Goal: Task Accomplishment & Management: Use online tool/utility

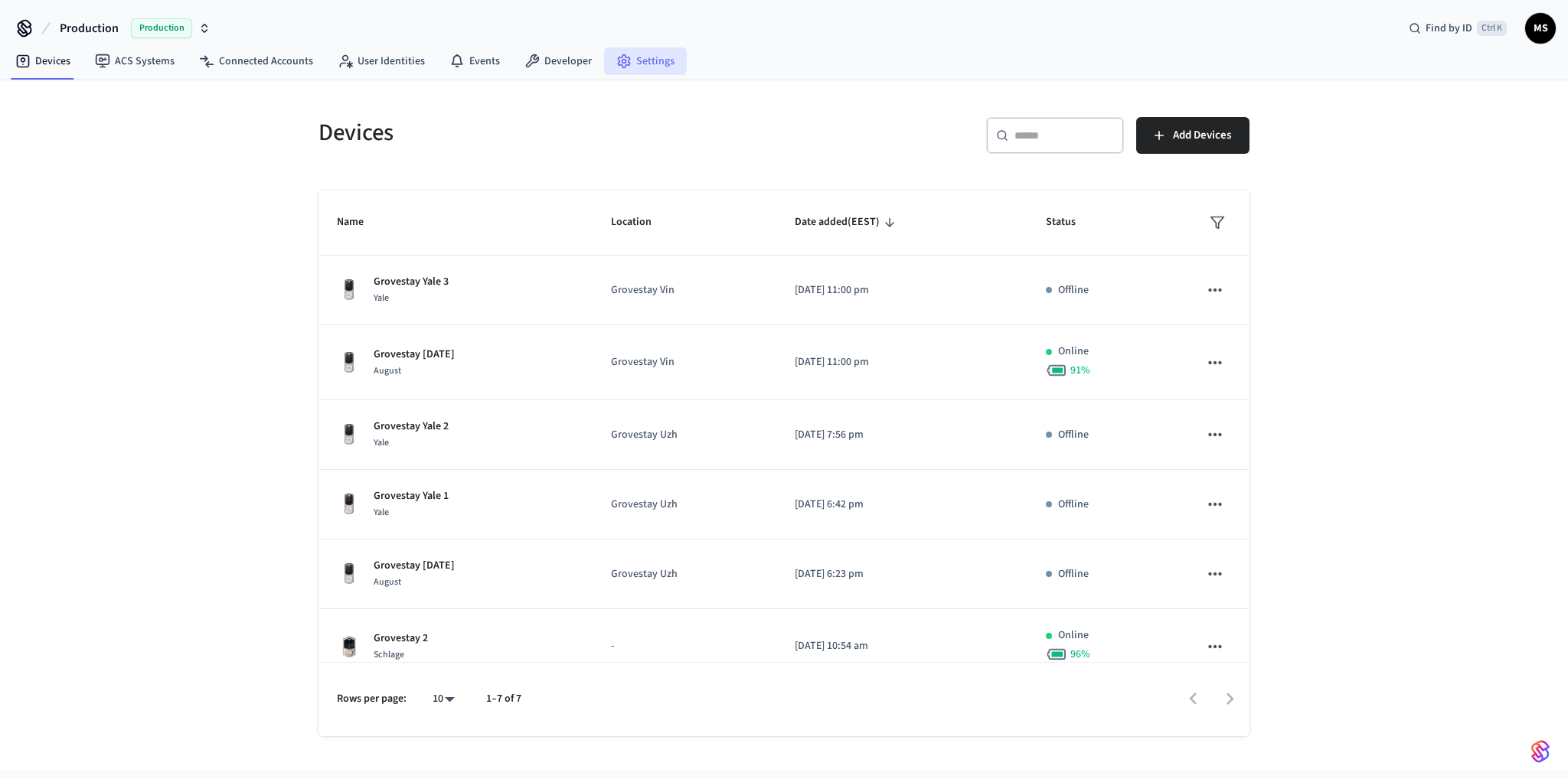
click at [633, 63] on link "Settings" at bounding box center [646, 61] width 82 height 27
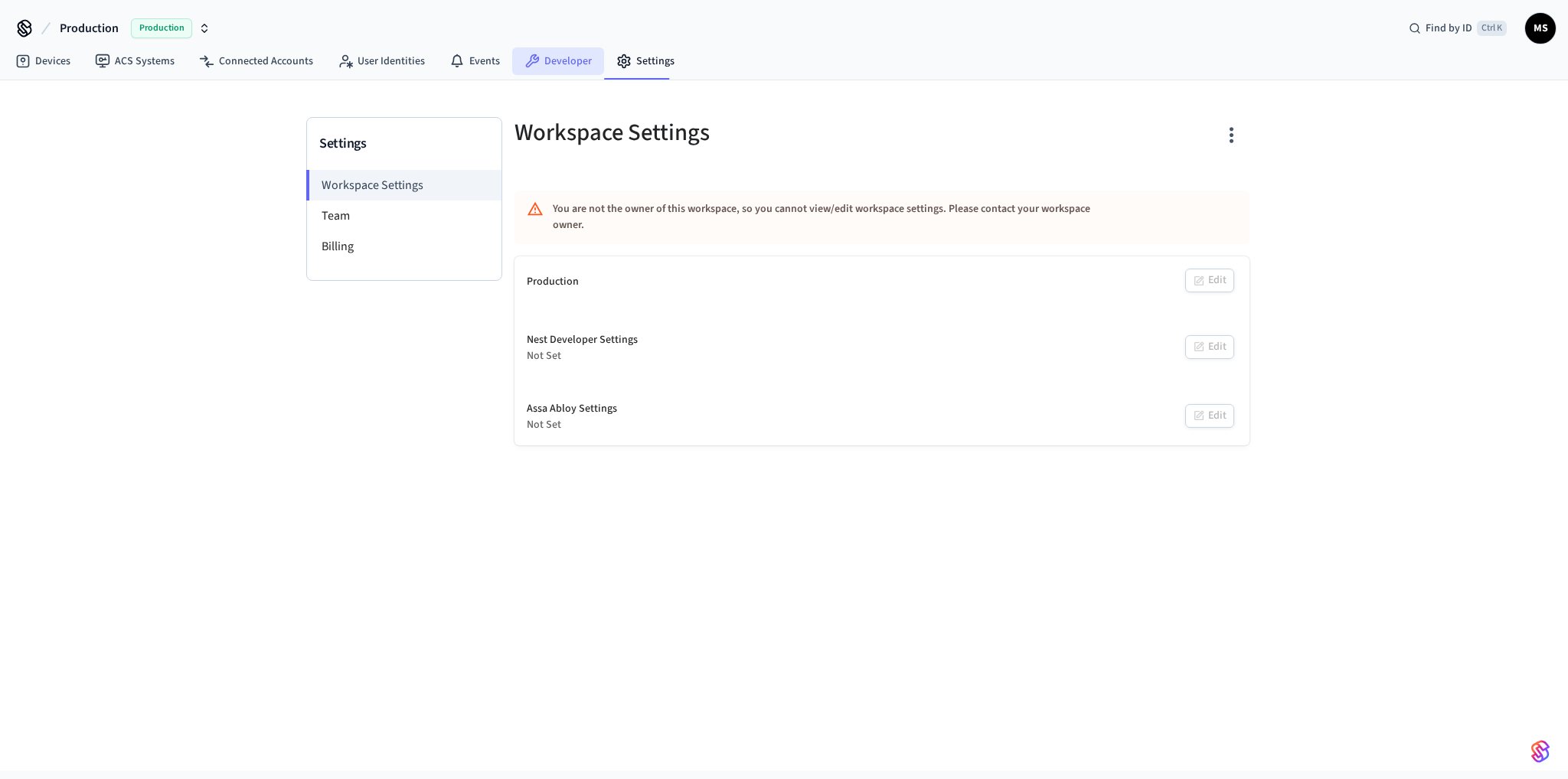
click at [571, 54] on link "Developer" at bounding box center [558, 61] width 92 height 27
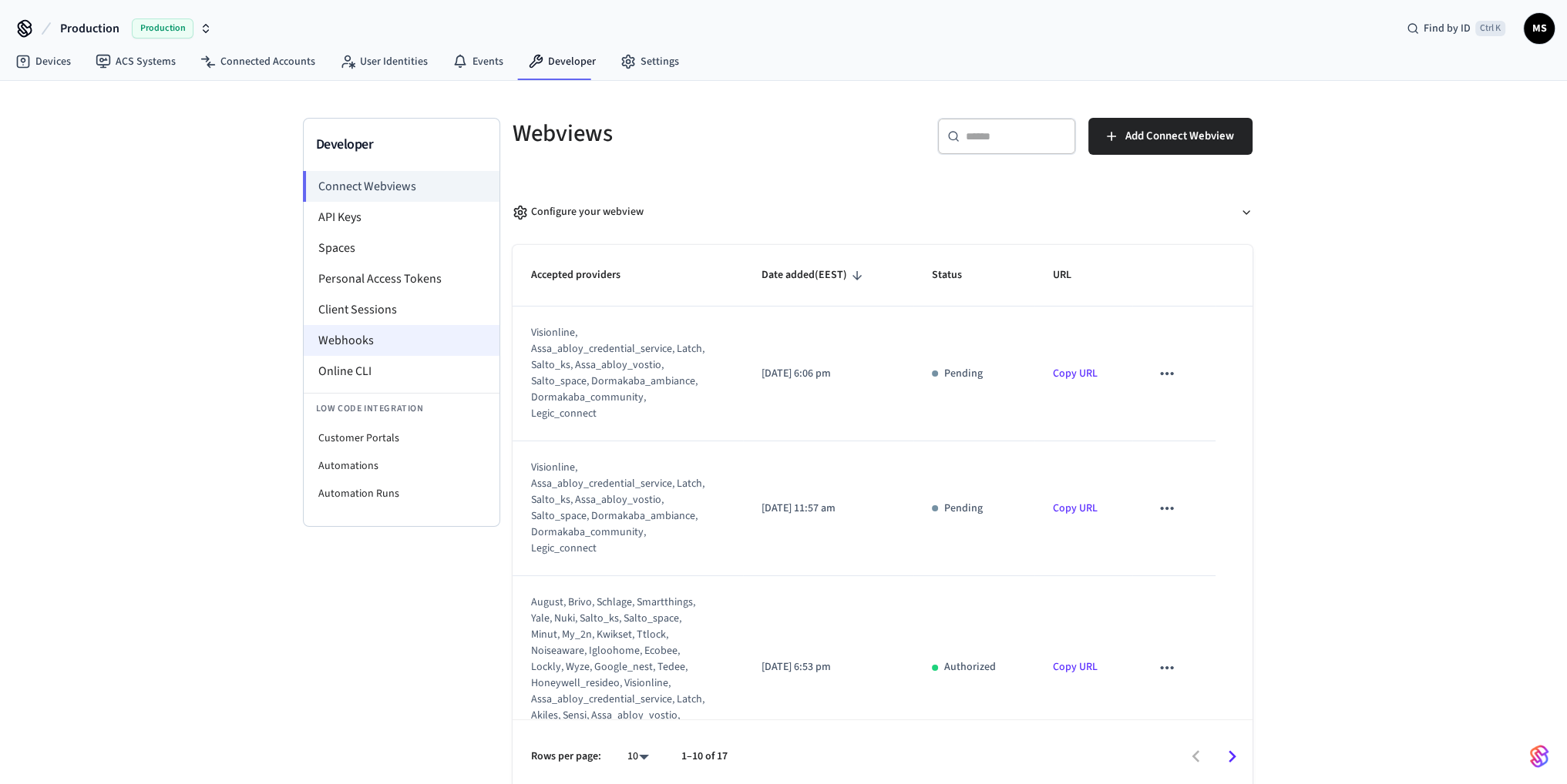
click at [399, 336] on li "Webhooks" at bounding box center [401, 340] width 195 height 30
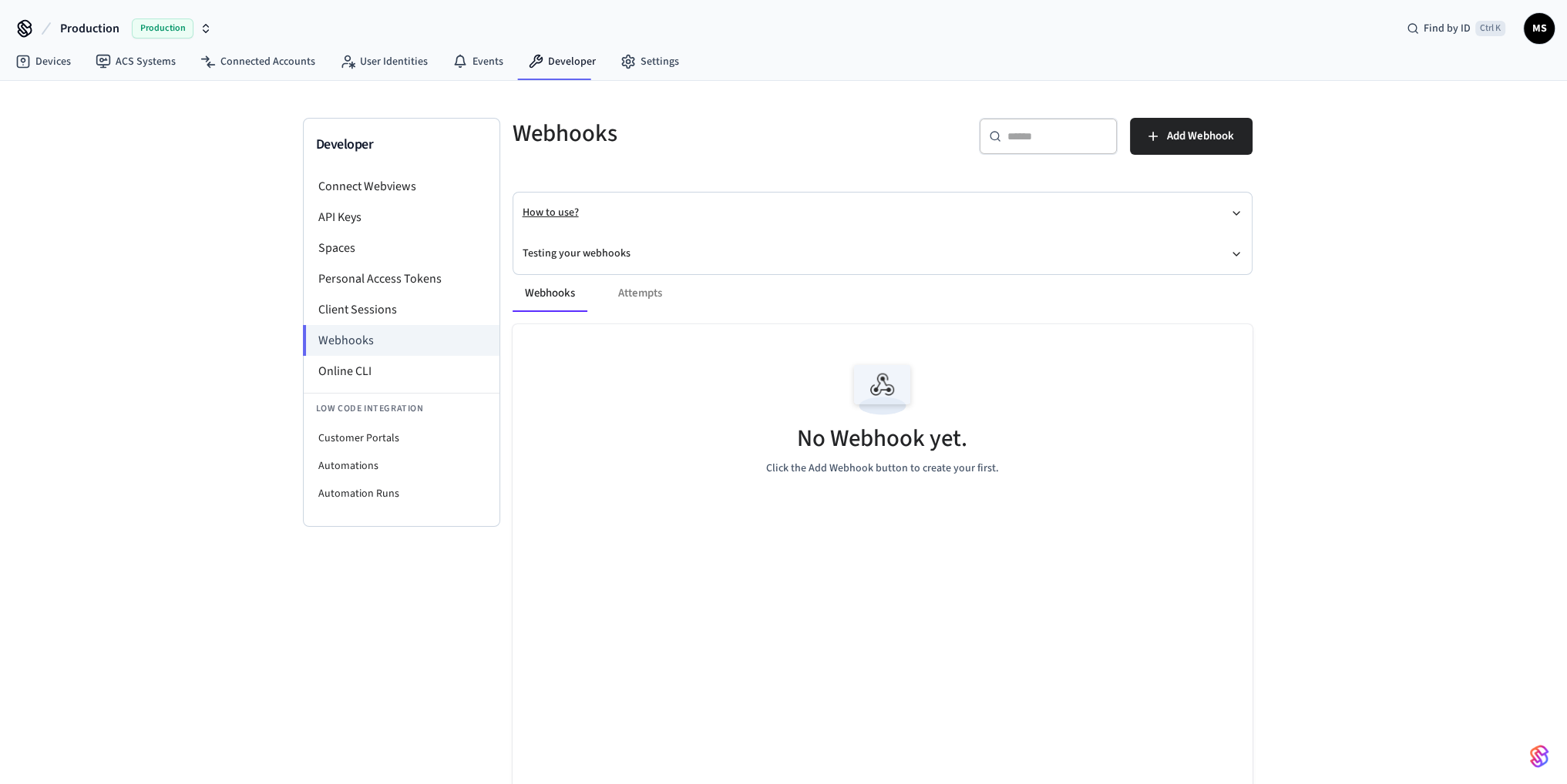
click at [696, 209] on button "How to use?" at bounding box center [882, 213] width 720 height 41
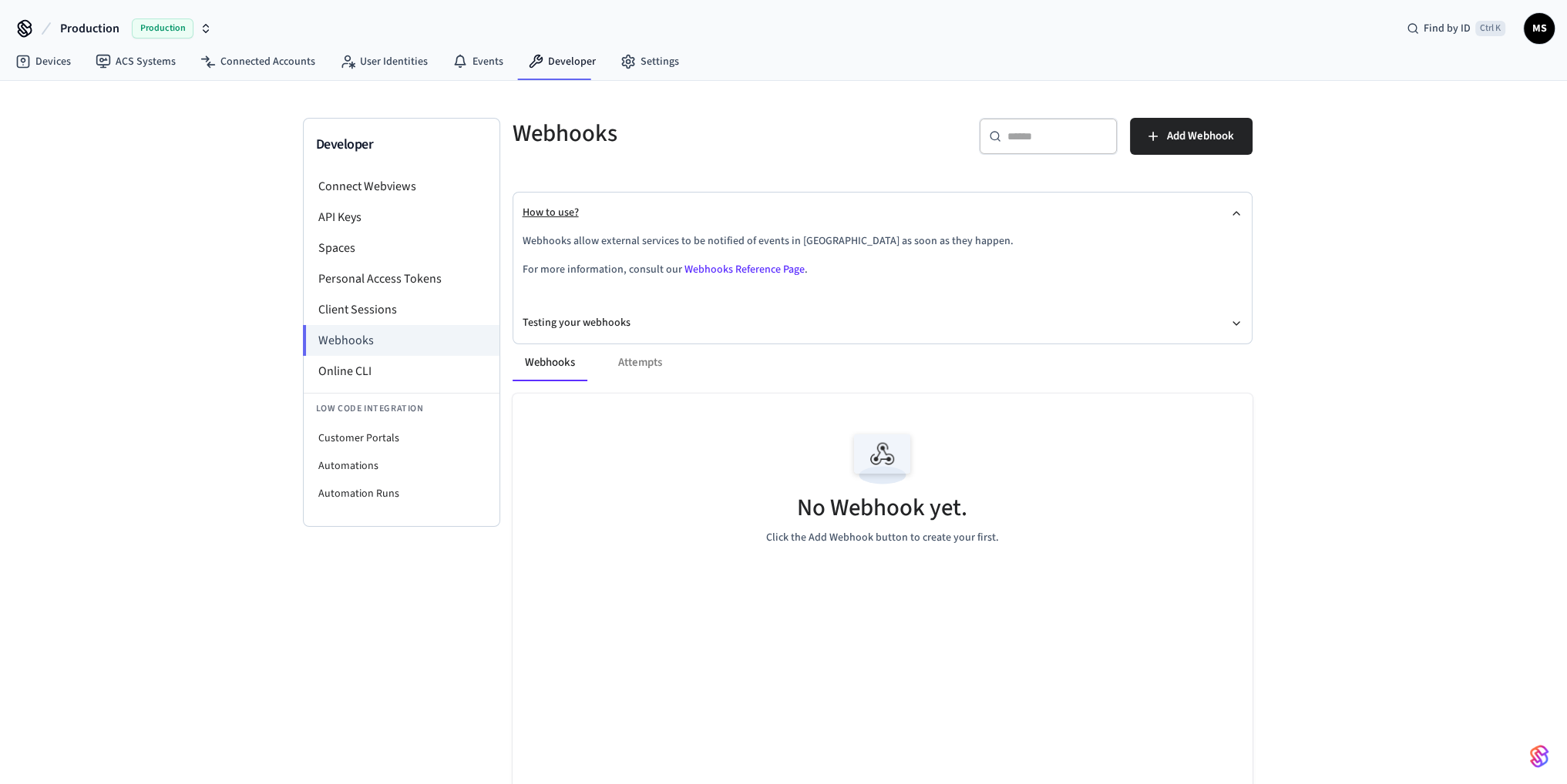
click at [731, 210] on button "How to use?" at bounding box center [882, 213] width 720 height 41
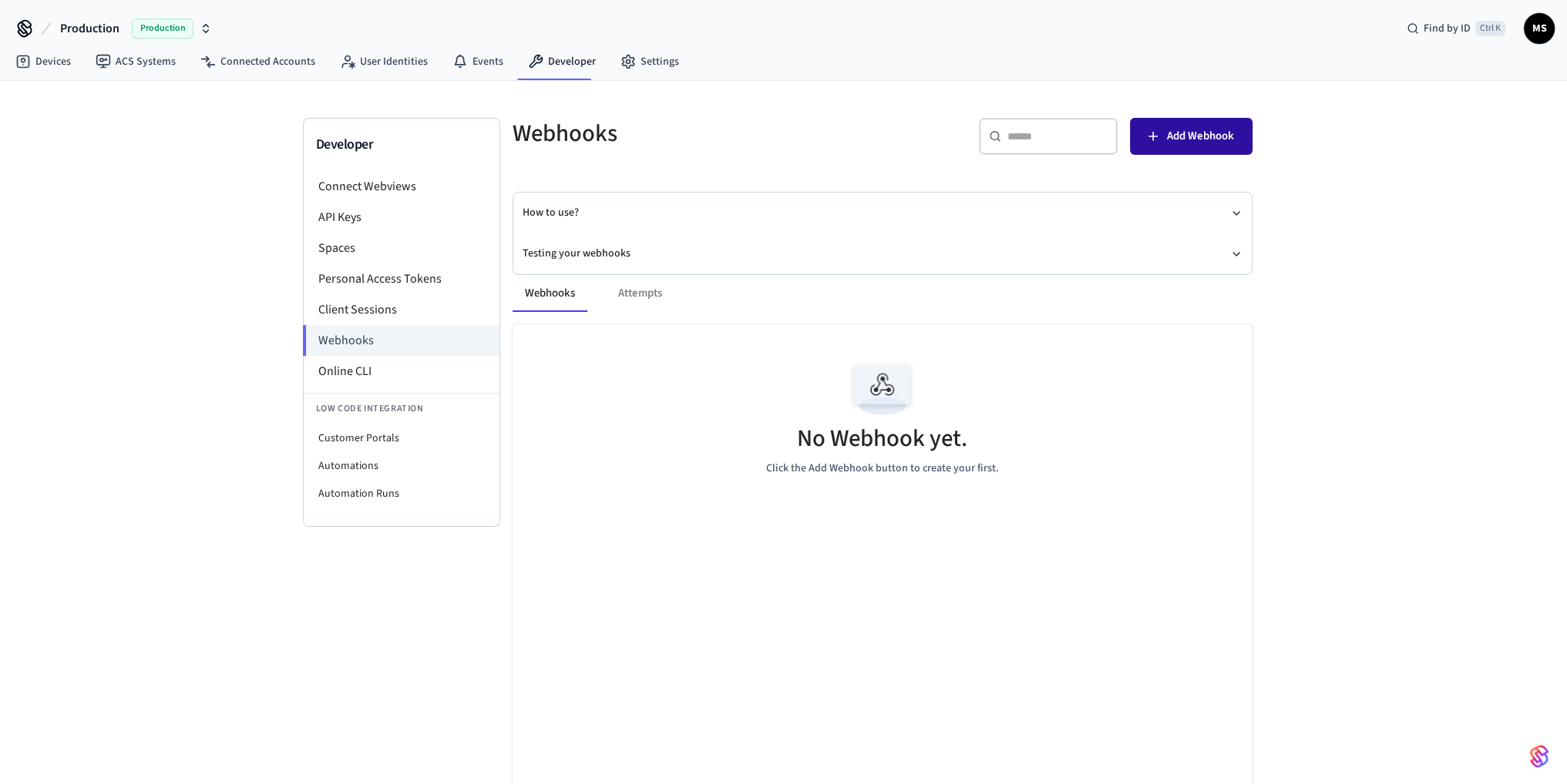
click at [1211, 142] on span "Add Webhook" at bounding box center [1200, 136] width 67 height 20
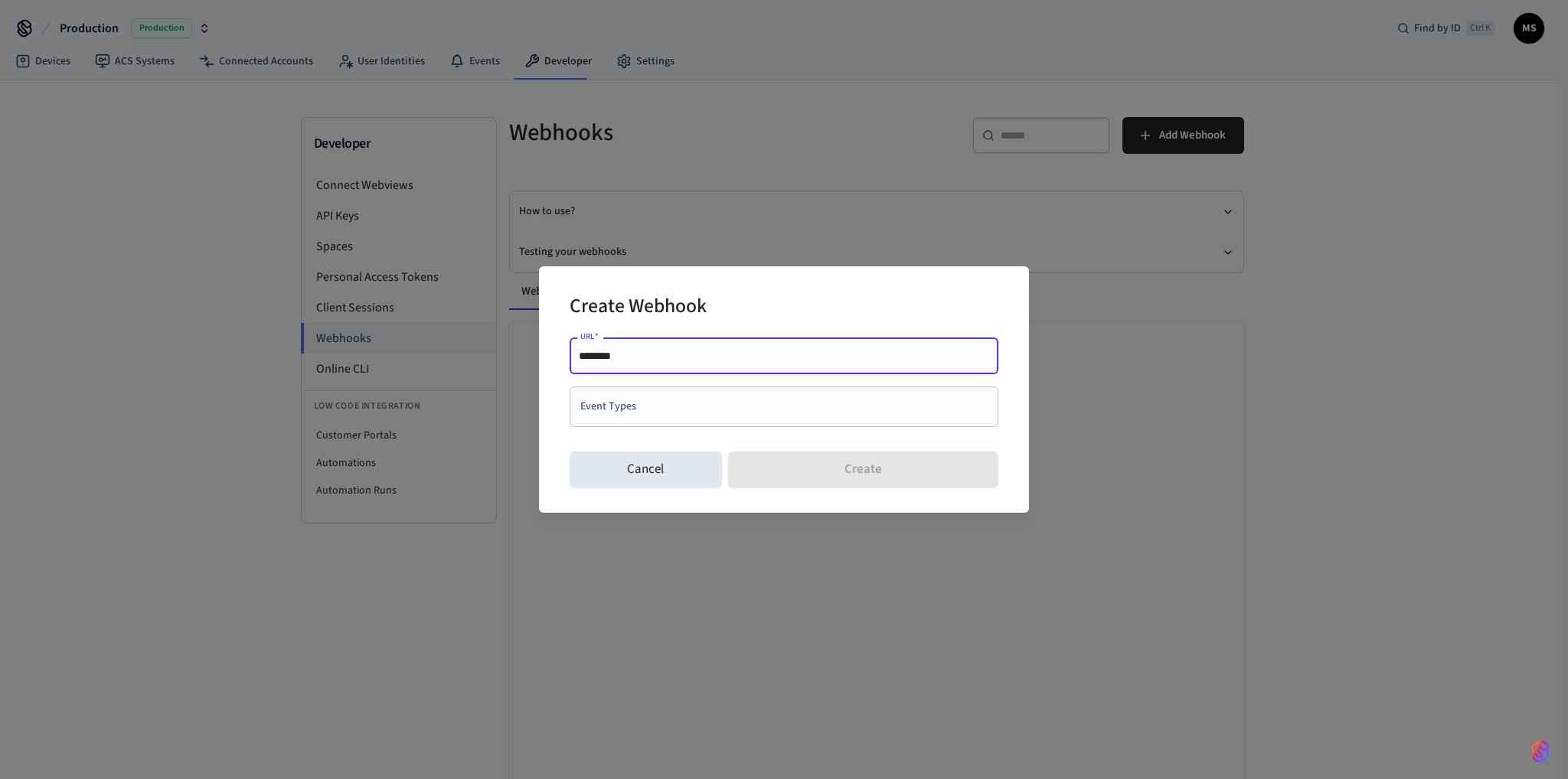
click at [711, 395] on div "Event Types" at bounding box center [784, 406] width 429 height 40
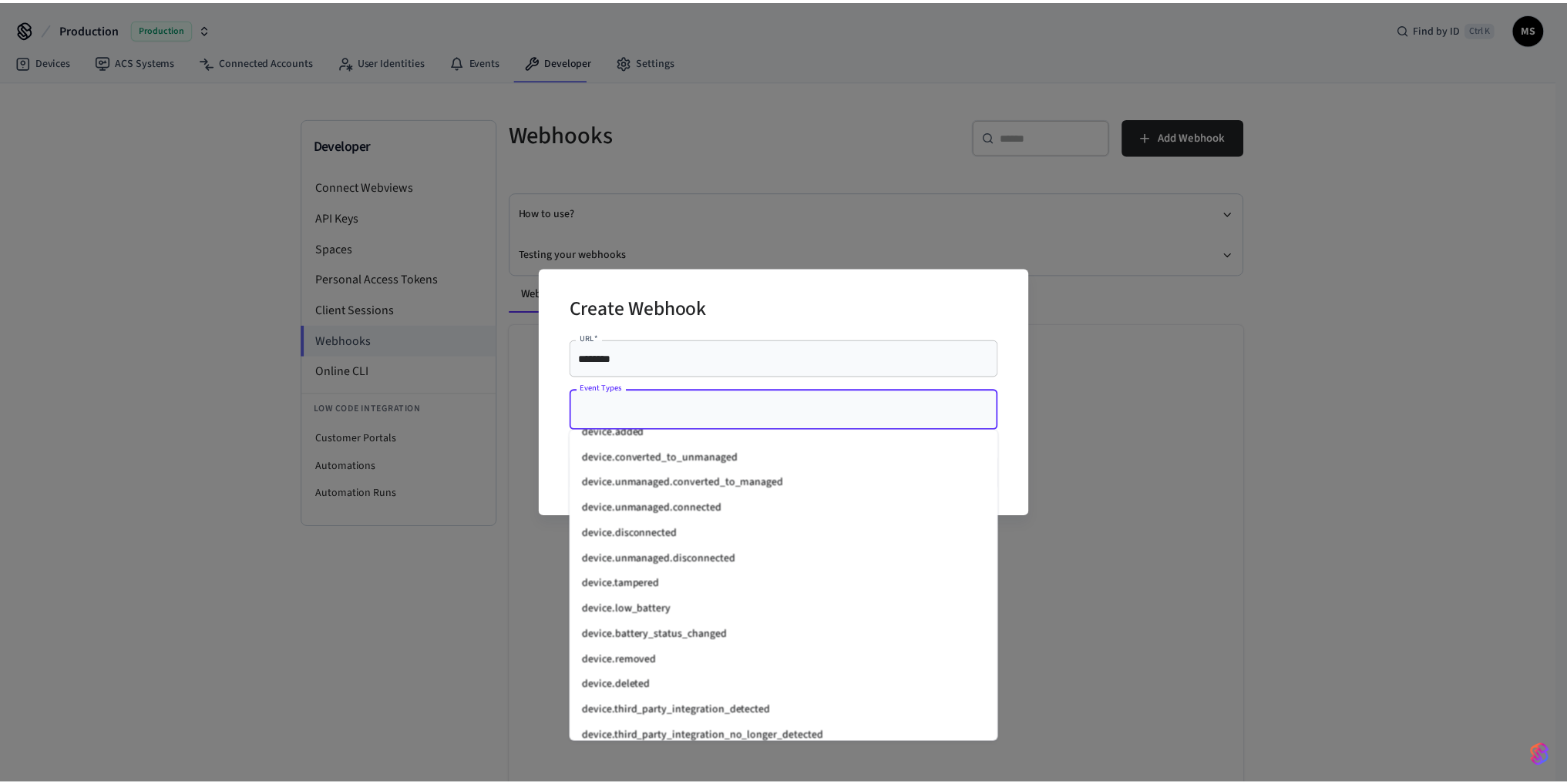
scroll to position [1464, 0]
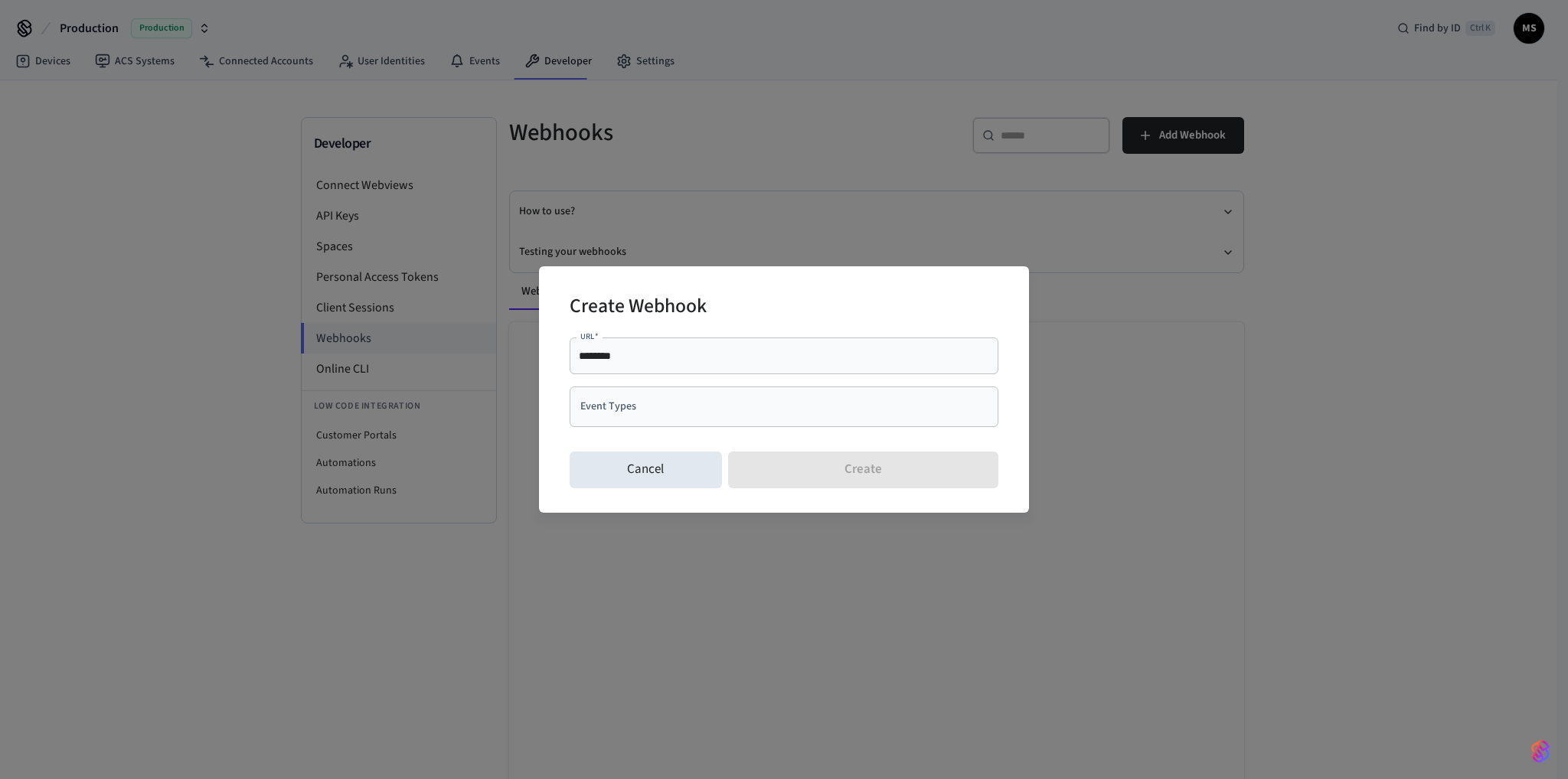
click at [719, 411] on input "Event Types" at bounding box center [773, 406] width 392 height 27
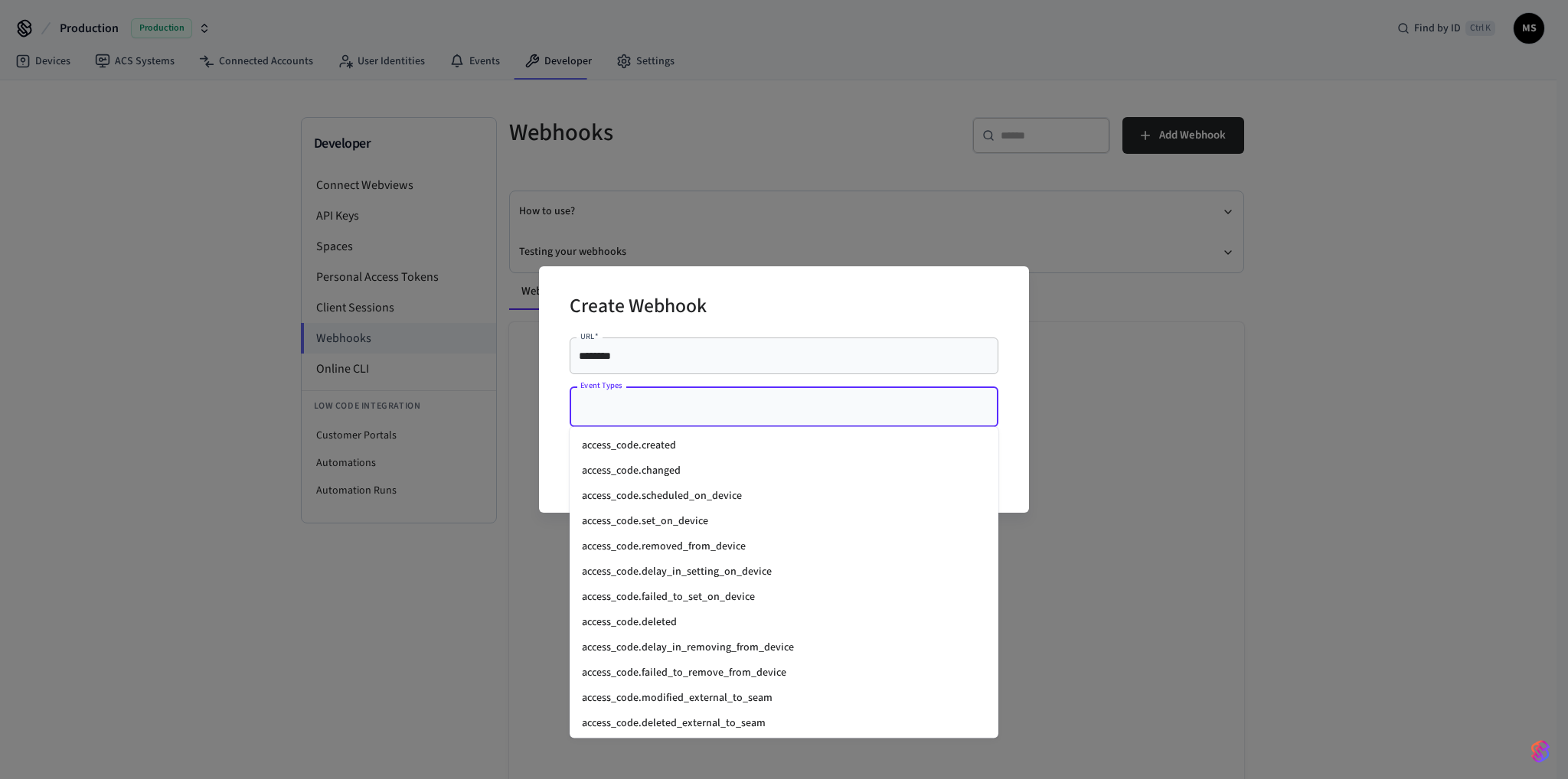
click at [1278, 370] on div "Create Webhook URL   * ******** URL   * Event Types Event Types Cancel Create" at bounding box center [784, 389] width 1568 height 779
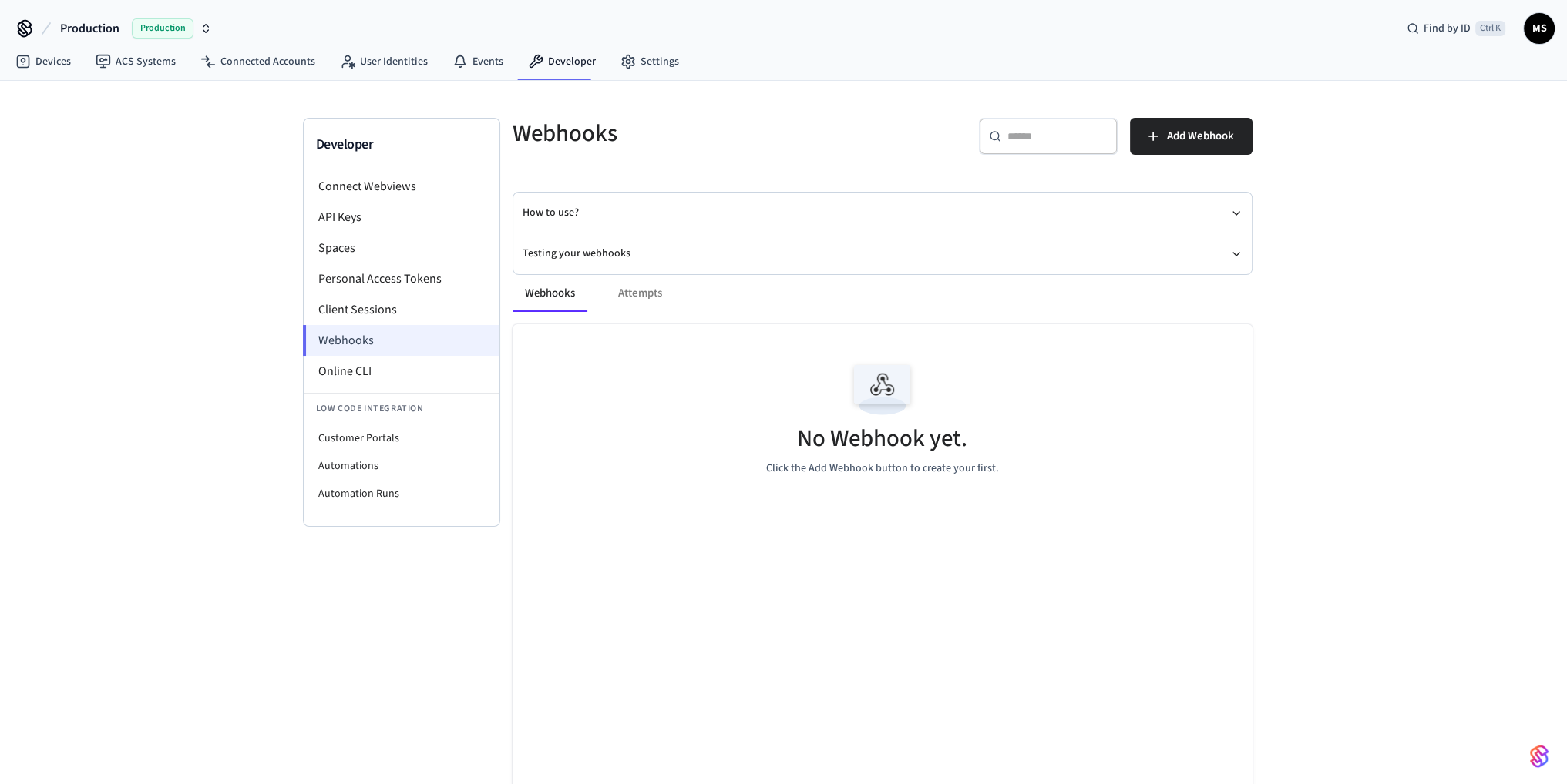
click at [396, 331] on li "Webhooks" at bounding box center [401, 340] width 196 height 30
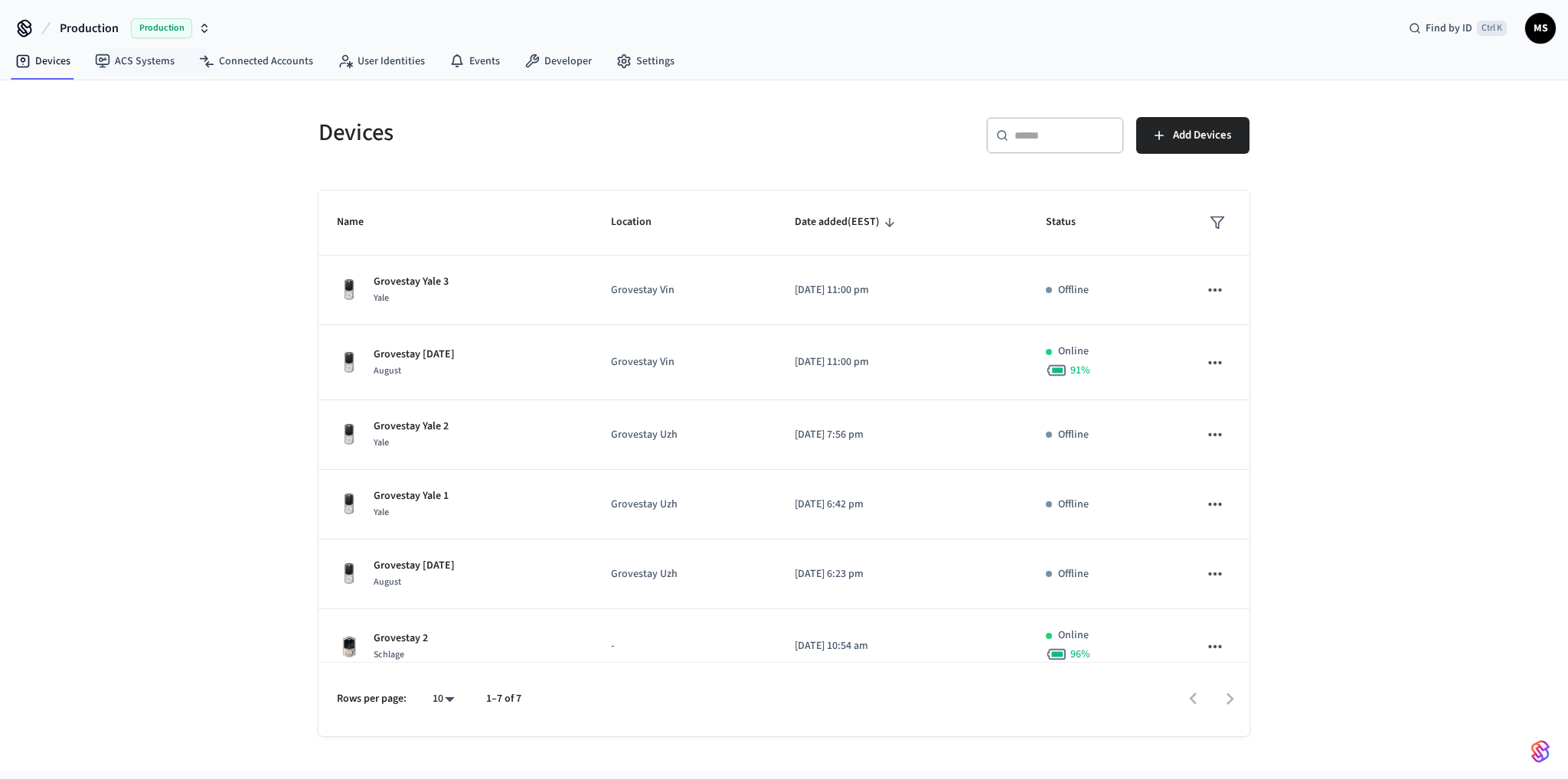
click at [96, 38] on button "Production Production" at bounding box center [135, 27] width 160 height 32
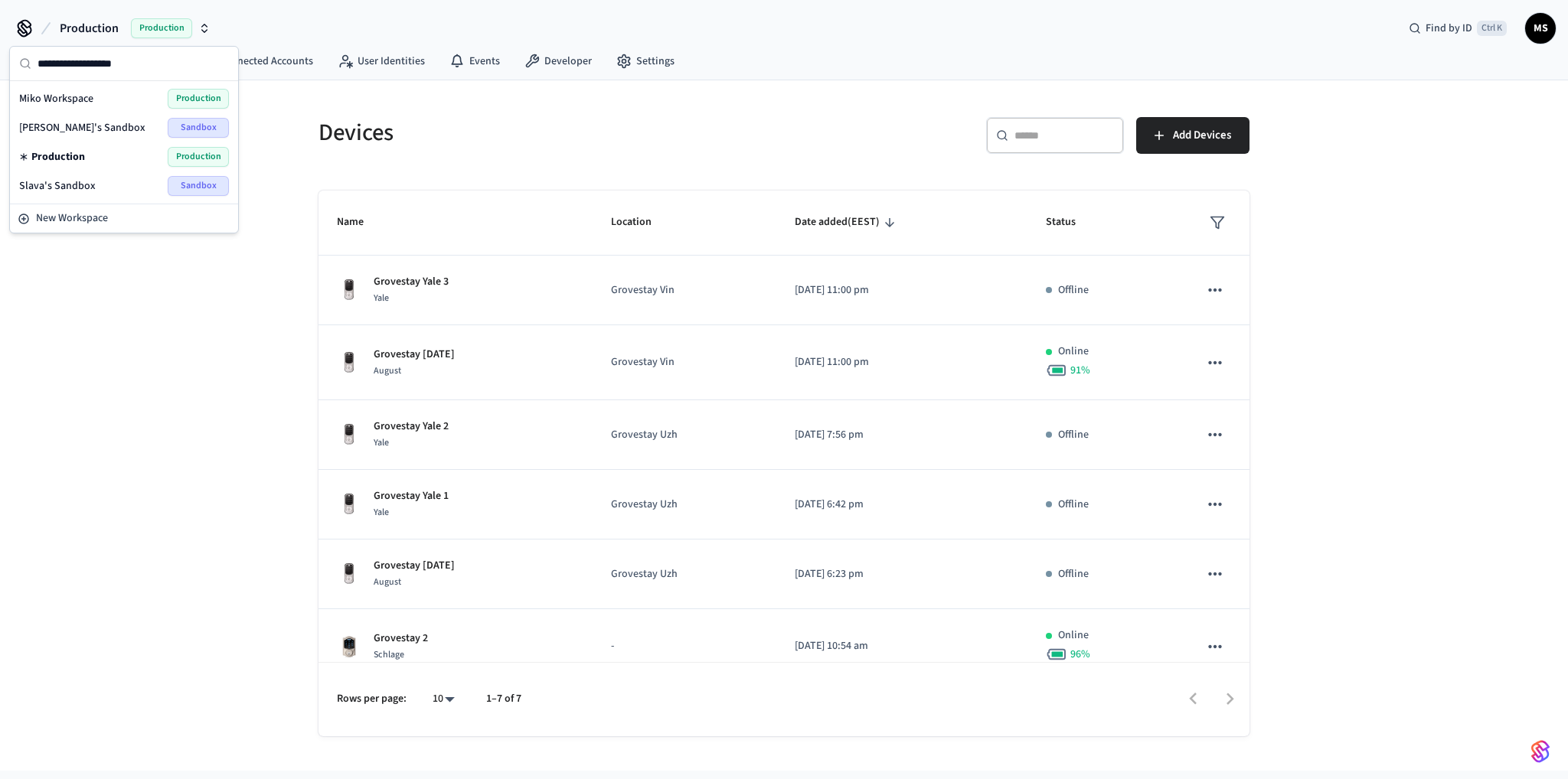
click at [98, 124] on span "Mykhailo's Sandbox" at bounding box center [82, 127] width 126 height 16
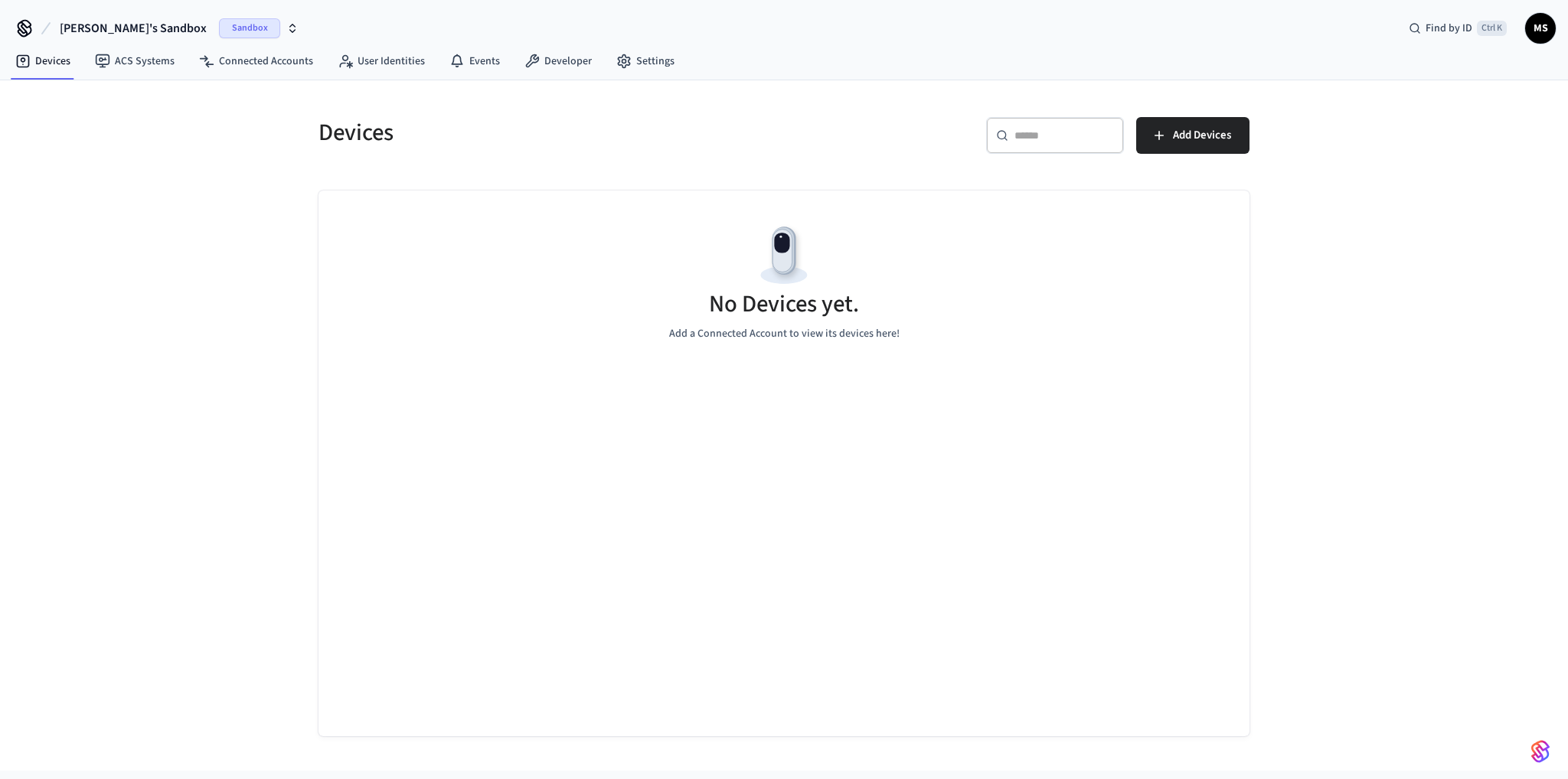
click at [579, 278] on div "No Devices yet. Add a Connected Account to view its devices here!" at bounding box center [784, 281] width 931 height 182
click at [287, 65] on link "Connected Accounts" at bounding box center [256, 61] width 138 height 27
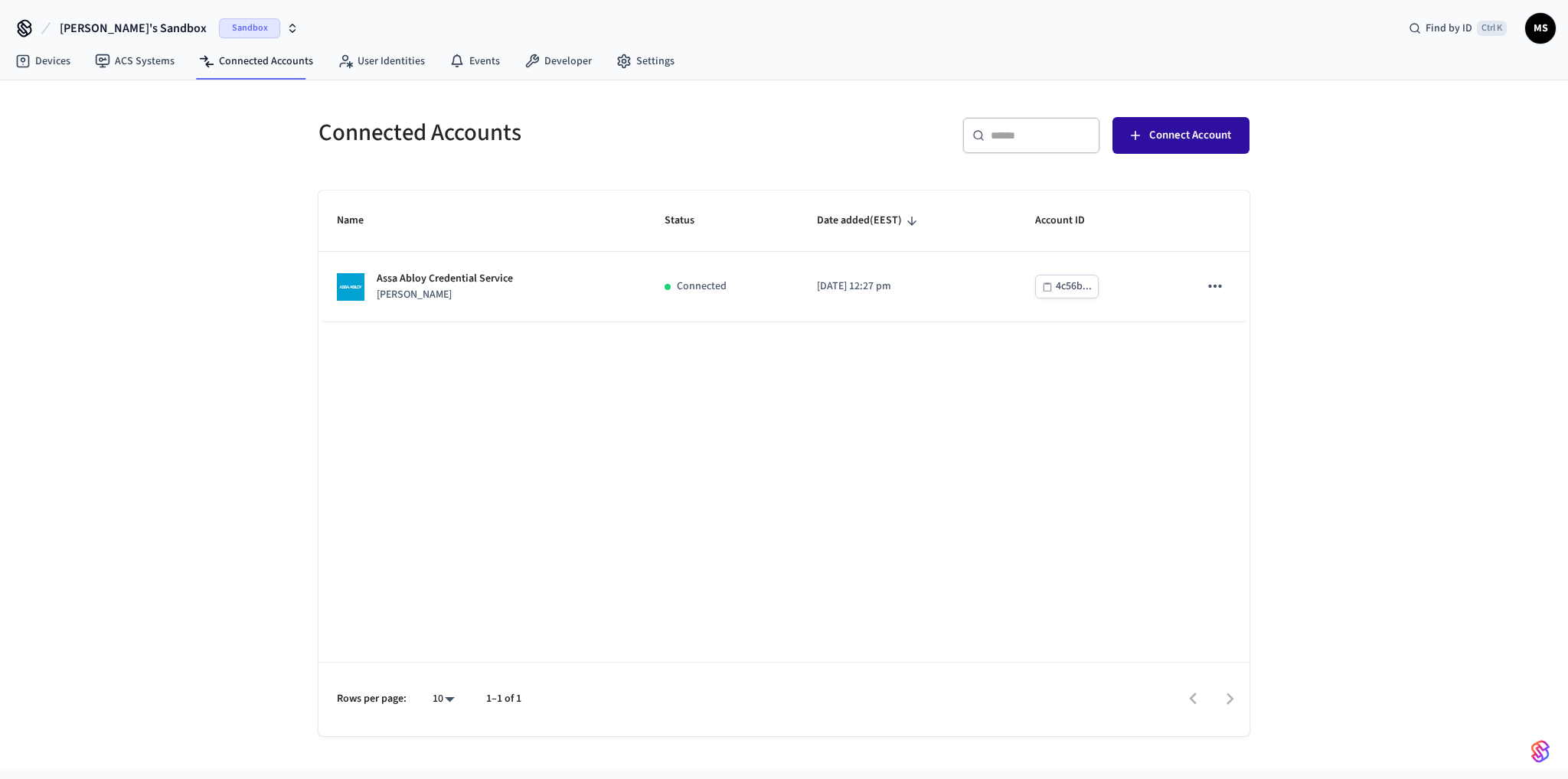
click at [1193, 139] on span "Connect Account" at bounding box center [1190, 135] width 82 height 20
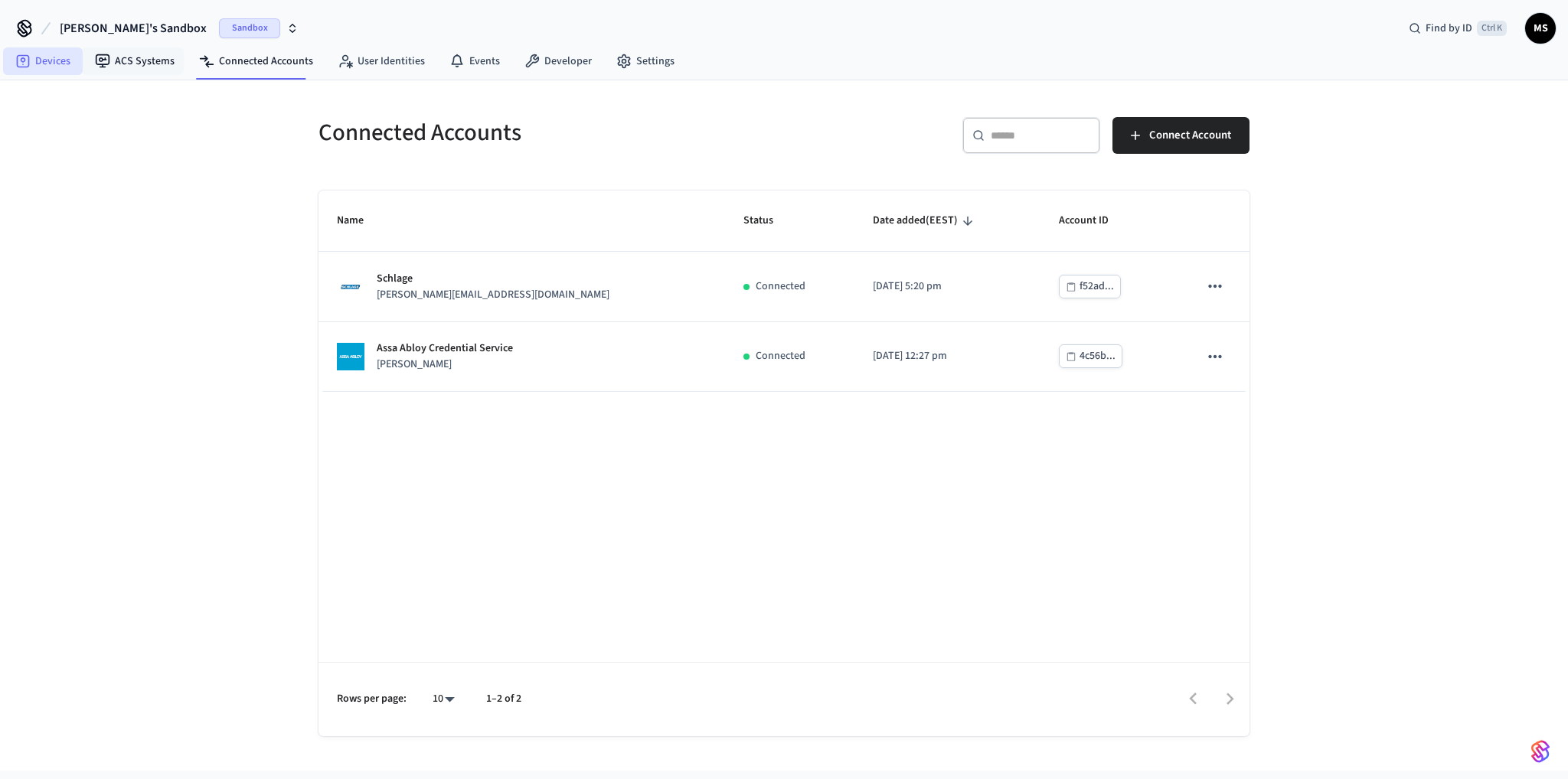
click at [31, 61] on link "Devices" at bounding box center [42, 61] width 80 height 27
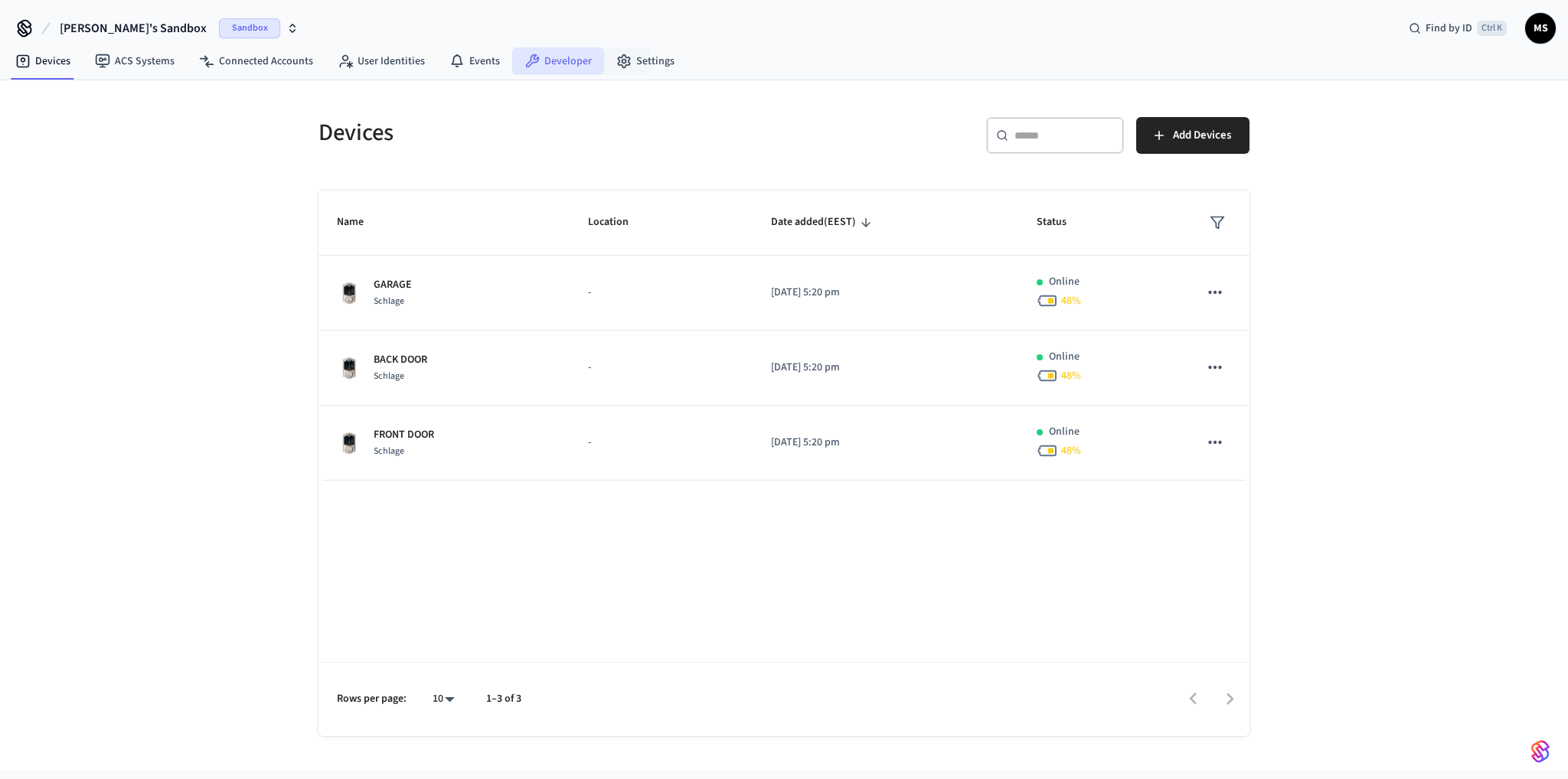
click at [558, 61] on link "Developer" at bounding box center [558, 61] width 92 height 27
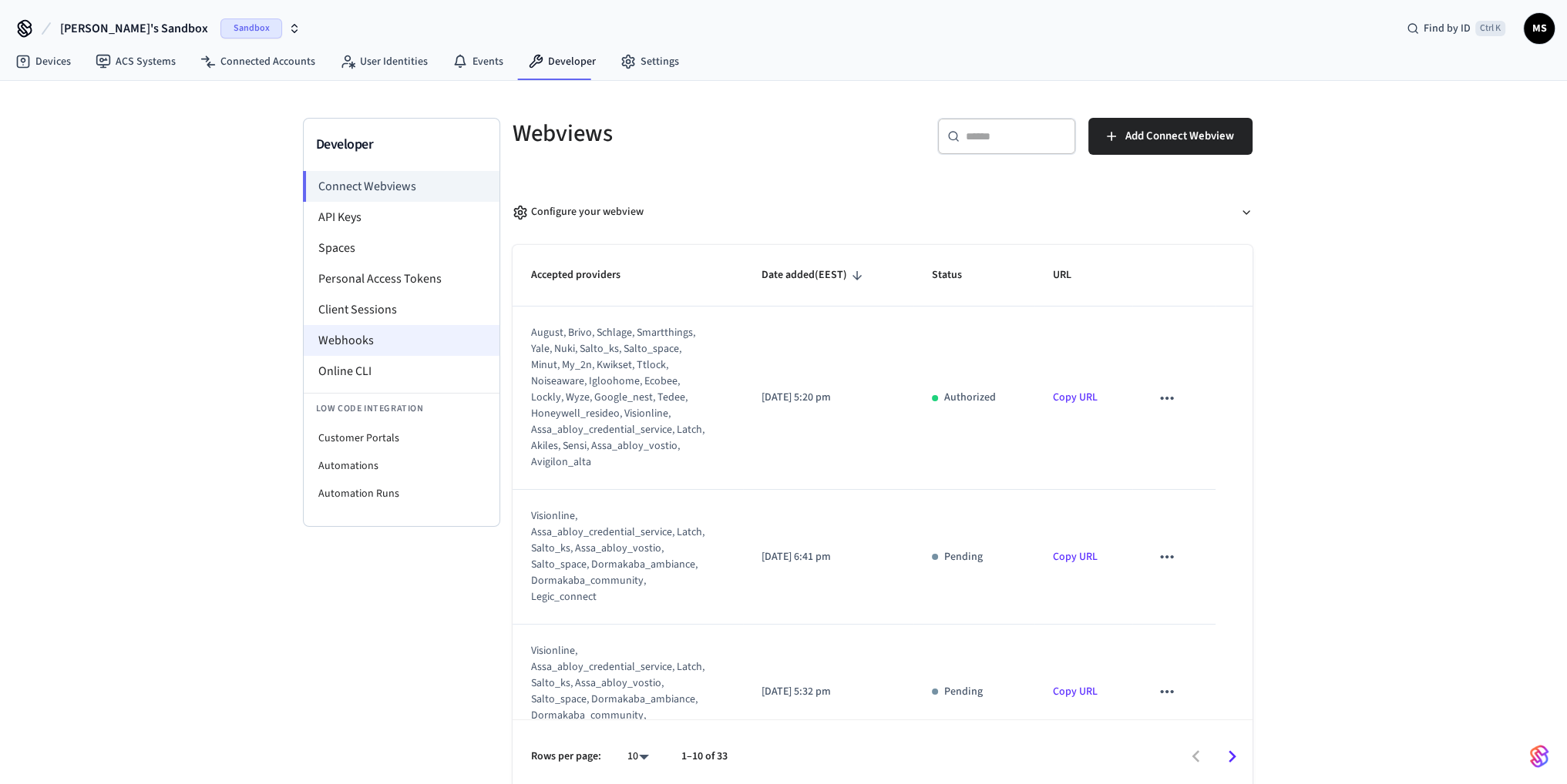
click at [373, 336] on li "Webhooks" at bounding box center [401, 340] width 195 height 30
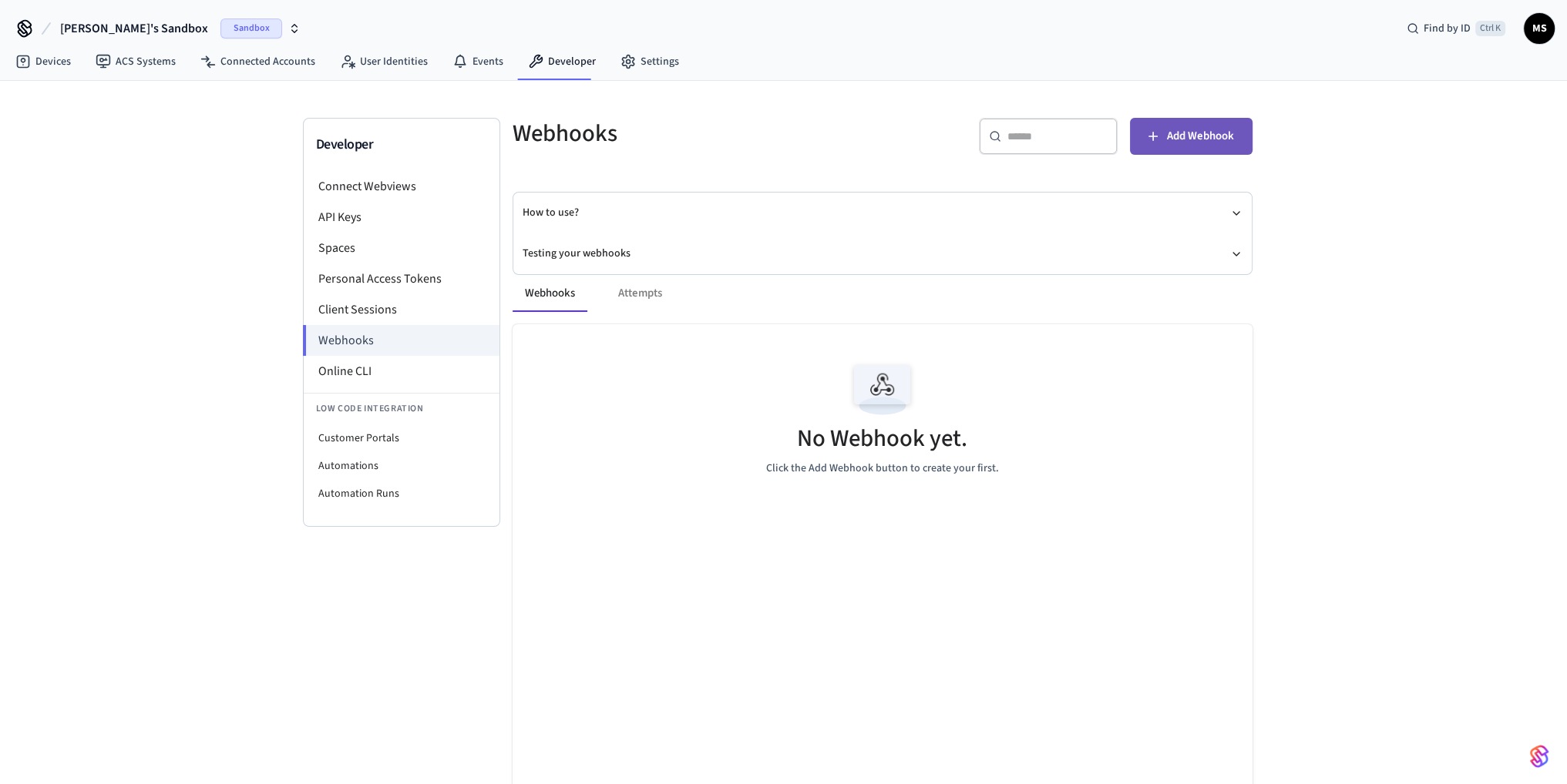
click at [1208, 130] on span "Add Webhook" at bounding box center [1200, 136] width 67 height 20
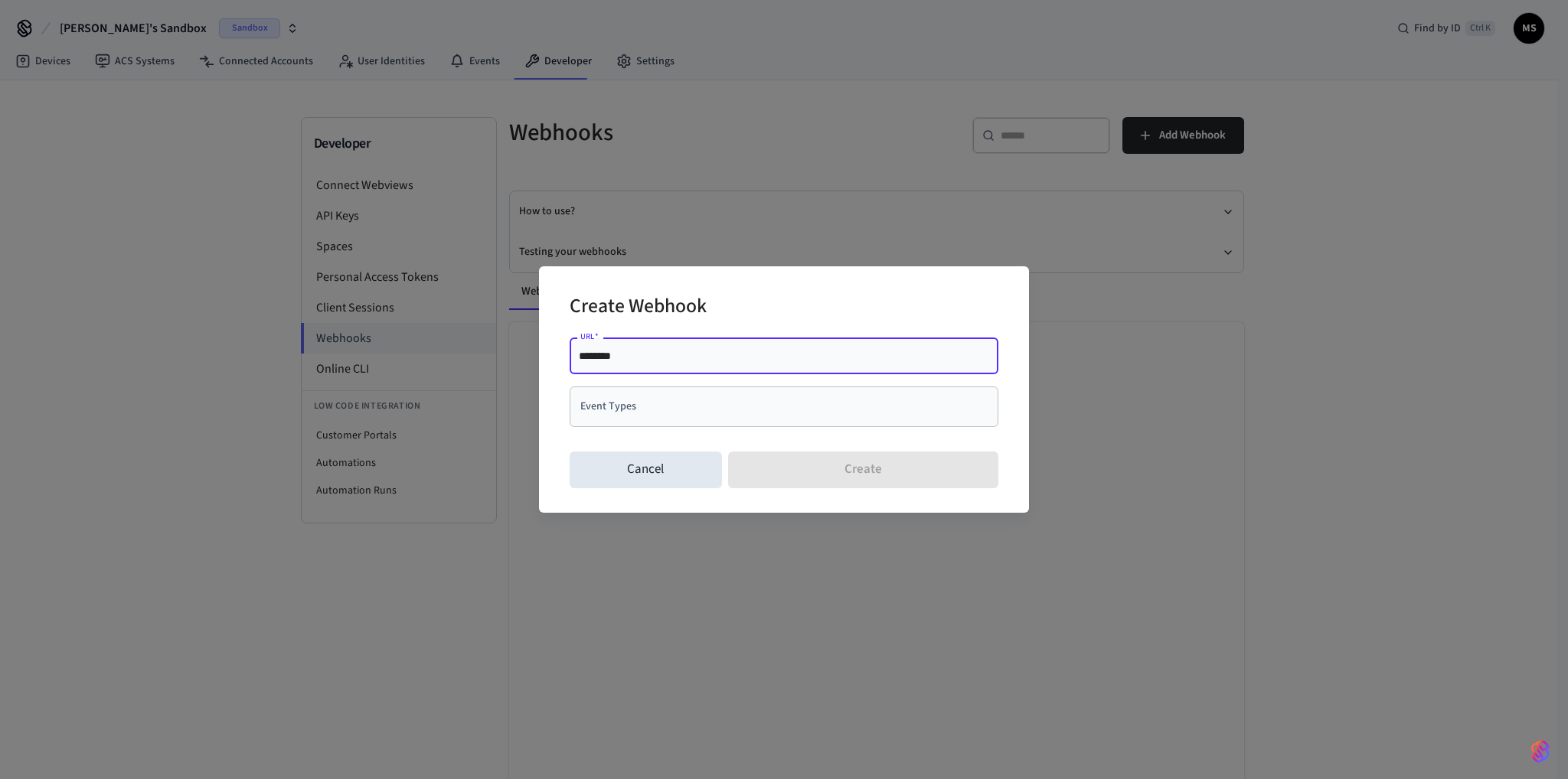
click at [696, 361] on input "********" at bounding box center [784, 355] width 410 height 16
type input "**********"
click at [671, 406] on input "Event Types" at bounding box center [773, 406] width 392 height 27
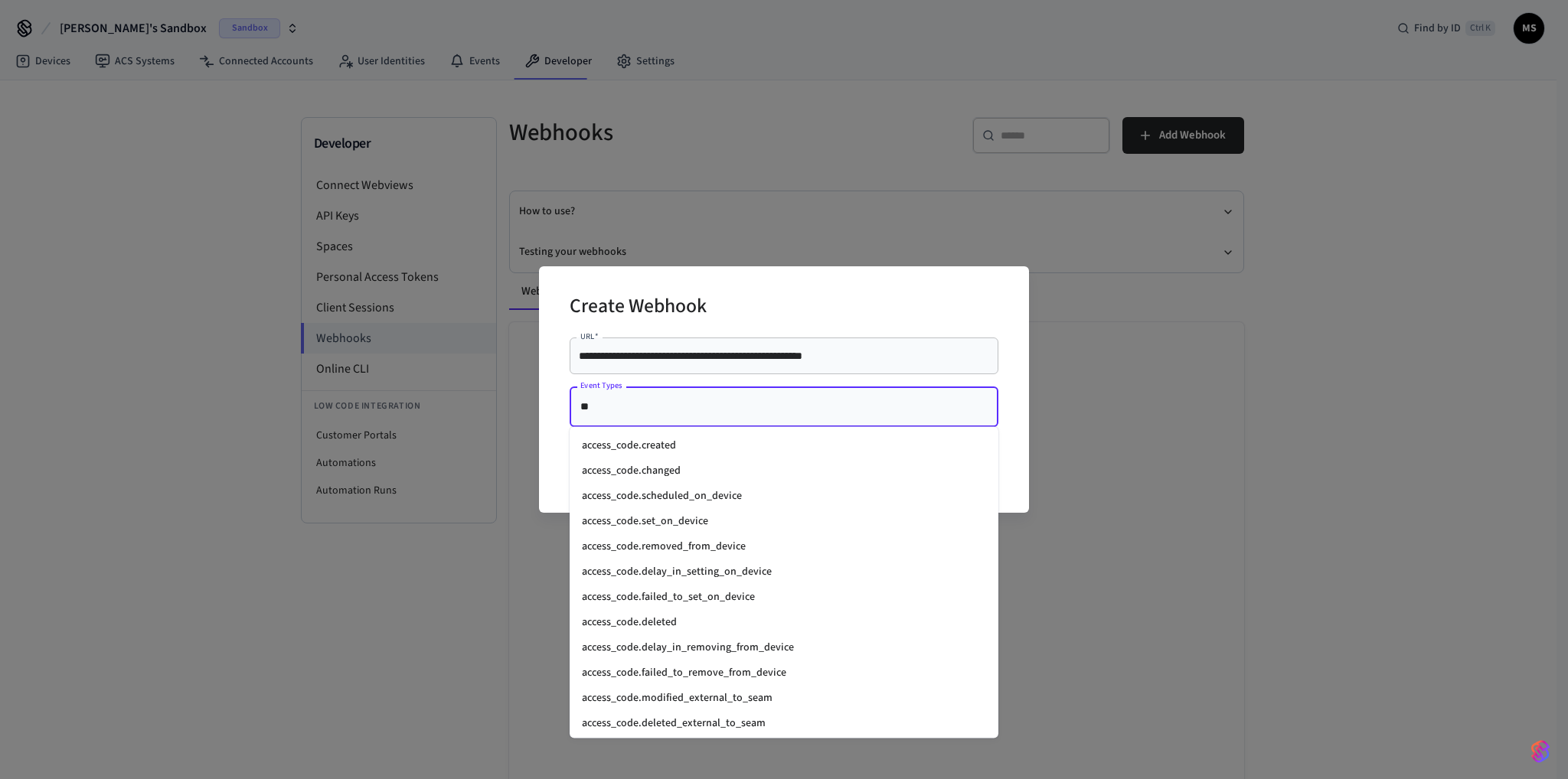
type input "***"
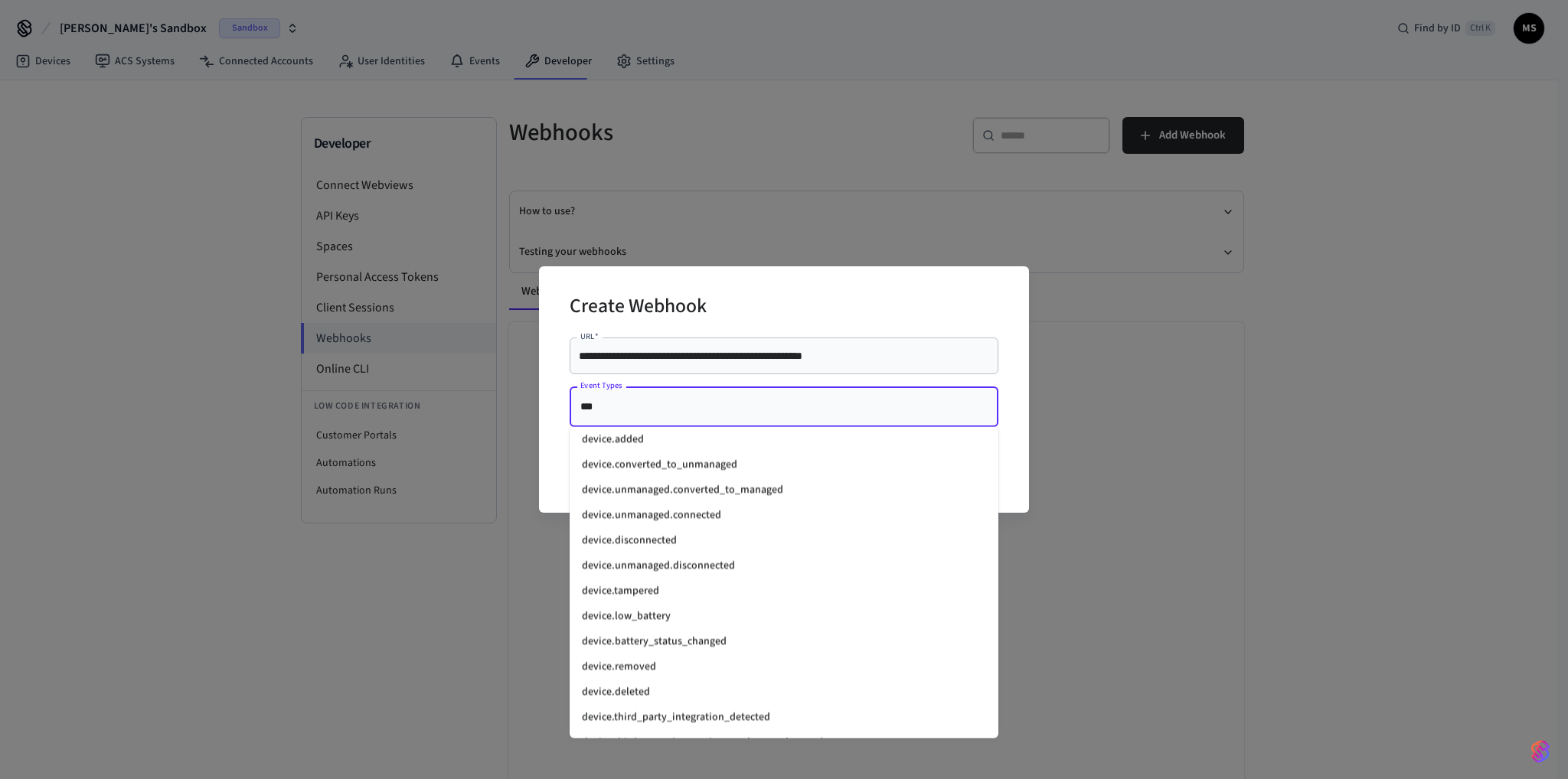
scroll to position [230, 0]
click at [700, 613] on li "device.battery_status_changed" at bounding box center [784, 621] width 429 height 26
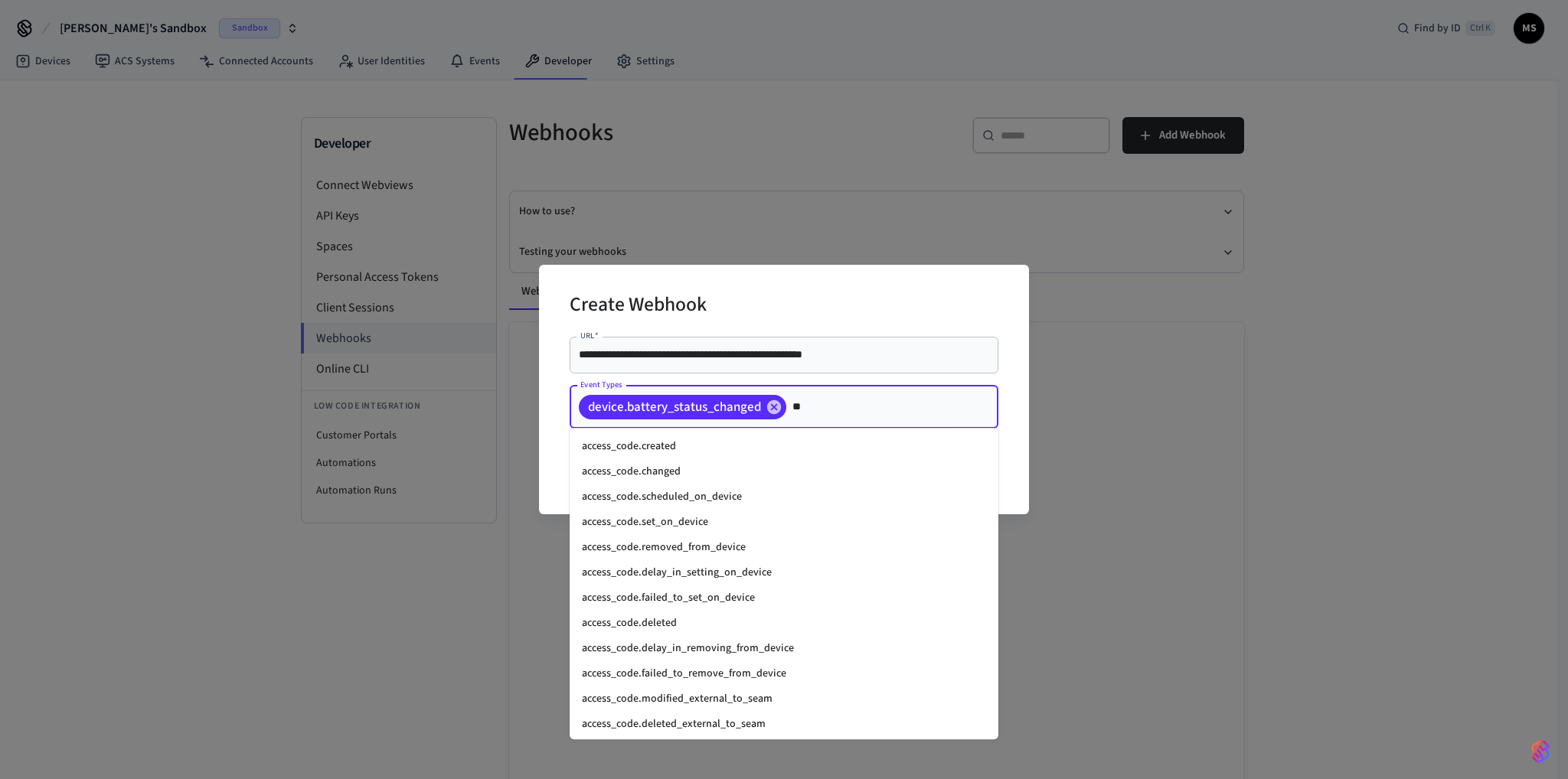
type input "***"
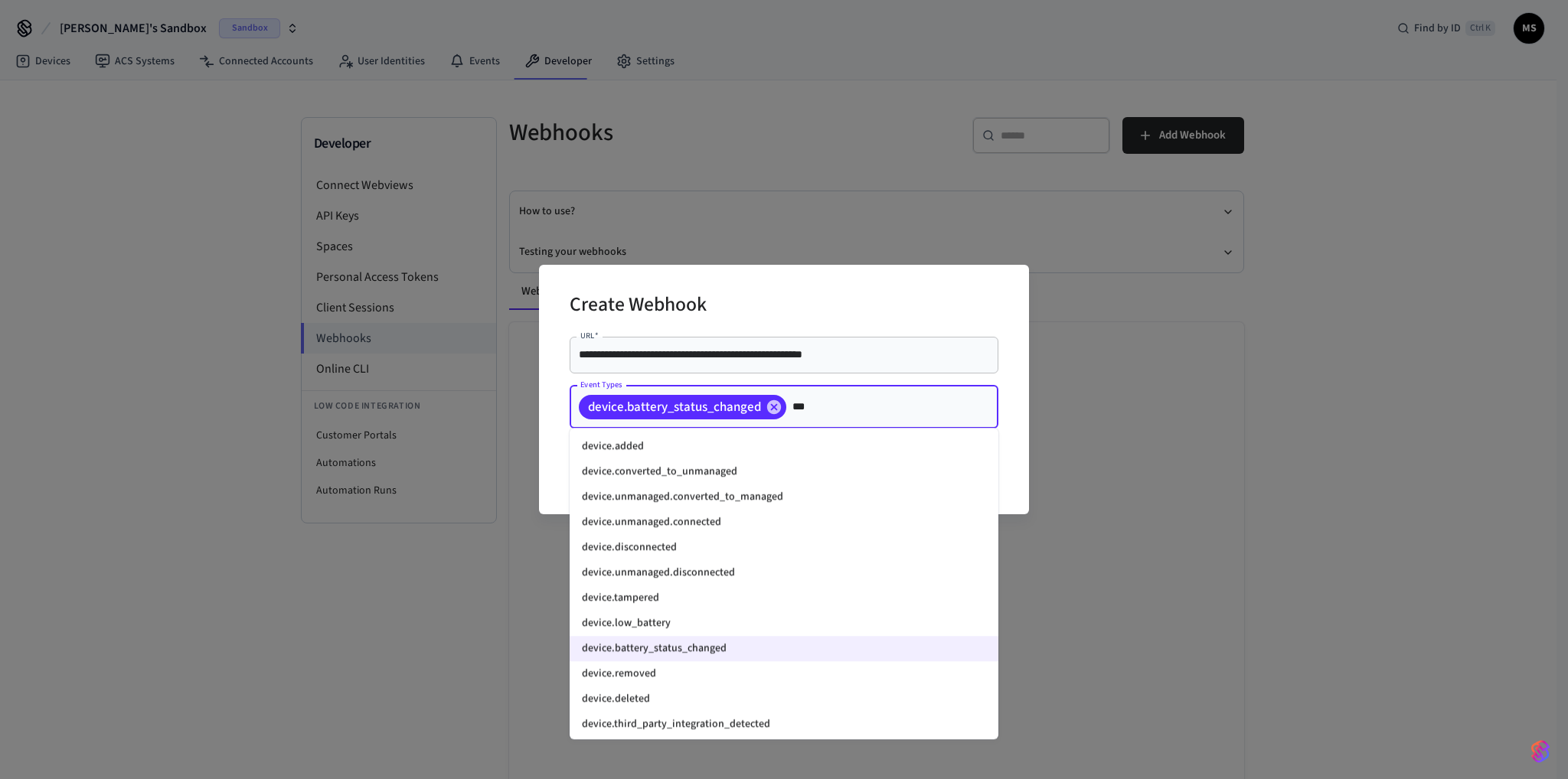
scroll to position [225, 0]
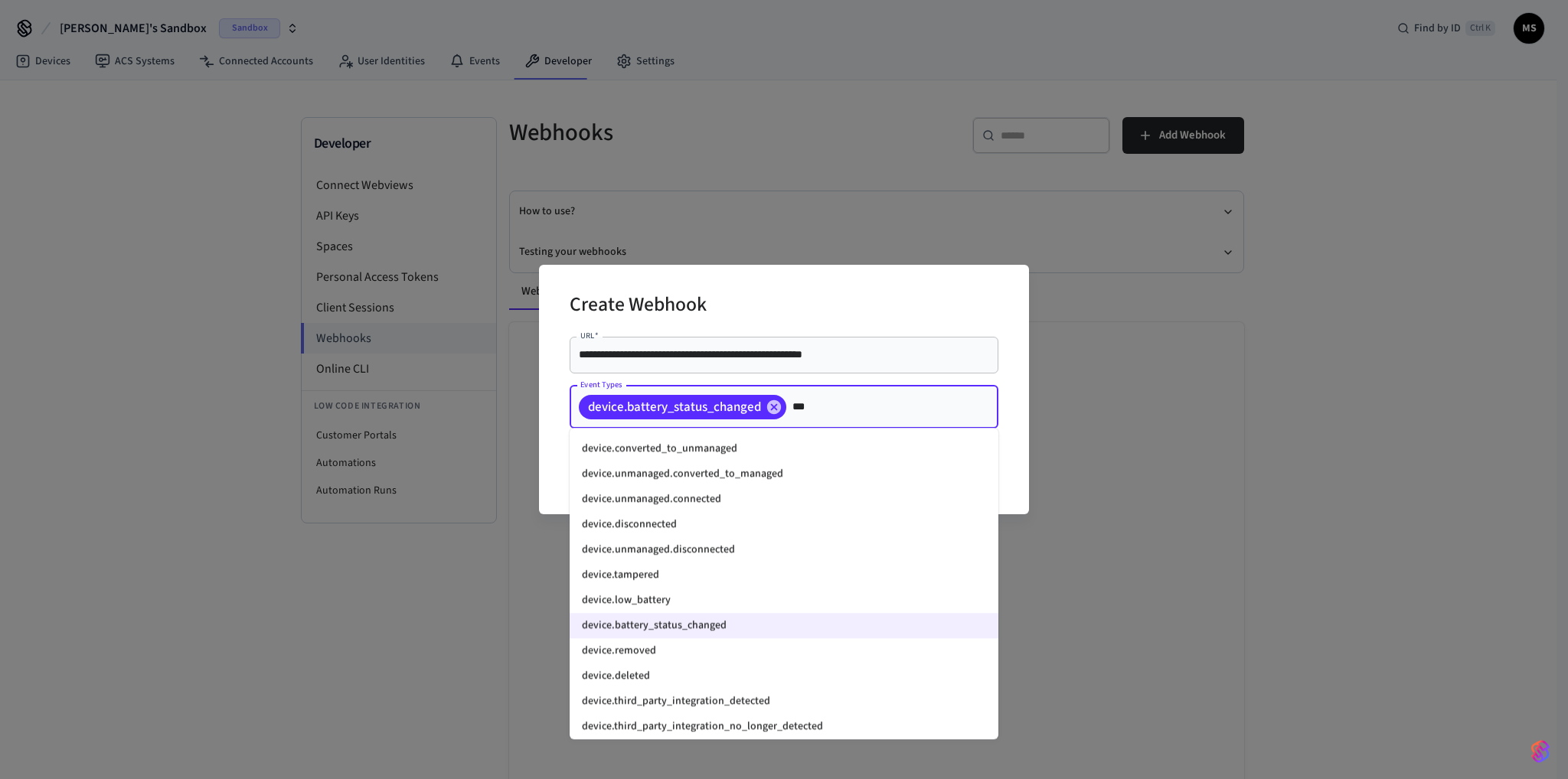
click at [692, 597] on li "device.low_battery" at bounding box center [784, 600] width 429 height 26
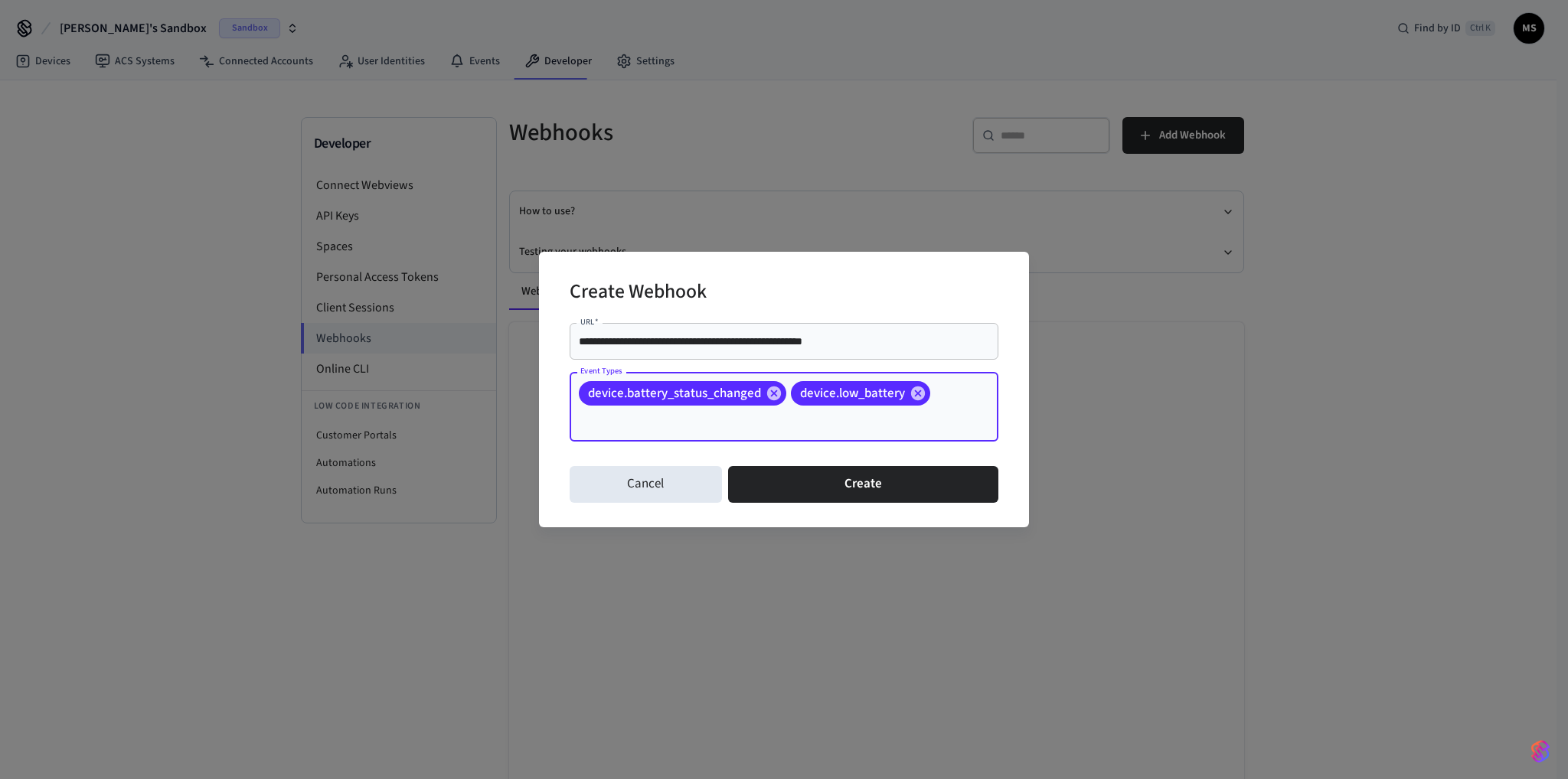
click at [945, 390] on div "device.battery_status_changed device.low_battery Event Types" at bounding box center [784, 406] width 429 height 70
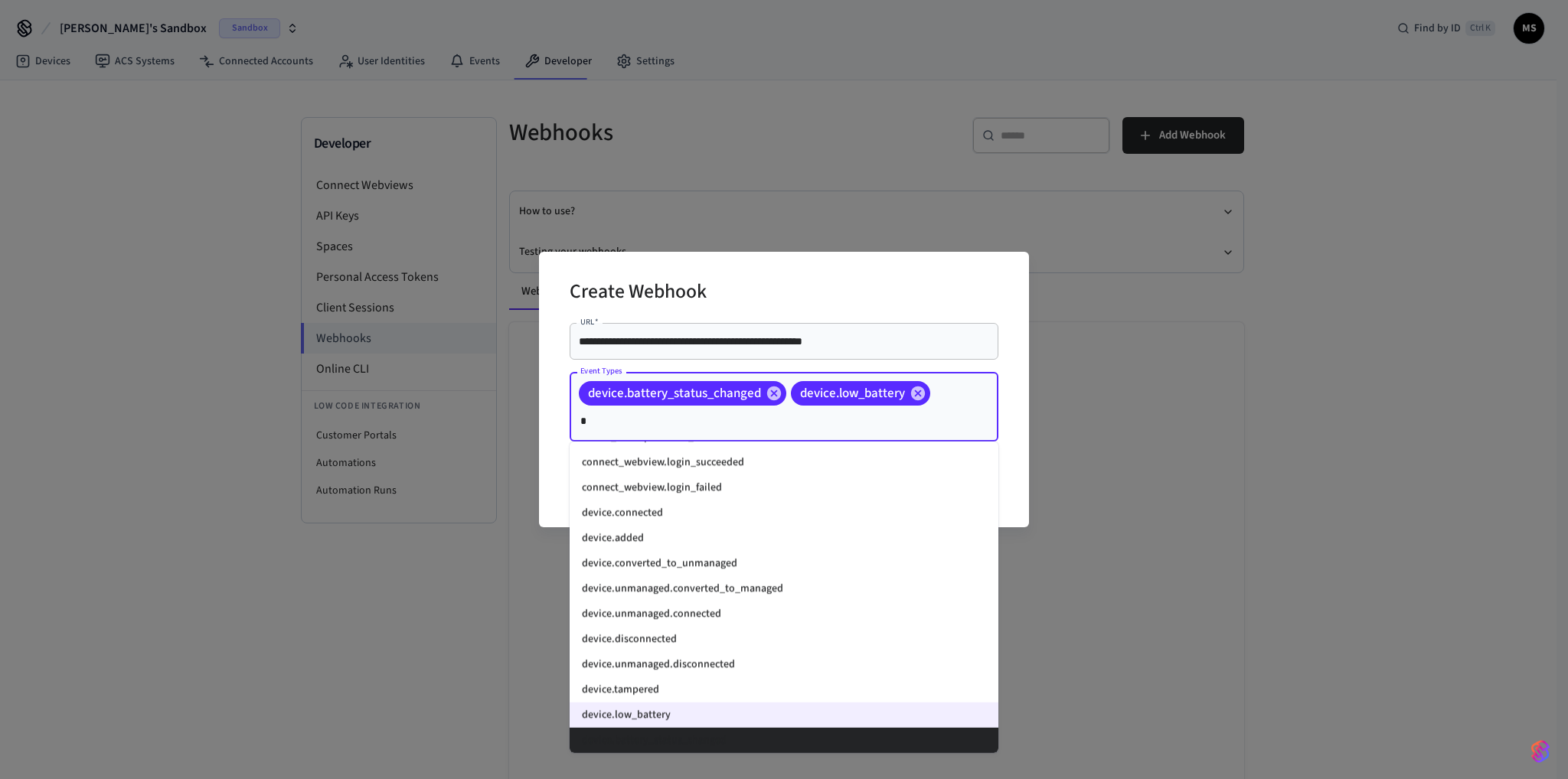
scroll to position [0, 0]
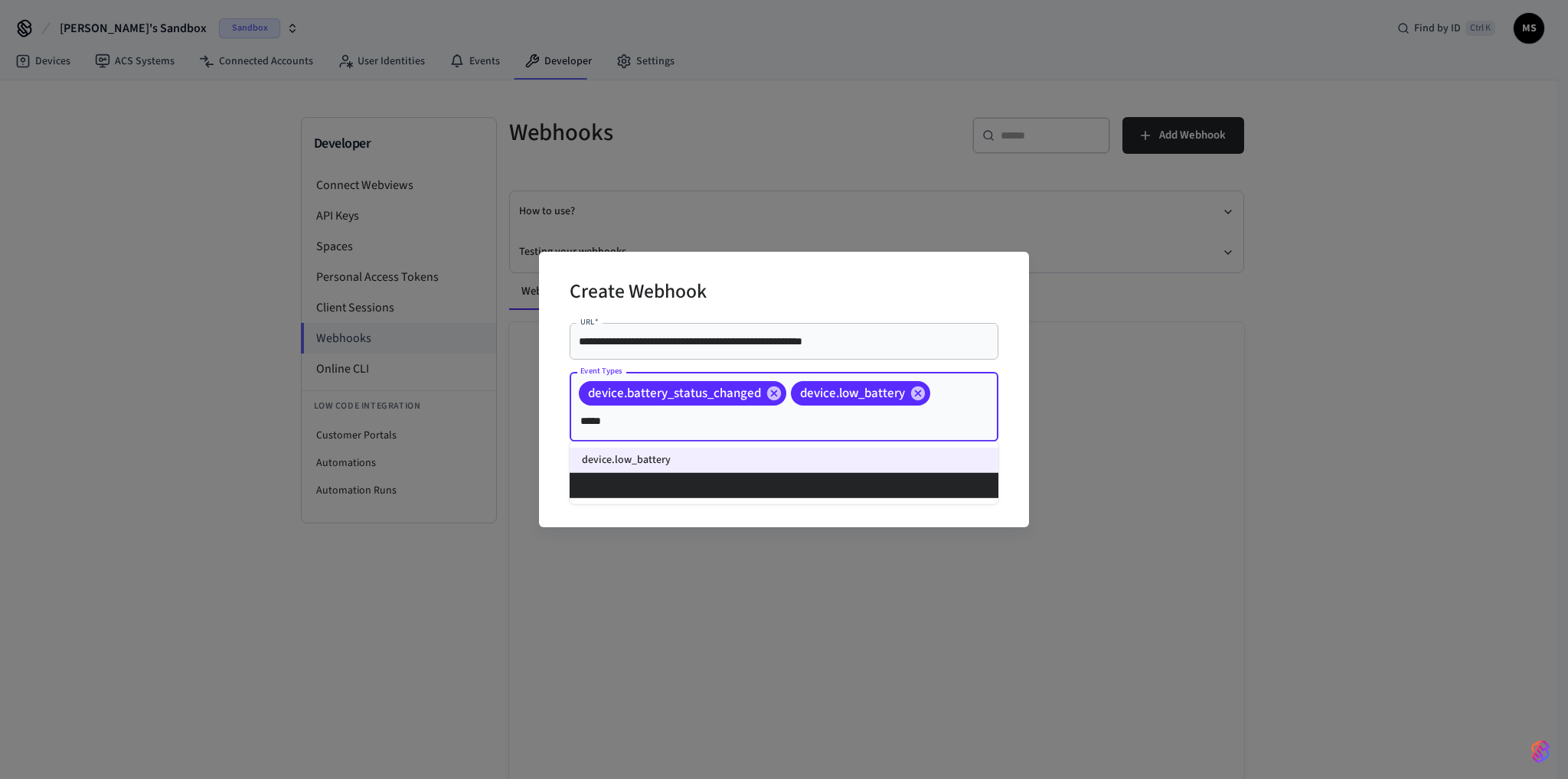
type input "*****"
click at [1018, 414] on div "**********" at bounding box center [784, 389] width 490 height 276
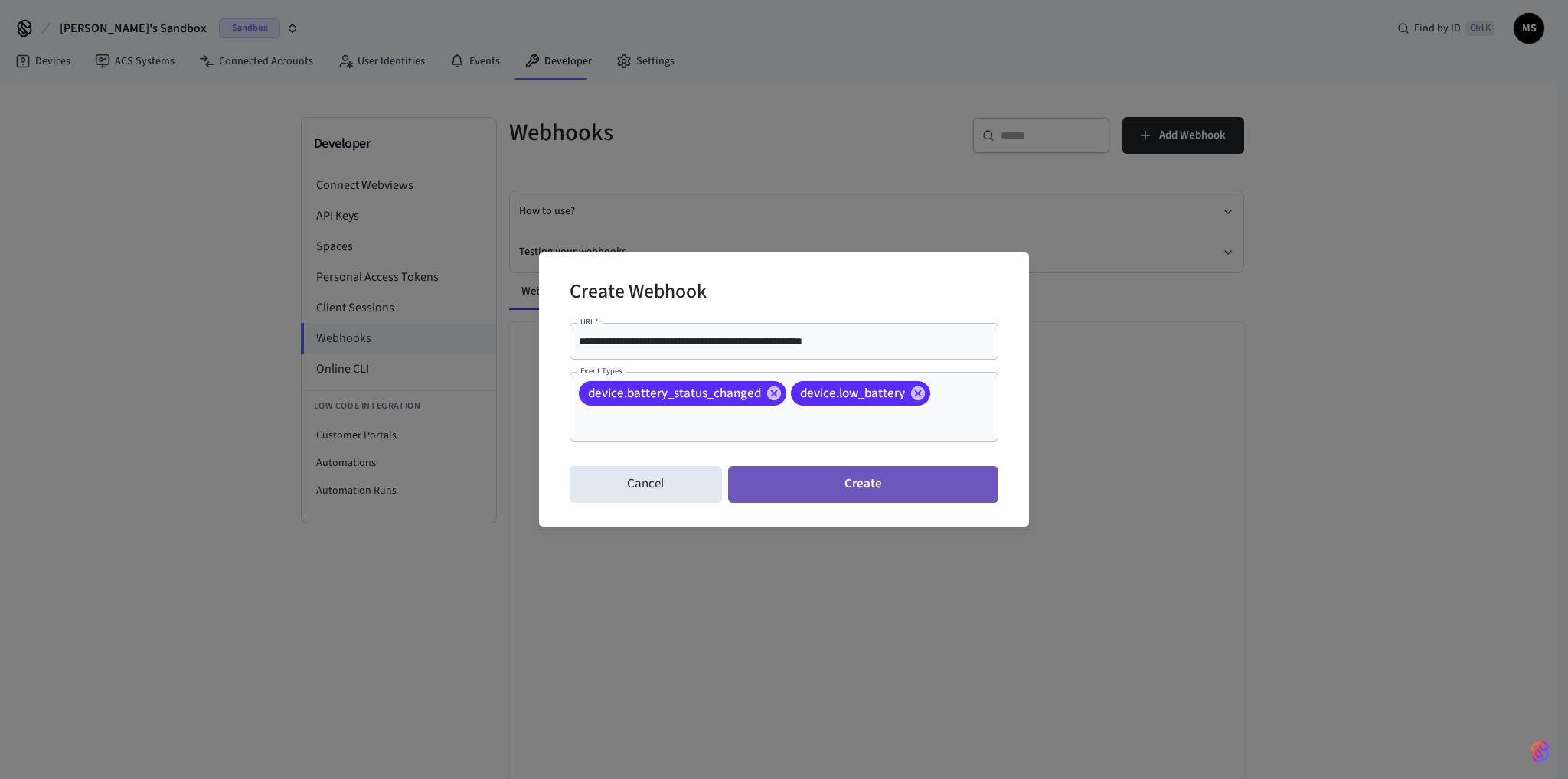
click at [948, 490] on button "Create" at bounding box center [863, 484] width 270 height 37
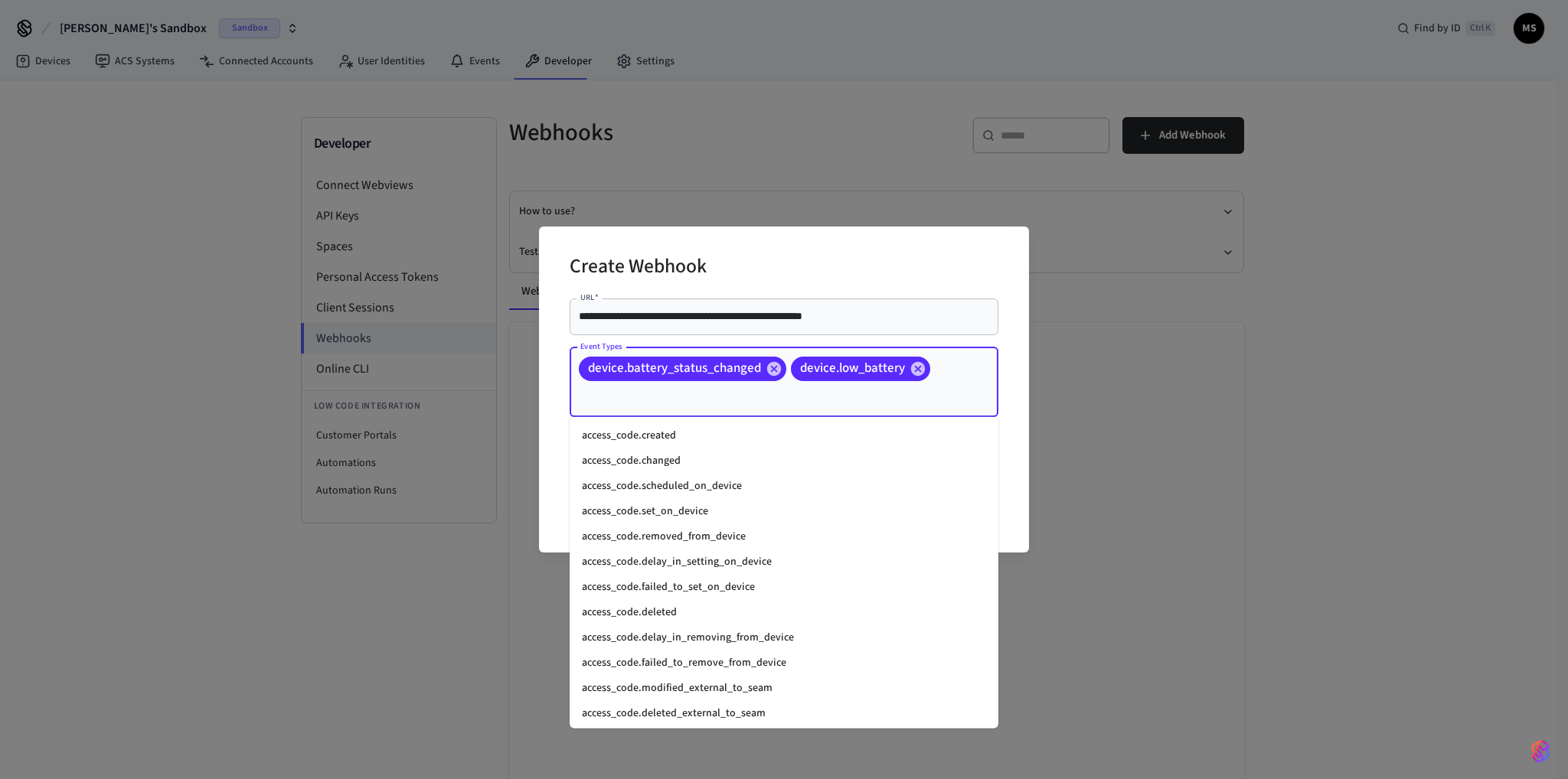
click at [808, 399] on input "Event Types" at bounding box center [763, 396] width 372 height 27
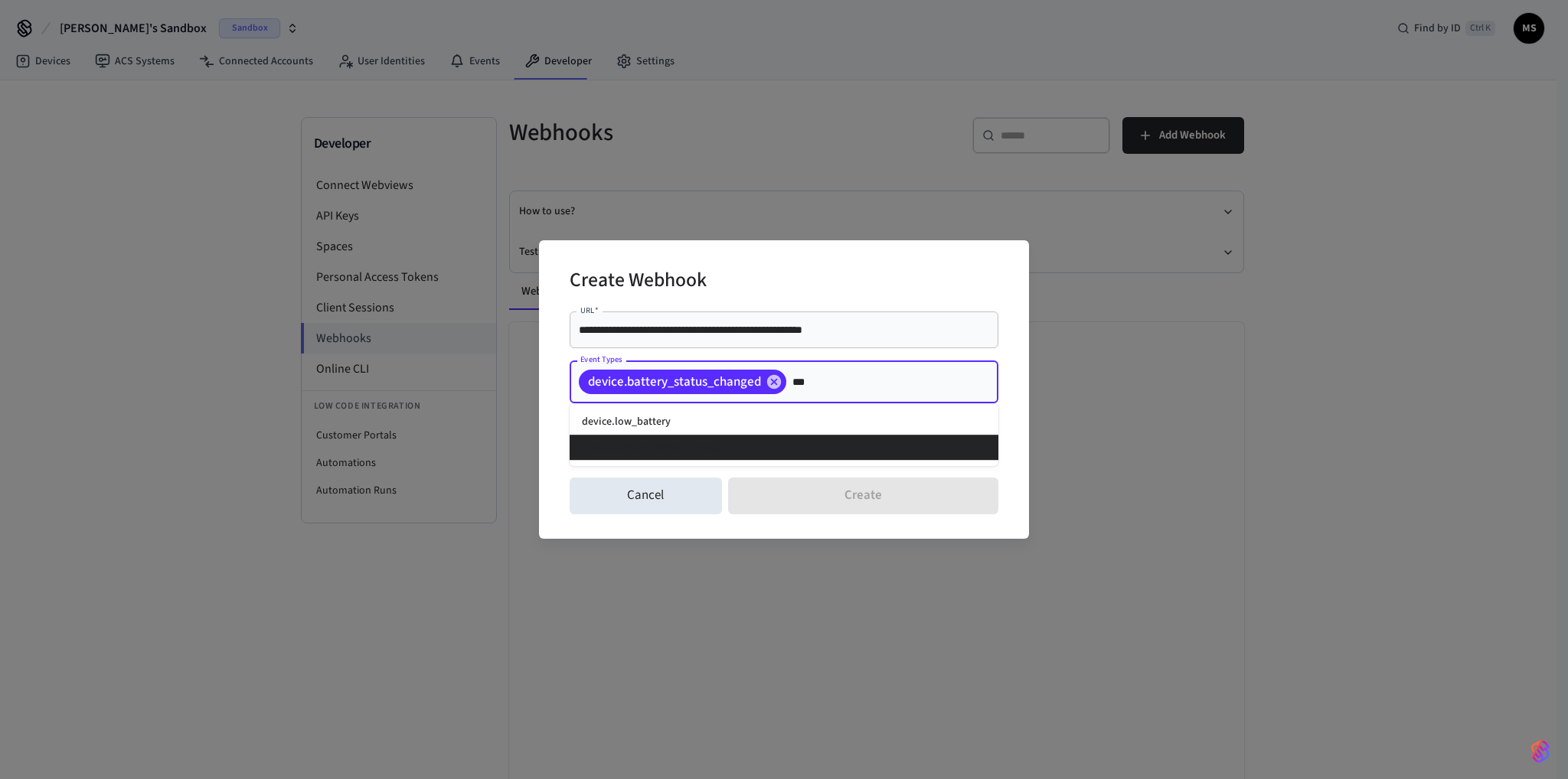
type input "****"
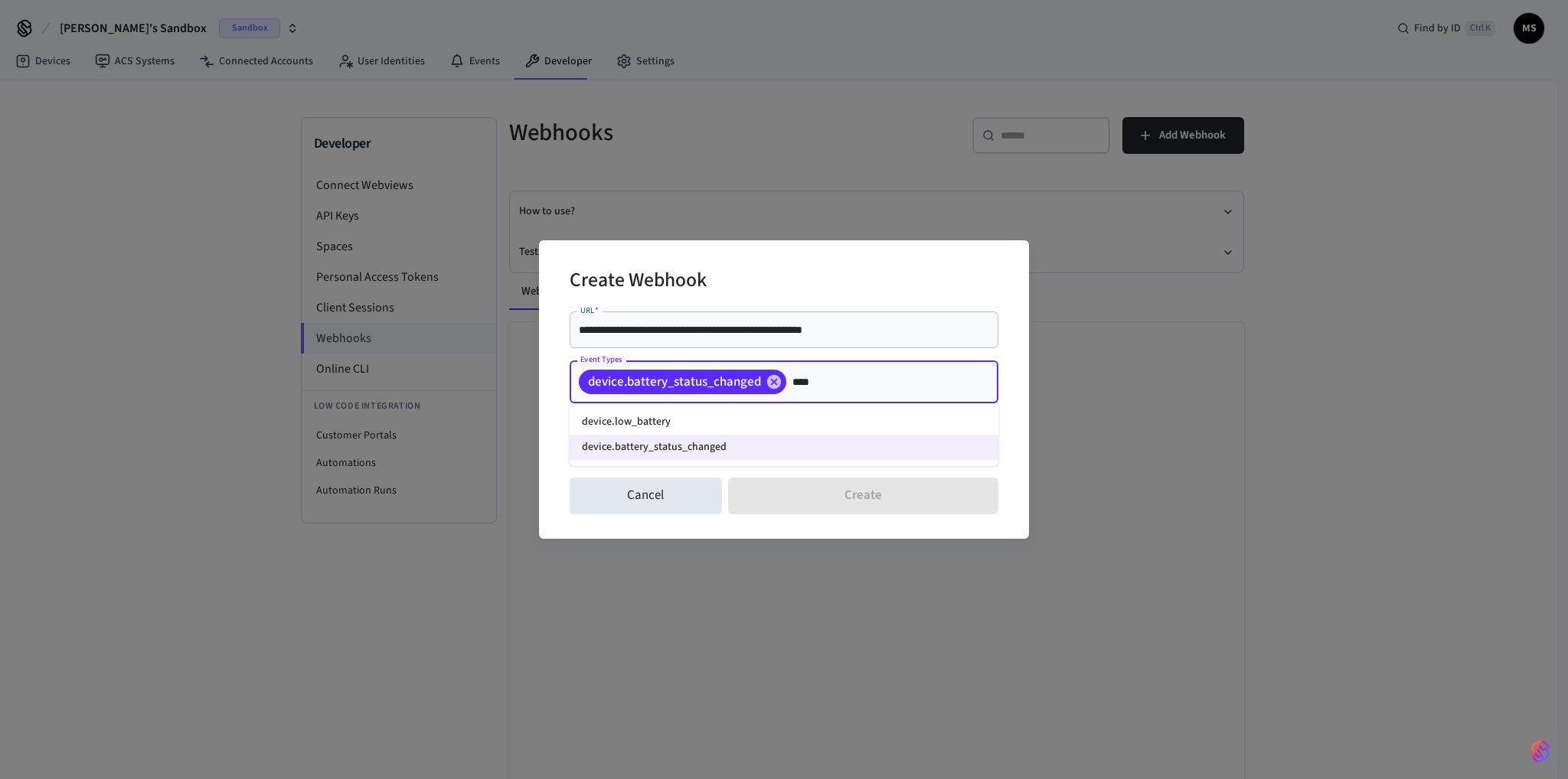
click at [703, 420] on li "device.low_battery" at bounding box center [784, 422] width 429 height 26
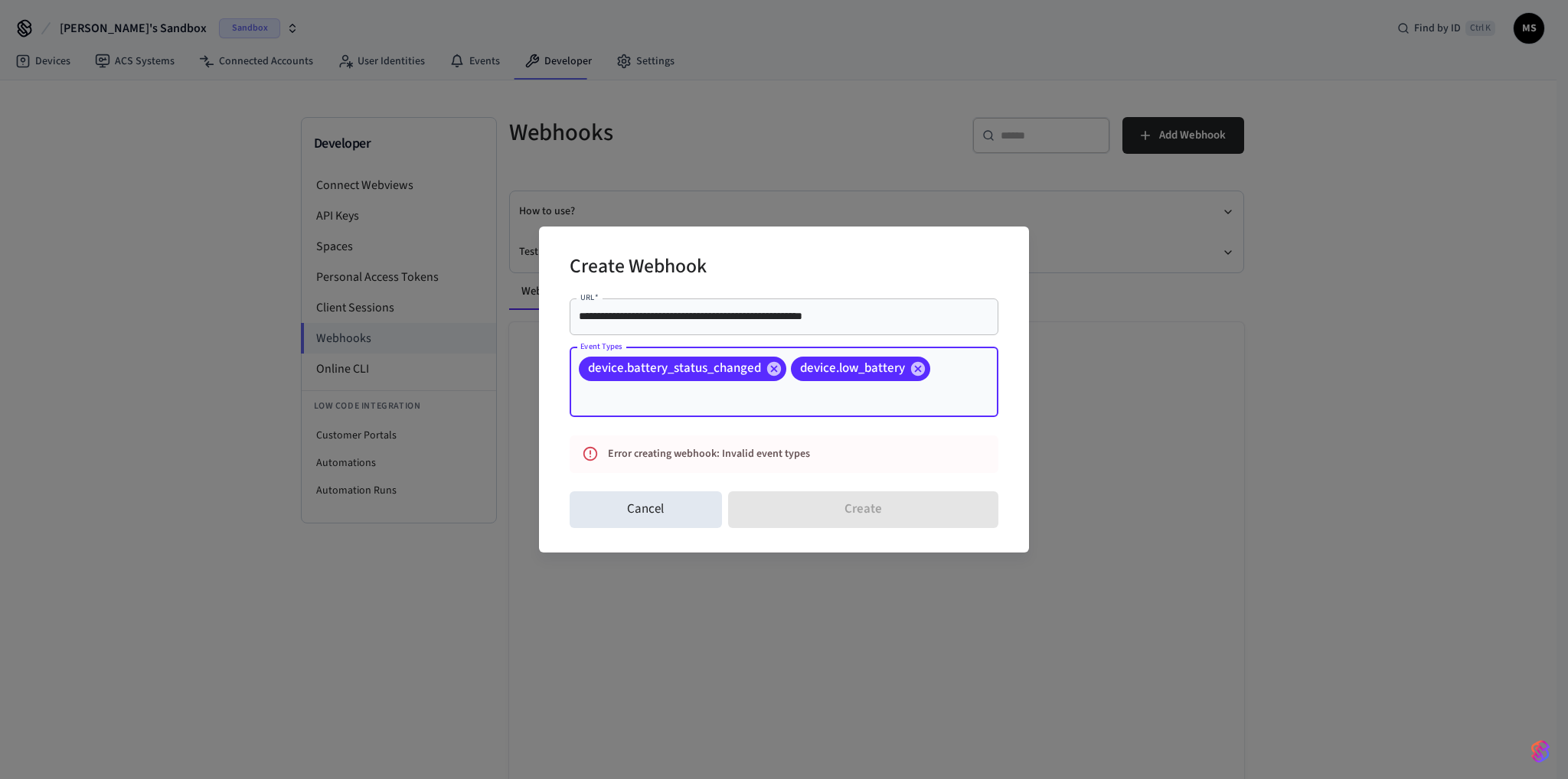
click at [763, 433] on div "**********" at bounding box center [784, 388] width 429 height 193
click at [772, 454] on div "Error creating webhook: Invalid event types" at bounding box center [769, 454] width 323 height 28
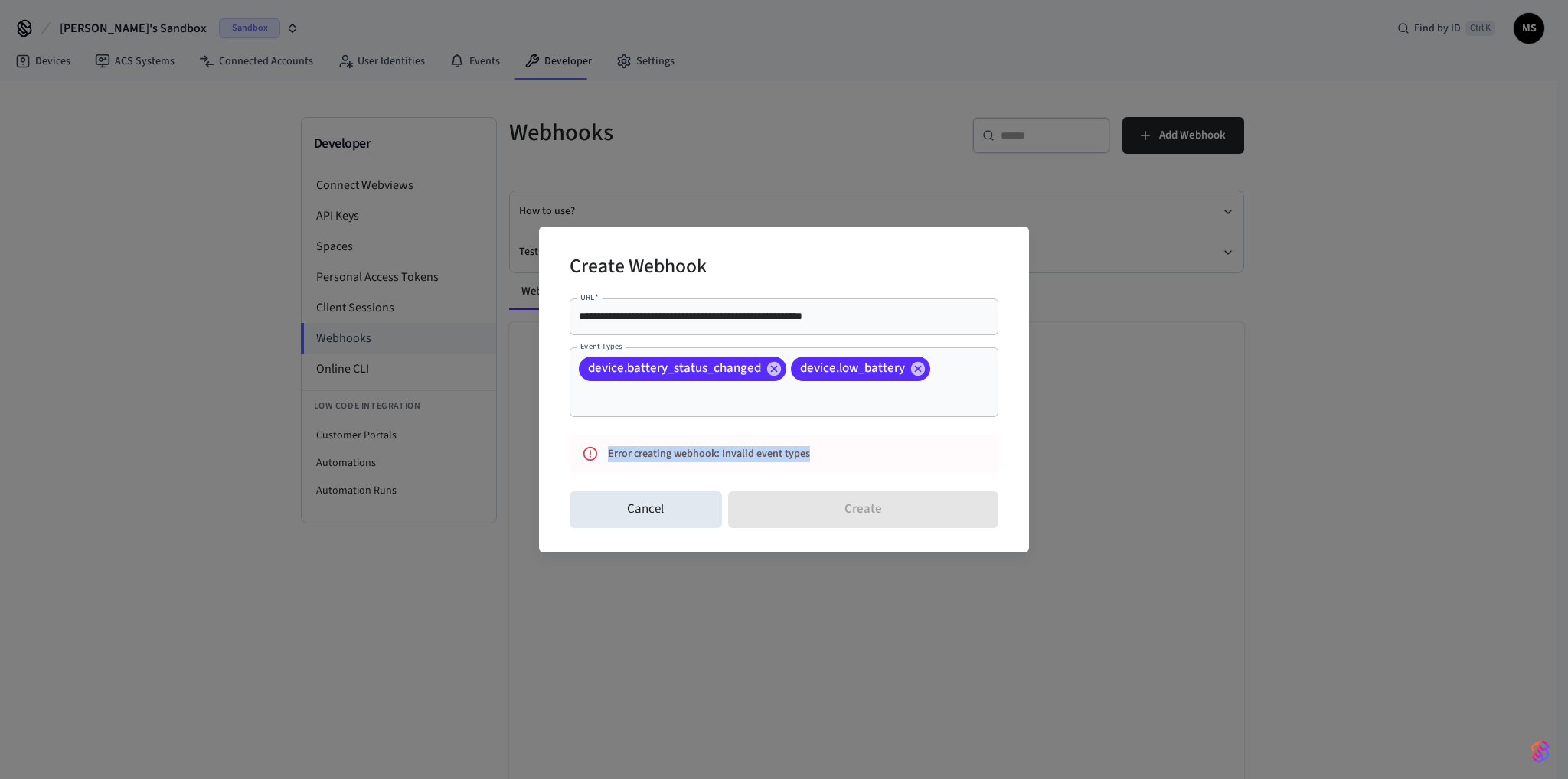
drag, startPoint x: 827, startPoint y: 455, endPoint x: 561, endPoint y: 447, distance: 266.1
click at [561, 447] on div "**********" at bounding box center [784, 388] width 490 height 325
click at [589, 447] on icon at bounding box center [590, 452] width 14 height 14
click at [717, 386] on input "Event Types" at bounding box center [763, 396] width 372 height 27
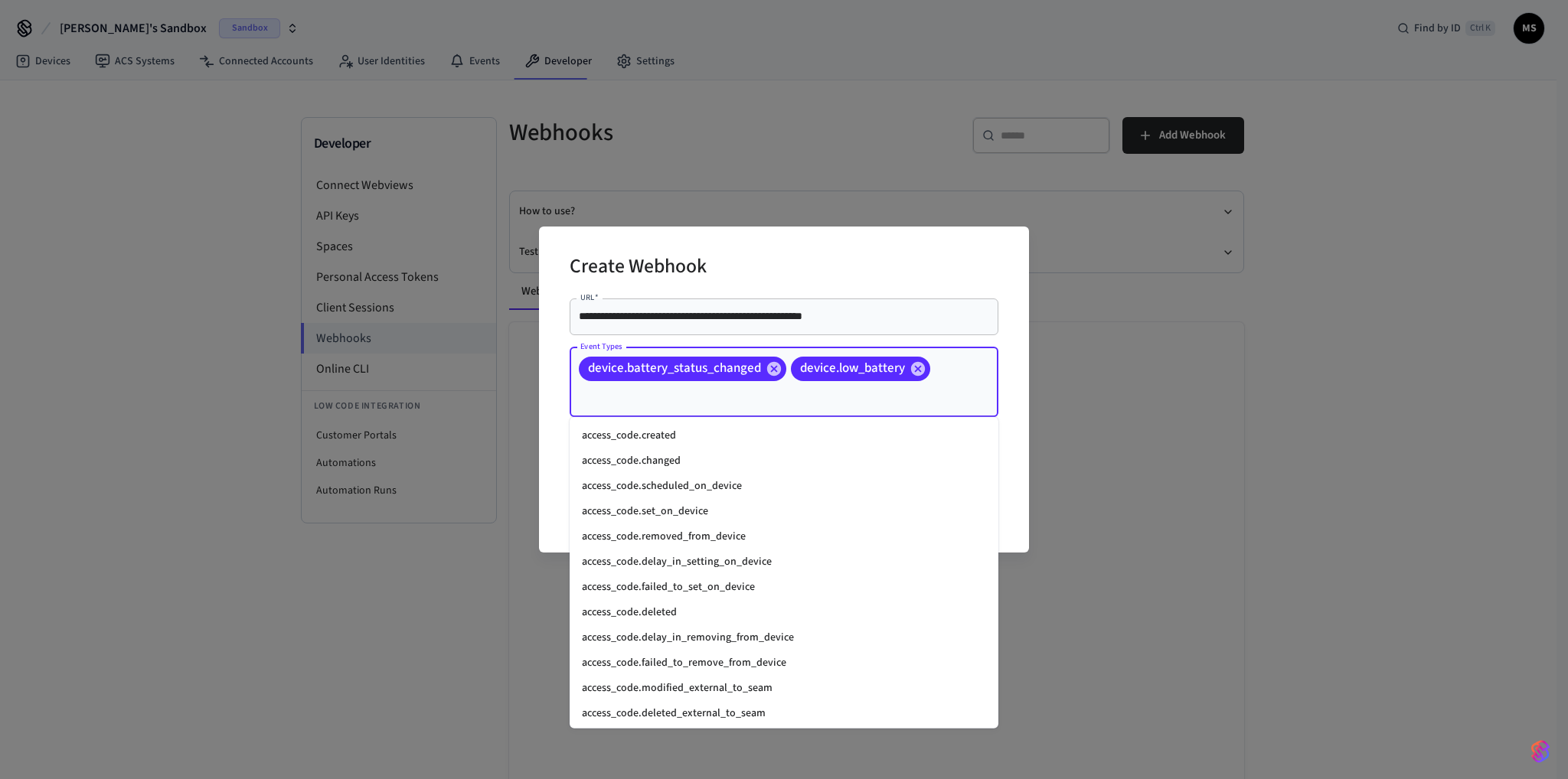
scroll to position [1387, 0]
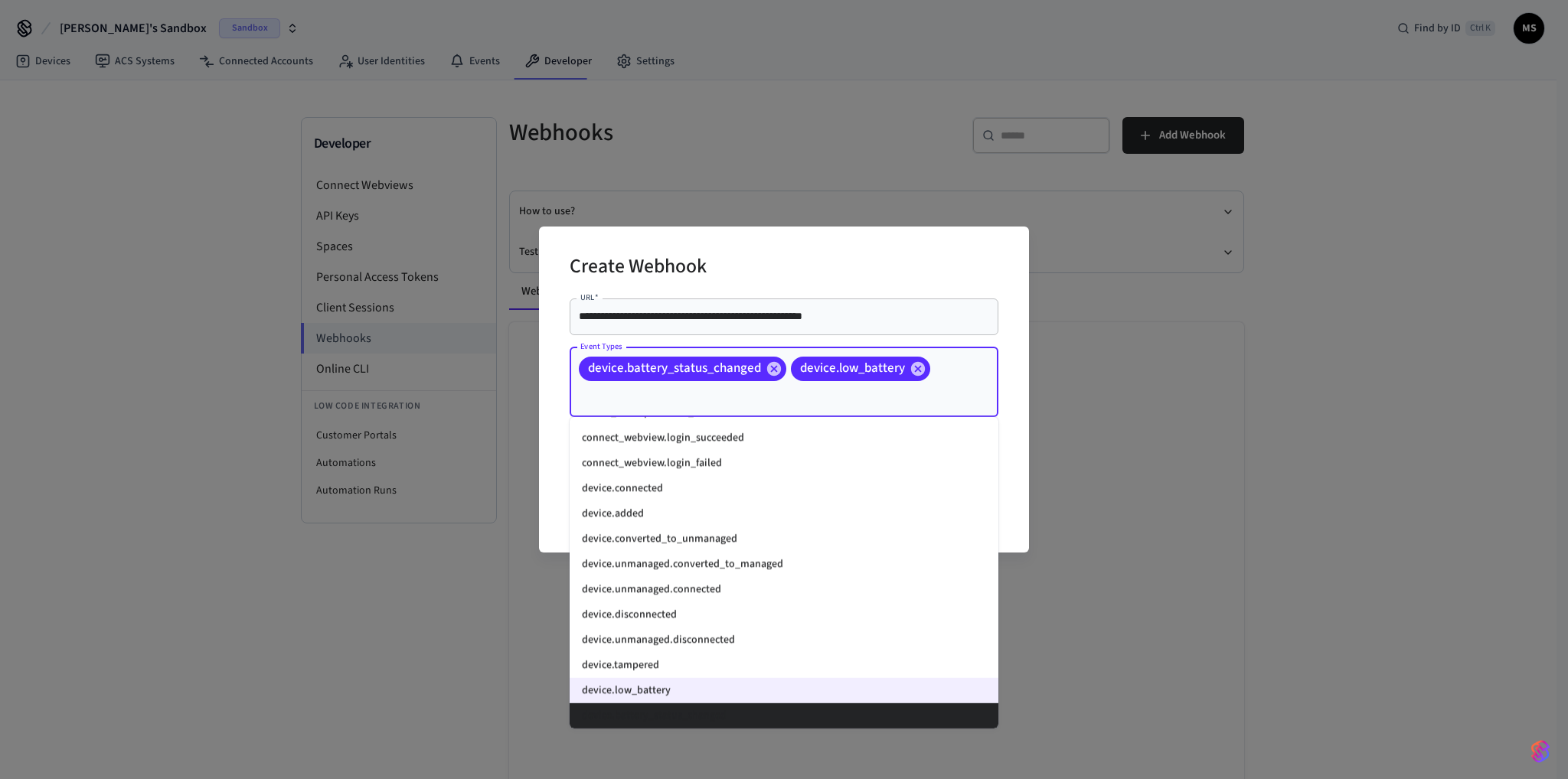
click at [708, 396] on input "Event Types" at bounding box center [763, 396] width 372 height 27
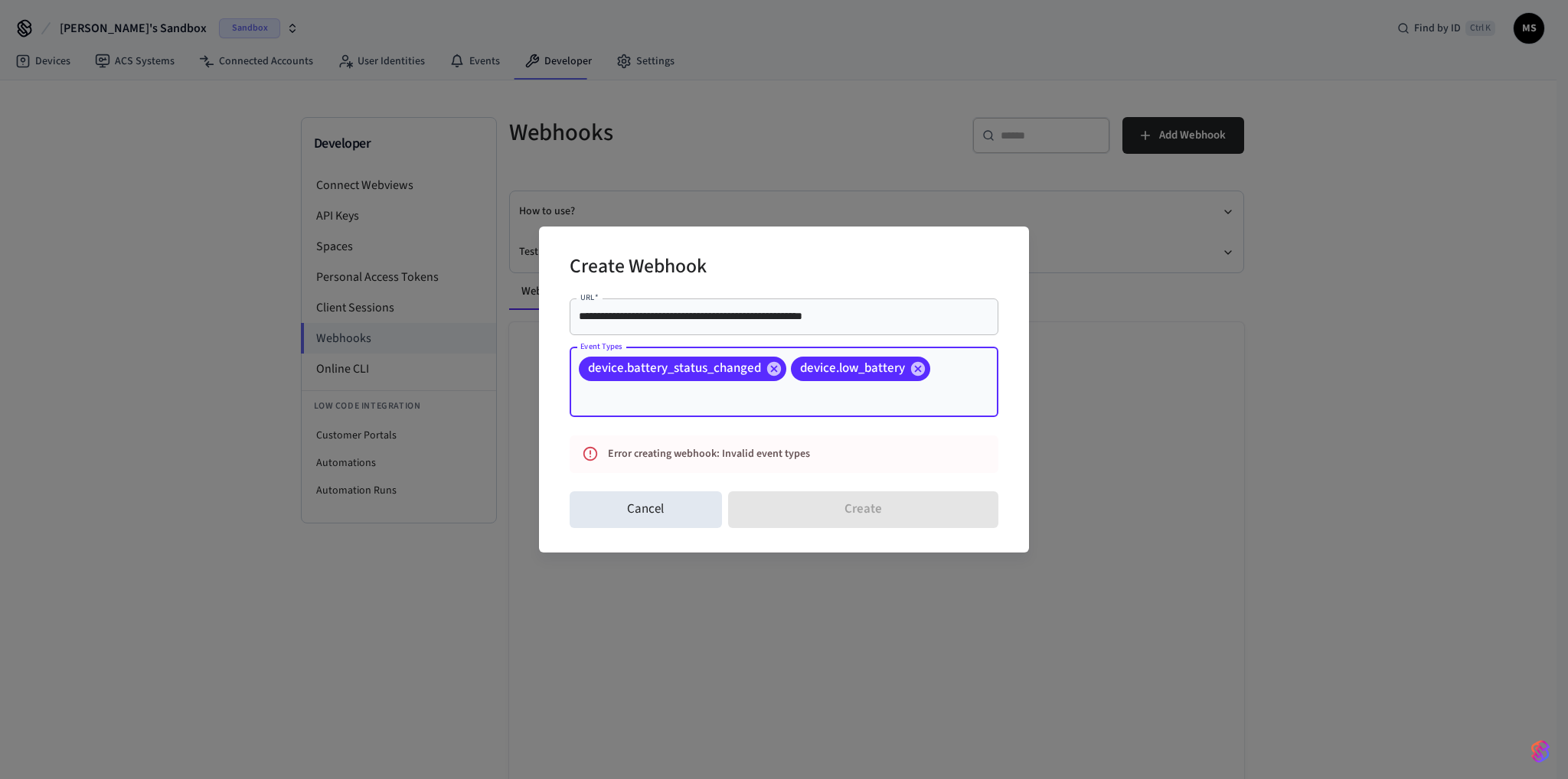
click at [732, 315] on input "**********" at bounding box center [784, 316] width 410 height 16
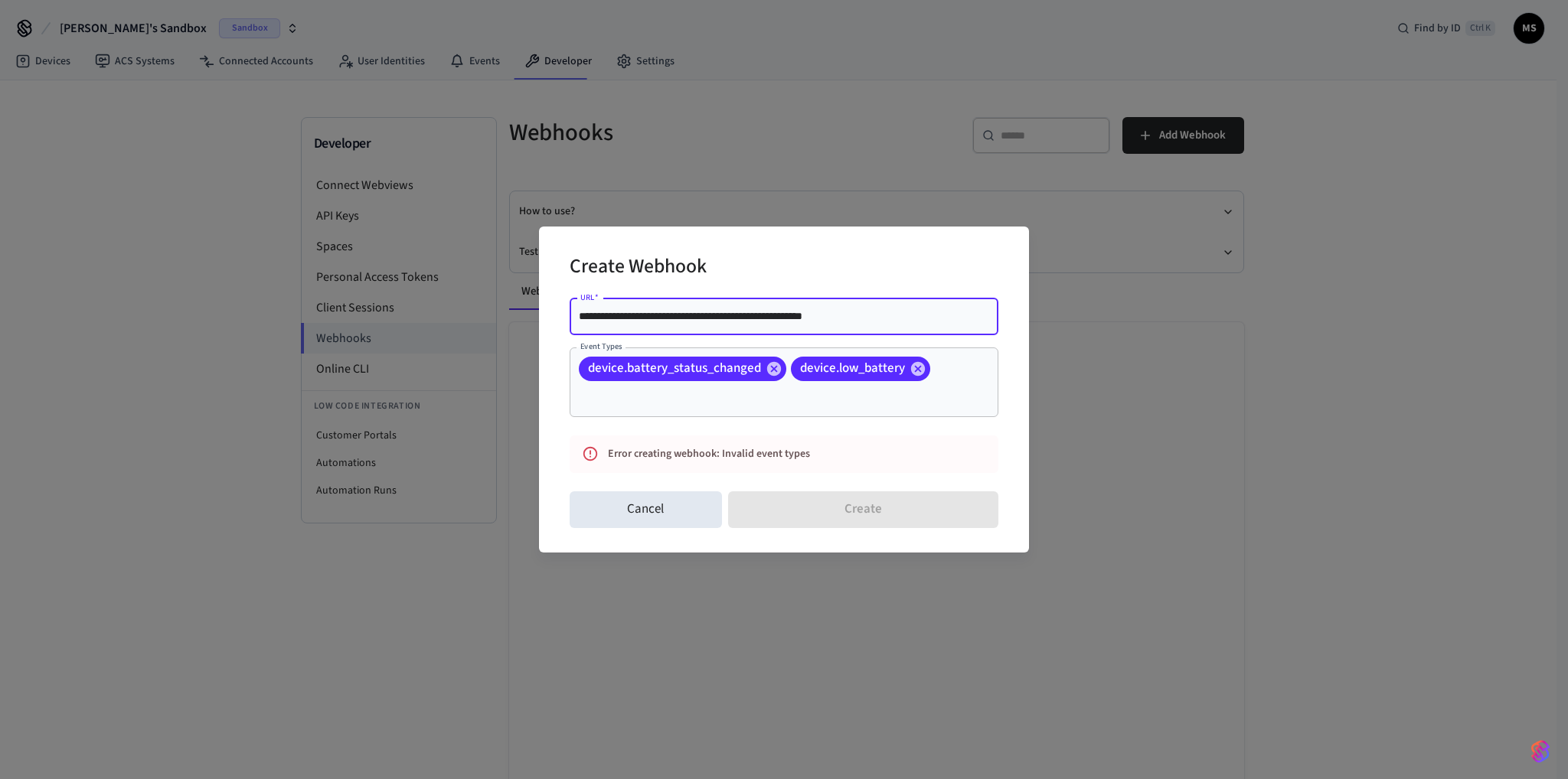
click at [878, 313] on input "**********" at bounding box center [784, 316] width 410 height 16
drag, startPoint x: 917, startPoint y: 366, endPoint x: 903, endPoint y: 387, distance: 25.2
click at [916, 366] on icon at bounding box center [918, 369] width 16 height 16
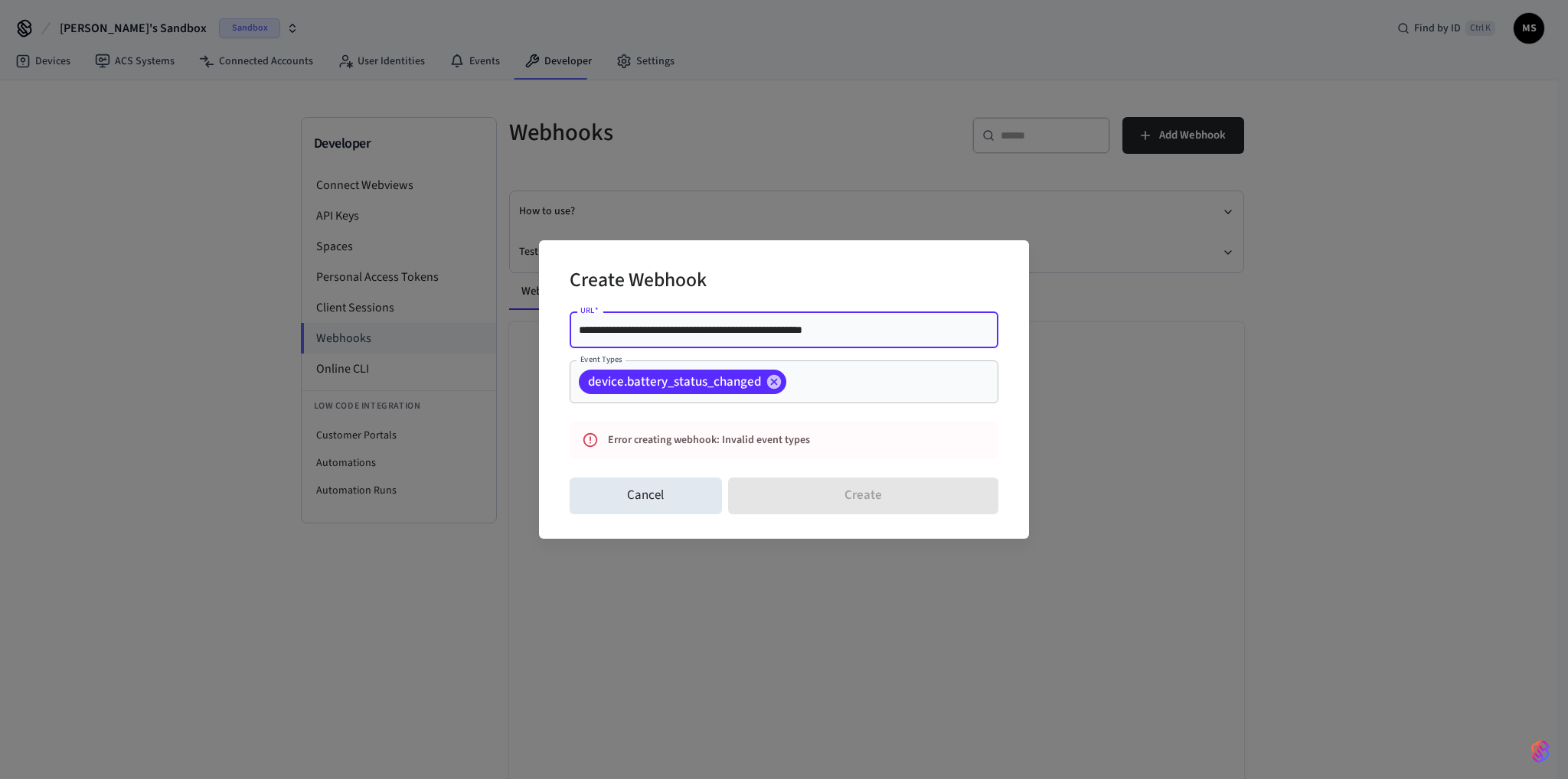
click at [835, 497] on div "Cancel Create" at bounding box center [784, 496] width 429 height 49
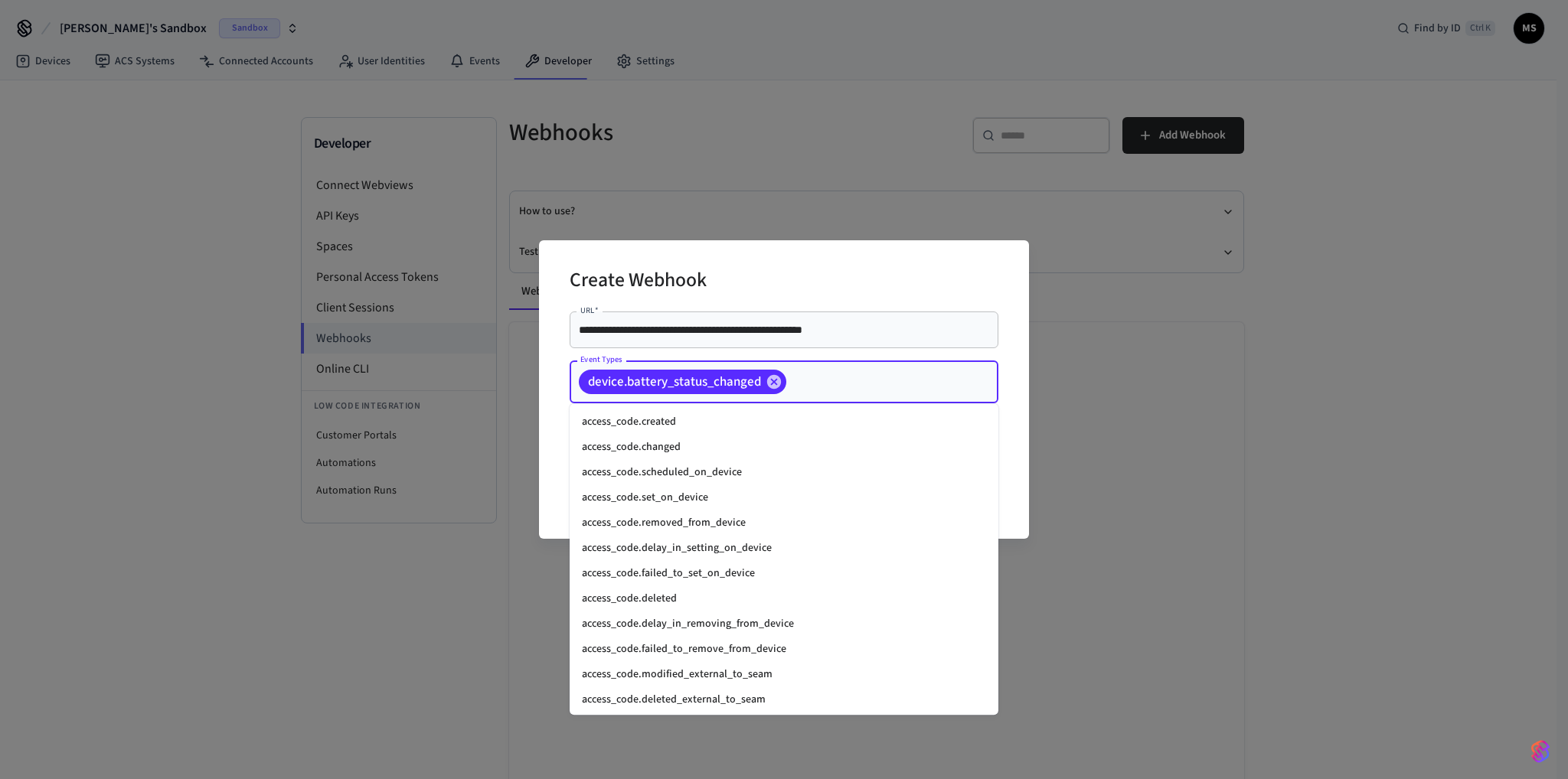
click at [839, 373] on input "Event Types" at bounding box center [868, 382] width 160 height 27
paste input "**********"
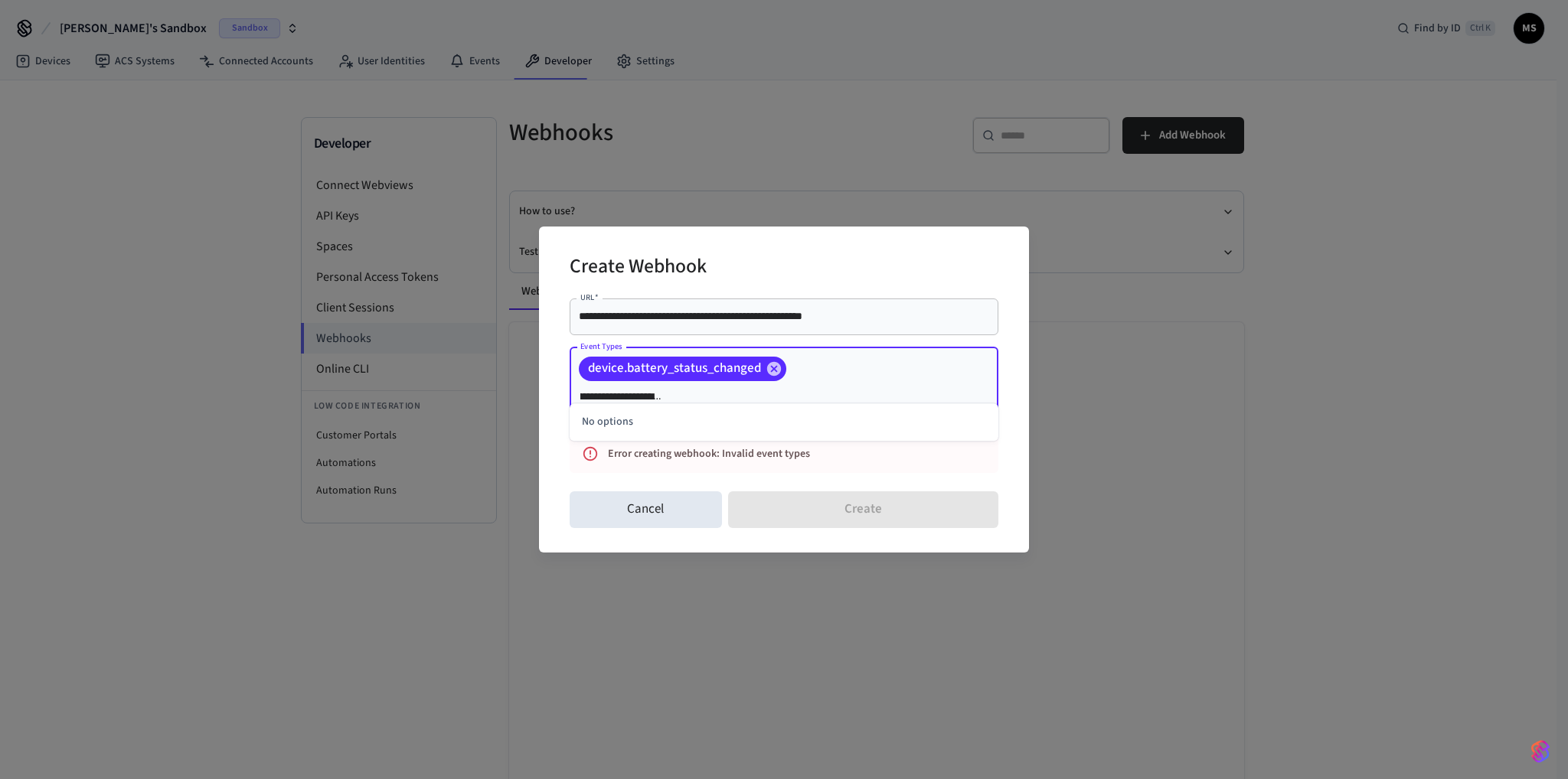
type input "**********"
click at [900, 319] on div "**********" at bounding box center [784, 317] width 429 height 37
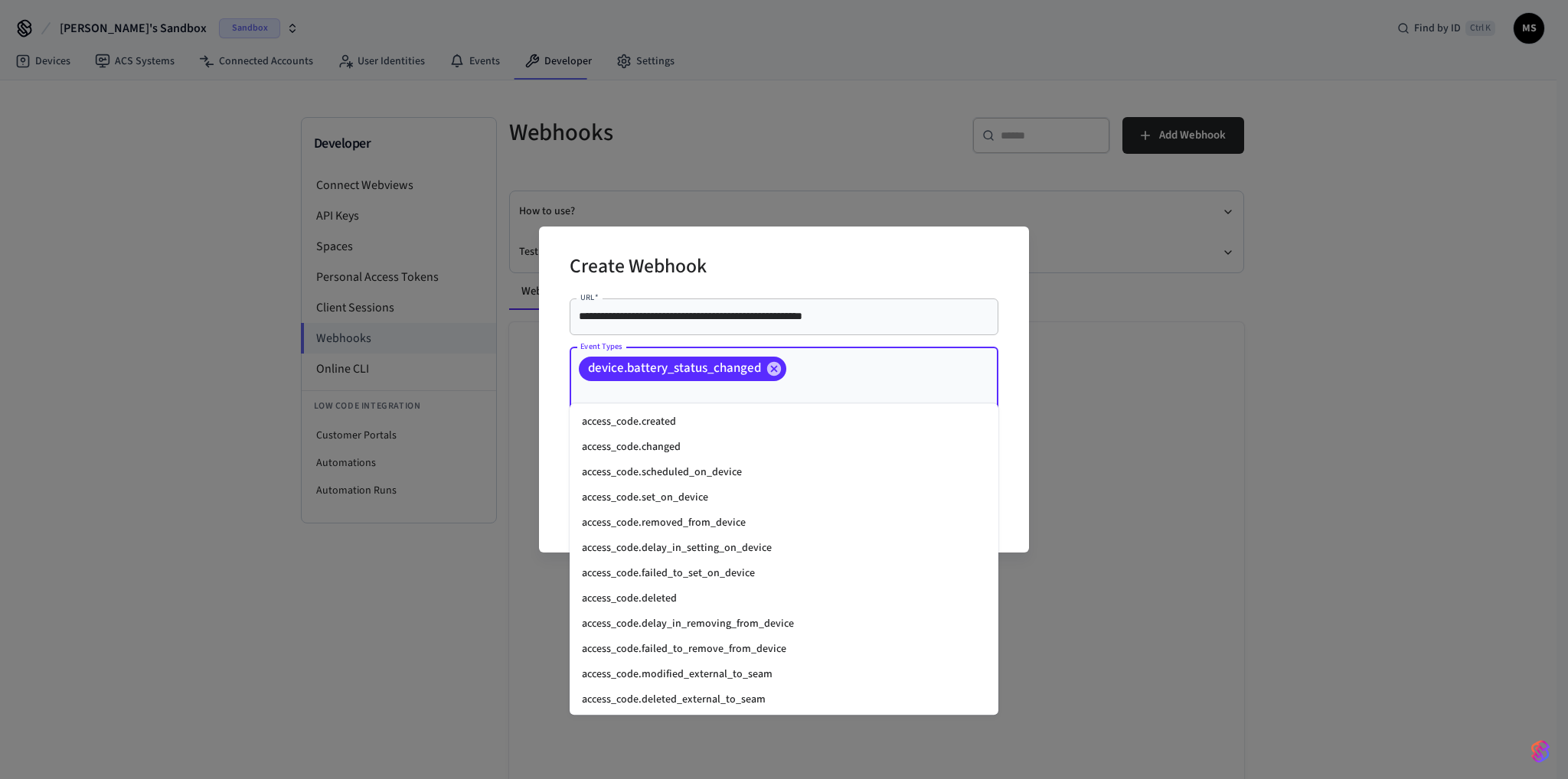
click at [737, 384] on input "Event Types" at bounding box center [658, 396] width 161 height 27
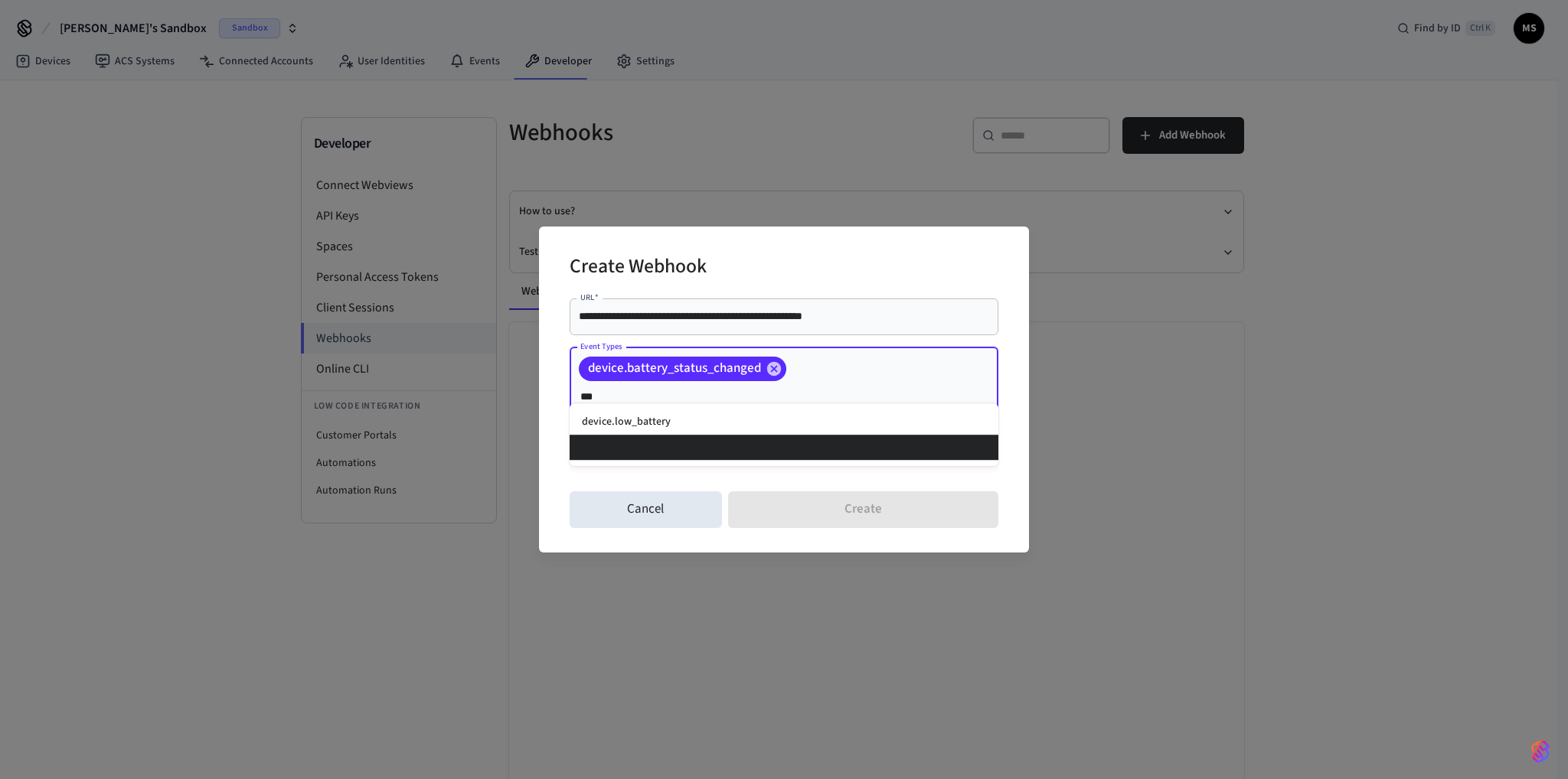
type input "****"
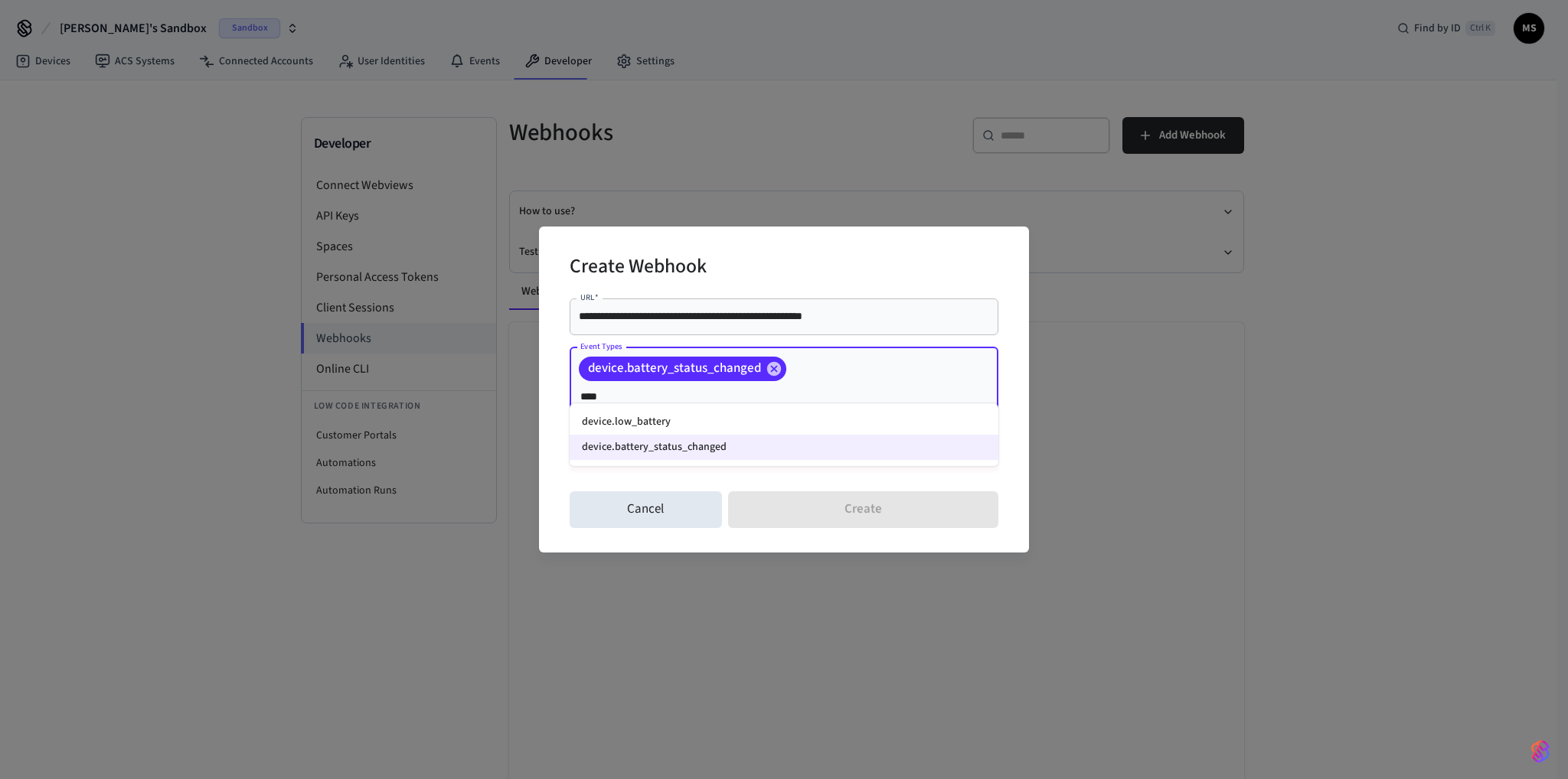
click at [732, 427] on li "device.low_battery" at bounding box center [784, 422] width 429 height 26
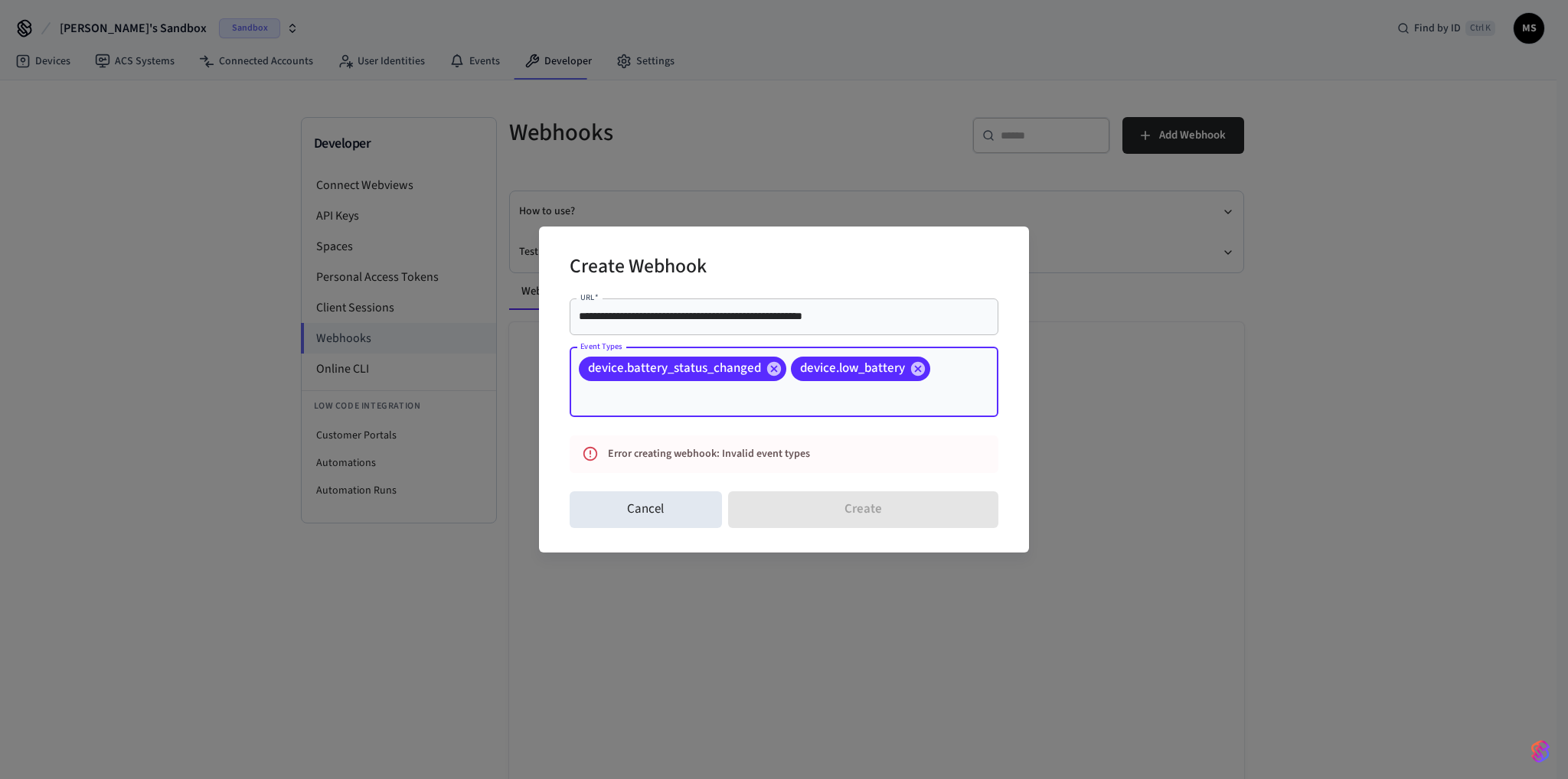
click at [883, 321] on input "**********" at bounding box center [784, 316] width 410 height 16
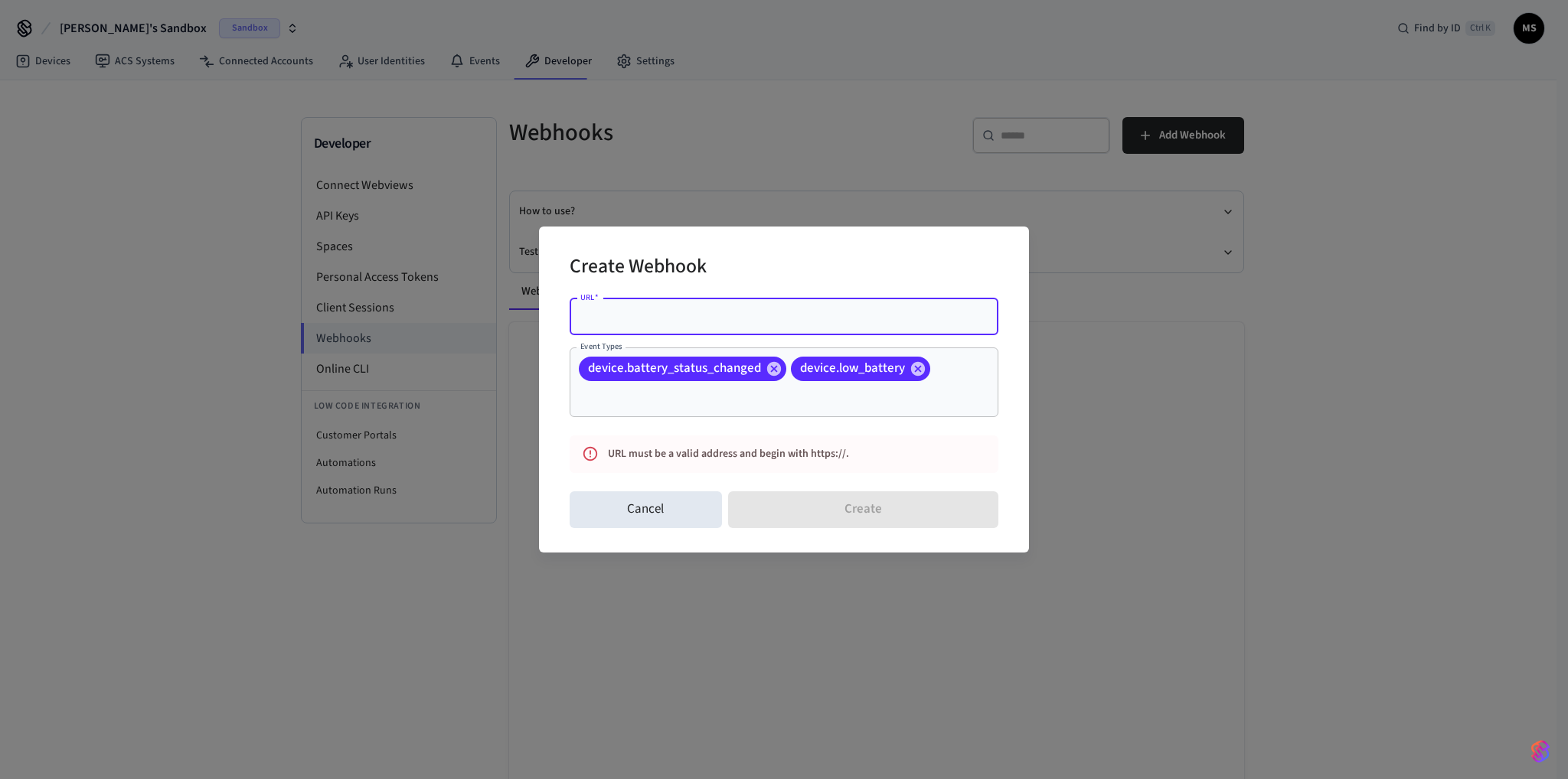
paste input "**********"
type input "**********"
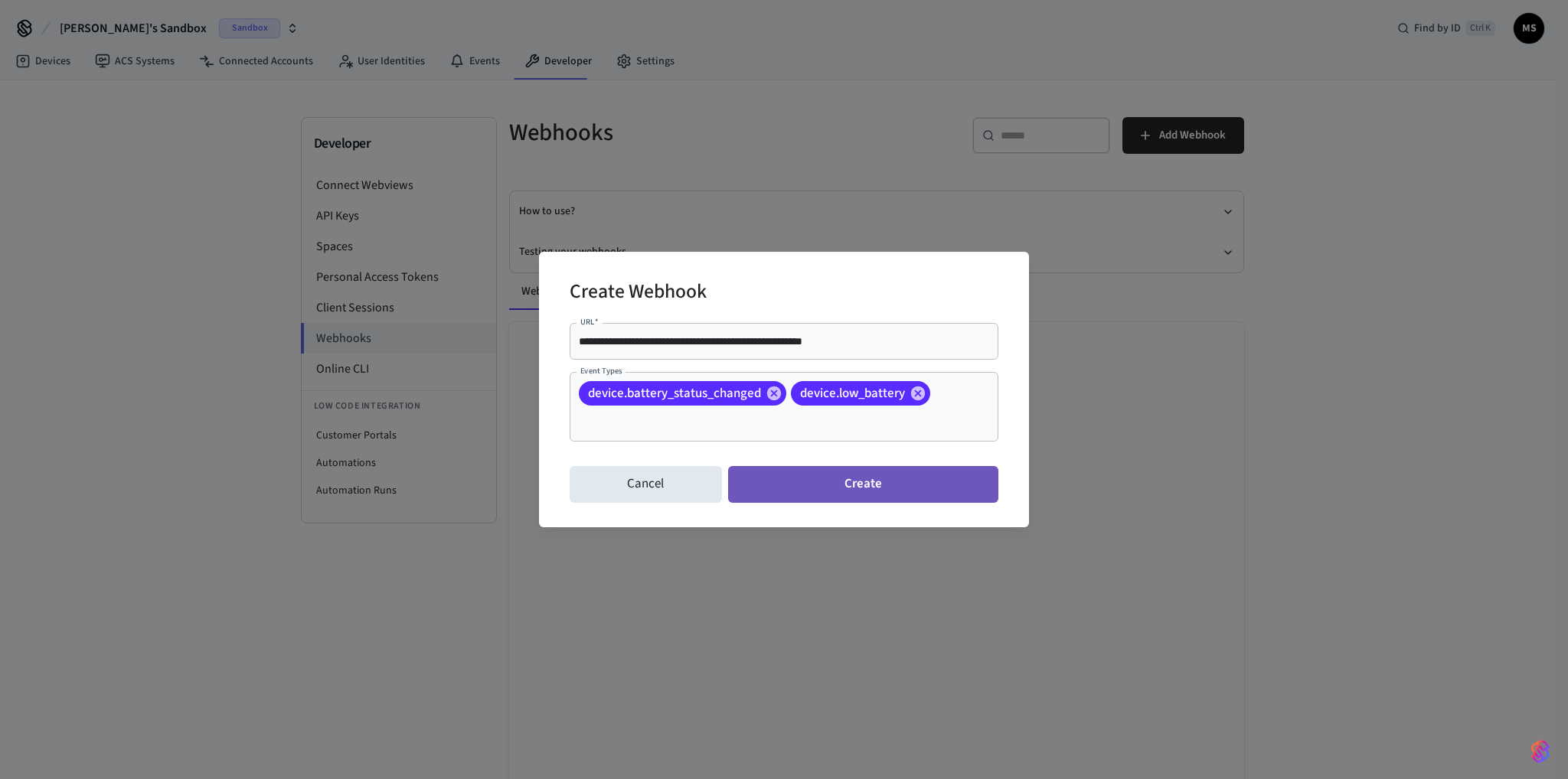
click at [844, 470] on button "Create" at bounding box center [863, 484] width 270 height 37
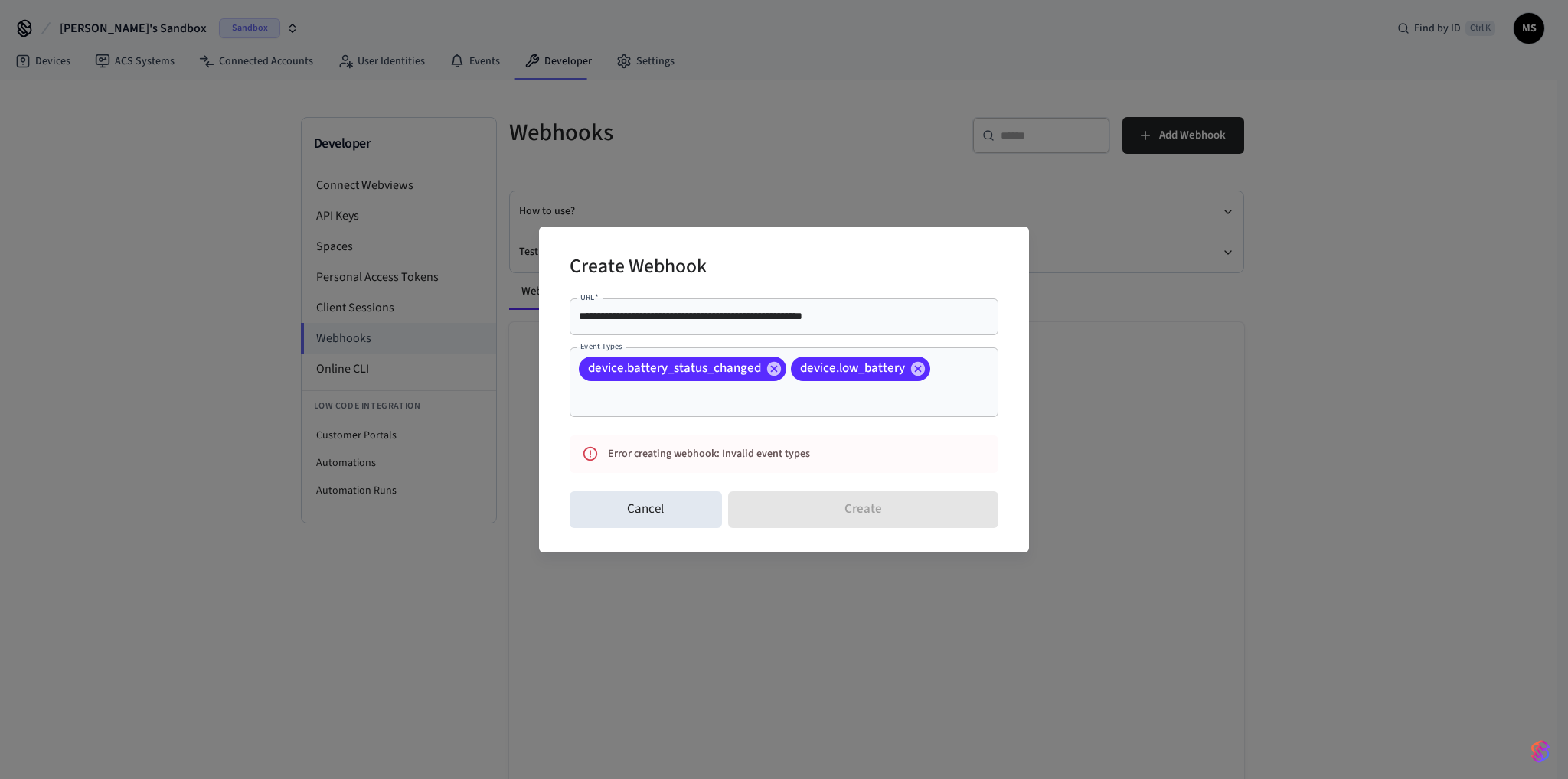
click at [820, 450] on div "Error creating webhook: Invalid event types" at bounding box center [769, 454] width 323 height 28
click at [903, 319] on input "**********" at bounding box center [784, 316] width 410 height 16
click at [913, 321] on input "**********" at bounding box center [784, 316] width 410 height 16
paste input "**********"
type input "**********"
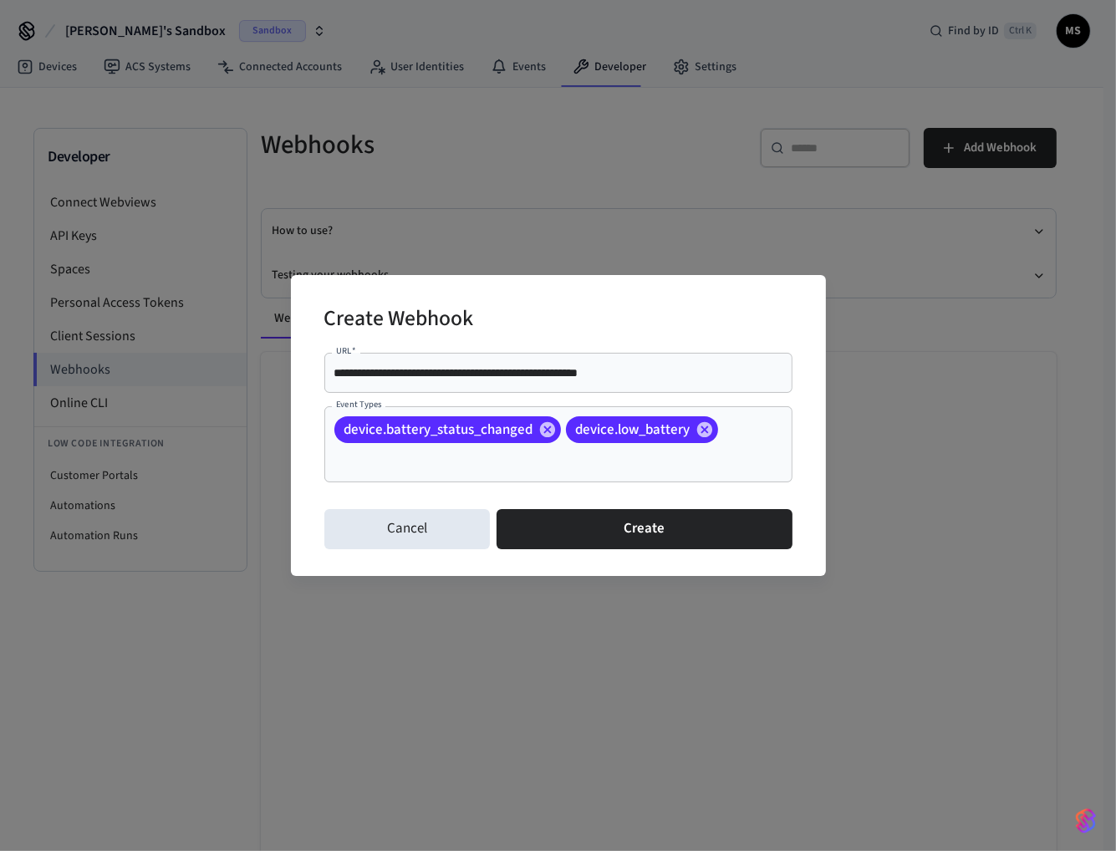
click at [607, 524] on button "Create" at bounding box center [644, 529] width 295 height 40
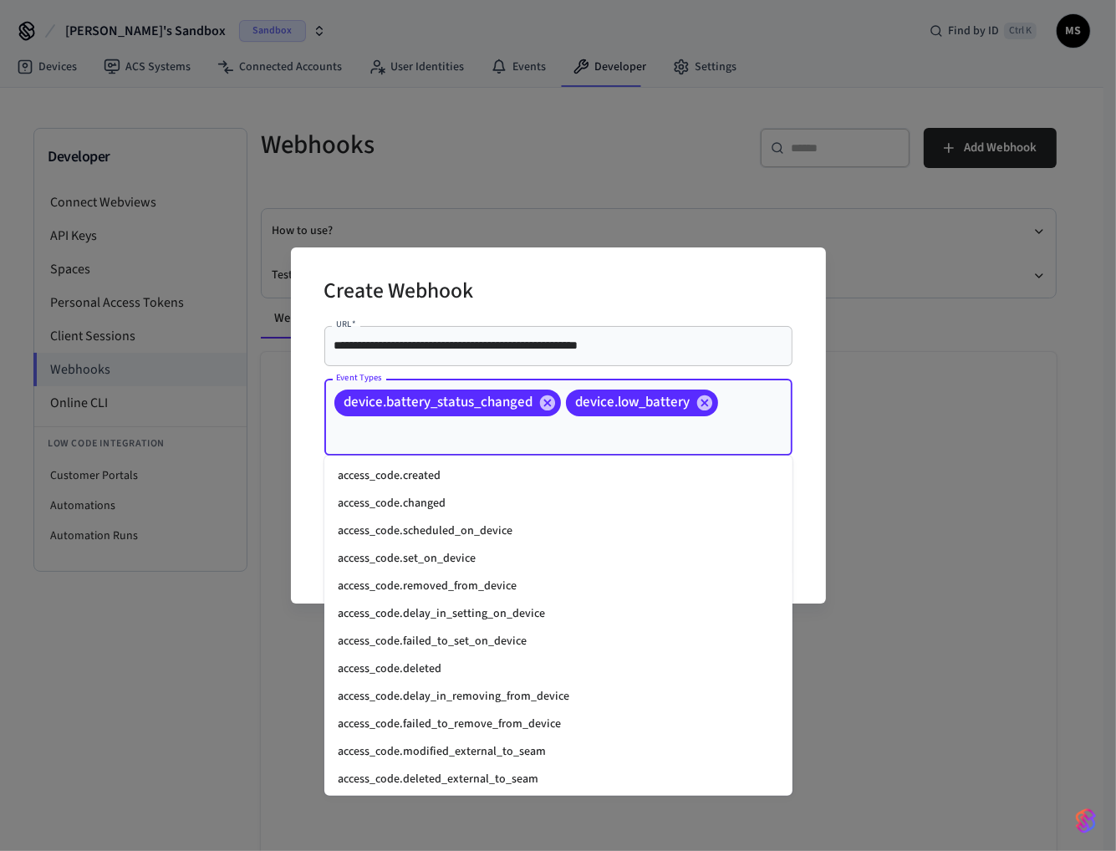
click at [527, 442] on input "Event Types" at bounding box center [535, 433] width 406 height 29
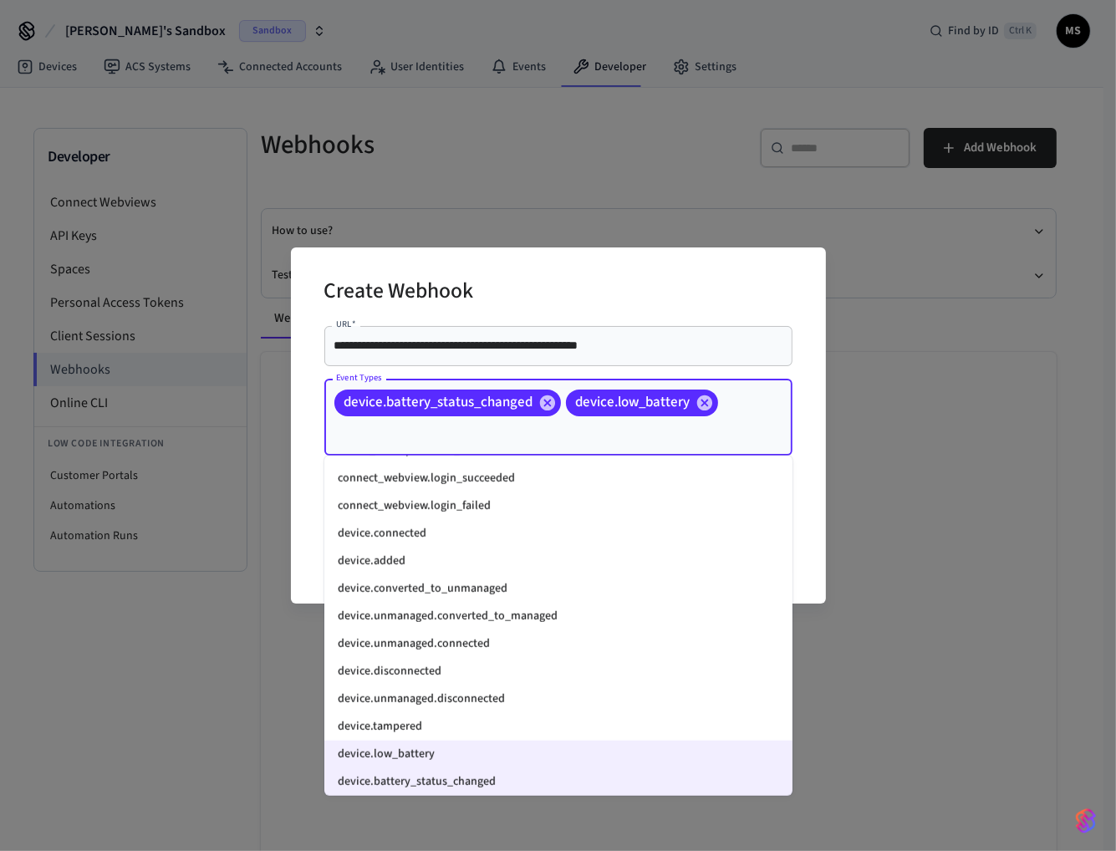
click at [442, 536] on li "device.connected" at bounding box center [558, 534] width 468 height 28
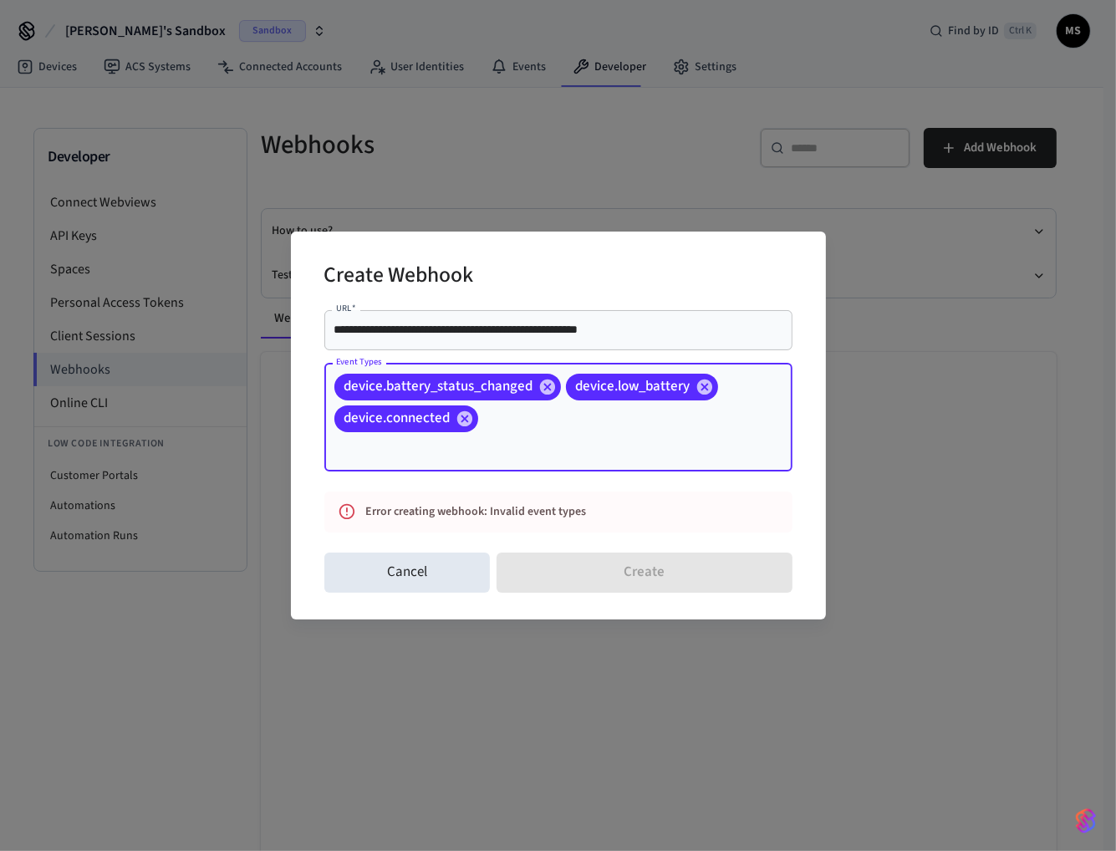
click at [500, 441] on input "Event Types" at bounding box center [461, 449] width 258 height 29
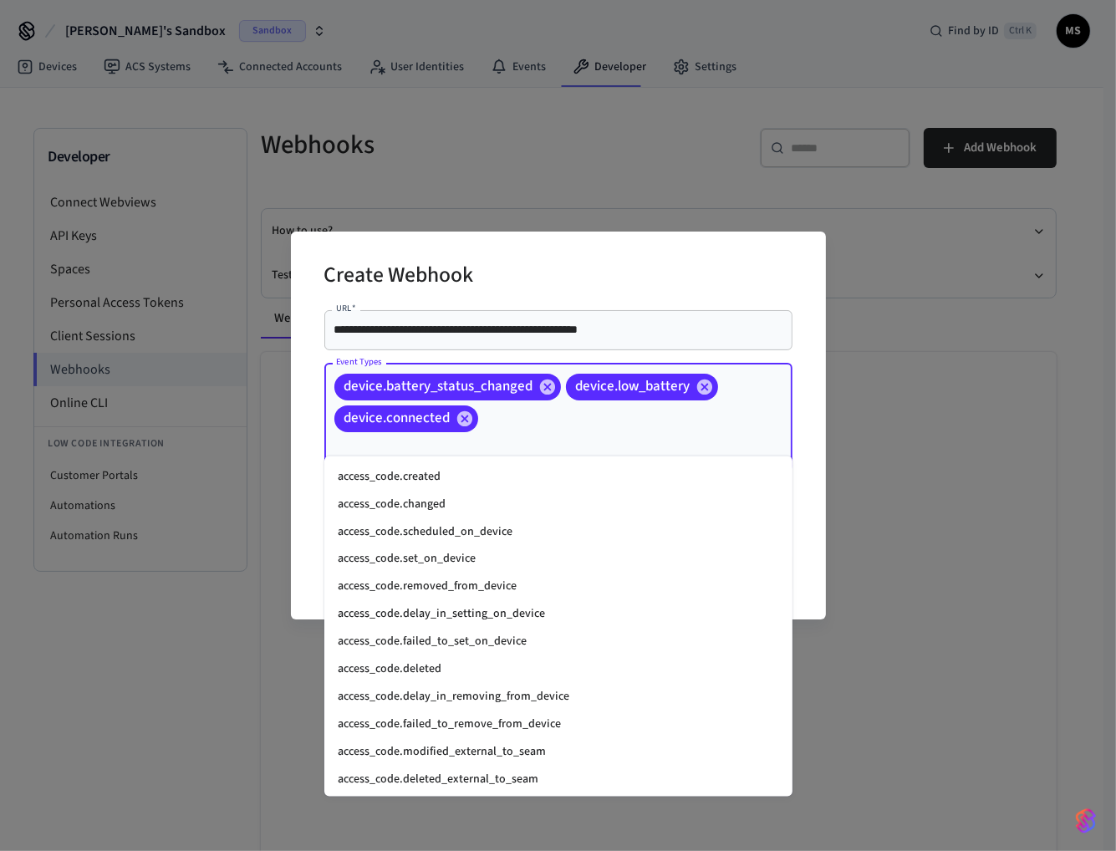
click at [437, 663] on li "access_code.deleted" at bounding box center [558, 670] width 468 height 28
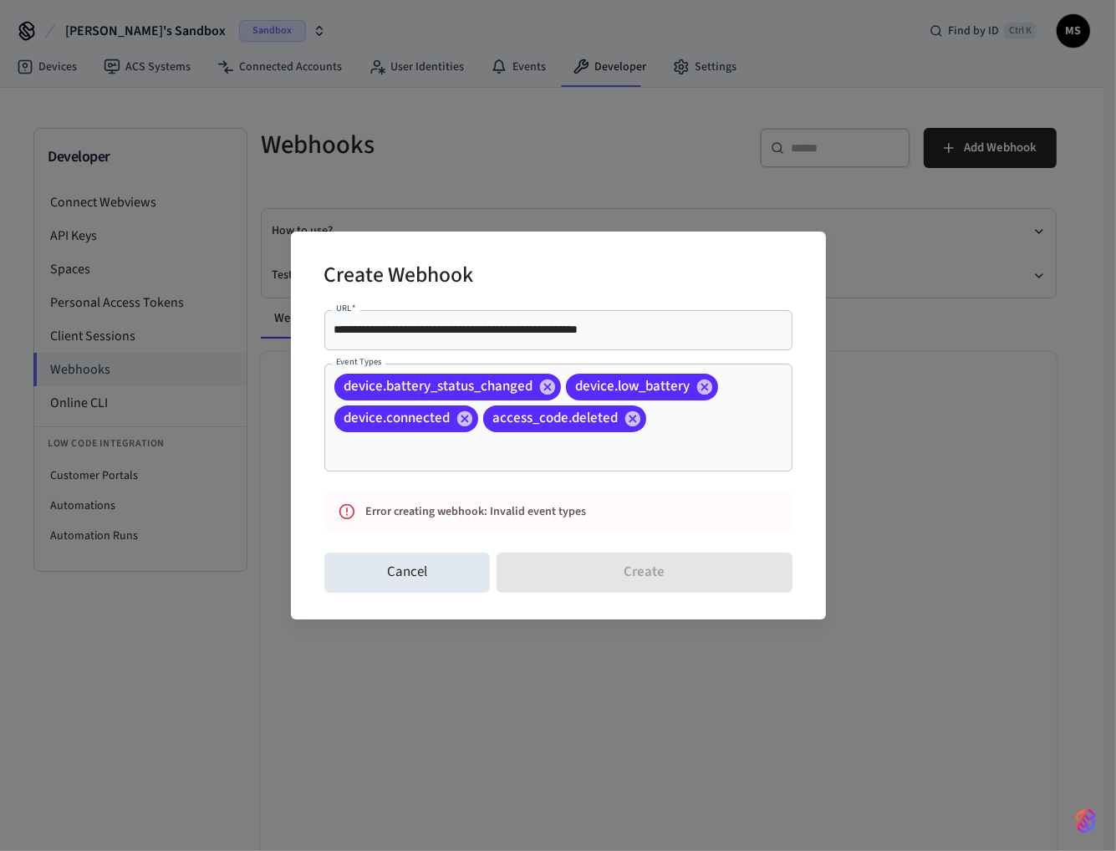
click at [601, 550] on div "Cancel Create" at bounding box center [558, 573] width 468 height 54
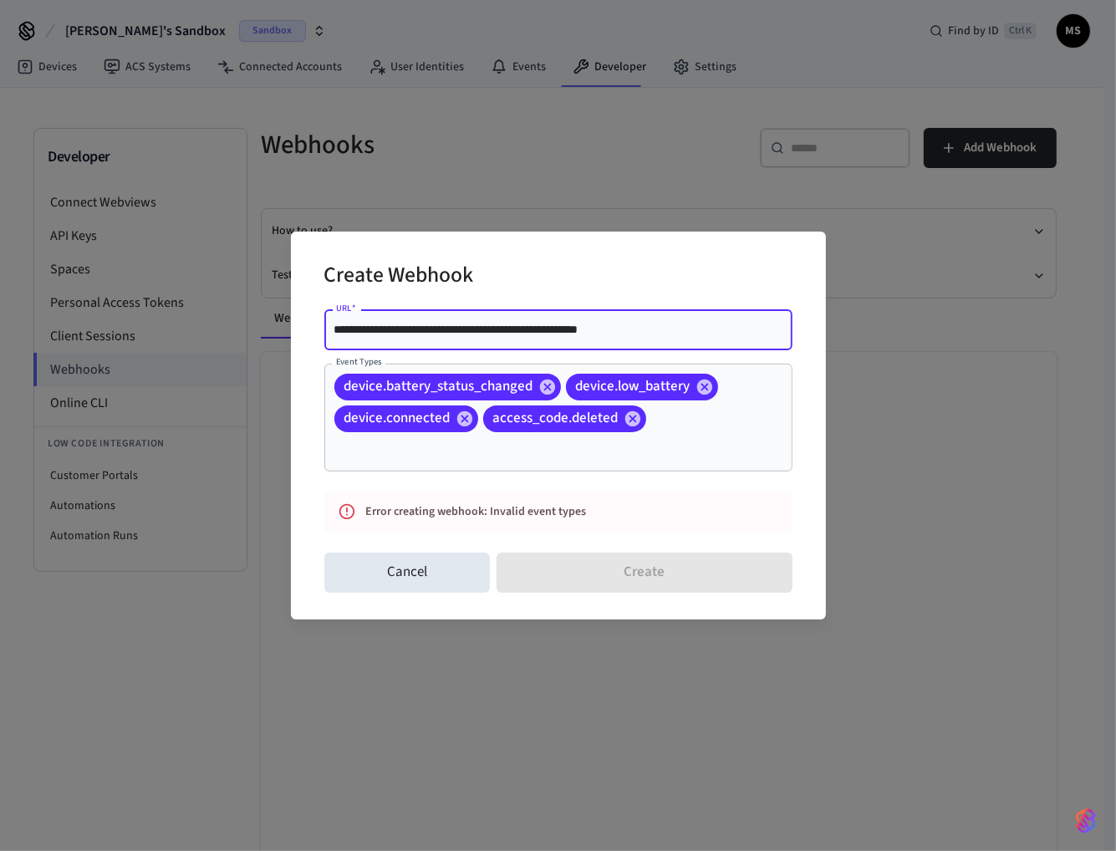
click at [696, 338] on input "**********" at bounding box center [558, 329] width 448 height 17
paste input "**********"
type input "**********"
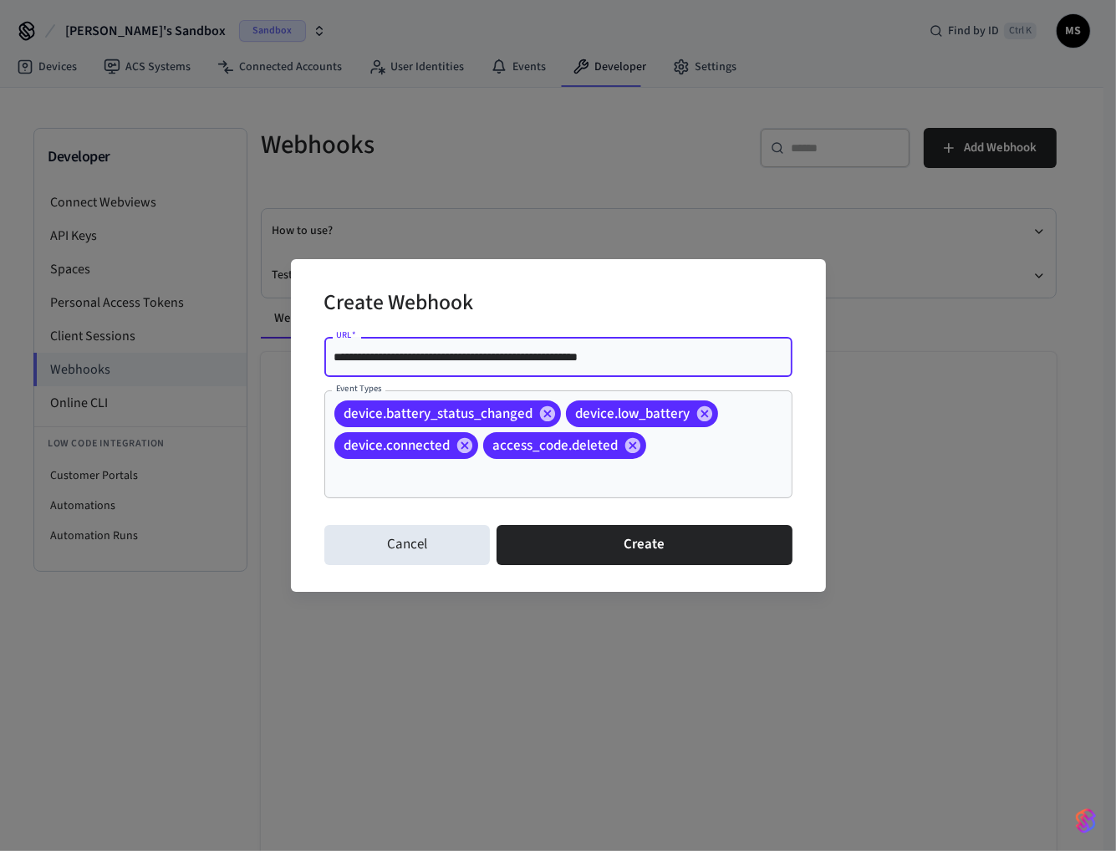
click at [700, 558] on div "**********" at bounding box center [558, 425] width 535 height 333
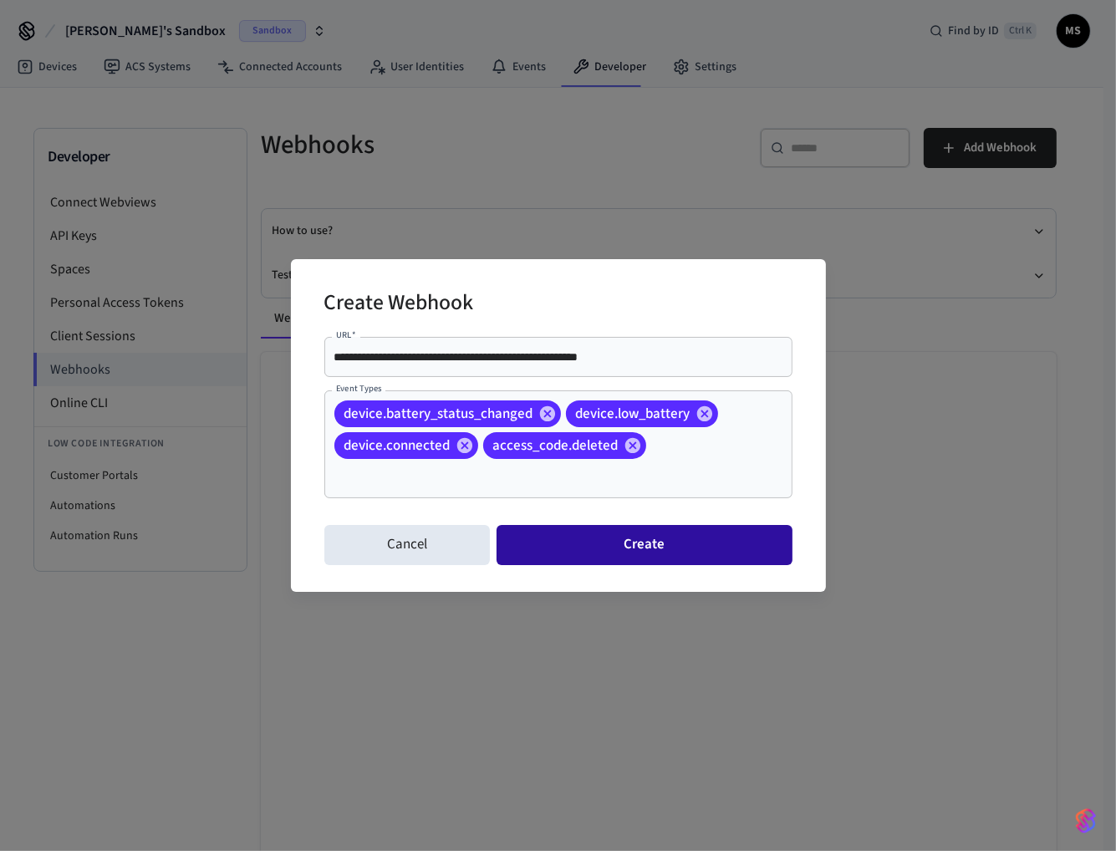
click at [707, 536] on button "Create" at bounding box center [644, 545] width 295 height 40
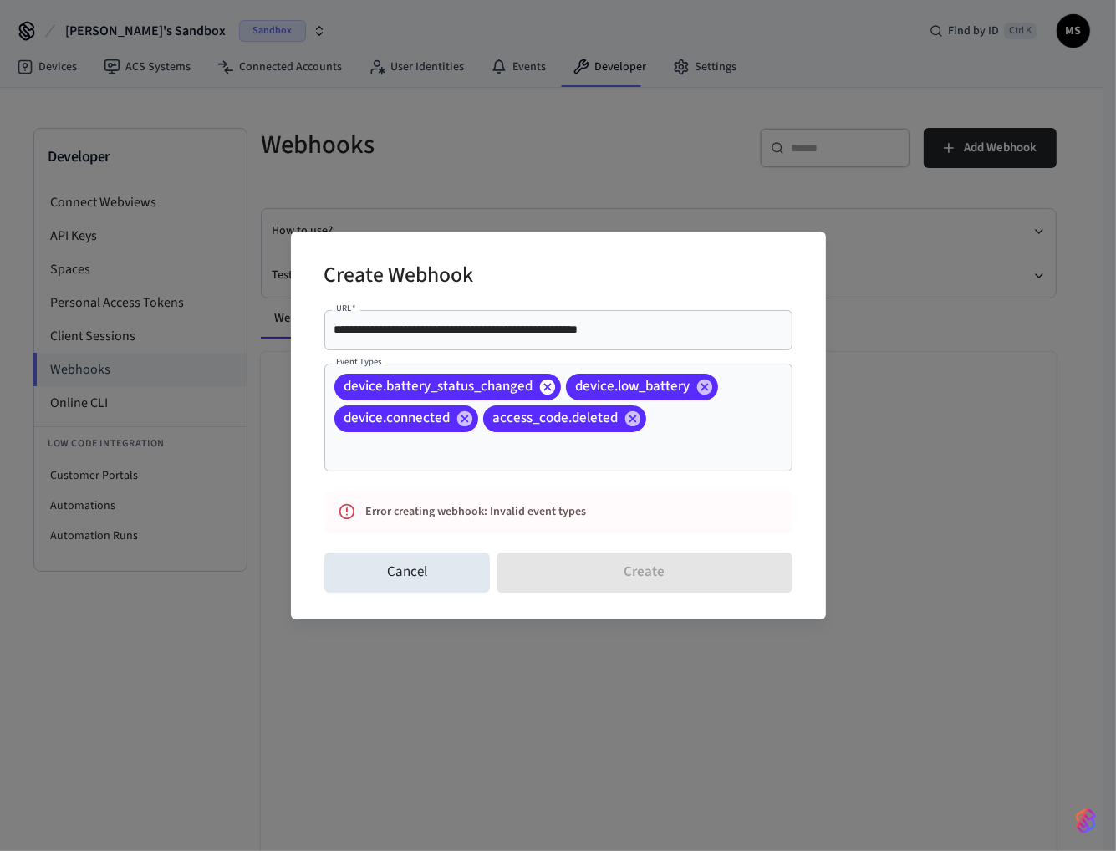
click at [546, 394] on icon at bounding box center [546, 386] width 15 height 15
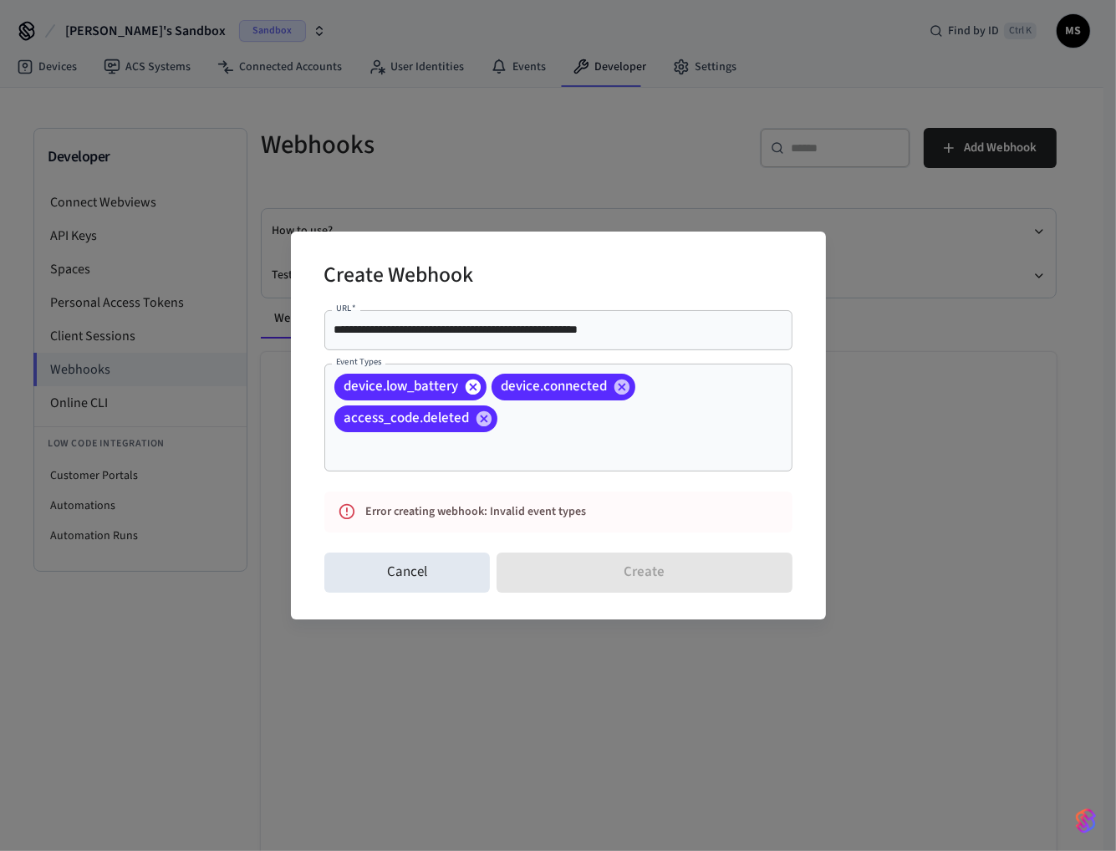
click at [473, 394] on icon at bounding box center [472, 386] width 15 height 15
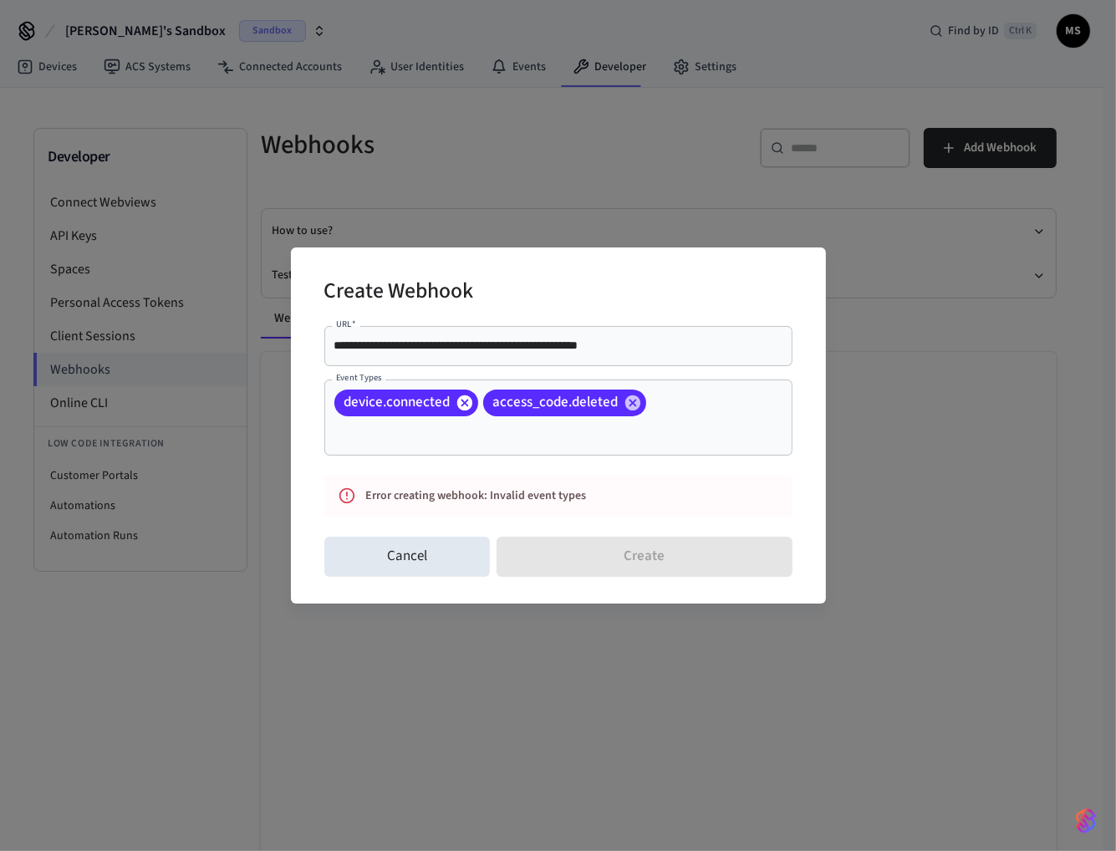
click at [473, 395] on div "device.connected access_code.deleted Event Types" at bounding box center [558, 418] width 468 height 76
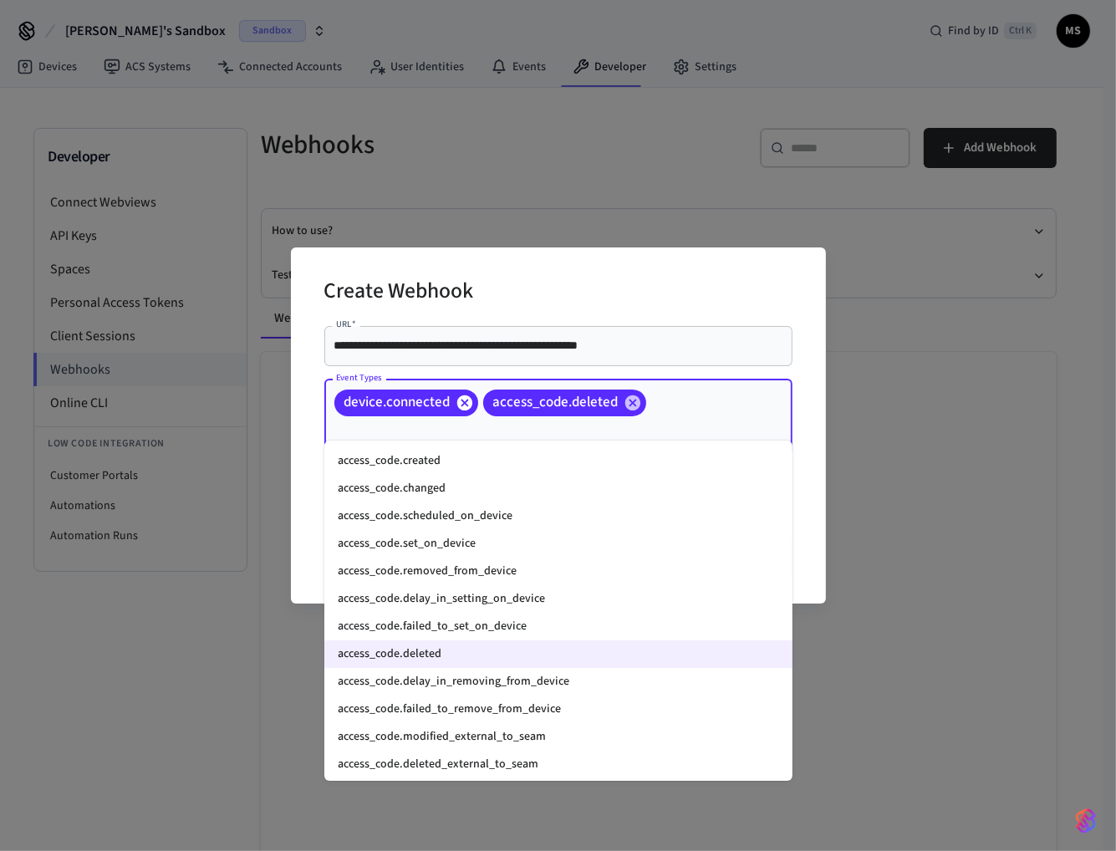
click at [469, 412] on icon at bounding box center [465, 403] width 18 height 18
click at [572, 419] on input "Event Types" at bounding box center [452, 433] width 240 height 29
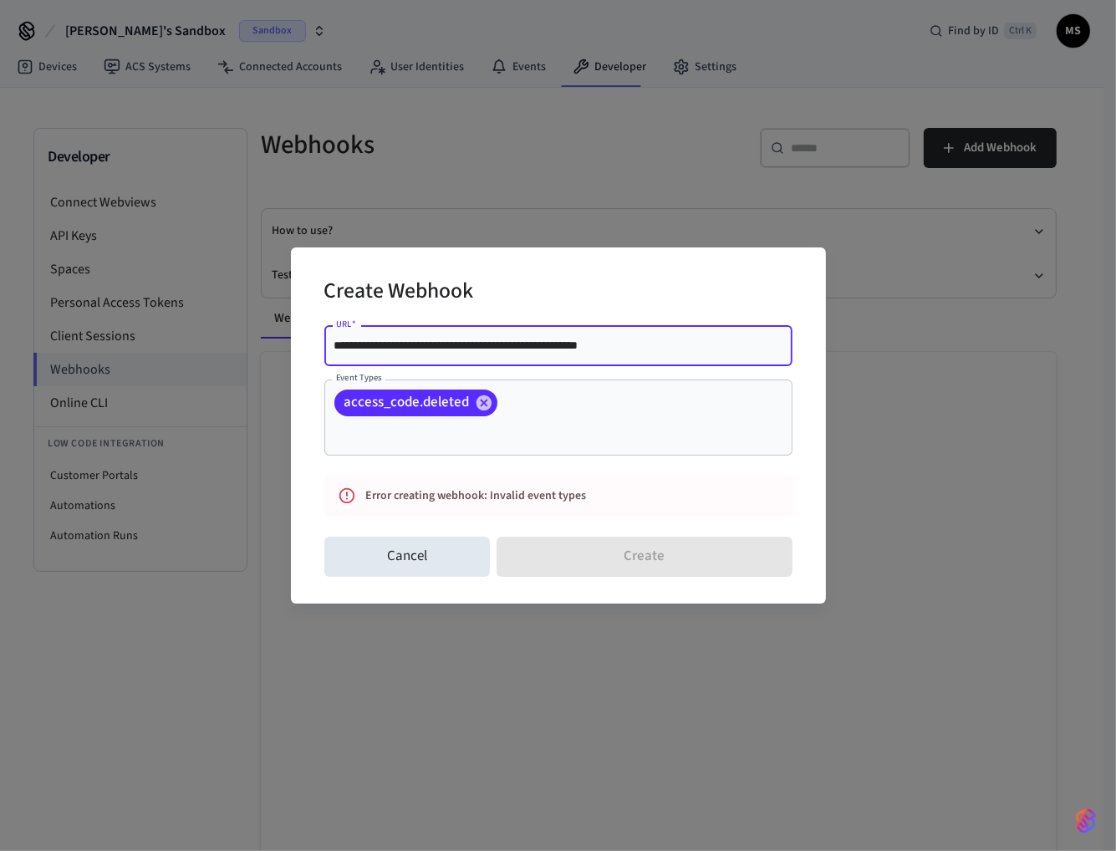
click at [708, 354] on input "**********" at bounding box center [558, 345] width 448 height 17
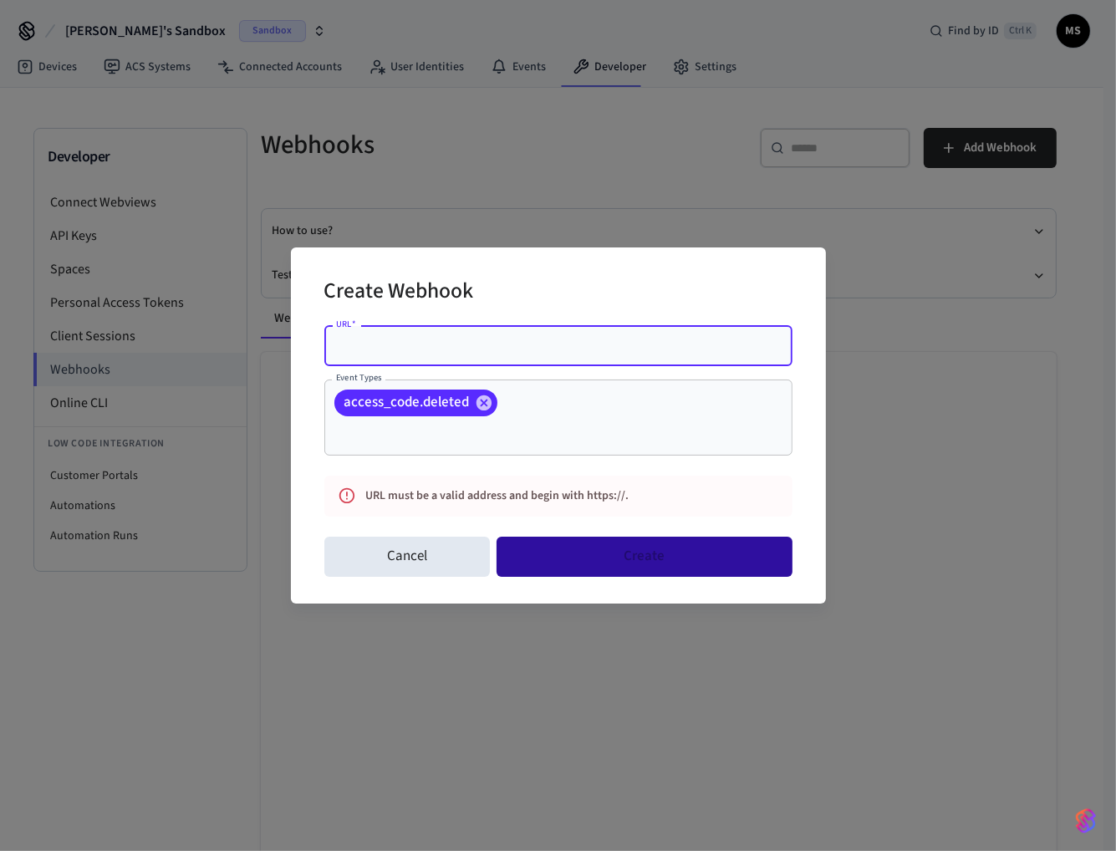
paste input "**********"
type input "**********"
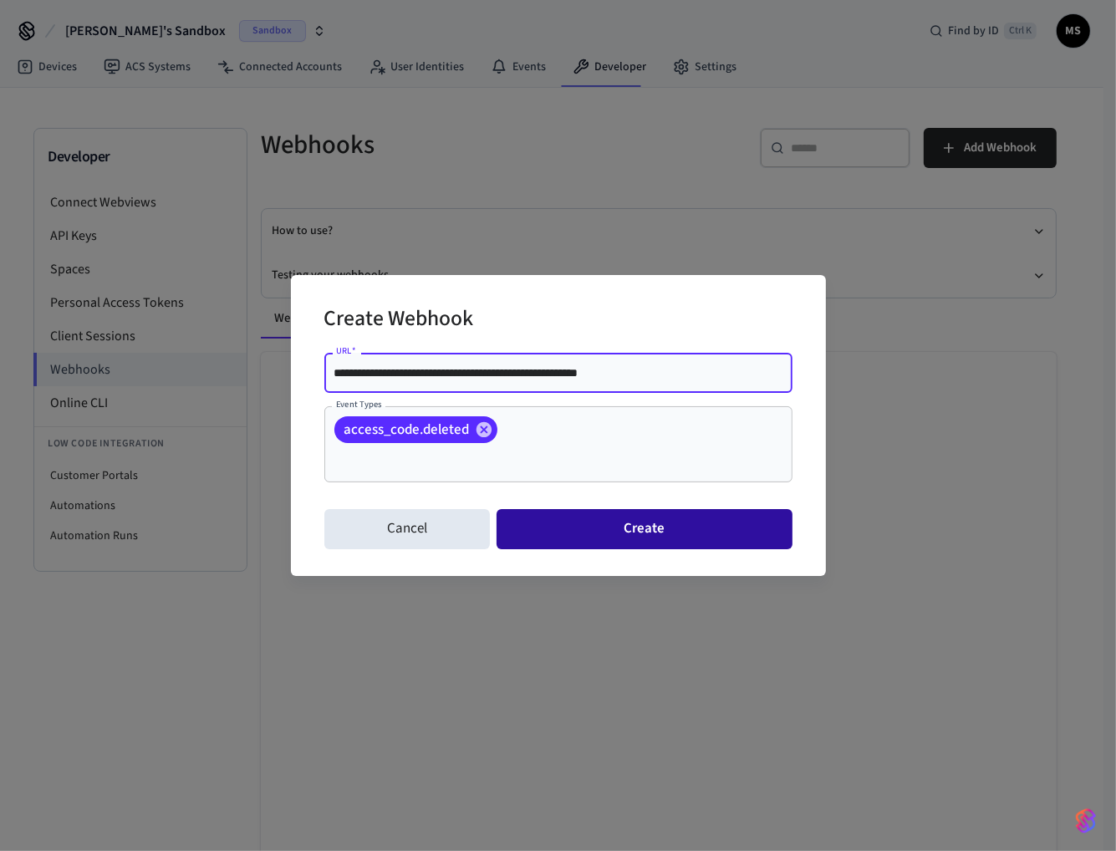
click at [696, 519] on button "Create" at bounding box center [644, 529] width 295 height 40
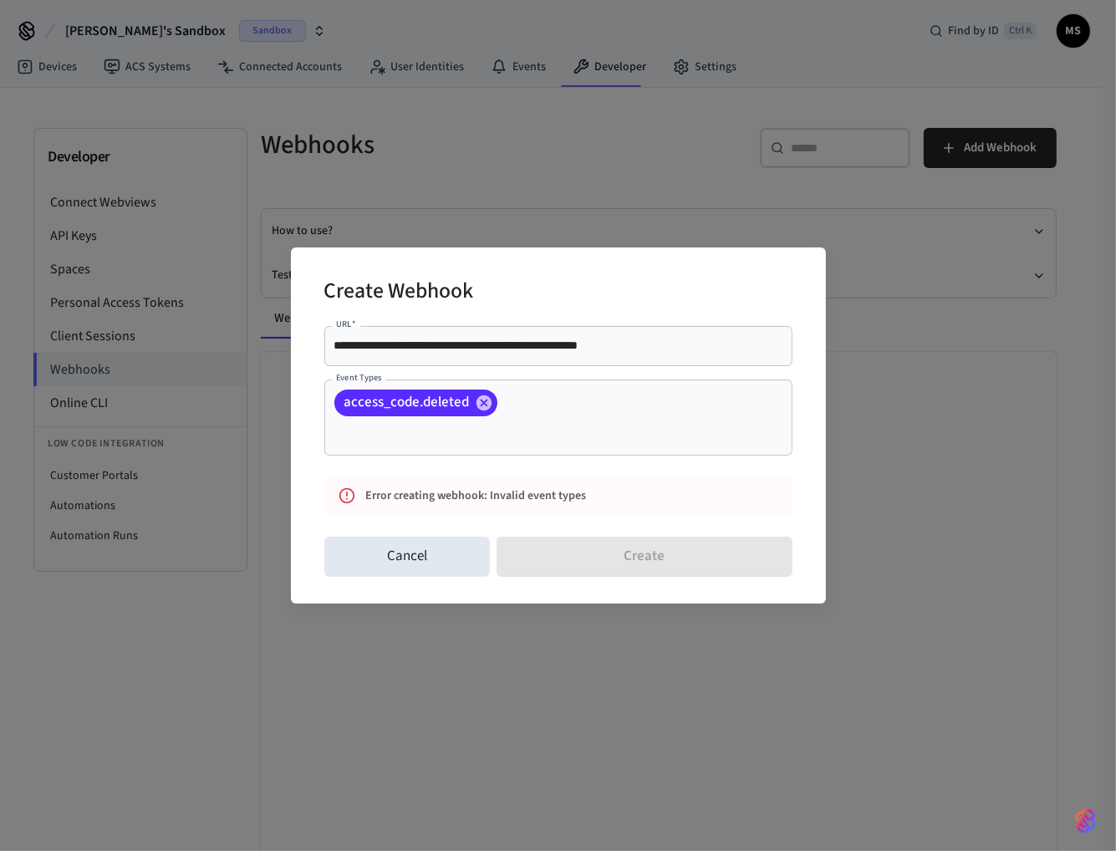
click at [572, 419] on input "Event Types" at bounding box center [452, 433] width 240 height 29
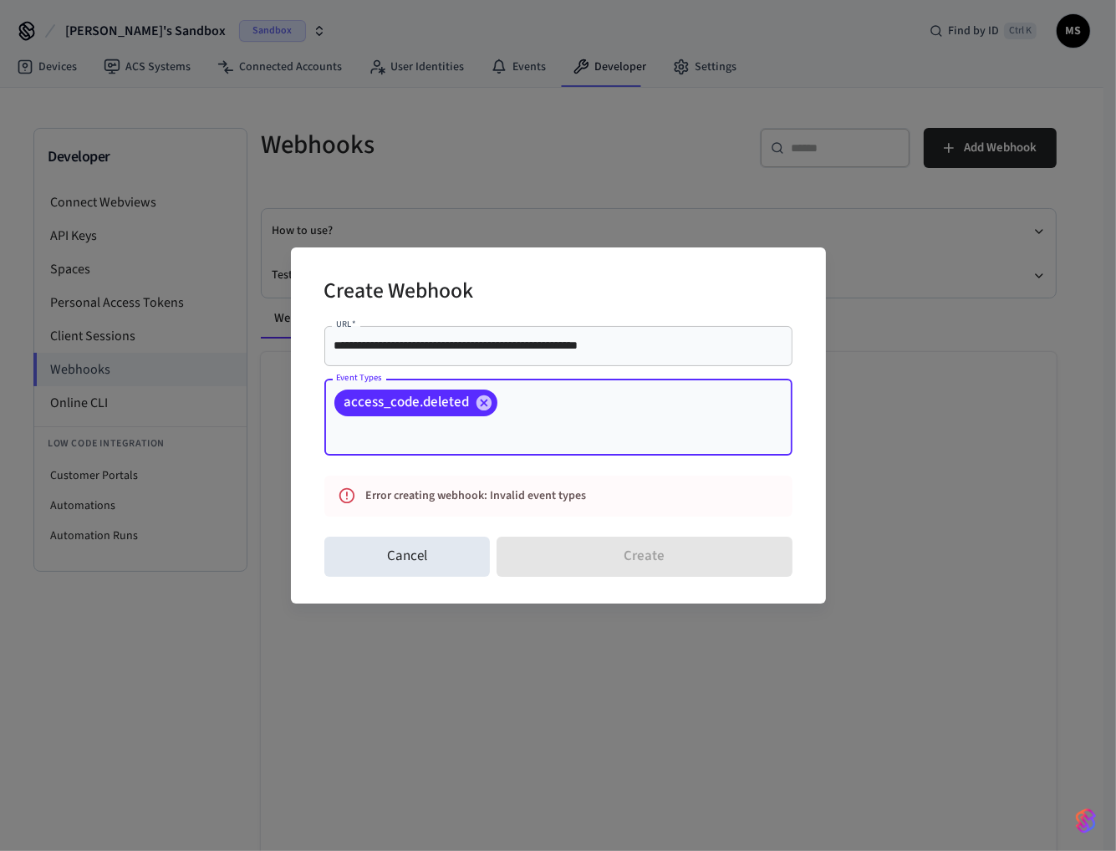
click at [559, 422] on input "Event Types" at bounding box center [452, 433] width 240 height 29
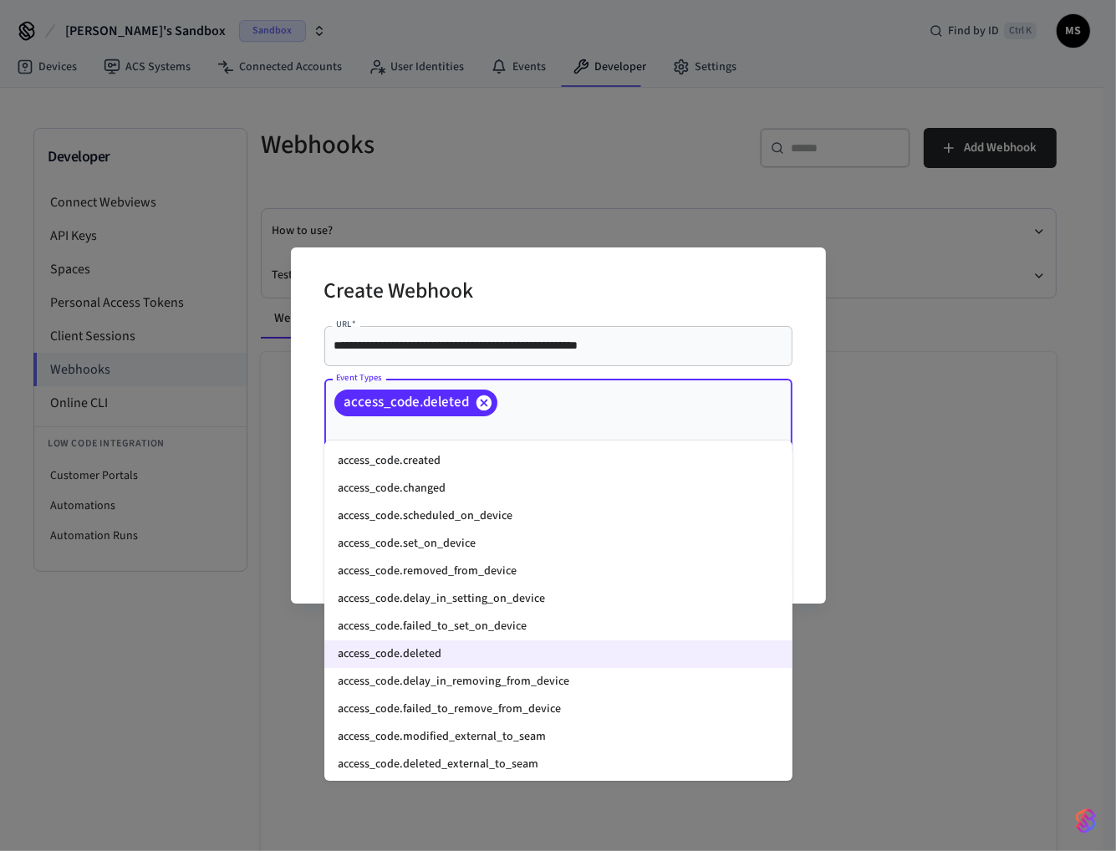
click at [485, 412] on icon at bounding box center [484, 403] width 18 height 18
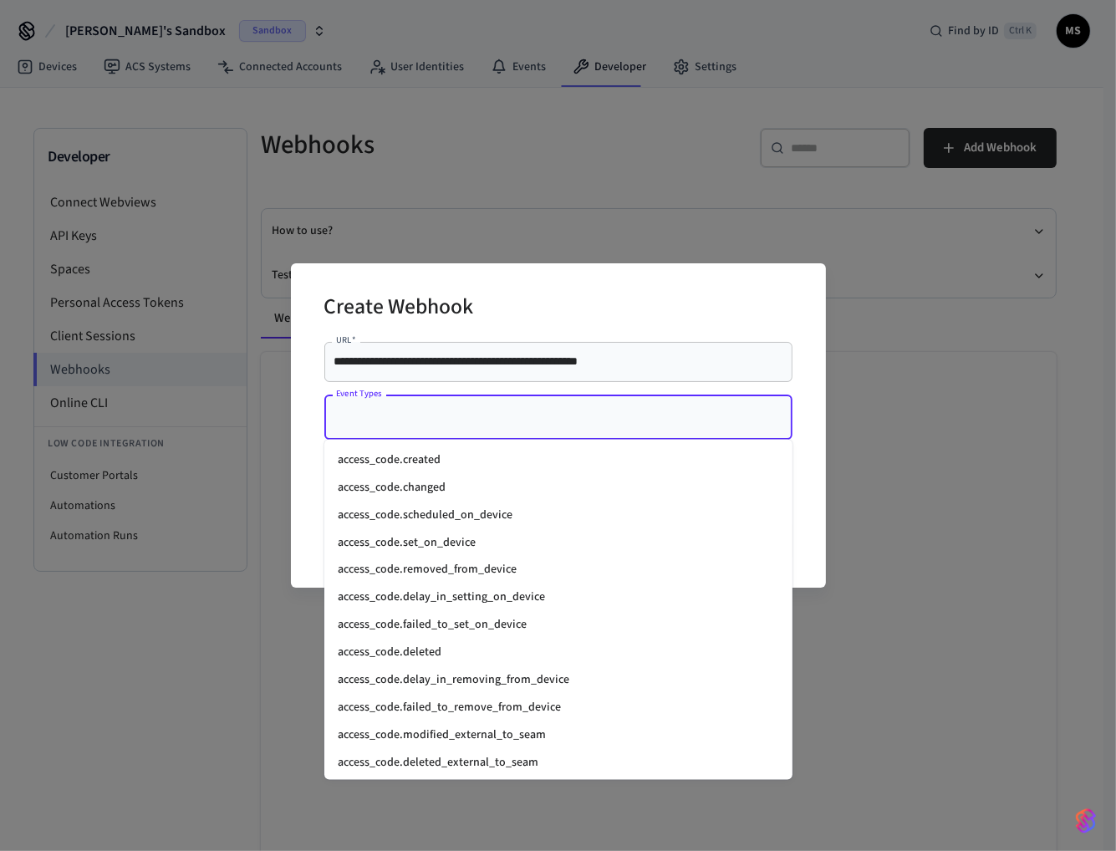
click at [509, 416] on input "Event Types" at bounding box center [546, 417] width 428 height 29
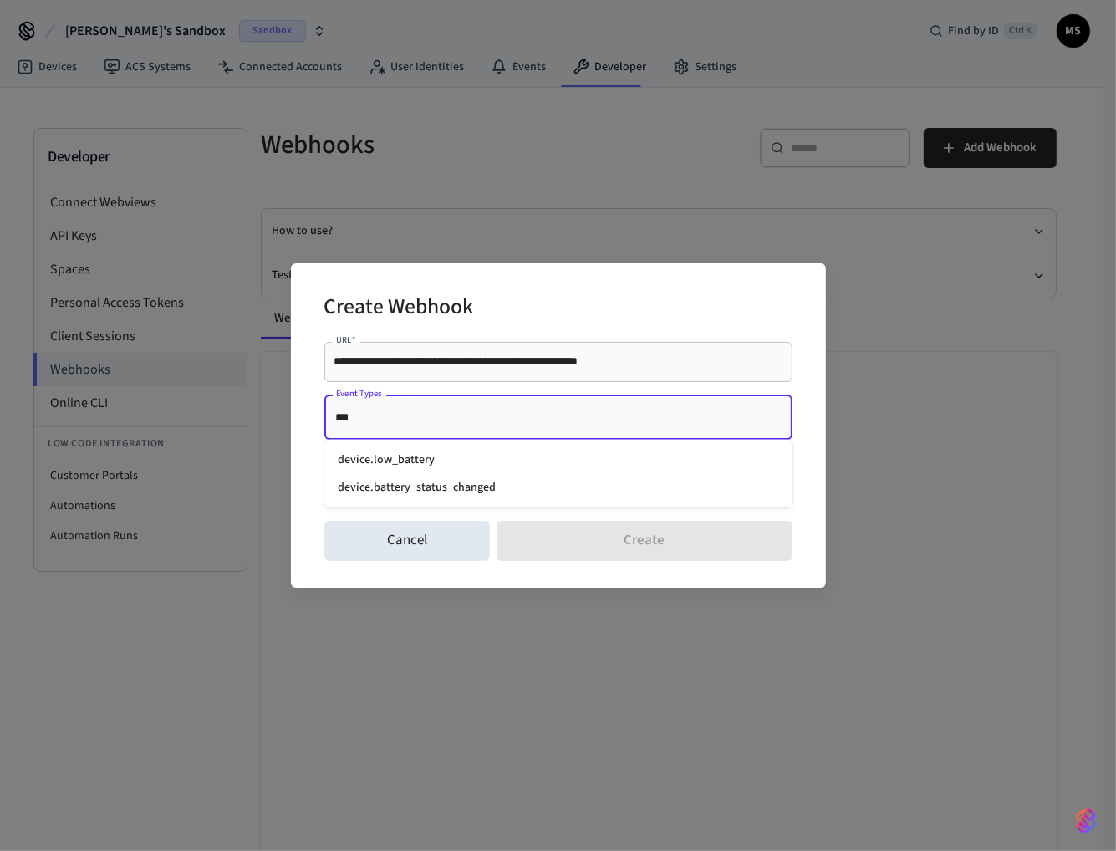
type input "****"
click at [462, 462] on li "device.low_battery" at bounding box center [558, 460] width 468 height 28
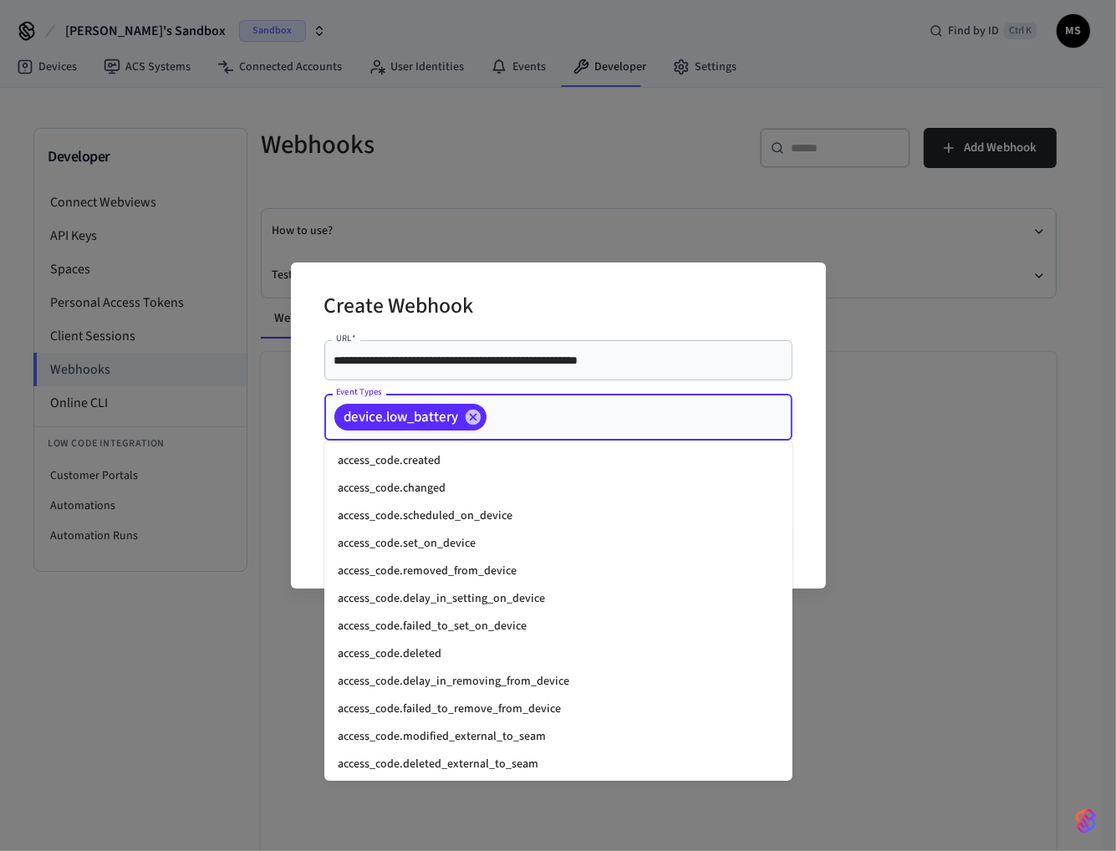
click at [534, 420] on input "Event Types" at bounding box center [613, 417] width 248 height 29
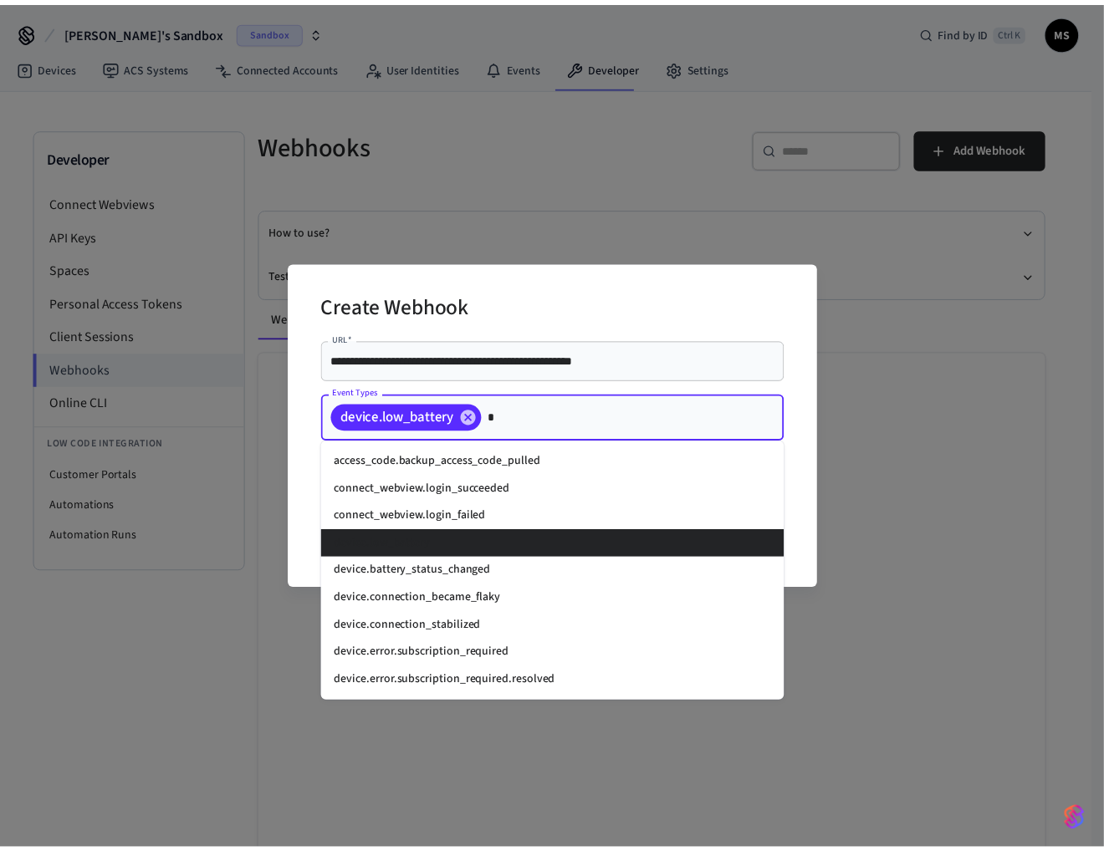
scroll to position [0, 0]
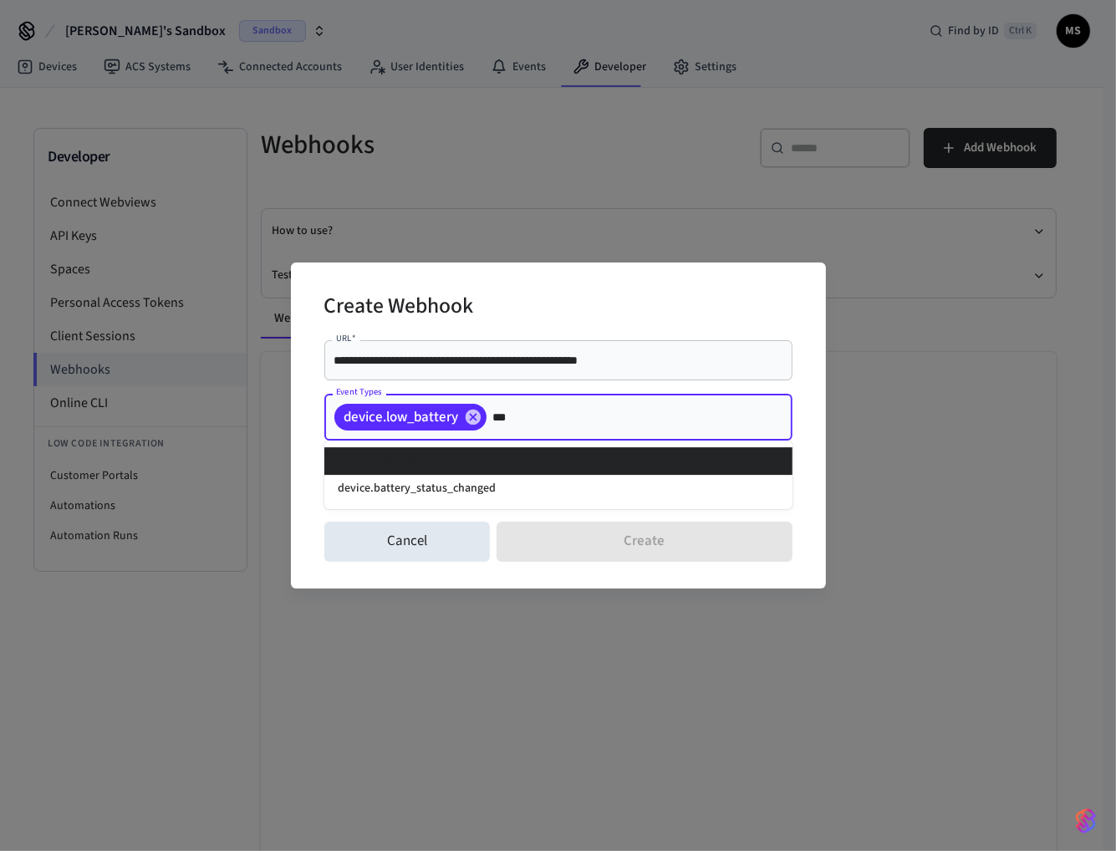
type input "****"
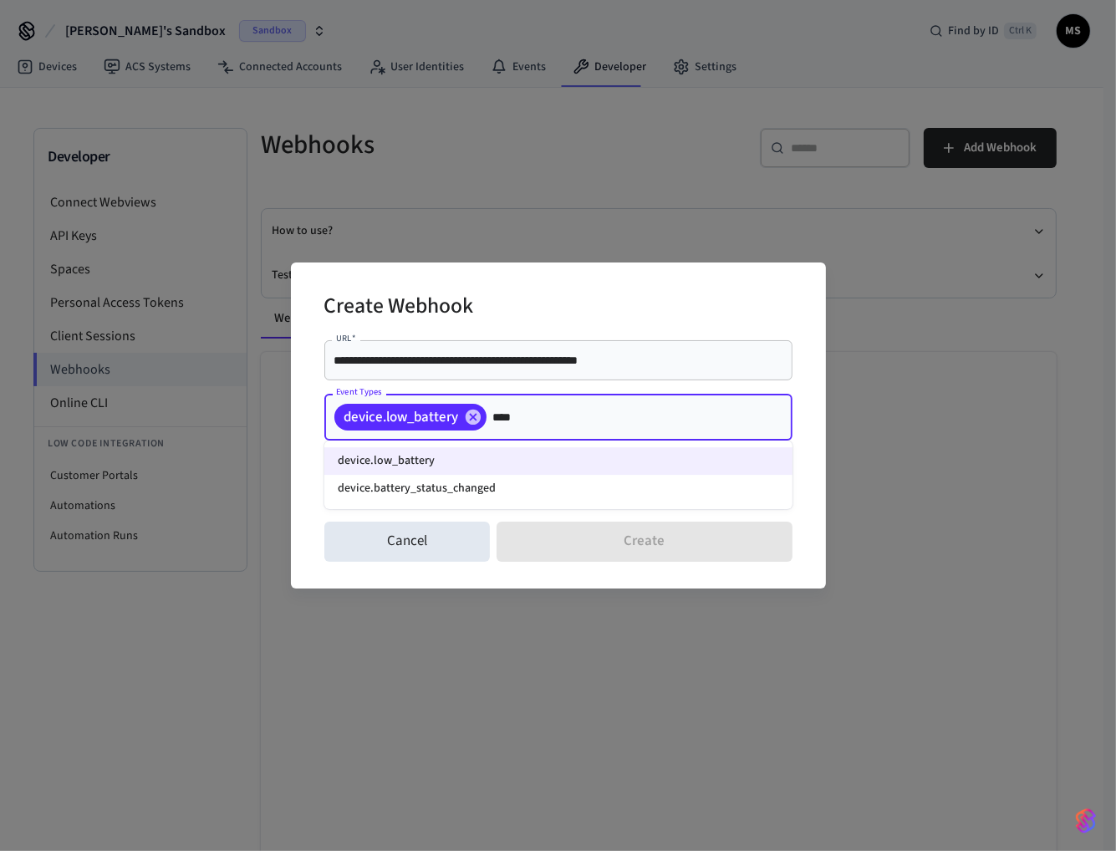
click at [482, 487] on li "device.battery_status_changed" at bounding box center [558, 489] width 468 height 28
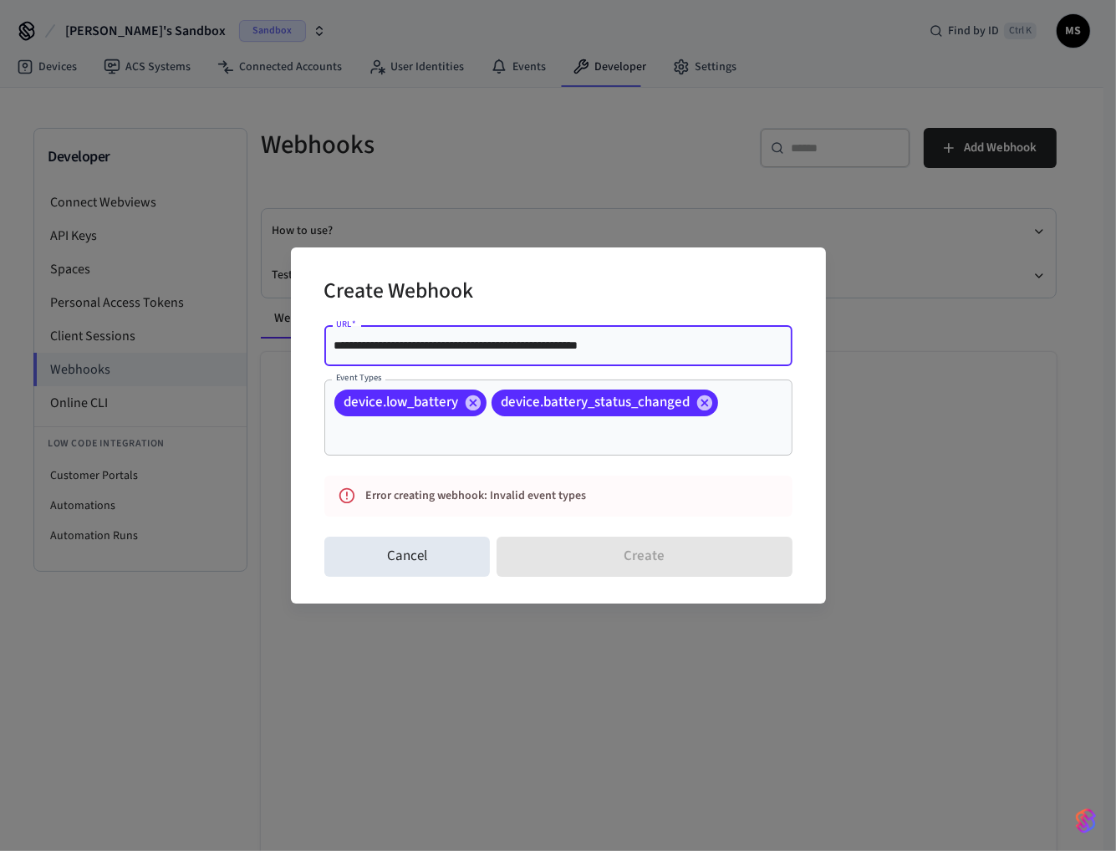
click at [566, 342] on input "**********" at bounding box center [558, 345] width 448 height 17
paste input "text"
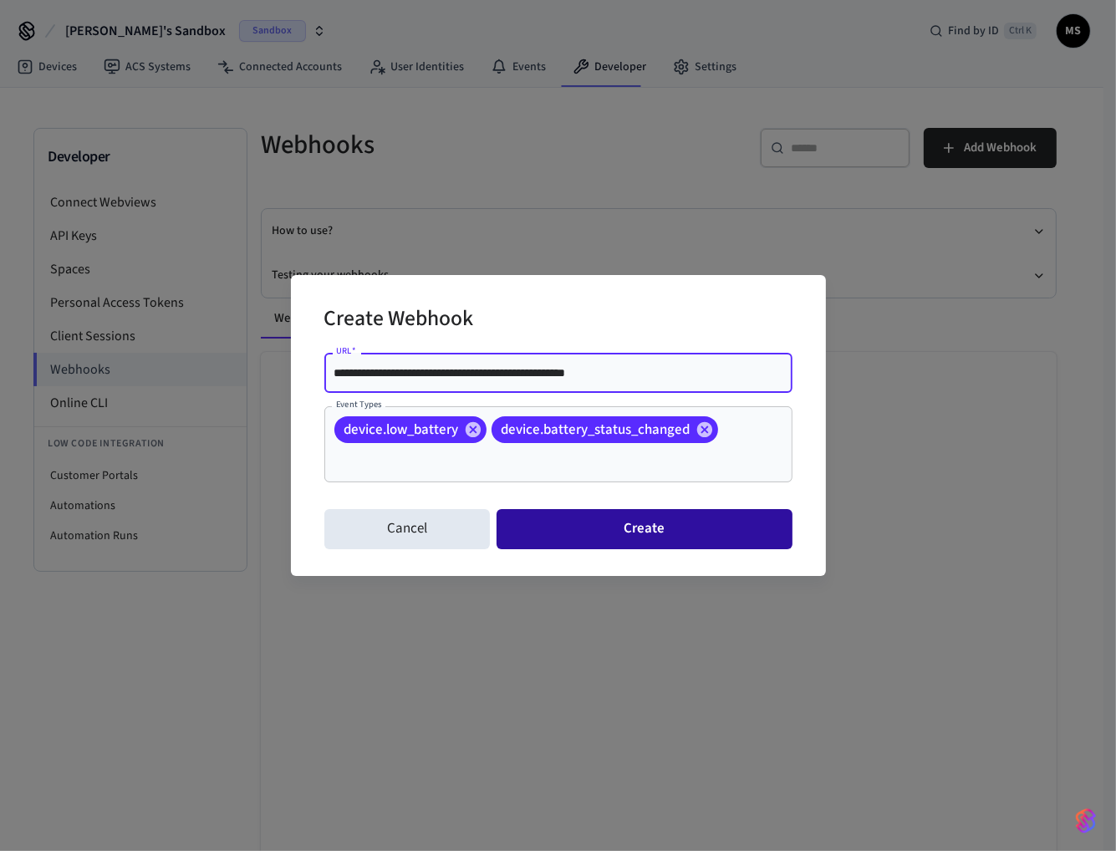
type input "**********"
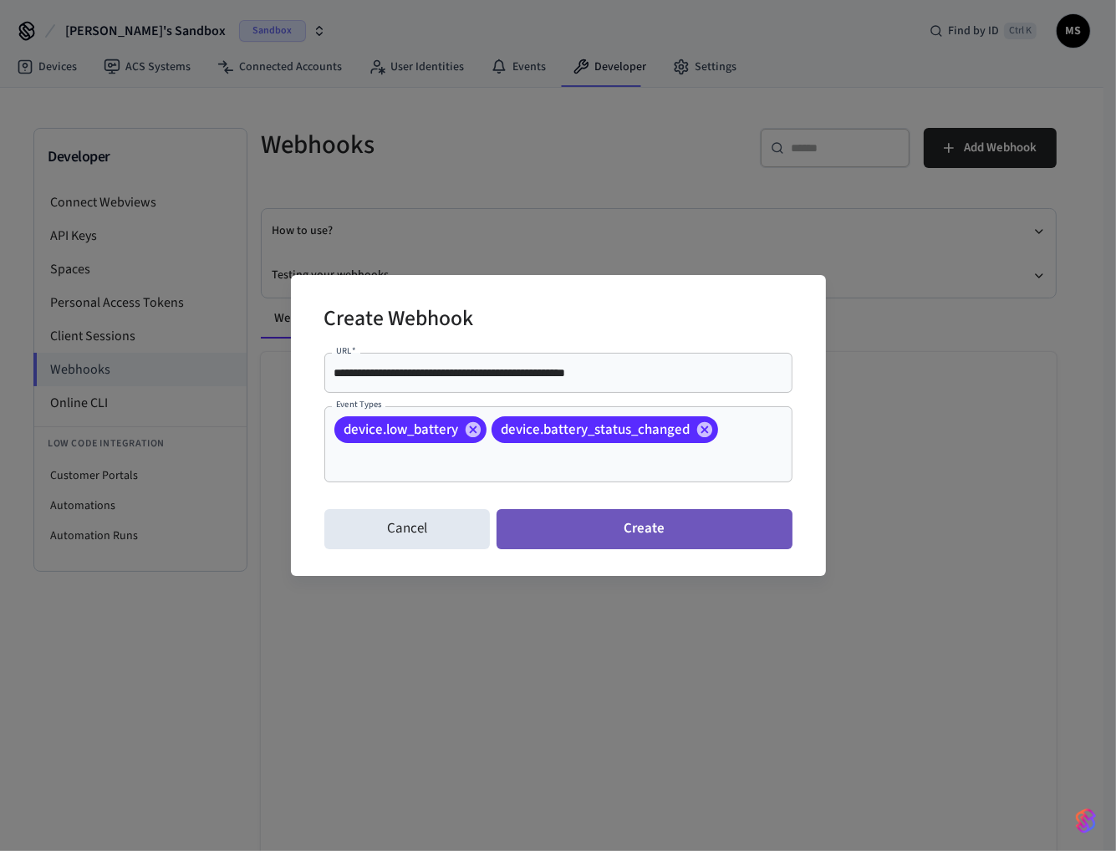
click at [635, 533] on button "Create" at bounding box center [644, 529] width 295 height 40
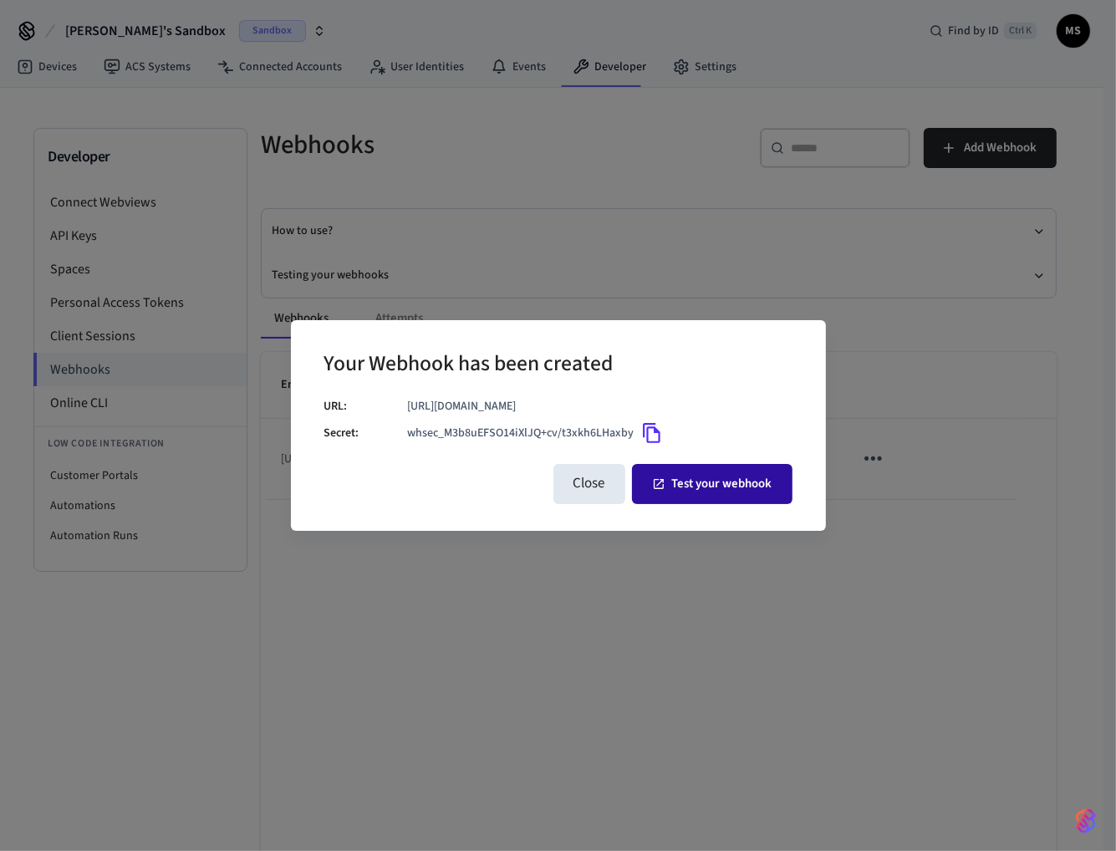
click at [660, 485] on icon "button" at bounding box center [658, 483] width 13 height 13
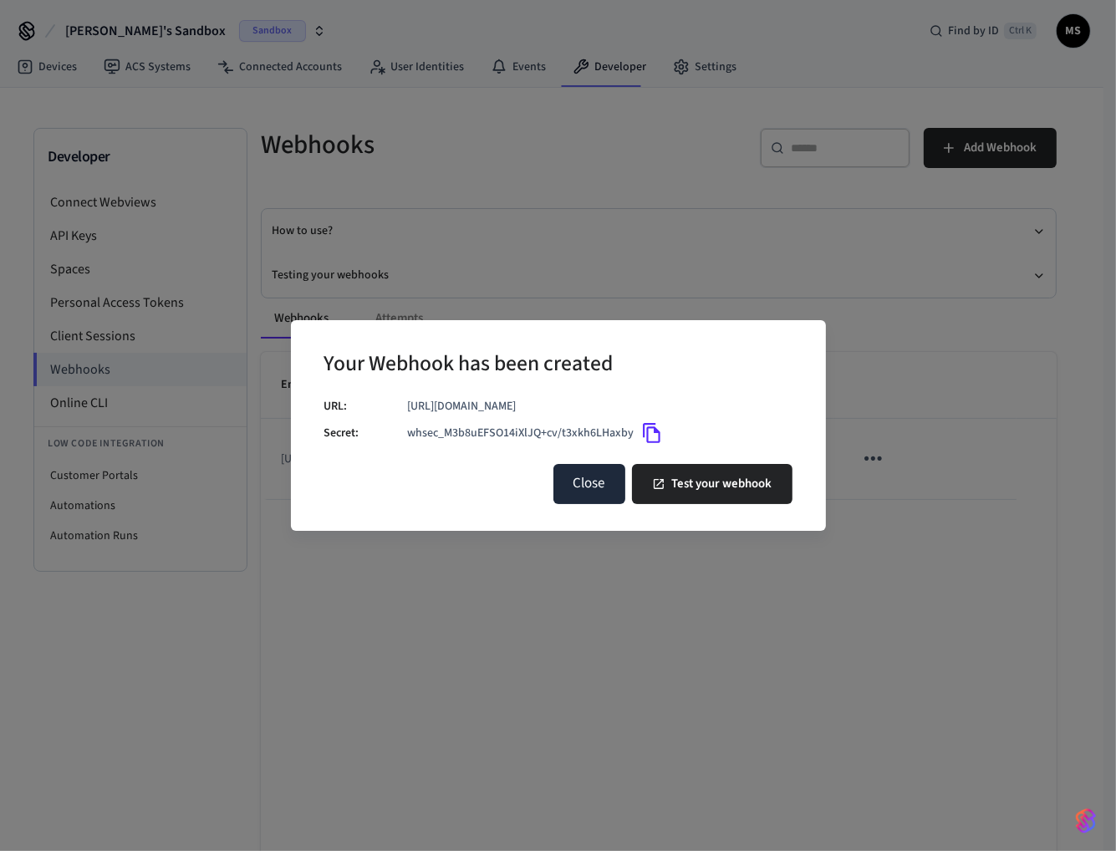
click at [601, 488] on button "Close" at bounding box center [589, 484] width 72 height 40
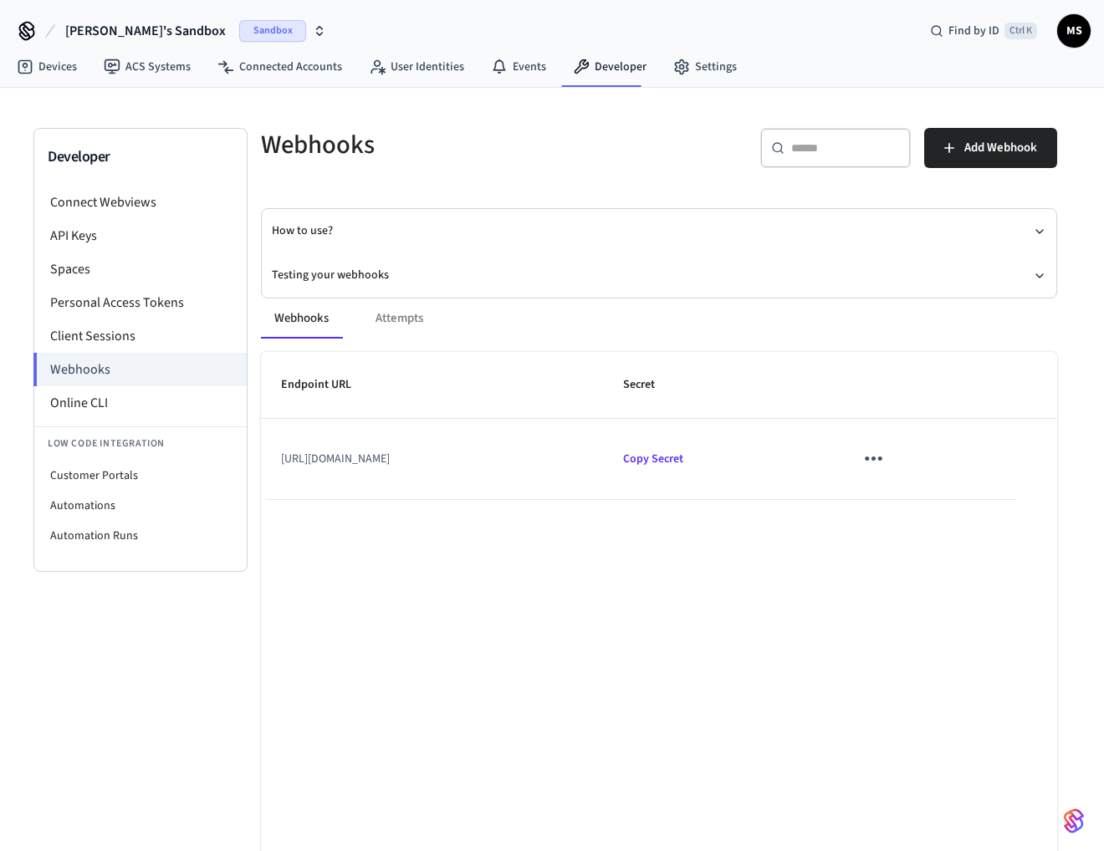
click at [589, 547] on div "Endpoint URL Secret https://play.svix.com/in/e_irprgS1Fqes4BVKaO8fQmD5skw7/ Cop…" at bounding box center [659, 650] width 796 height 596
click at [43, 58] on link "Devices" at bounding box center [46, 67] width 87 height 30
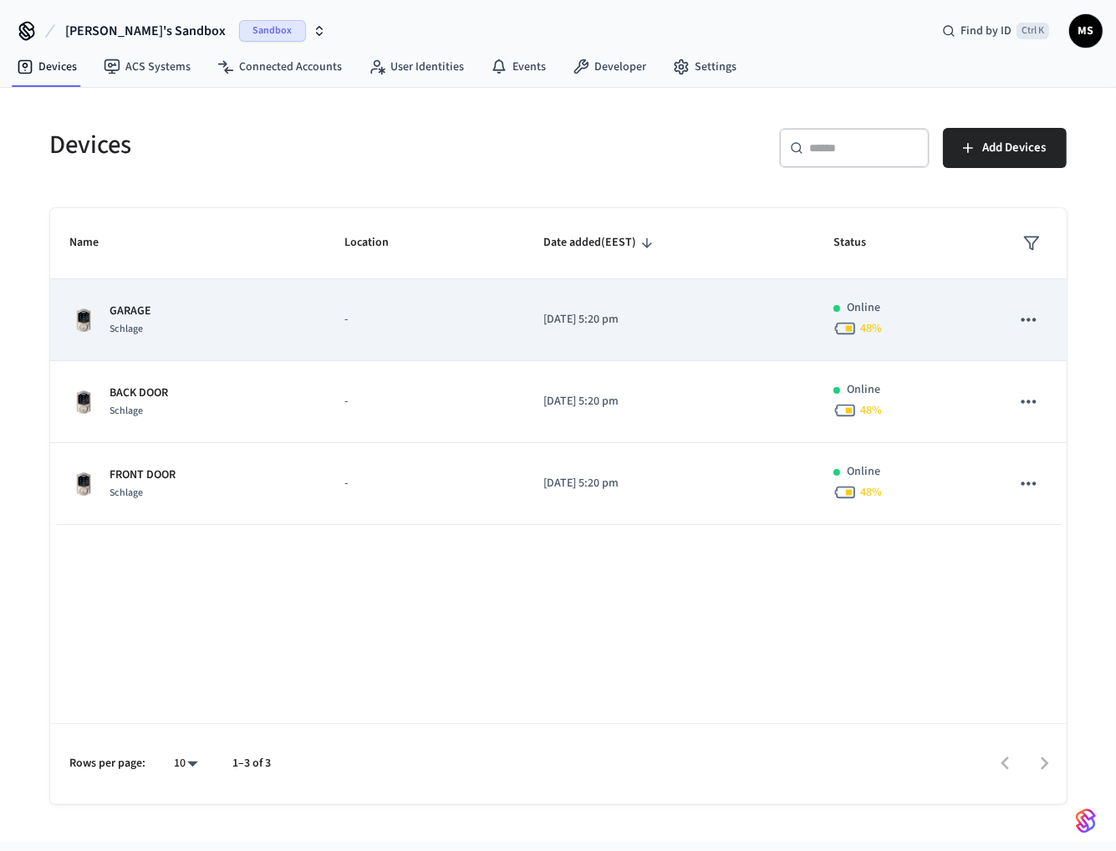
click at [1033, 315] on icon "sticky table" at bounding box center [1028, 320] width 22 height 22
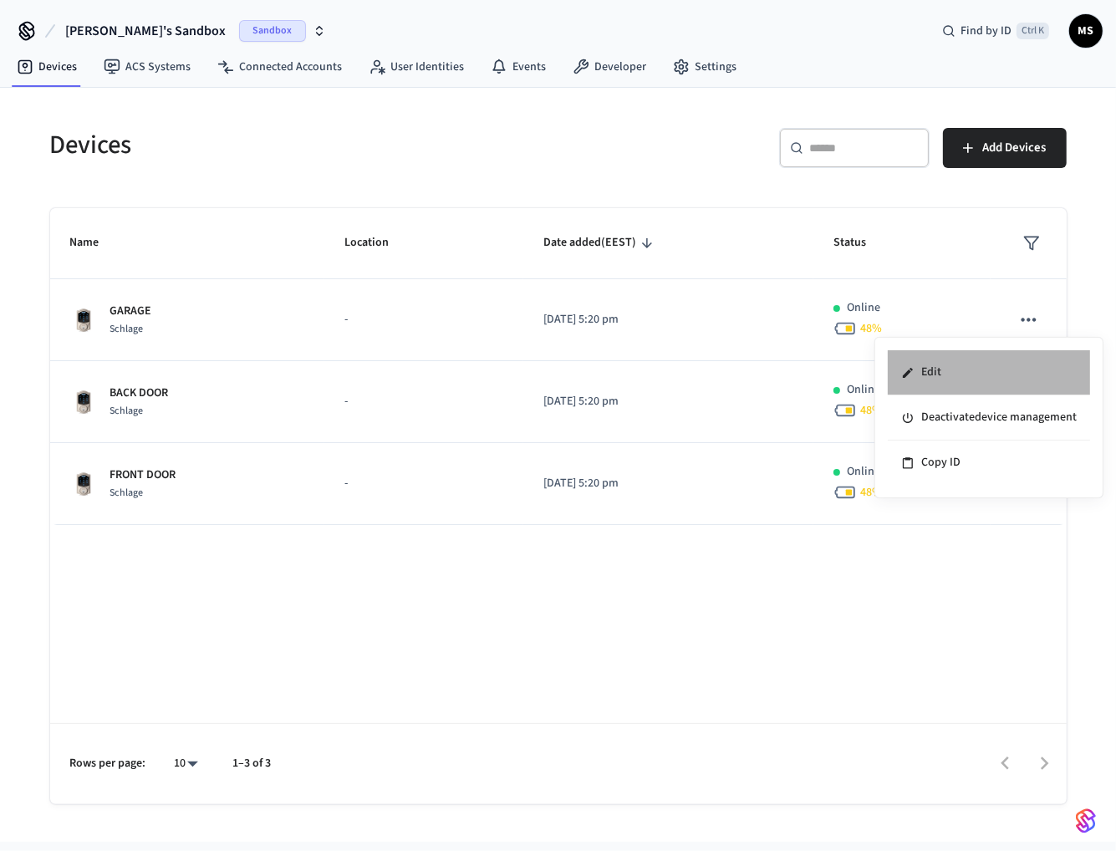
click at [1003, 369] on li "Edit" at bounding box center [989, 372] width 202 height 45
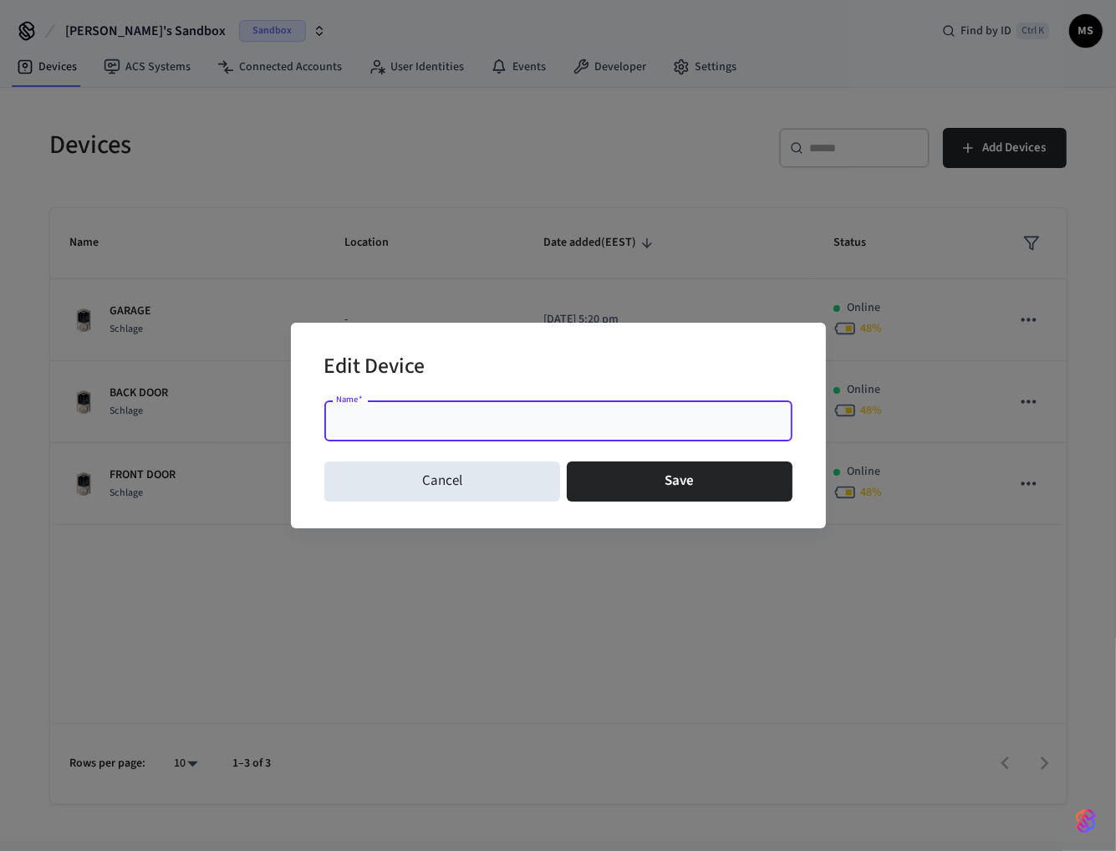
click at [571, 423] on input "Name   *" at bounding box center [558, 421] width 448 height 17
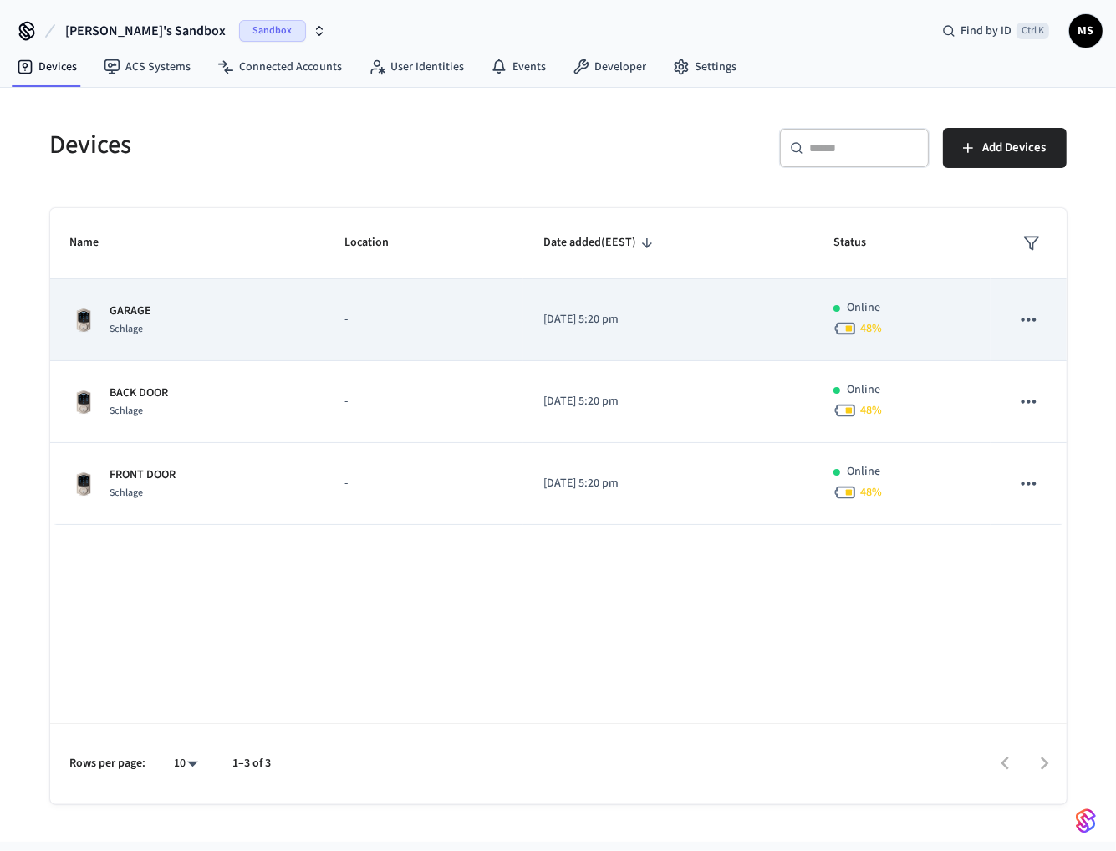
click at [852, 328] on rect "sticky table" at bounding box center [849, 329] width 6 height 6
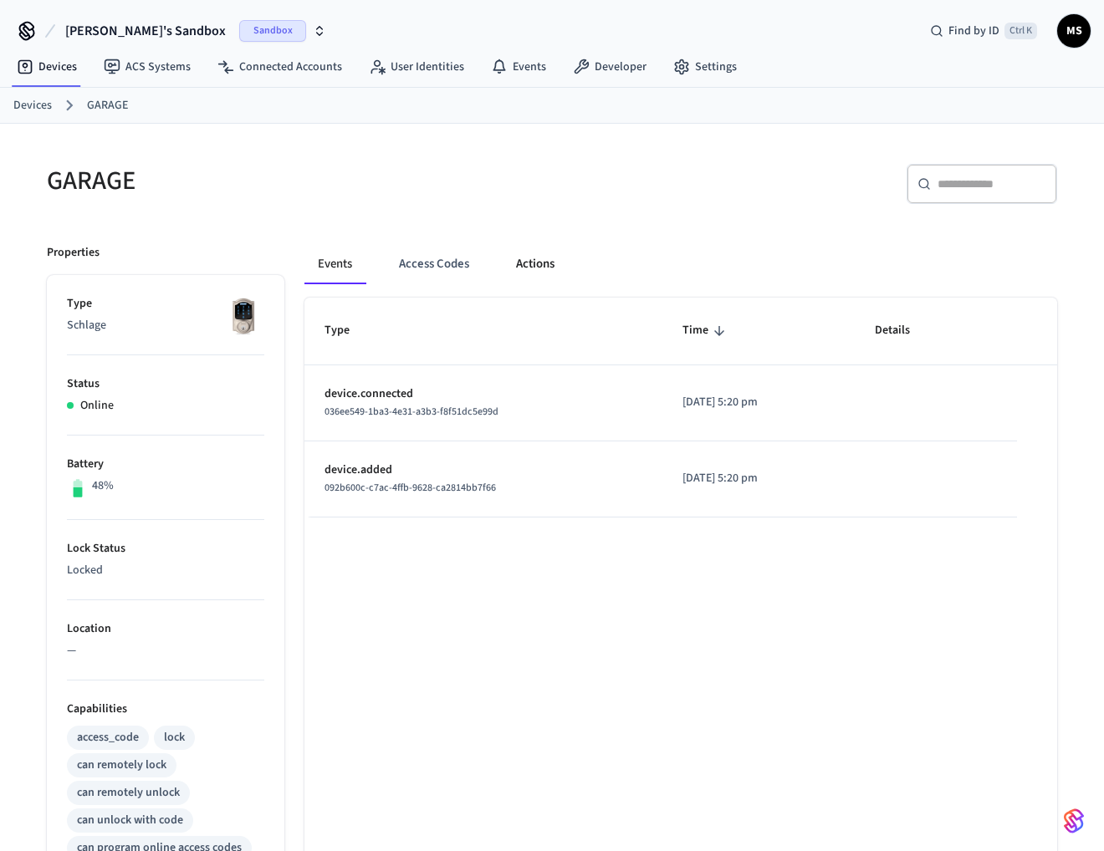
drag, startPoint x: 858, startPoint y: 325, endPoint x: 553, endPoint y: 263, distance: 311.5
click at [553, 263] on button "Actions" at bounding box center [534, 264] width 65 height 40
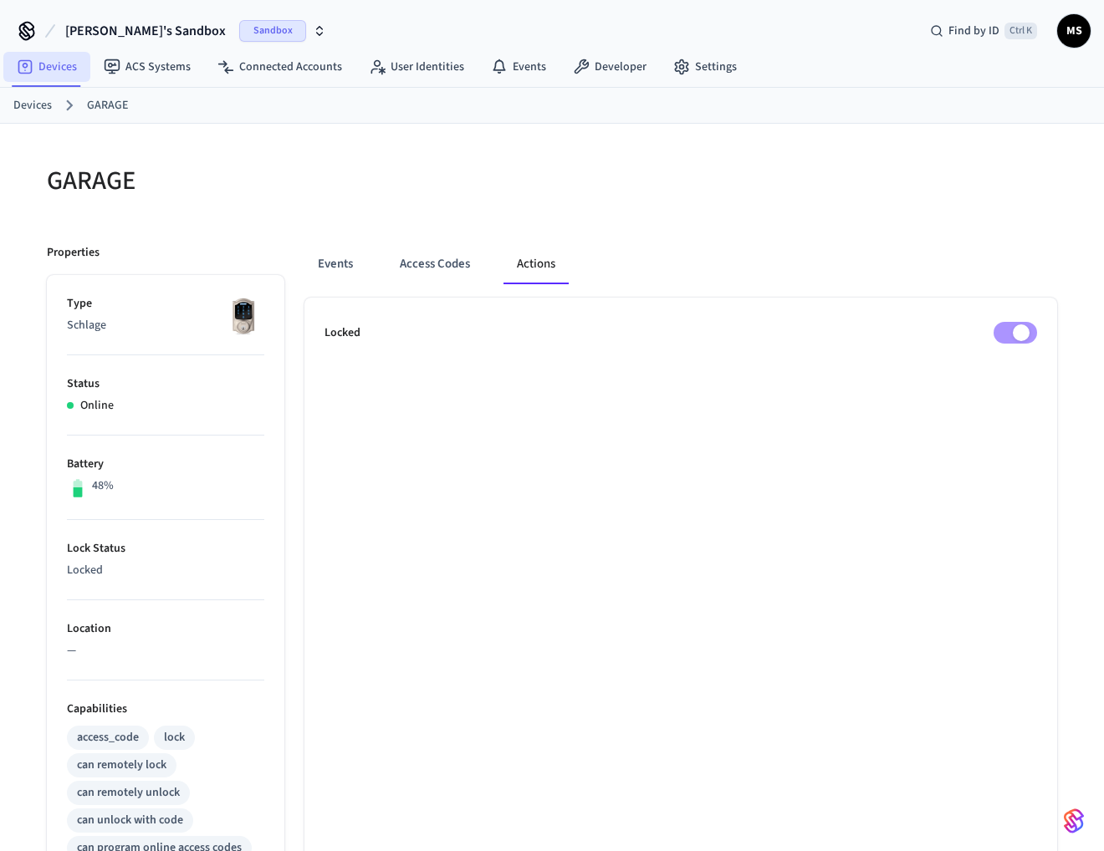
click at [66, 78] on link "Devices" at bounding box center [46, 67] width 87 height 30
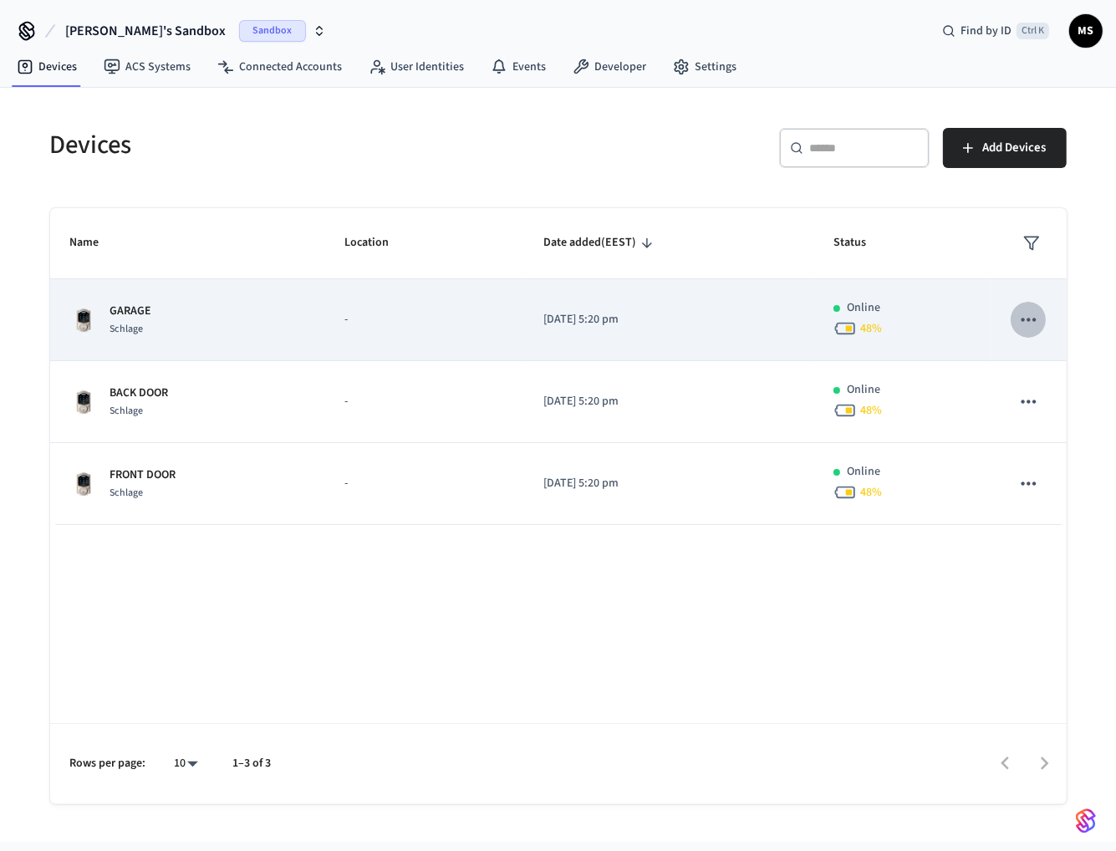
click at [1027, 309] on button "sticky table" at bounding box center [1028, 319] width 35 height 35
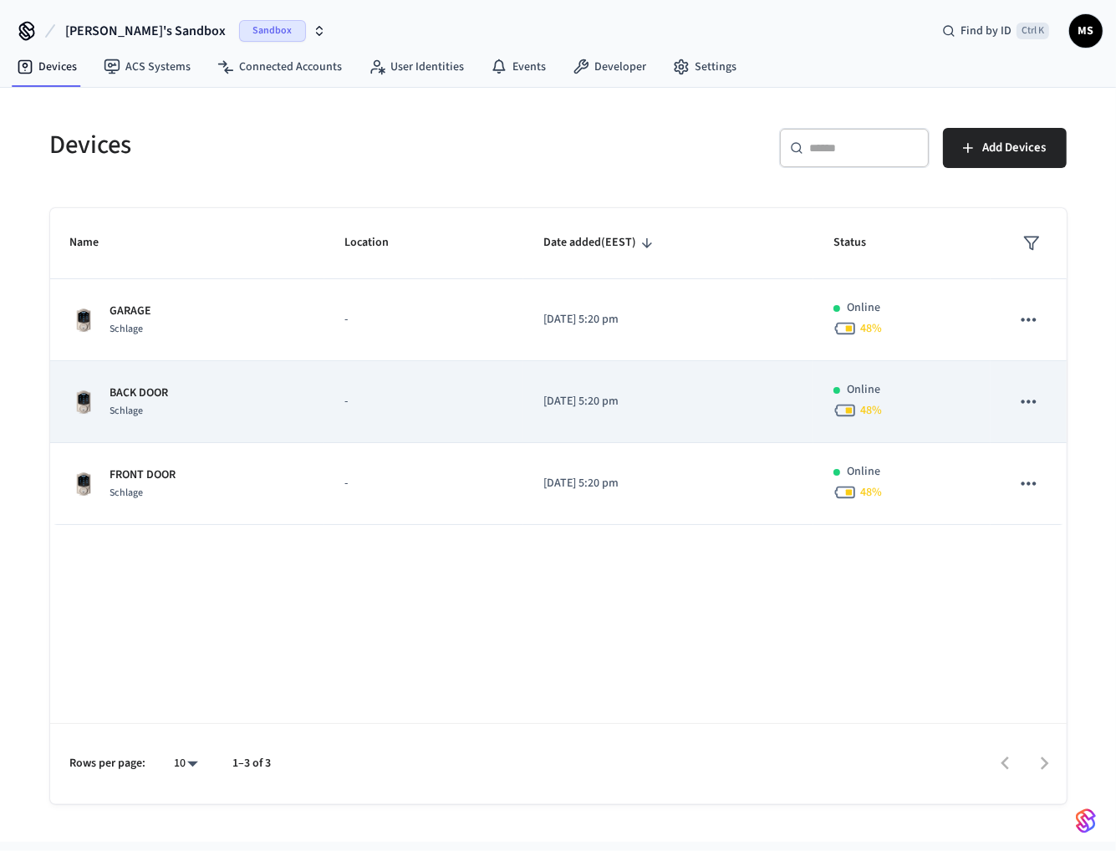
click at [1042, 383] on td "sticky table" at bounding box center [1028, 402] width 75 height 82
click at [1036, 400] on icon "sticky table" at bounding box center [1029, 401] width 14 height 3
click at [1031, 395] on icon "sticky table" at bounding box center [1028, 401] width 22 height 22
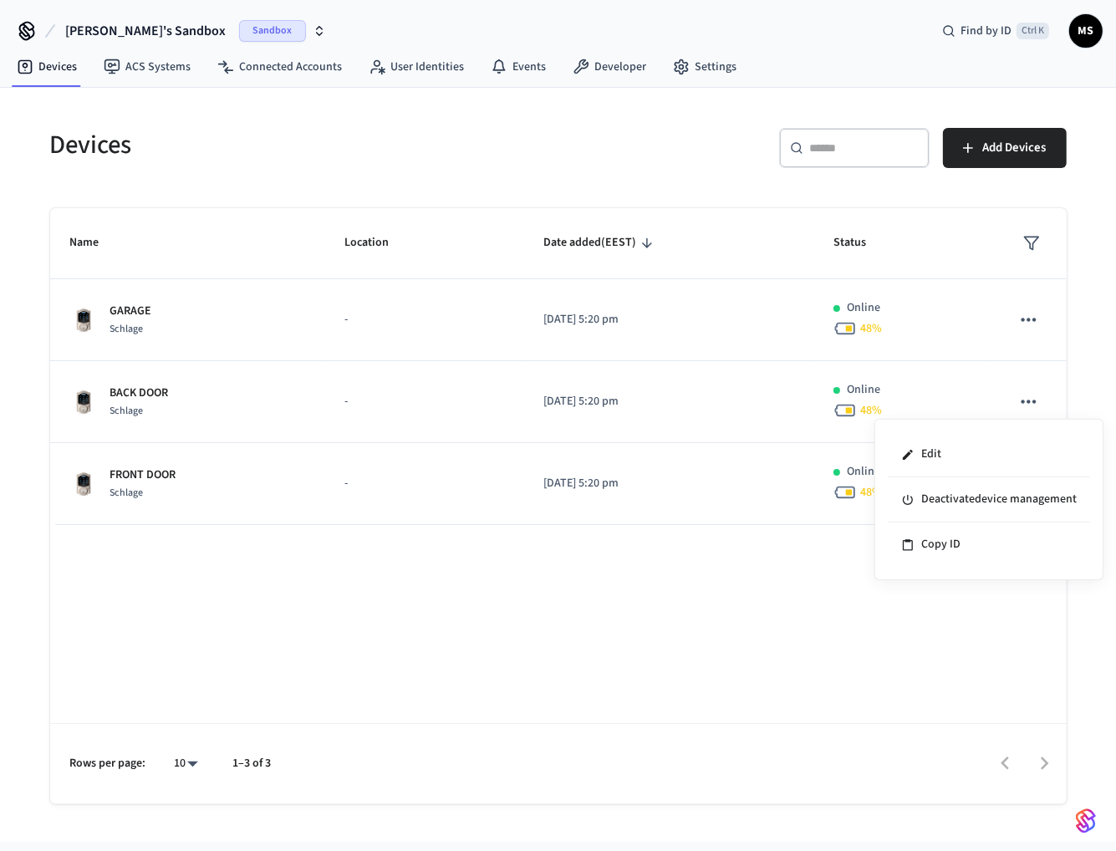
click at [159, 375] on div at bounding box center [558, 425] width 1116 height 851
click at [140, 389] on p "BACK DOOR" at bounding box center [139, 394] width 59 height 18
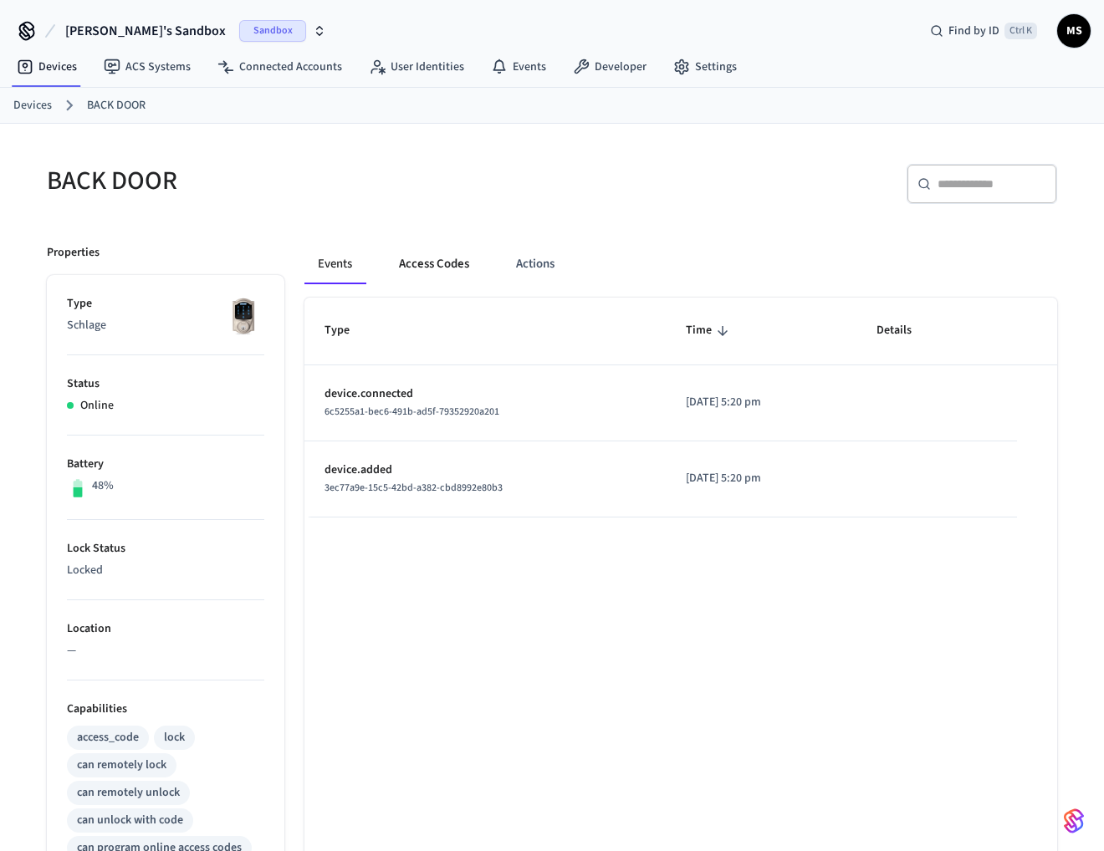
click at [431, 258] on button "Access Codes" at bounding box center [433, 264] width 97 height 40
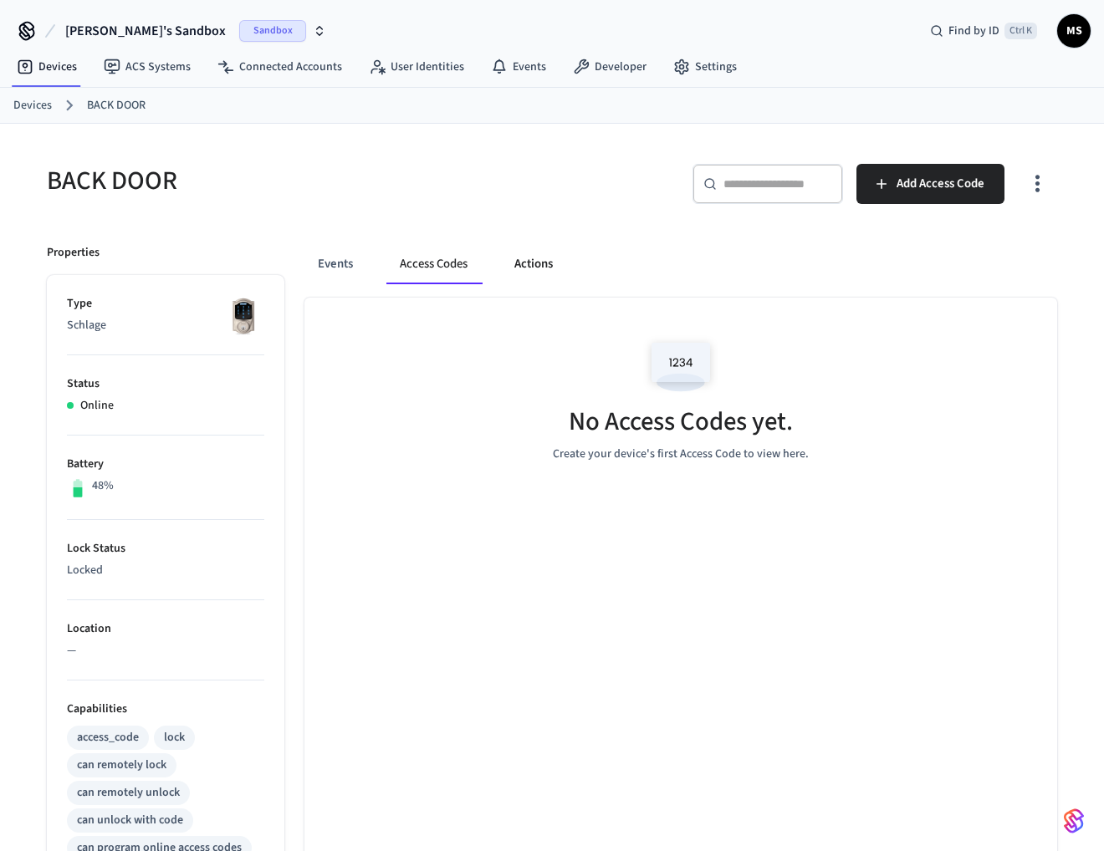
click at [540, 259] on button "Actions" at bounding box center [533, 264] width 65 height 40
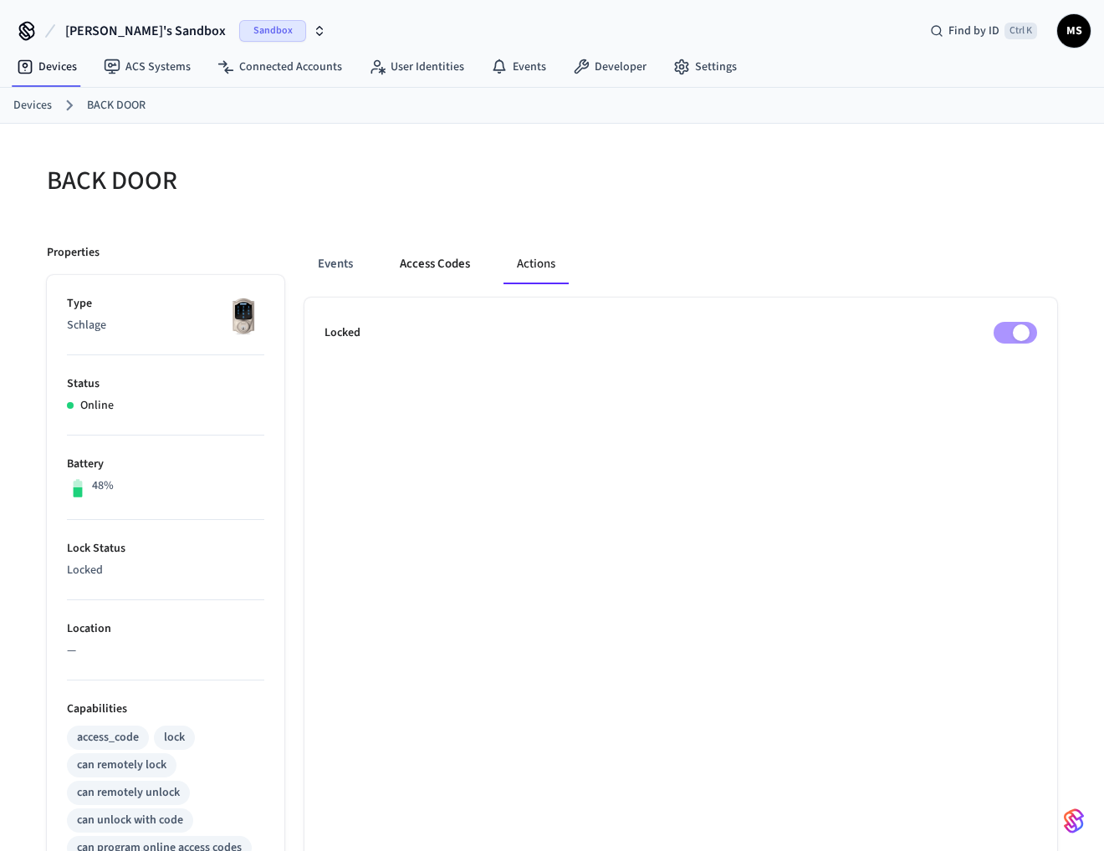
click at [418, 253] on button "Access Codes" at bounding box center [434, 264] width 97 height 40
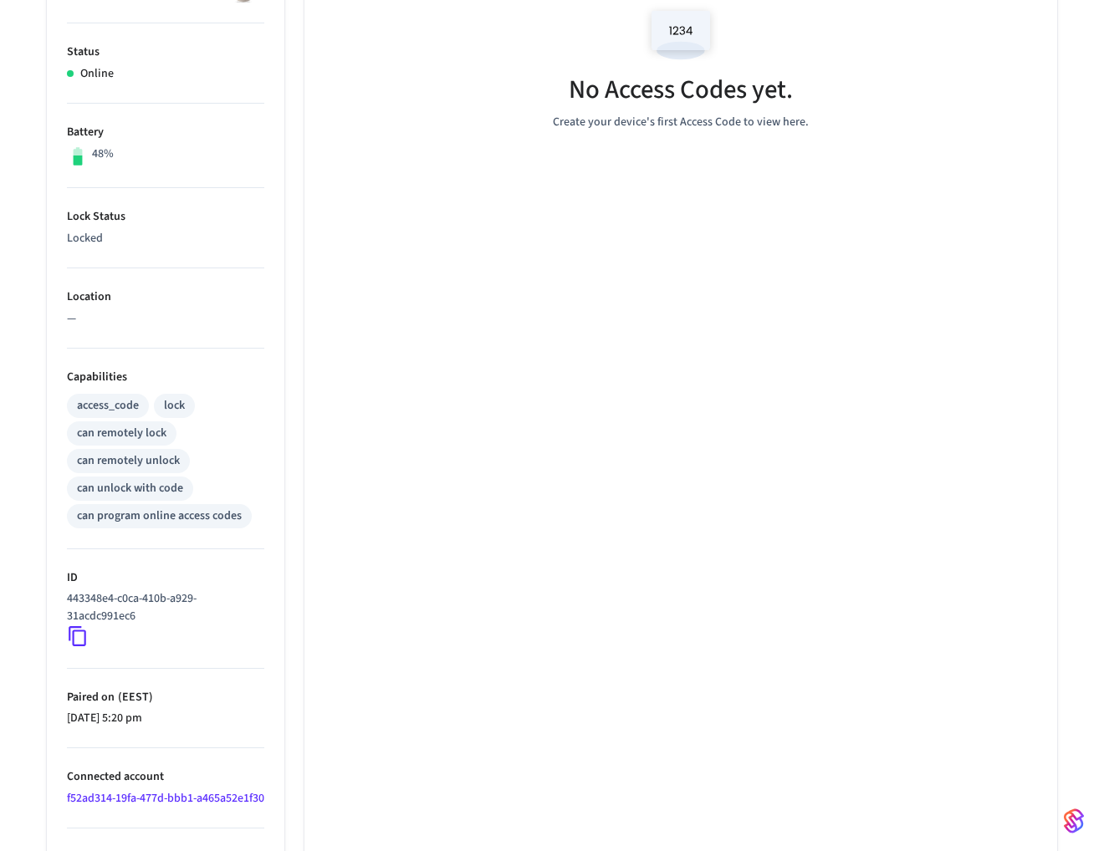
scroll to position [303, 0]
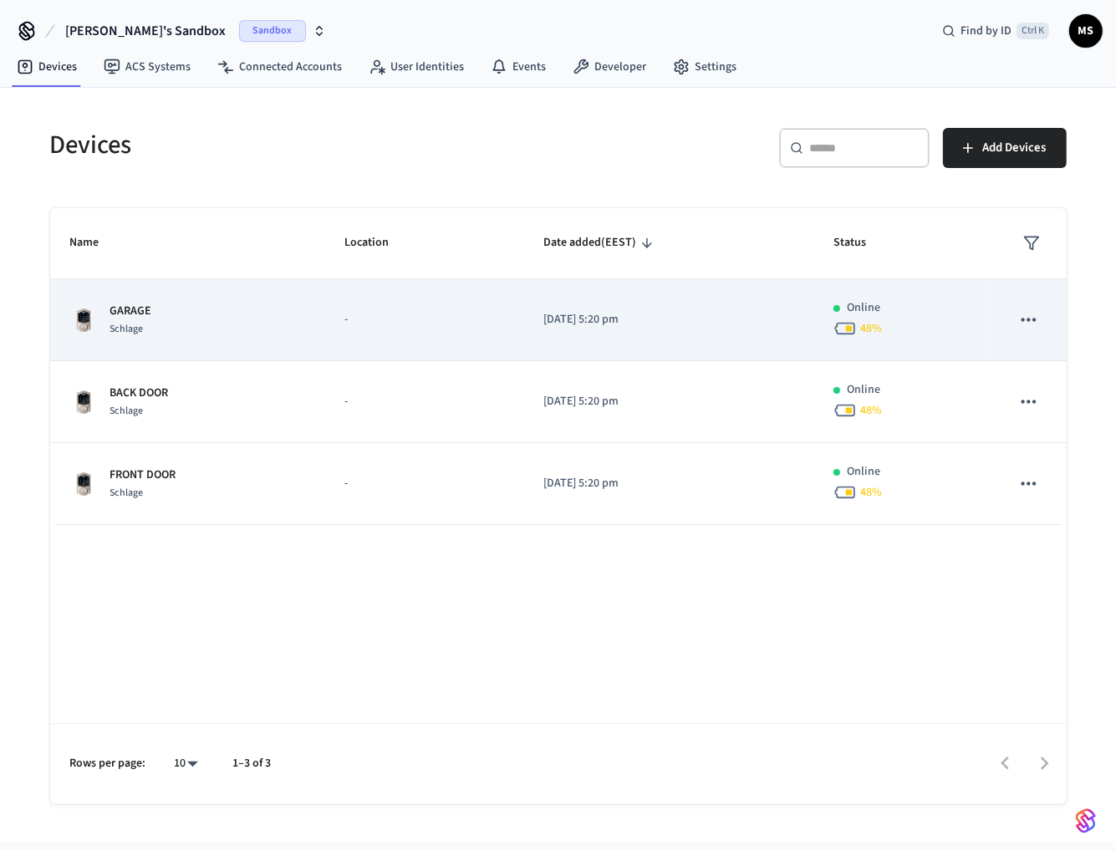
click at [1033, 320] on icon "sticky table" at bounding box center [1028, 320] width 22 height 22
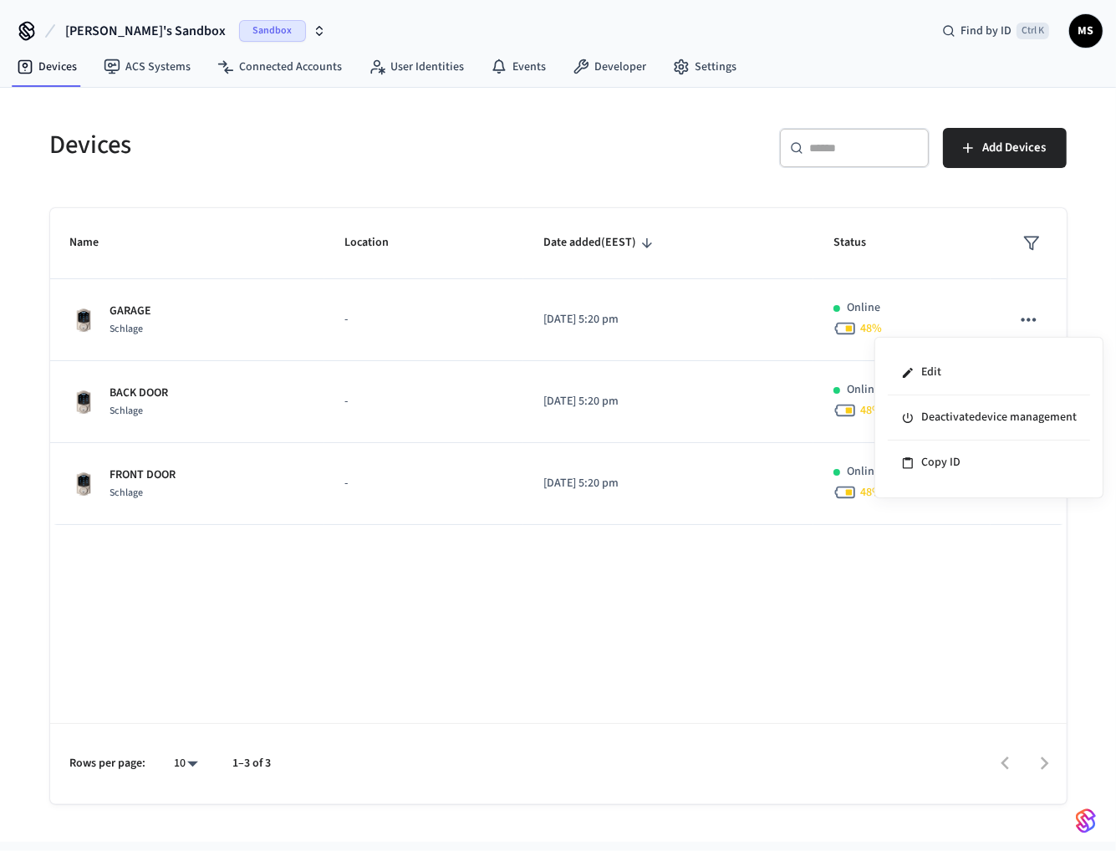
click at [135, 120] on div at bounding box center [558, 425] width 1116 height 851
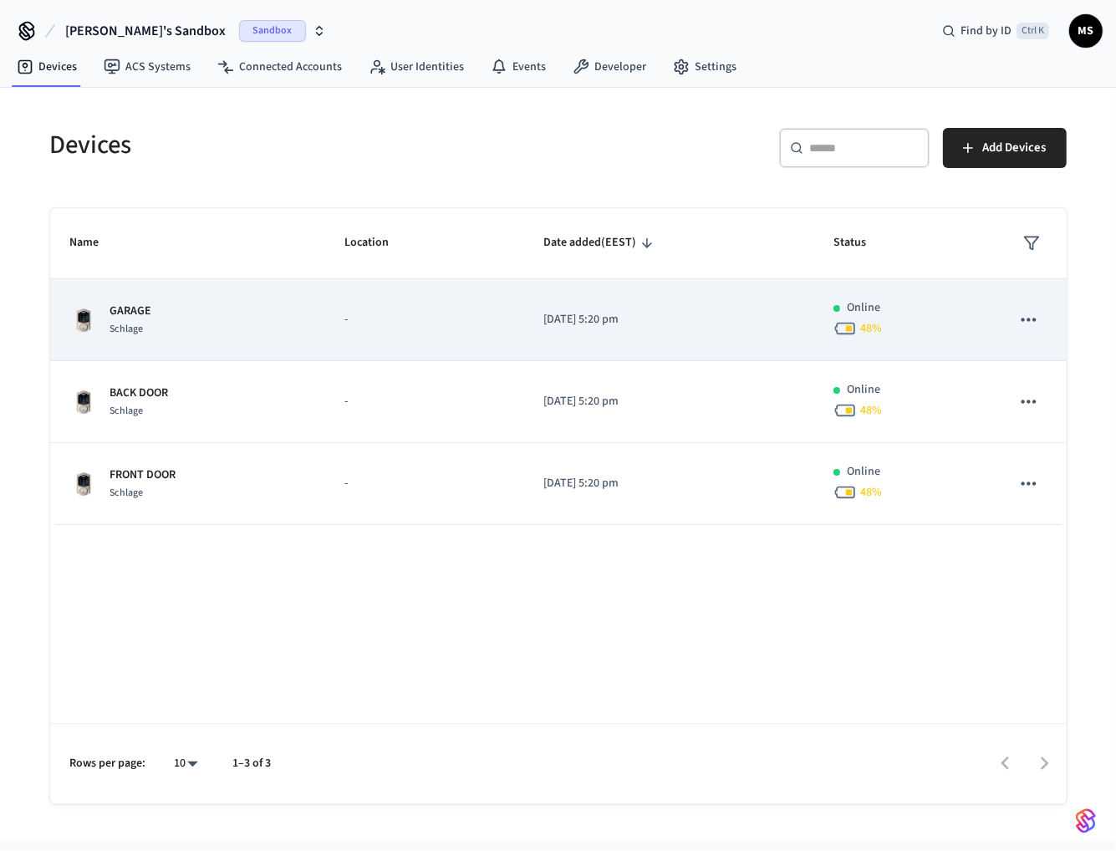
click at [87, 307] on img "sticky table" at bounding box center [83, 320] width 27 height 27
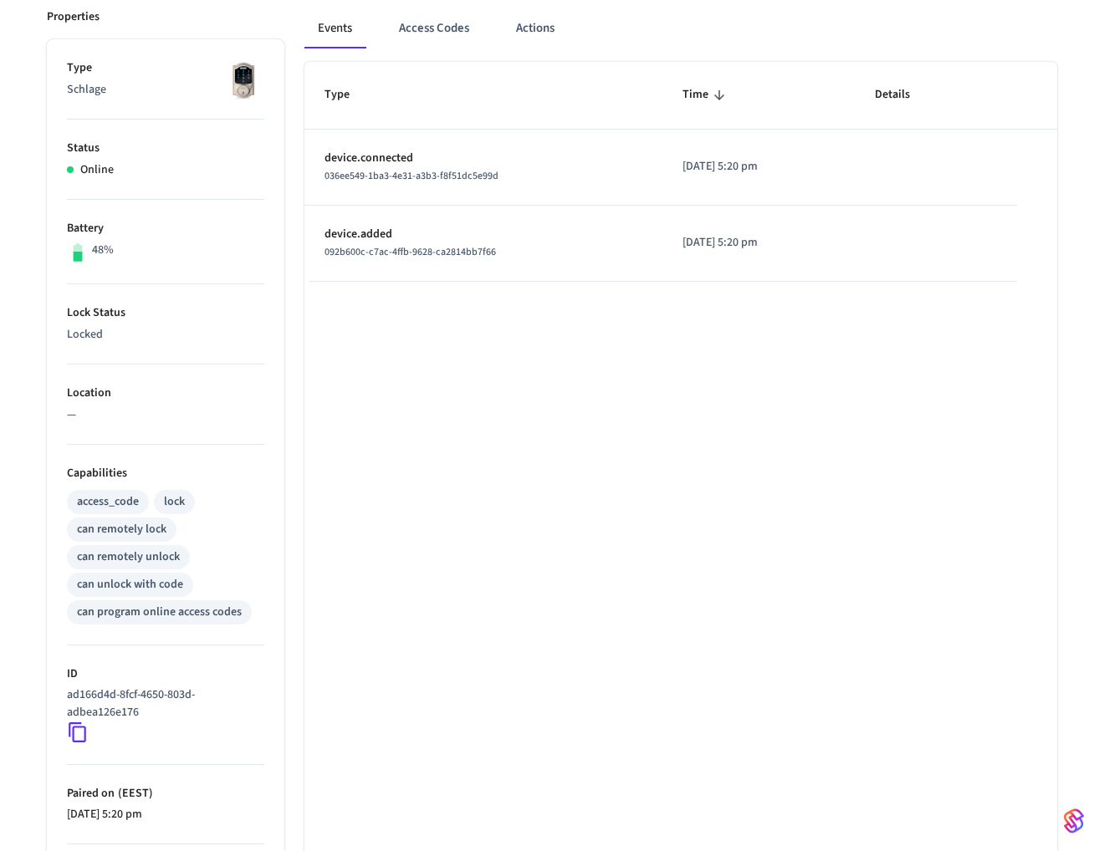
scroll to position [387, 0]
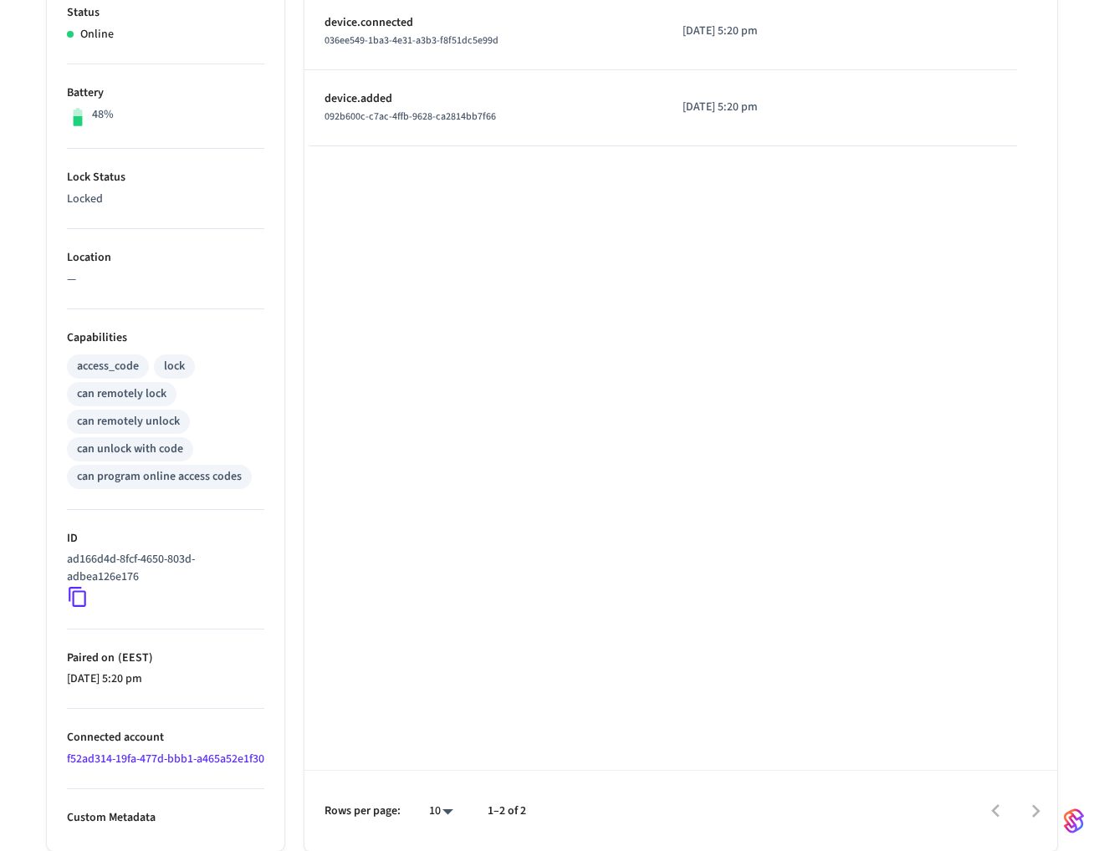
click at [119, 820] on p "Custom Metadata" at bounding box center [165, 818] width 197 height 18
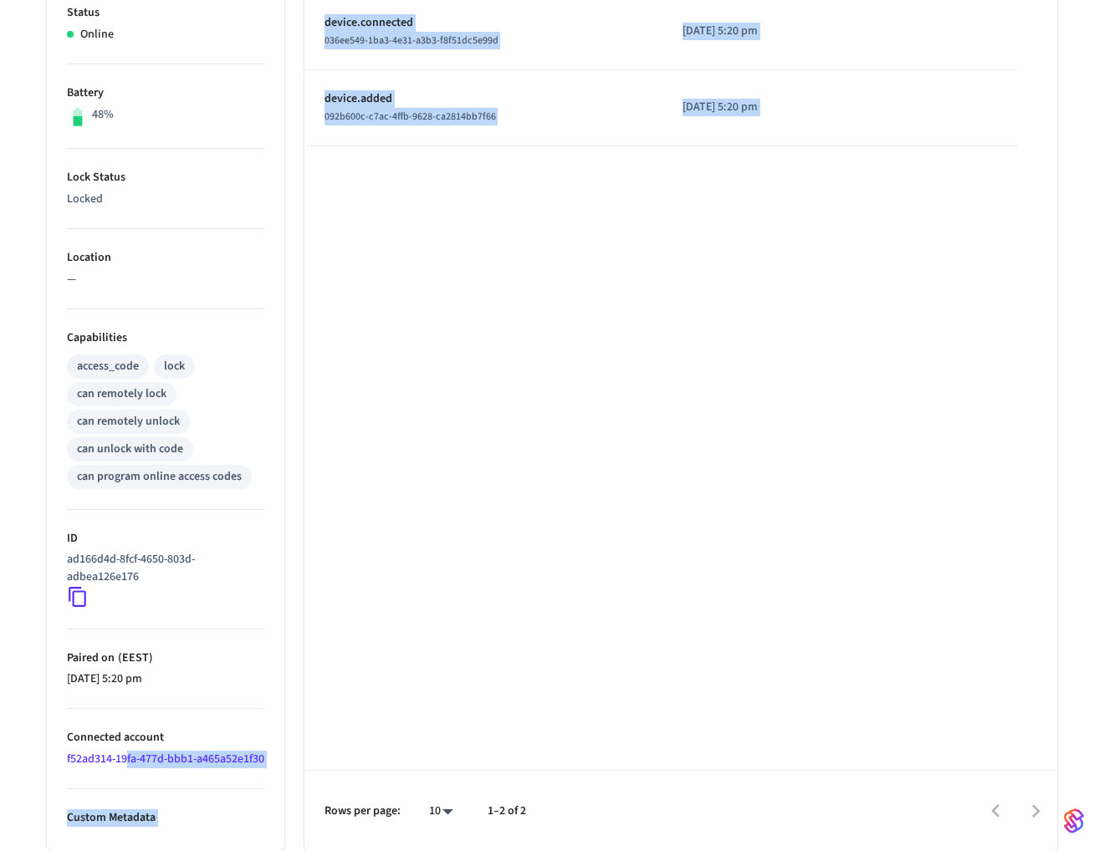
drag, startPoint x: 128, startPoint y: 749, endPoint x: 365, endPoint y: 673, distance: 248.5
click at [322, 743] on div "Properties Type Schlage Status Online Battery 48% Lock Status Locked Location —…" at bounding box center [542, 352] width 1030 height 998
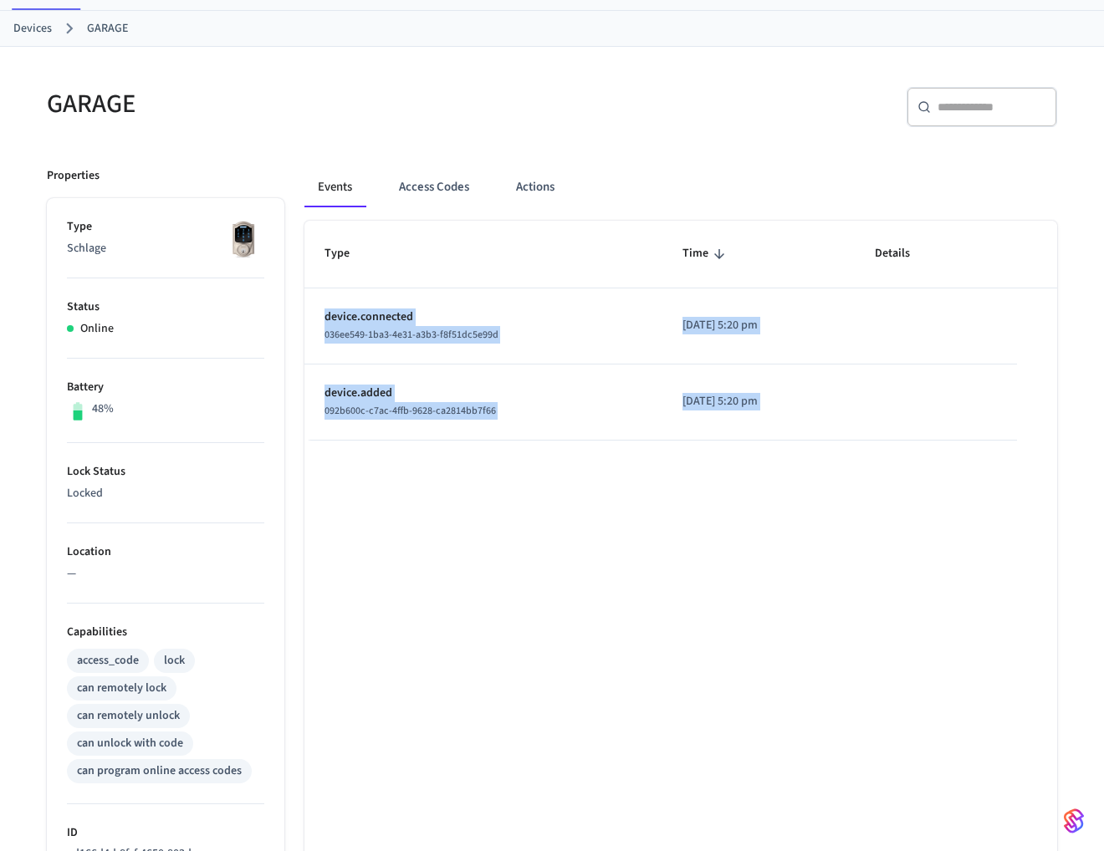
scroll to position [0, 0]
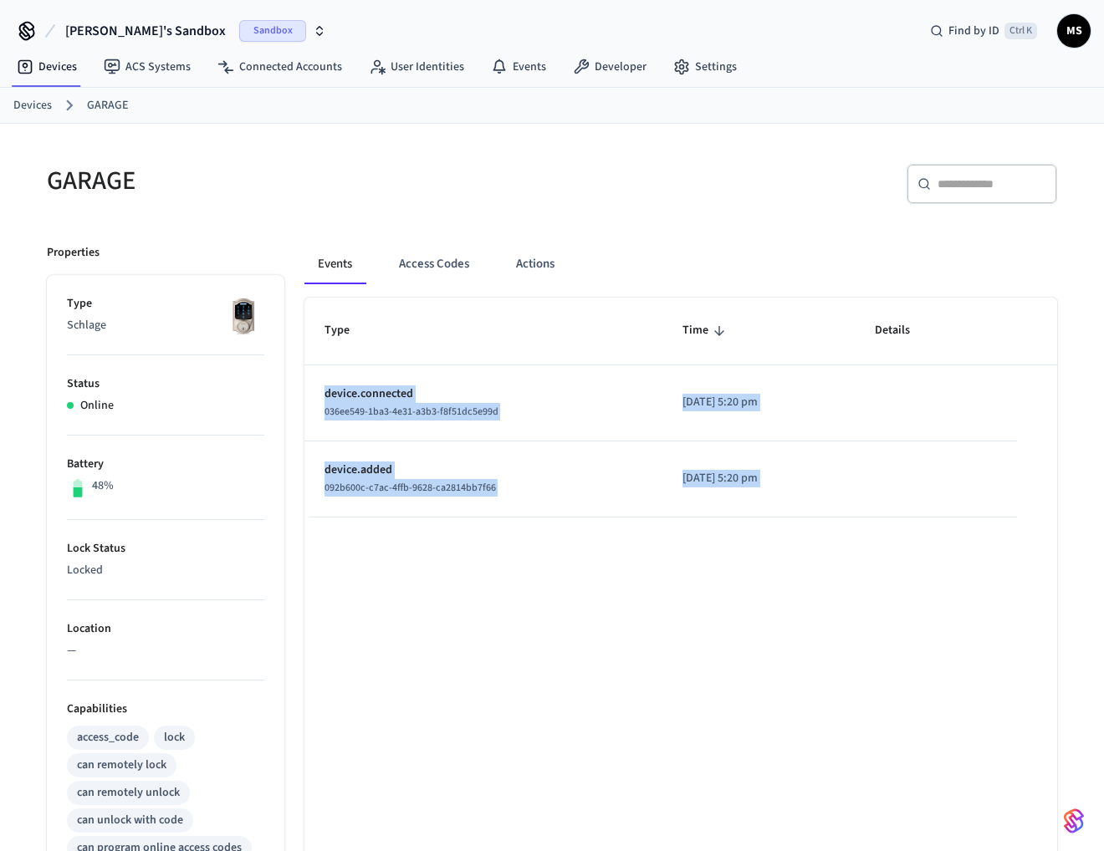
click at [929, 269] on div "Events Access Codes Actions" at bounding box center [680, 264] width 752 height 40
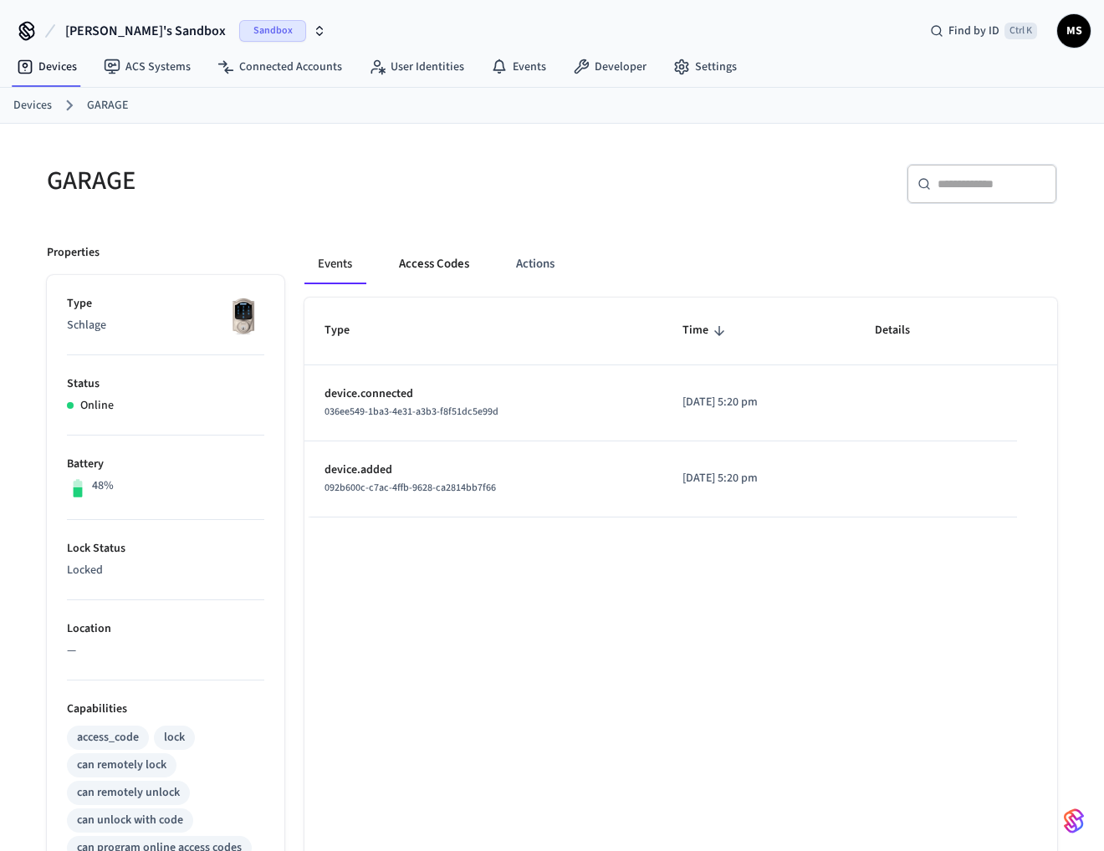
click at [449, 265] on button "Access Codes" at bounding box center [433, 264] width 97 height 40
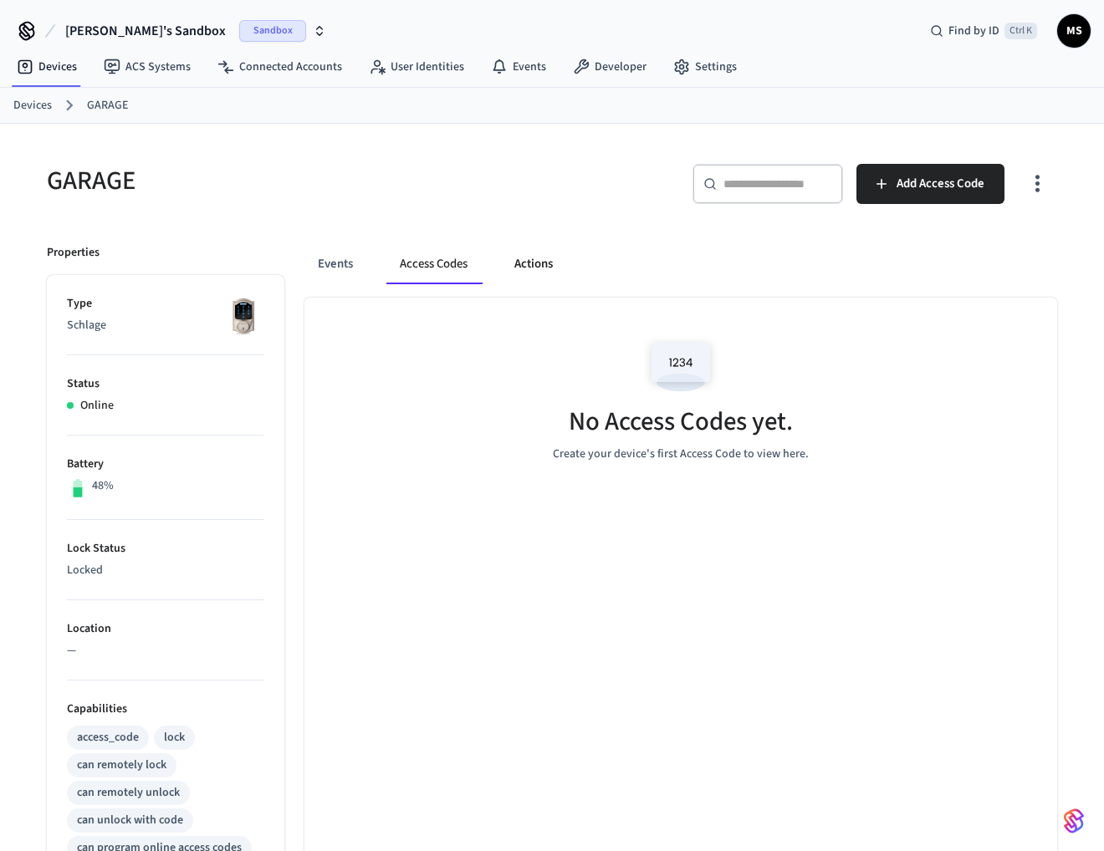
click at [520, 268] on button "Actions" at bounding box center [533, 264] width 65 height 40
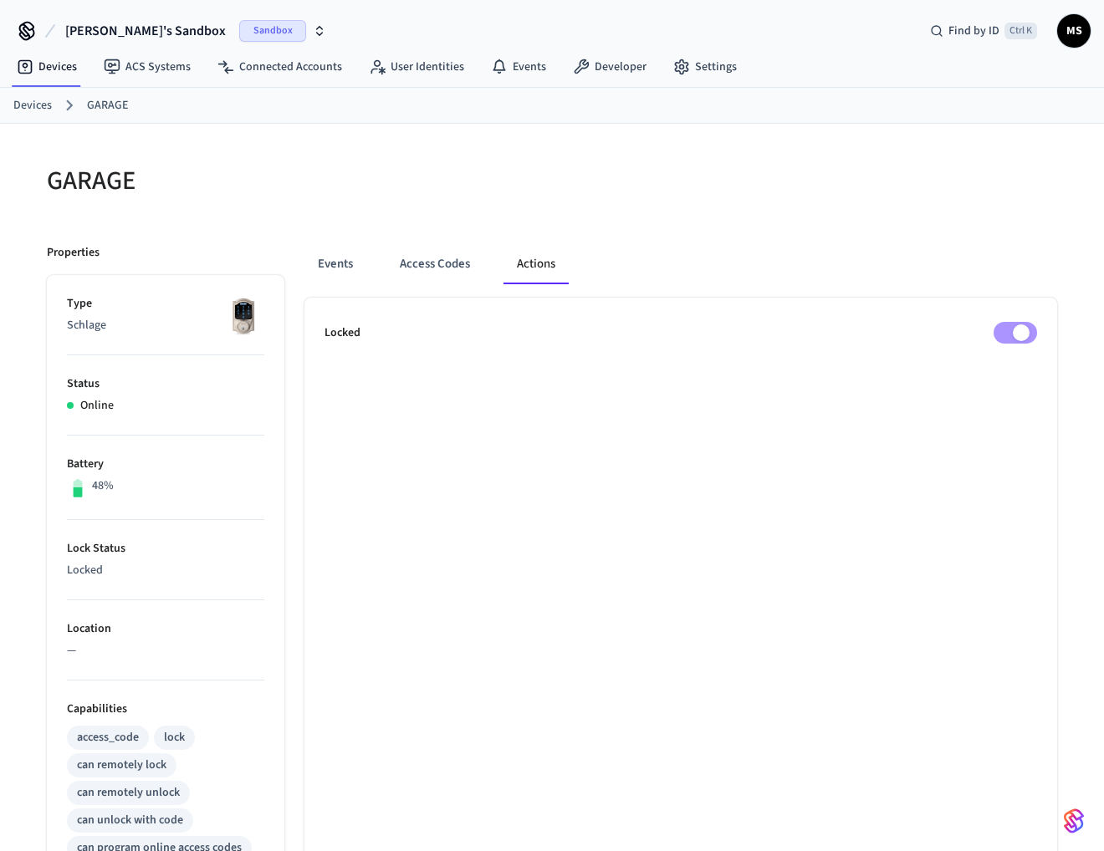
click at [17, 101] on link "Devices" at bounding box center [32, 106] width 38 height 18
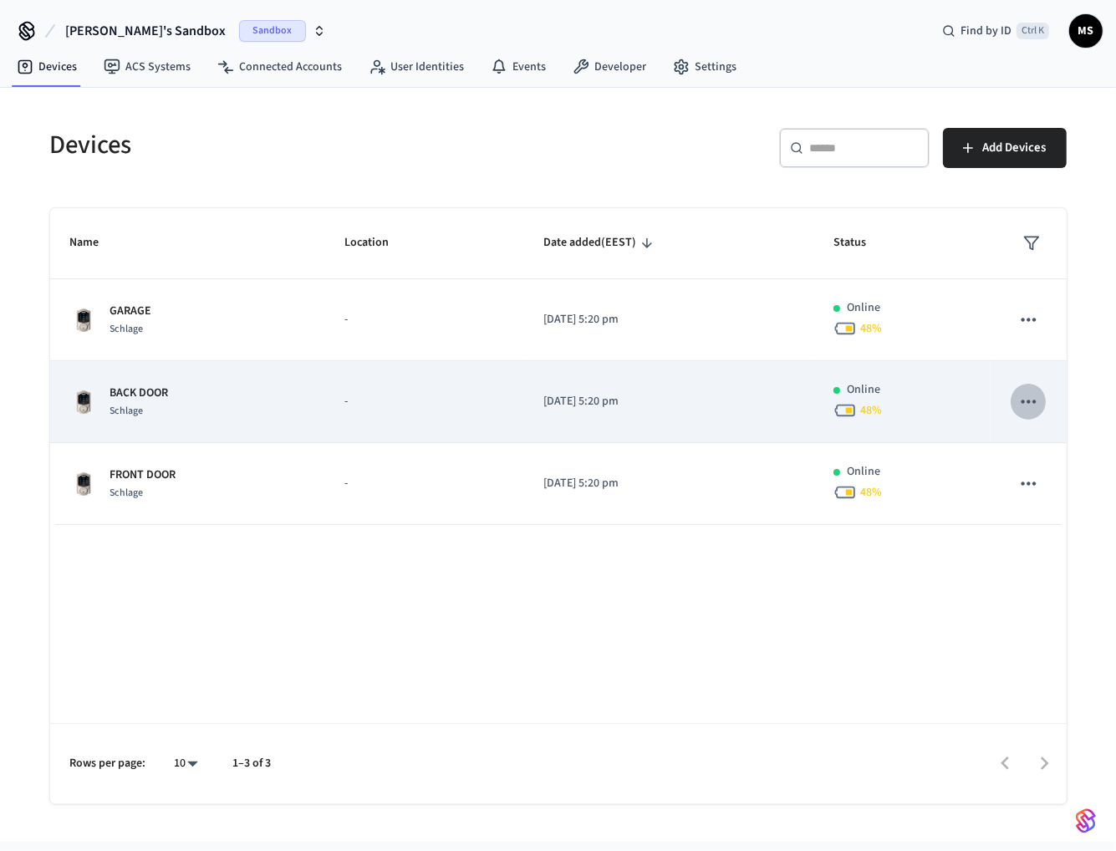
click at [1031, 394] on icon "sticky table" at bounding box center [1028, 401] width 22 height 22
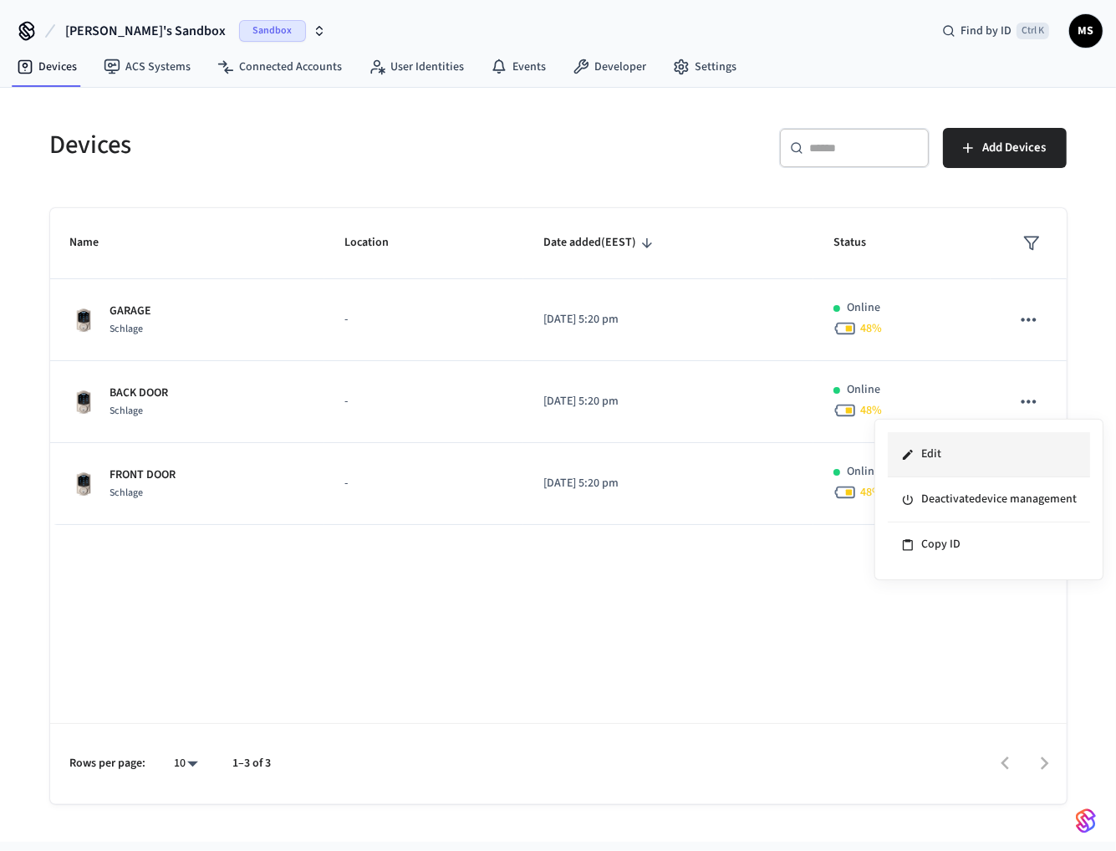
click at [993, 448] on li "Edit" at bounding box center [989, 454] width 202 height 45
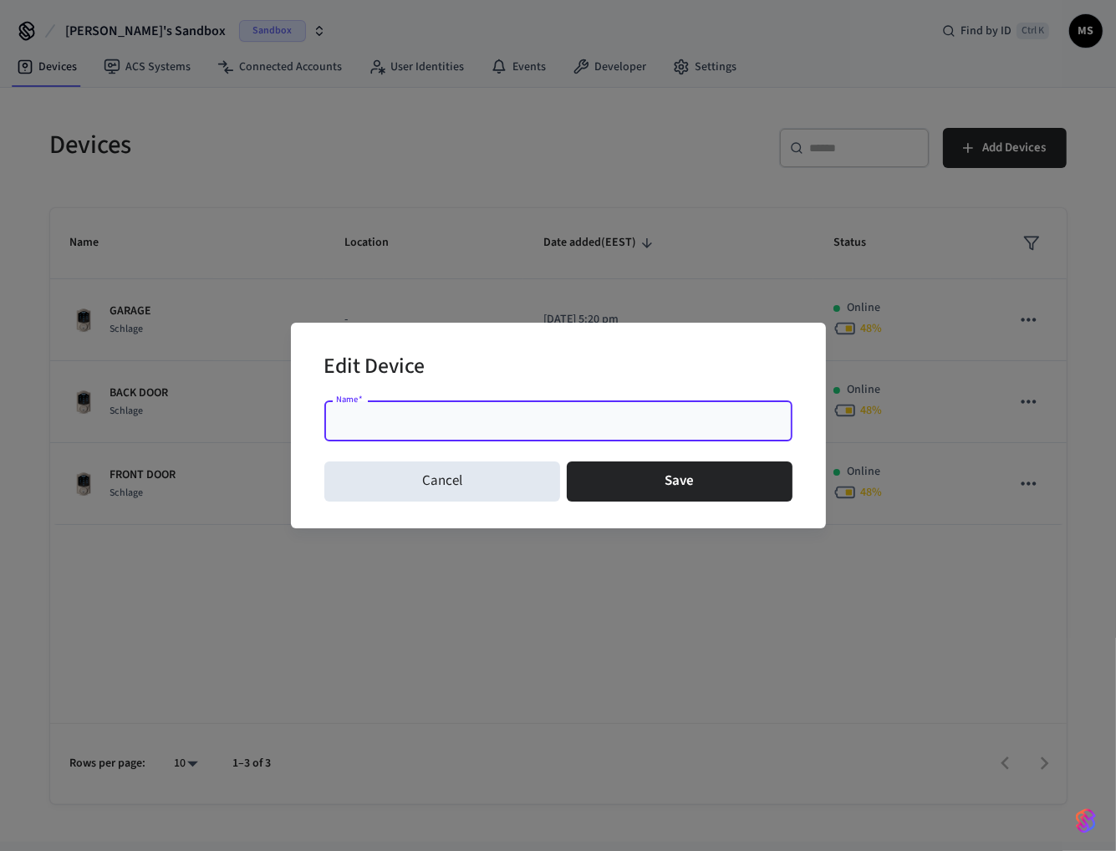
click at [766, 405] on div "Name   *" at bounding box center [558, 421] width 468 height 40
click at [740, 406] on div "Name   *" at bounding box center [558, 421] width 468 height 40
click at [740, 407] on div "Name   *" at bounding box center [558, 421] width 468 height 40
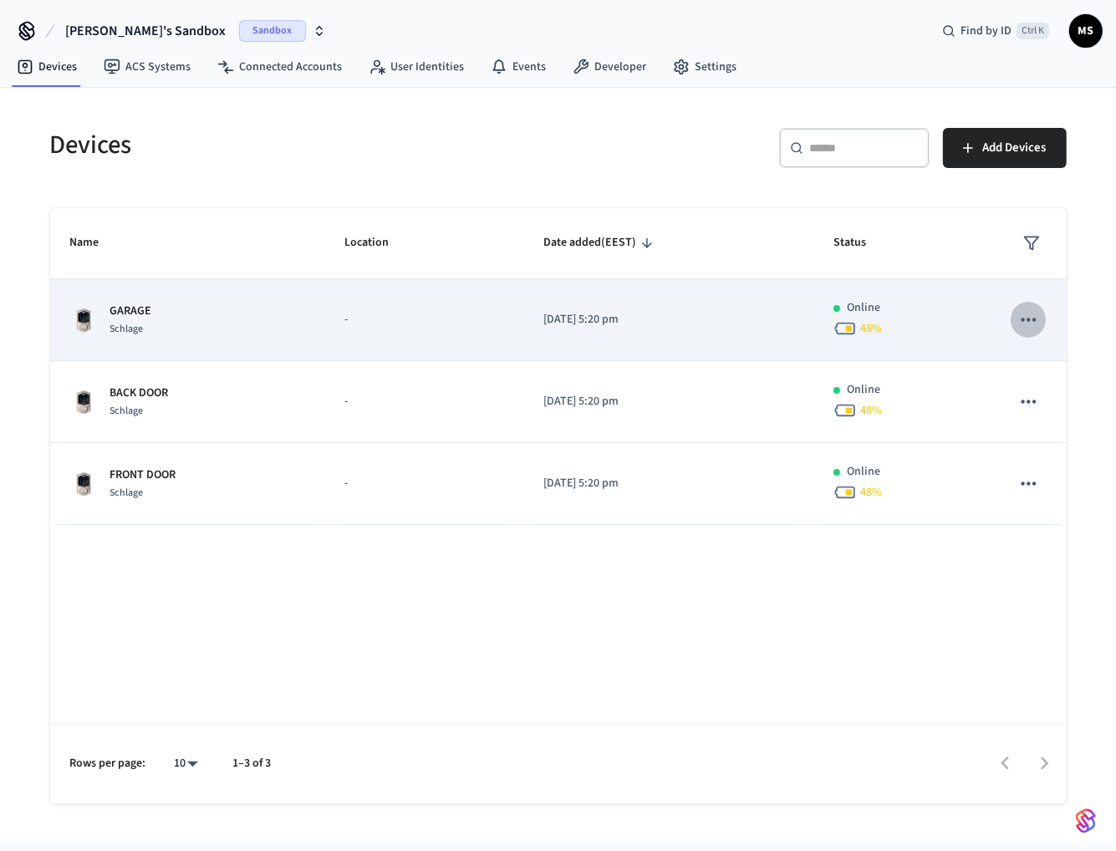
click at [1033, 323] on icon "sticky table" at bounding box center [1028, 320] width 22 height 22
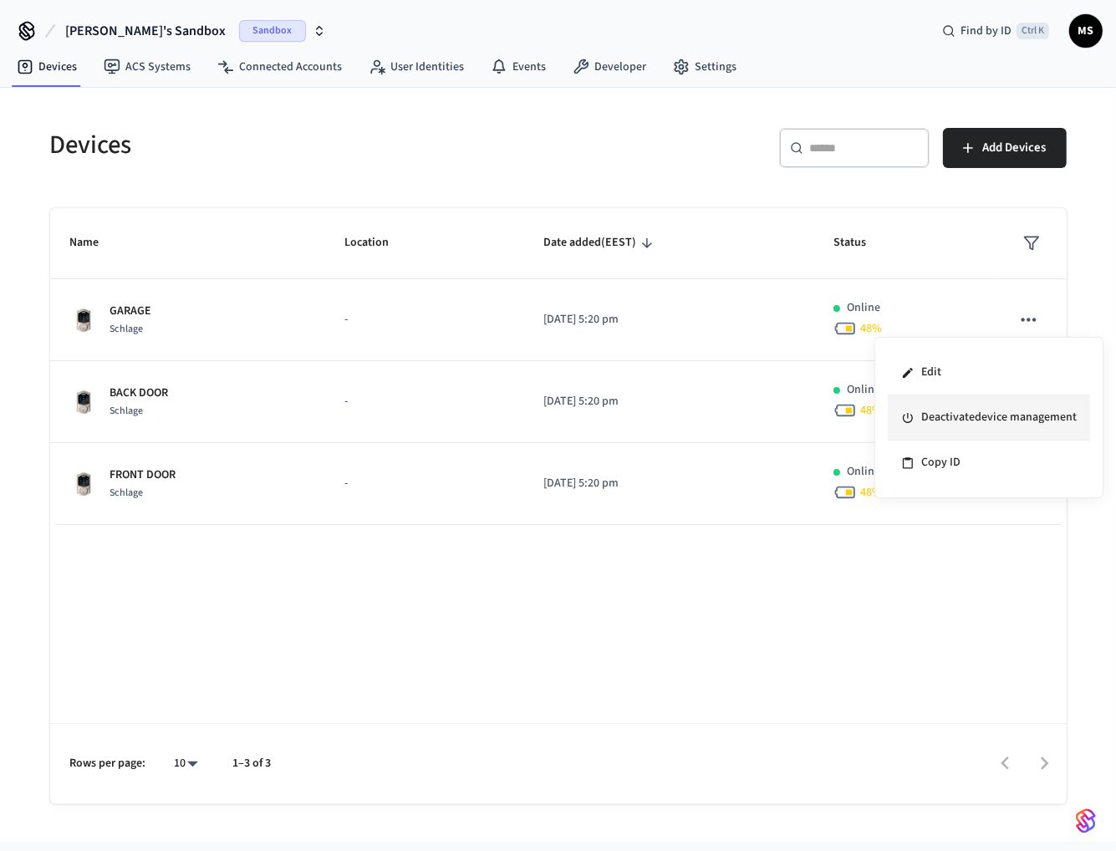
click at [1006, 421] on li "Deactivate device management" at bounding box center [989, 417] width 202 height 45
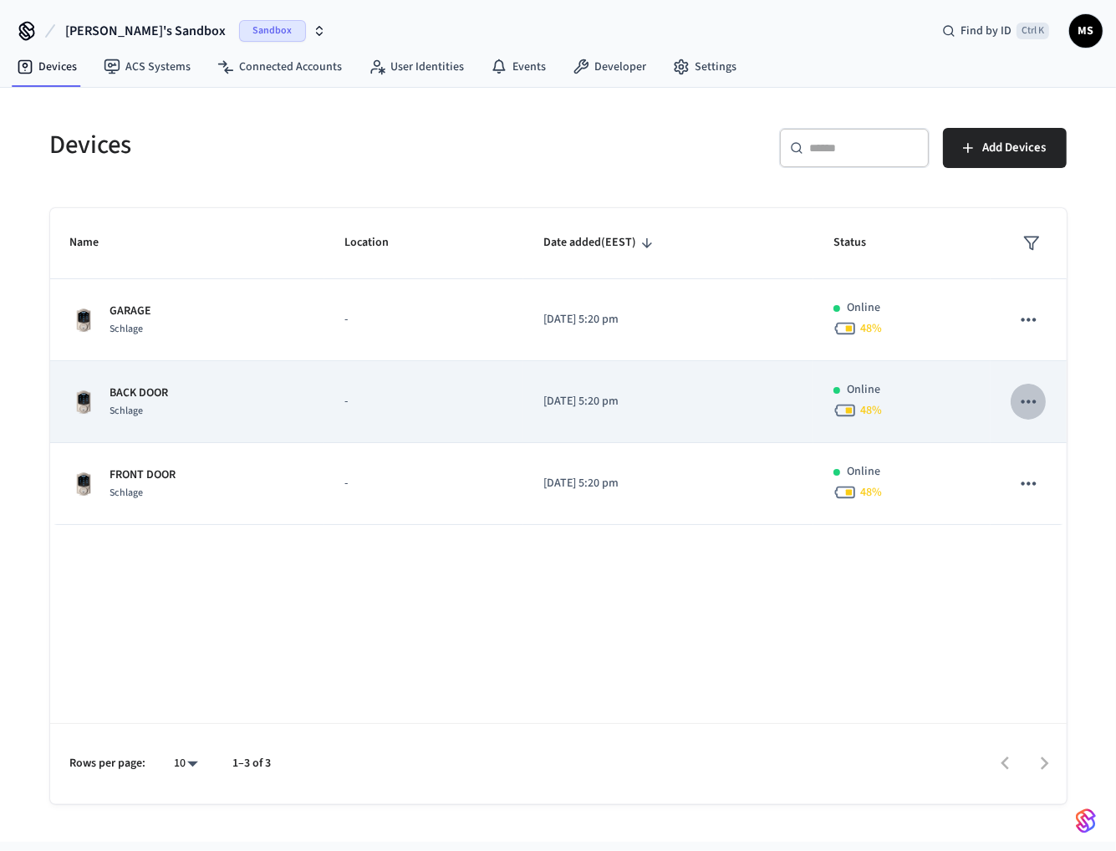
click at [1033, 399] on icon "sticky table" at bounding box center [1028, 401] width 22 height 22
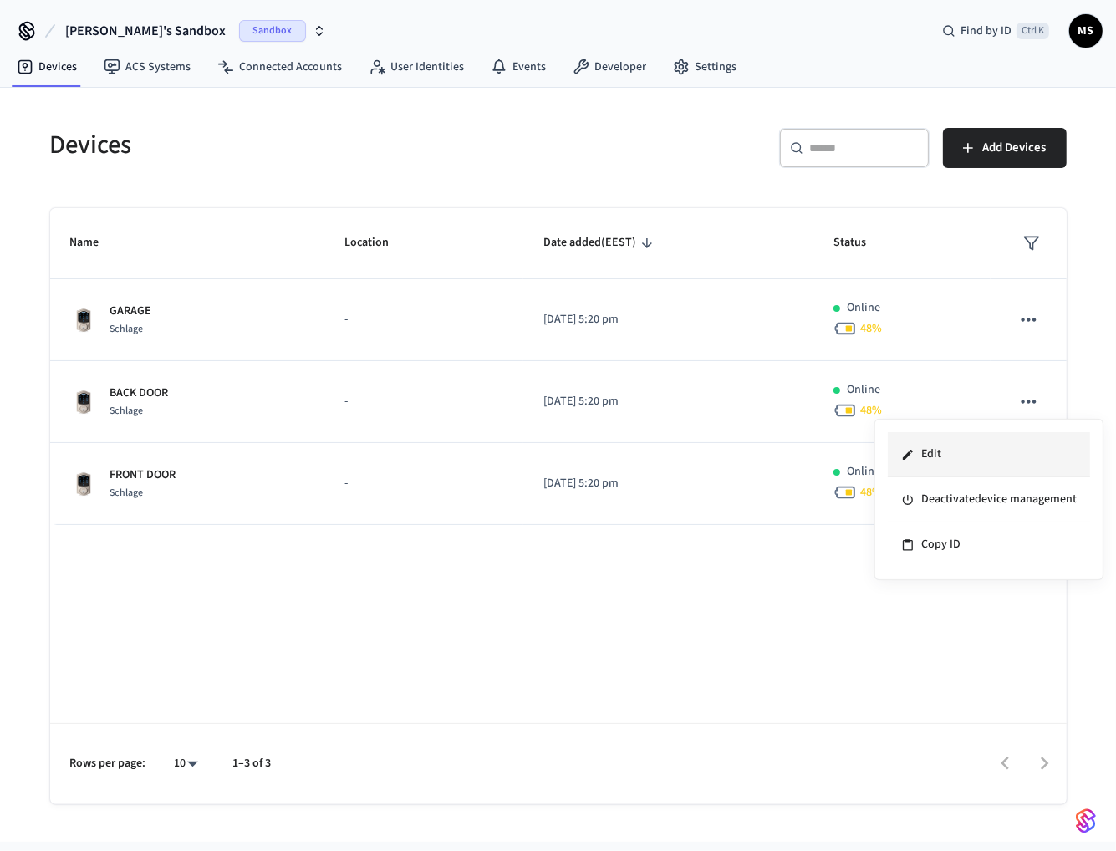
click at [958, 441] on li "Edit" at bounding box center [989, 454] width 202 height 45
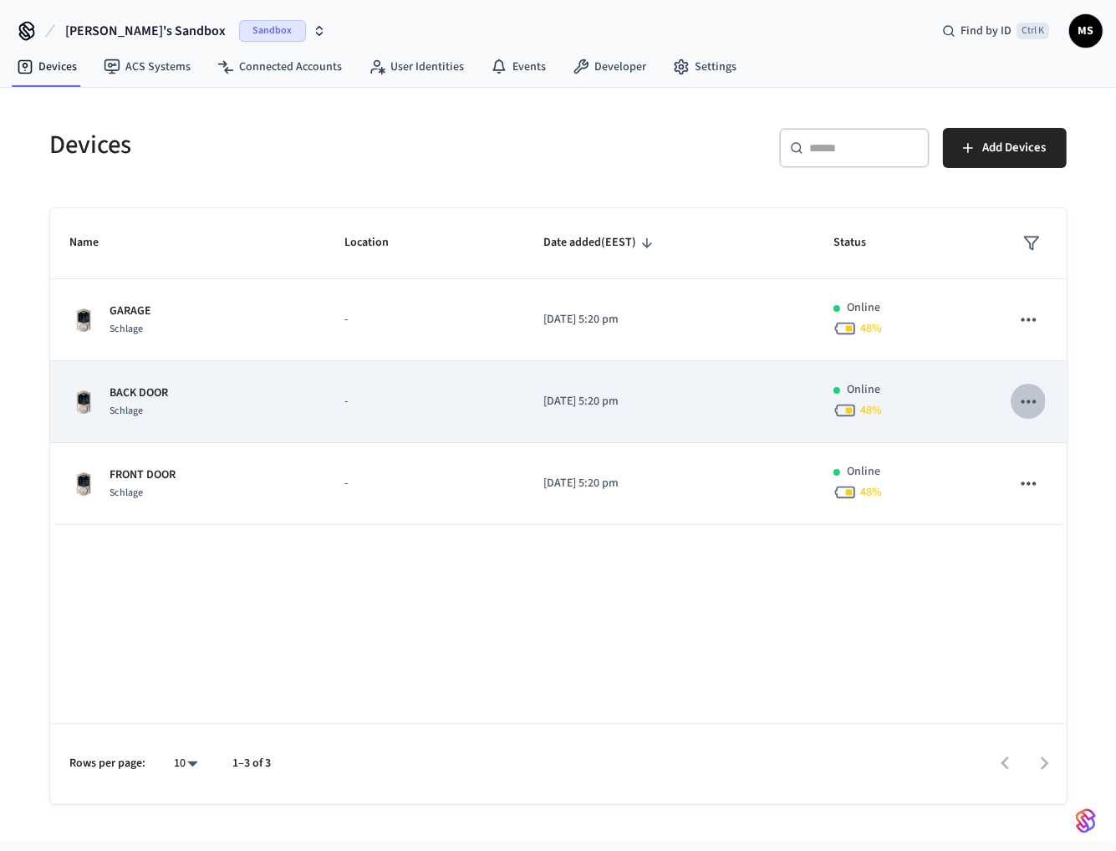
click at [503, 401] on p "-" at bounding box center [423, 402] width 159 height 18
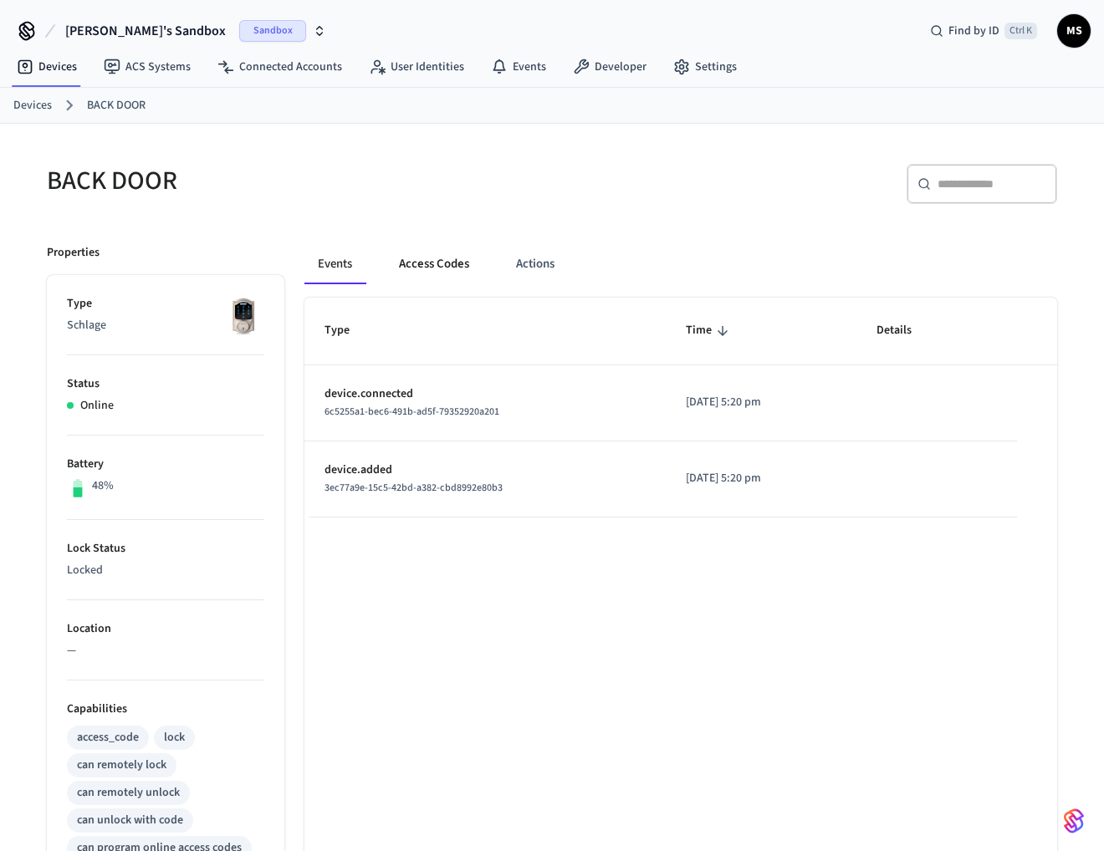
click at [438, 268] on button "Access Codes" at bounding box center [433, 264] width 97 height 40
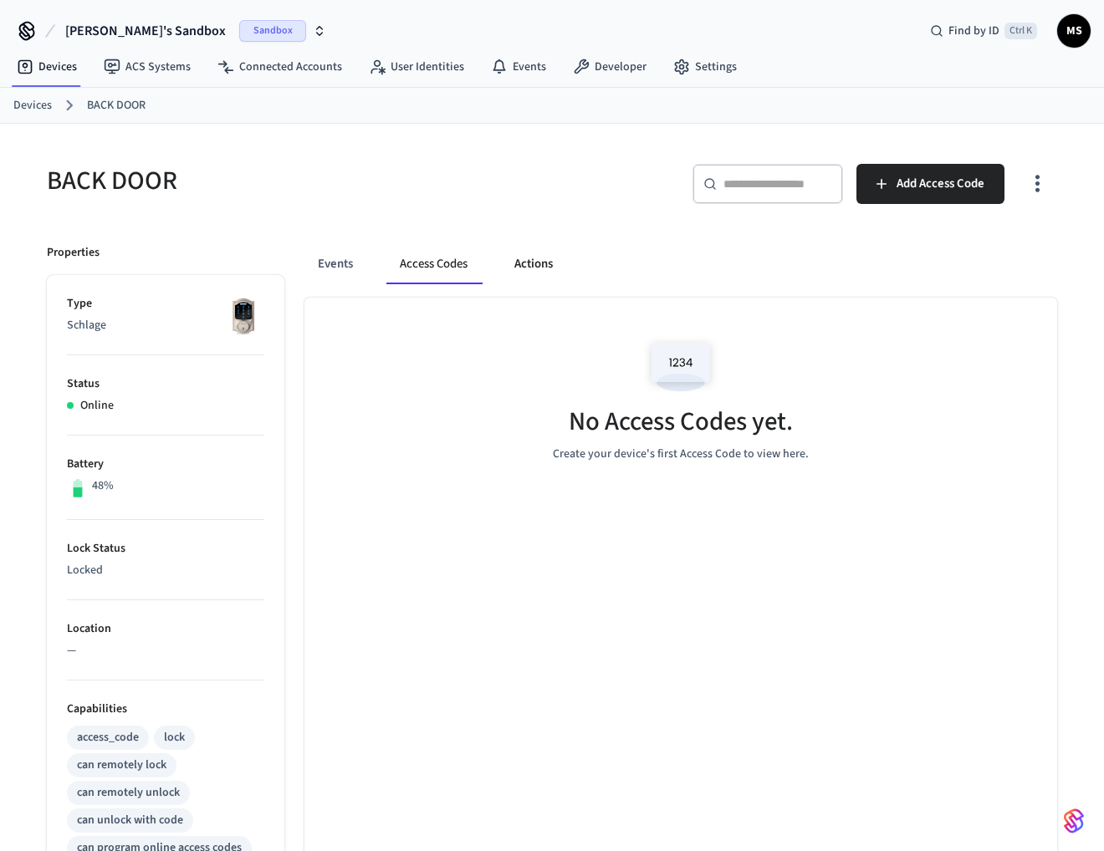
click at [529, 262] on button "Actions" at bounding box center [533, 264] width 65 height 40
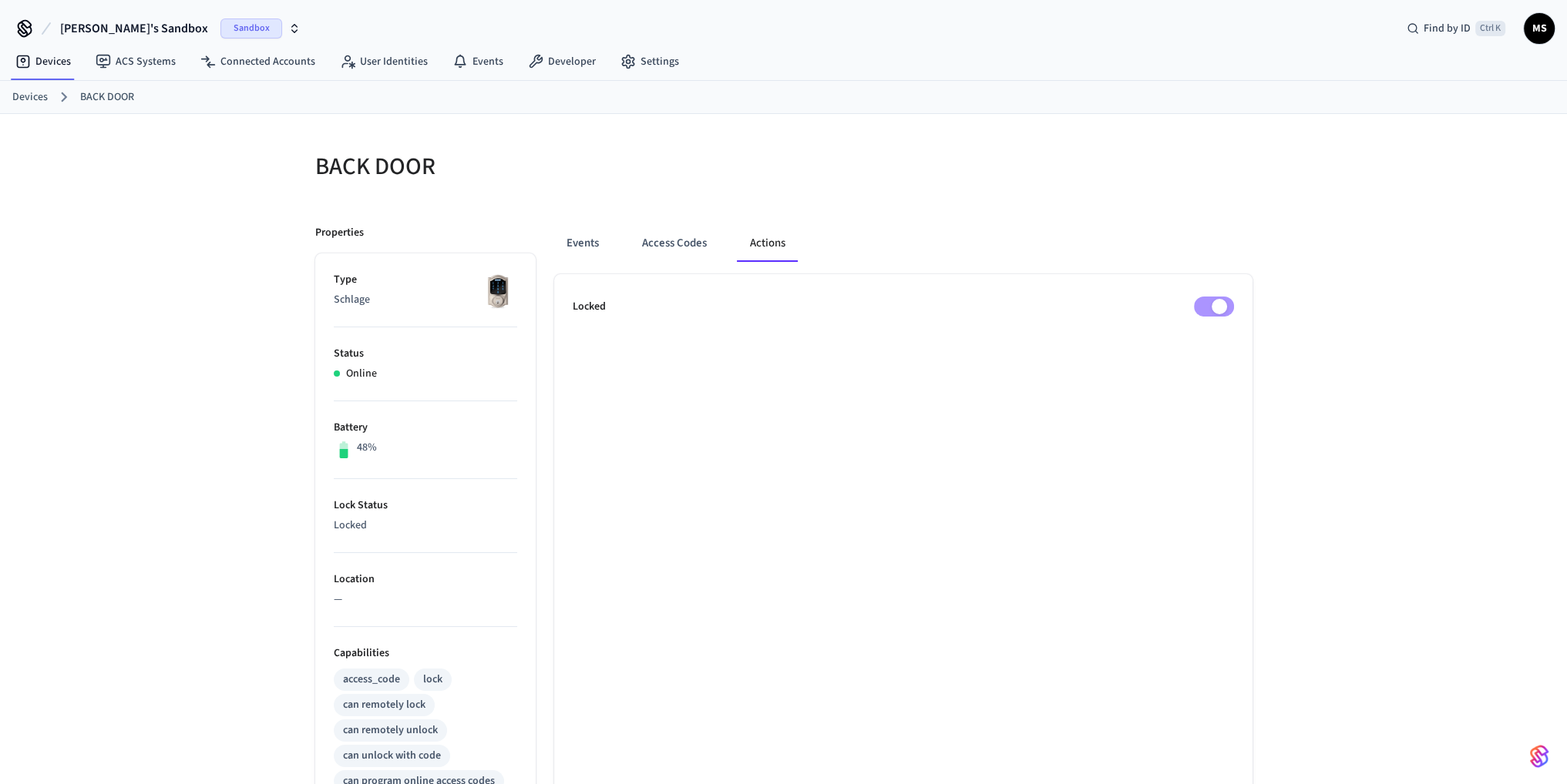
click at [892, 404] on ul "Locked" at bounding box center [902, 700] width 698 height 852
click at [592, 243] on button "Events" at bounding box center [583, 243] width 57 height 37
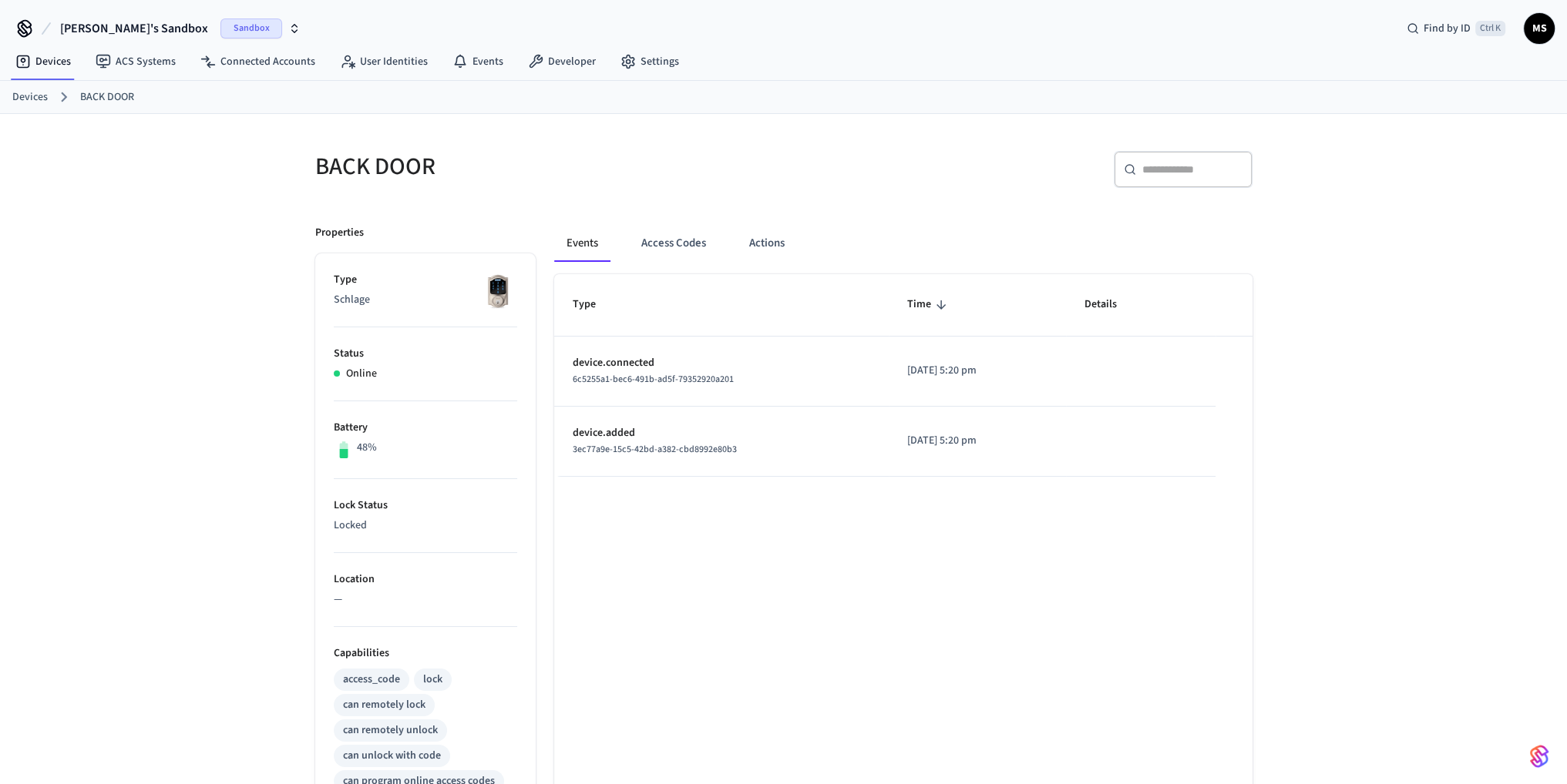
click at [348, 379] on p "Online" at bounding box center [360, 374] width 30 height 17
click at [350, 439] on icon at bounding box center [344, 450] width 20 height 20
drag, startPoint x: 342, startPoint y: 440, endPoint x: 371, endPoint y: 440, distance: 29.0
click at [343, 441] on icon at bounding box center [343, 445] width 8 height 7
click at [371, 440] on p "48%" at bounding box center [367, 448] width 20 height 17
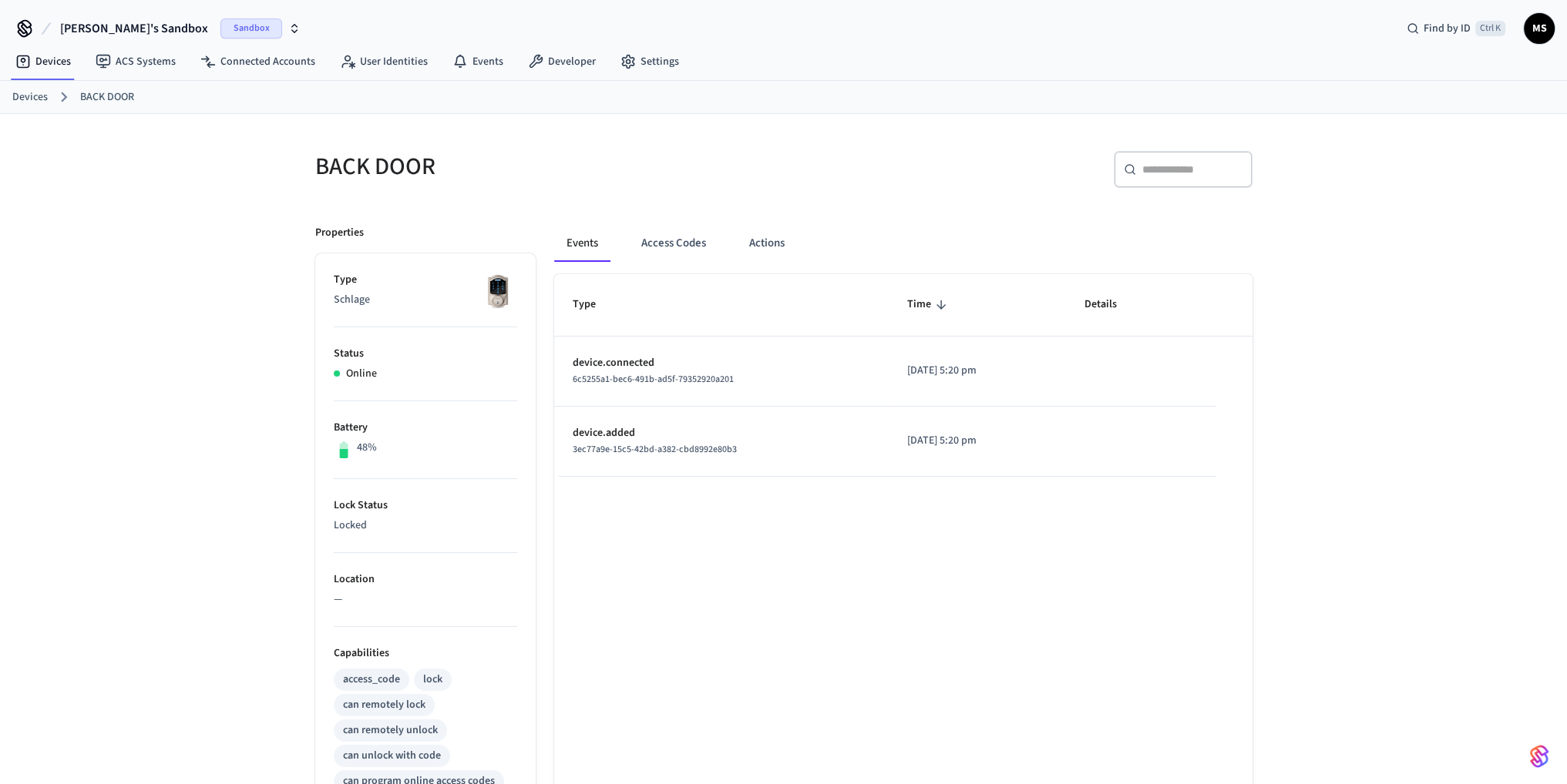
click at [24, 96] on link "Devices" at bounding box center [29, 98] width 35 height 17
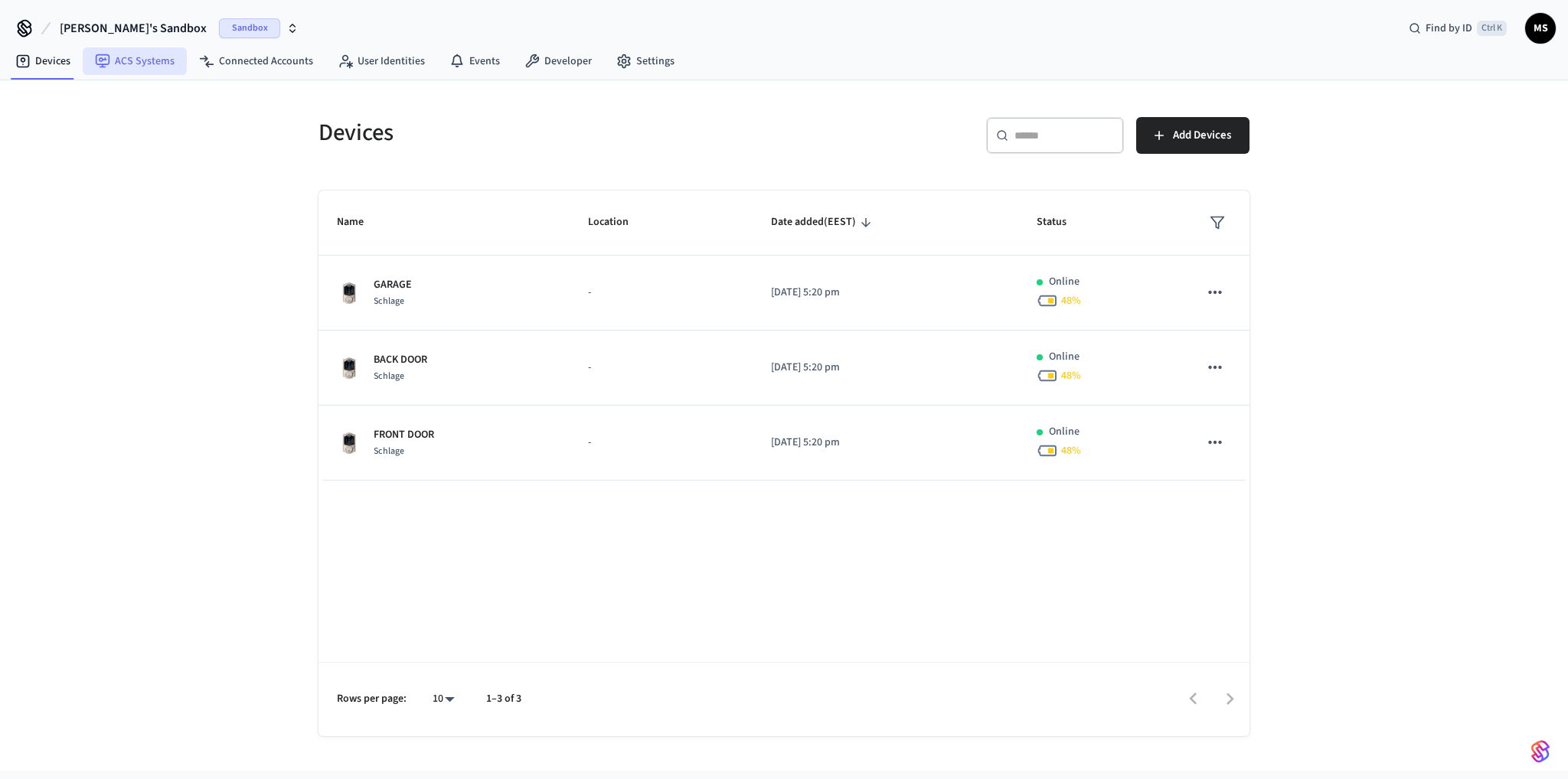
click at [119, 63] on link "ACS Systems" at bounding box center [135, 61] width 104 height 27
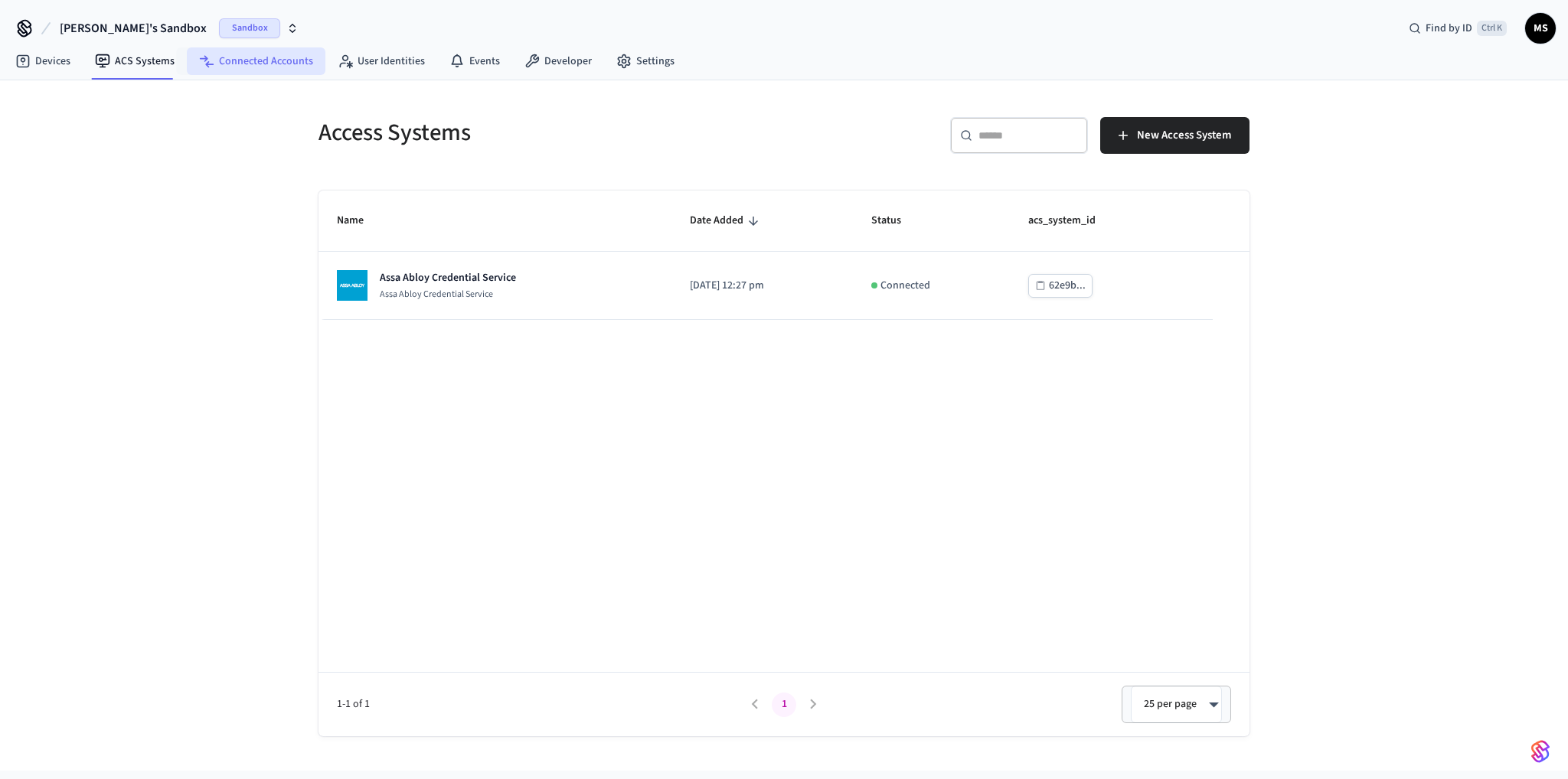
click at [289, 68] on link "Connected Accounts" at bounding box center [256, 61] width 138 height 27
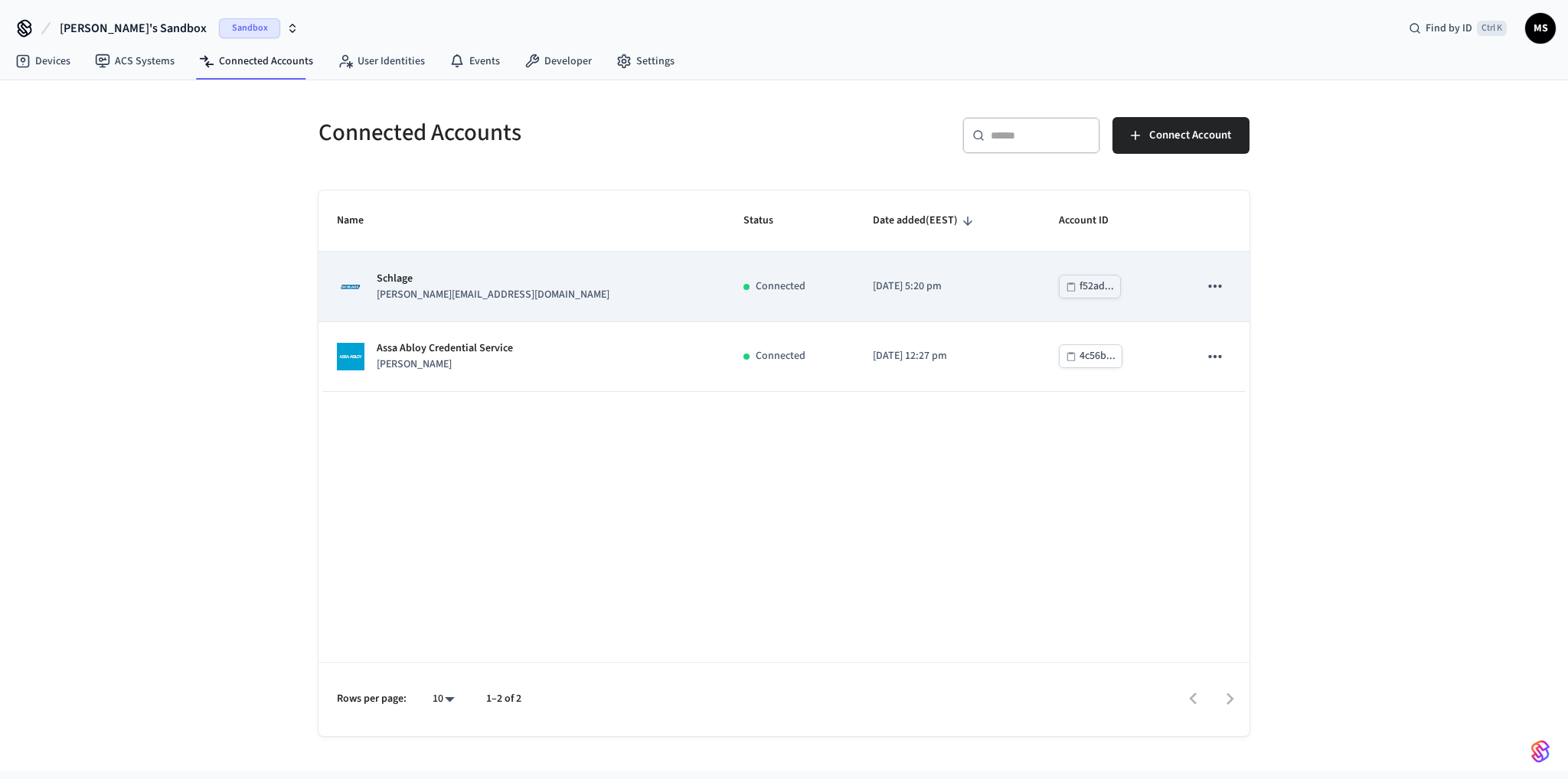
click at [456, 277] on p "Schlage" at bounding box center [493, 279] width 233 height 16
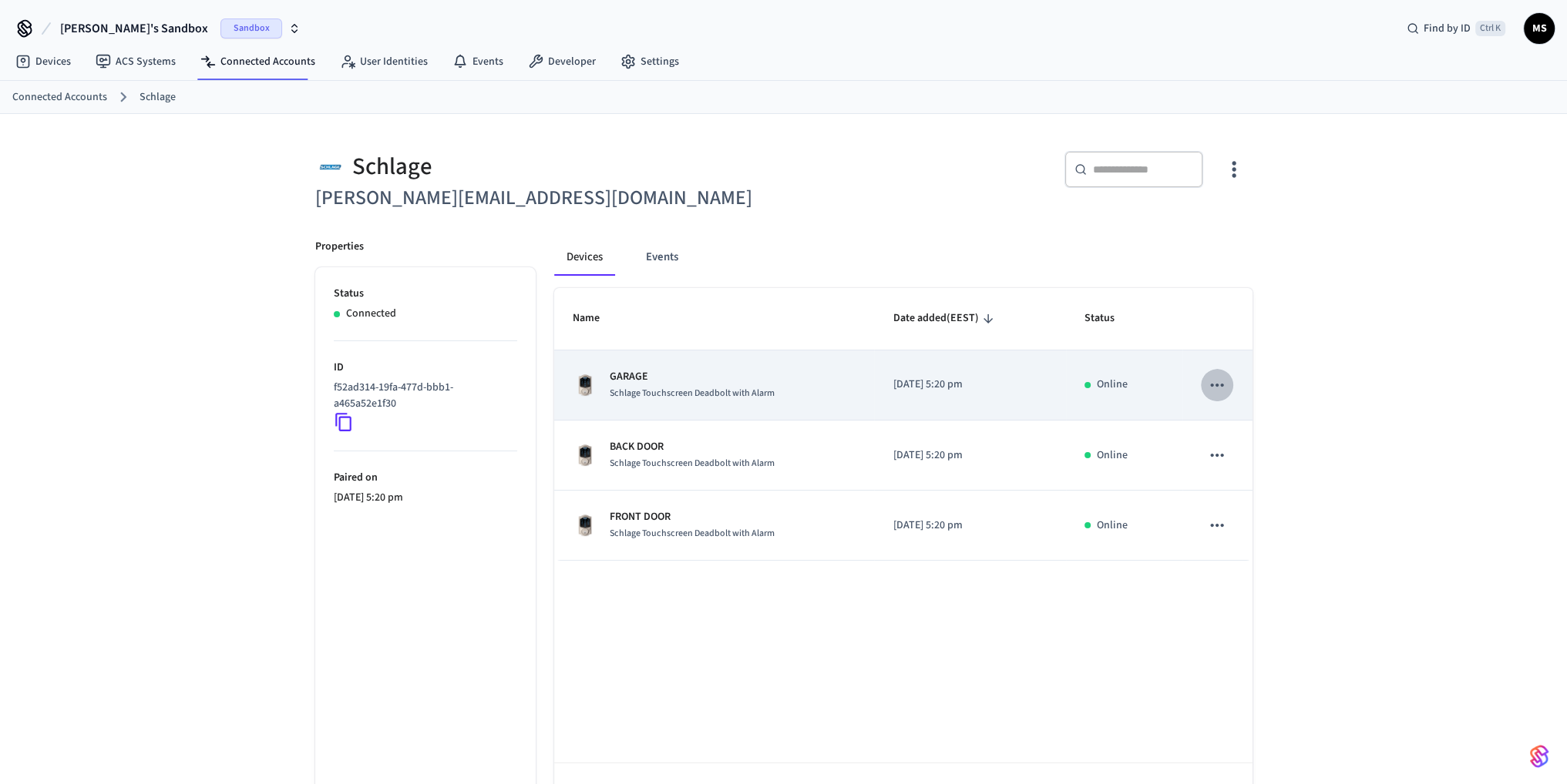
click at [1219, 381] on icon "sticky table" at bounding box center [1217, 385] width 20 height 20
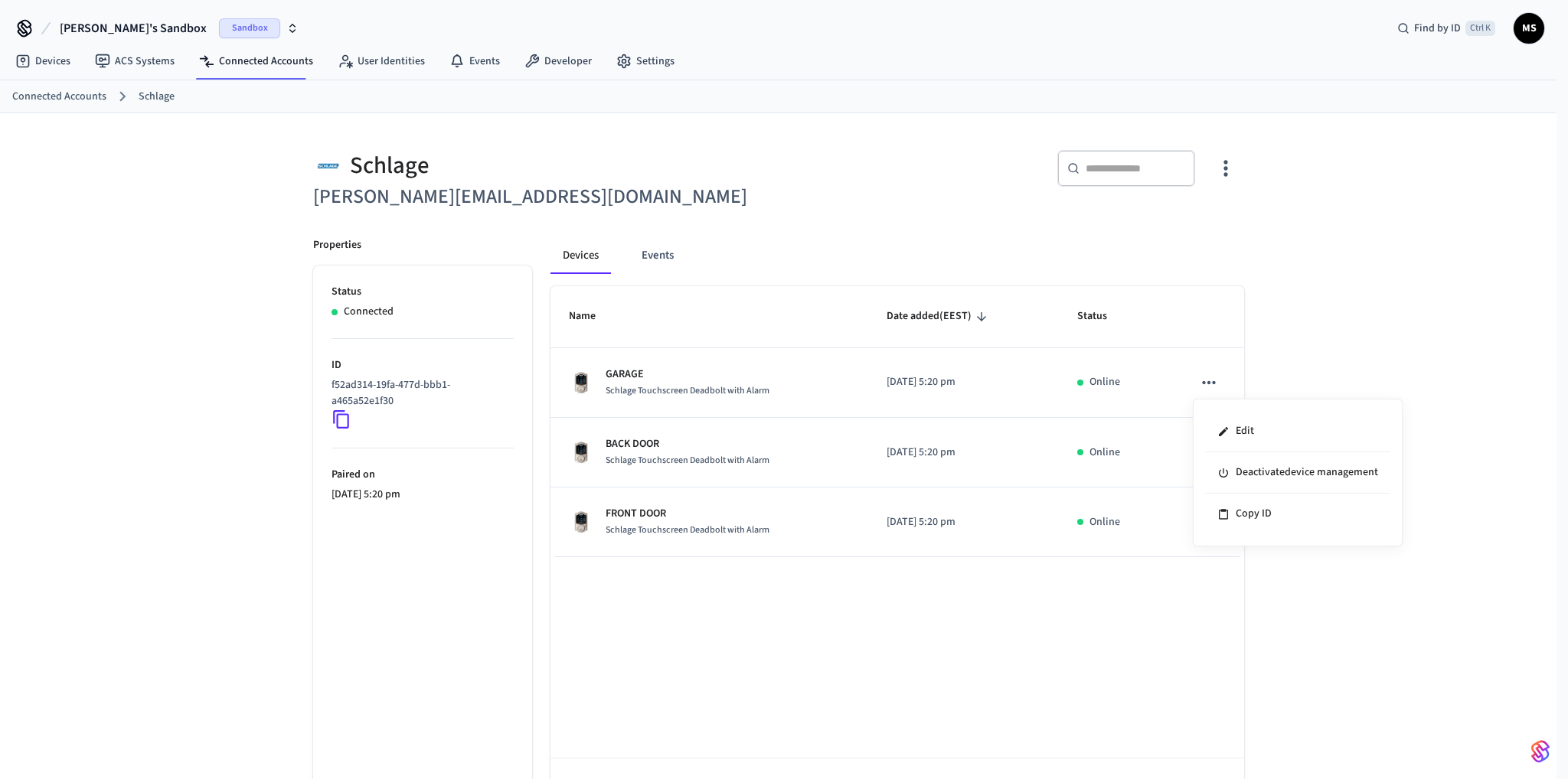
click at [1075, 390] on div at bounding box center [784, 389] width 1568 height 779
click at [676, 264] on button "Events" at bounding box center [658, 255] width 57 height 37
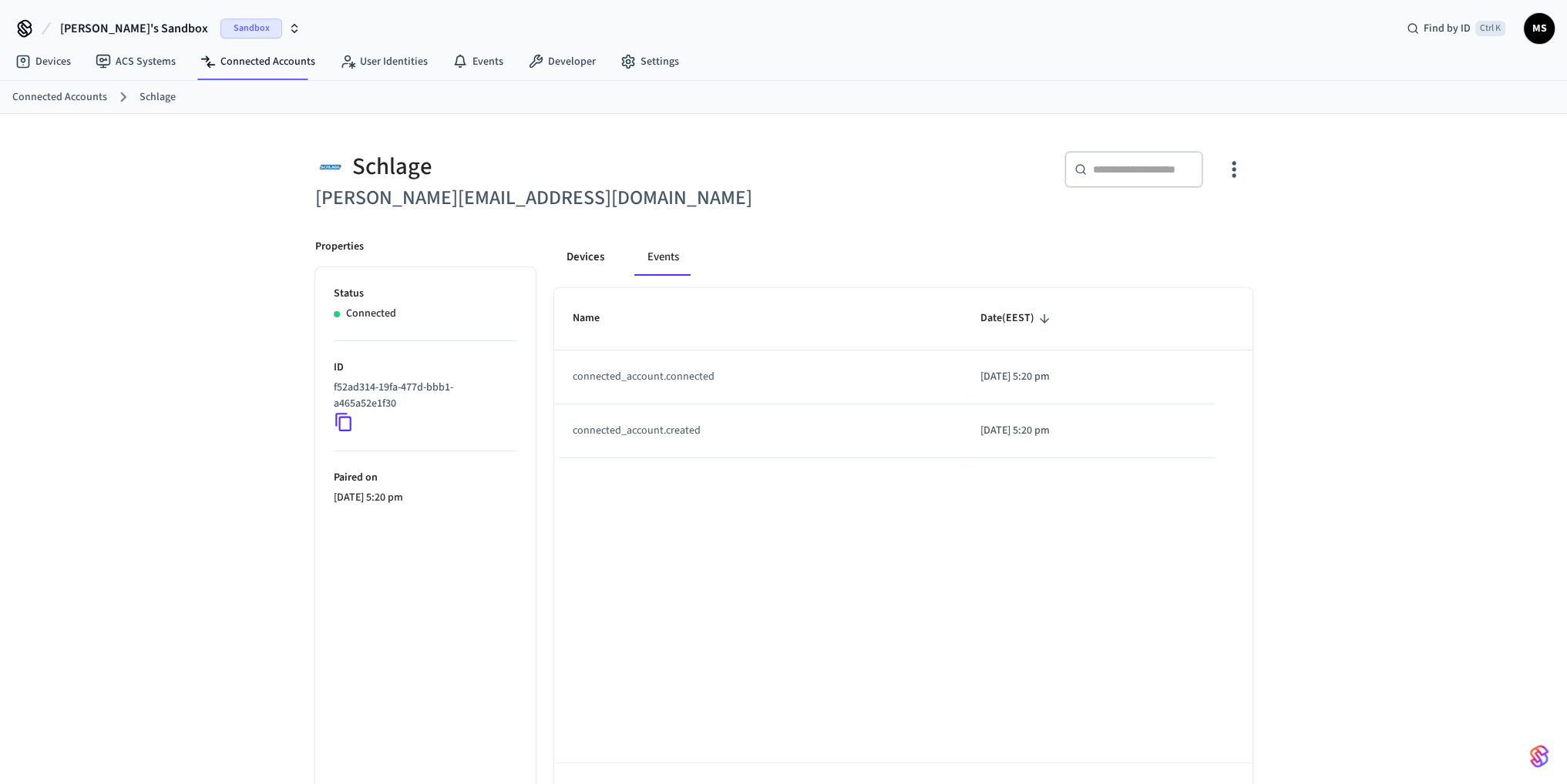
click at [582, 260] on button "Devices" at bounding box center [585, 257] width 63 height 37
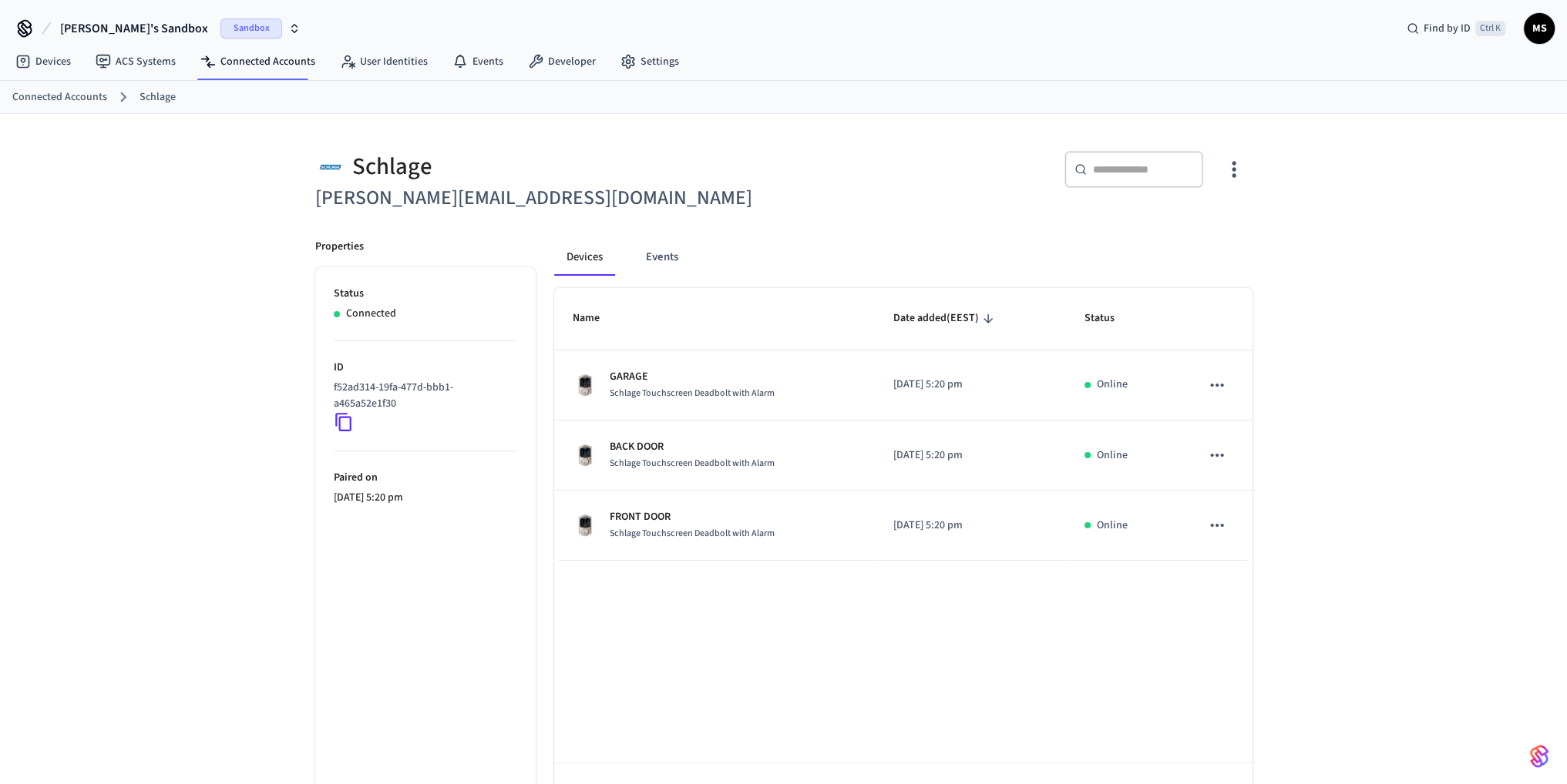
click at [1230, 165] on icon "button" at bounding box center [1233, 170] width 24 height 24
click at [1356, 340] on div "Schlage jane@example.com ​ ​ Properties Status Connected ID f52ad314-19fa-477d-…" at bounding box center [784, 475] width 1567 height 723
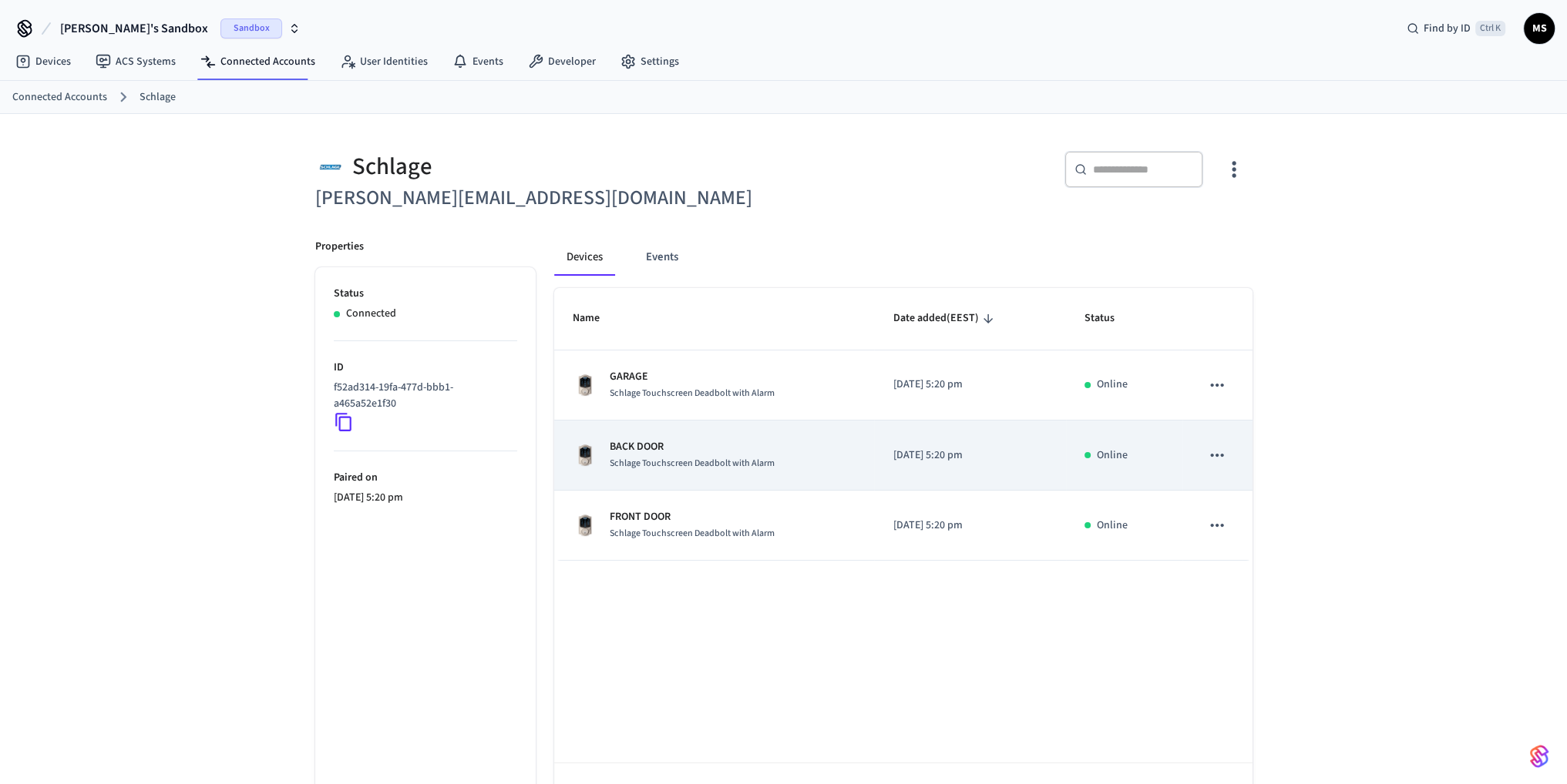
click at [795, 451] on div "BACK DOOR Schlage Touchscreen Deadbolt with Alarm" at bounding box center [714, 455] width 284 height 32
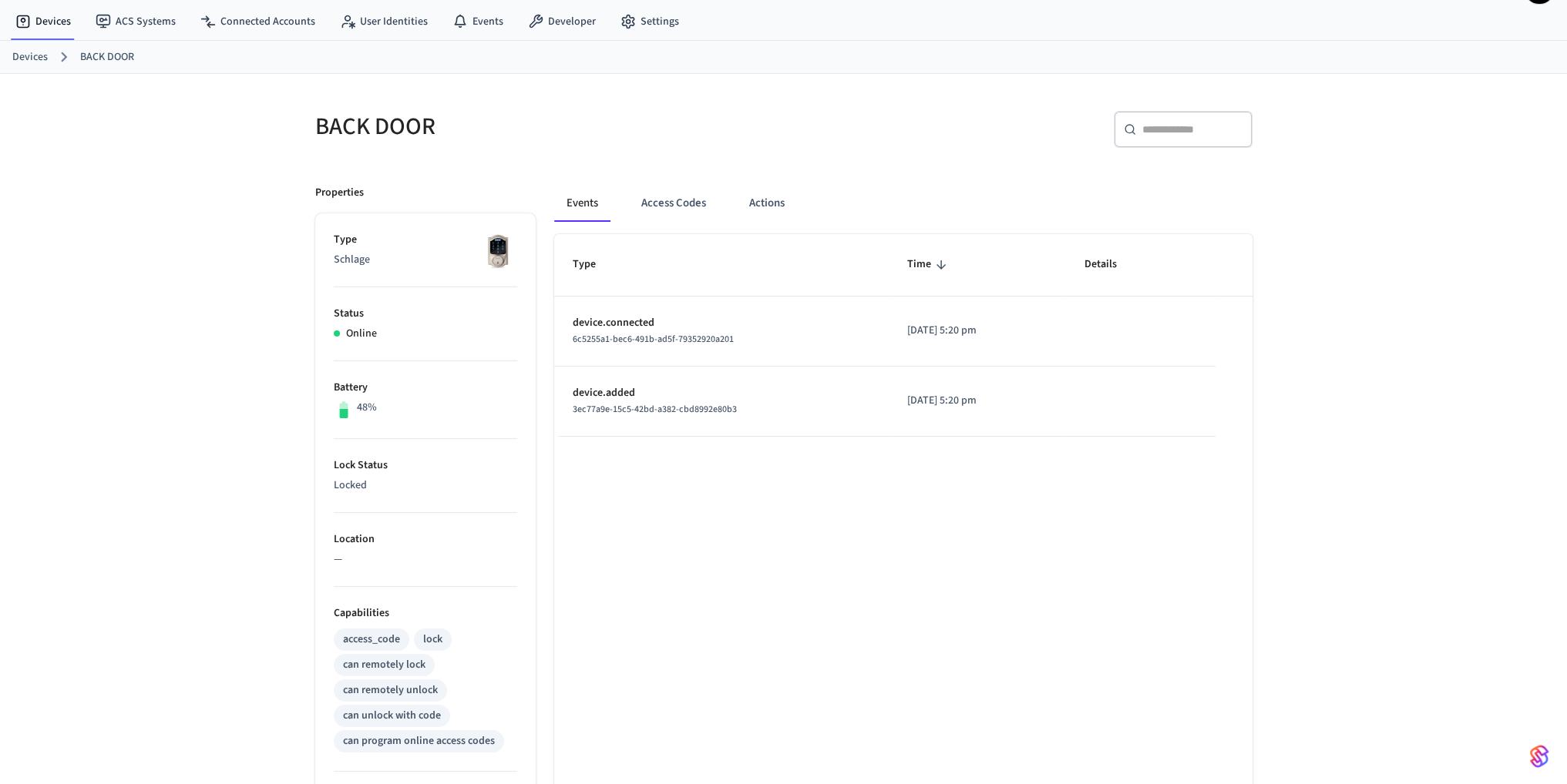
scroll to position [77, 0]
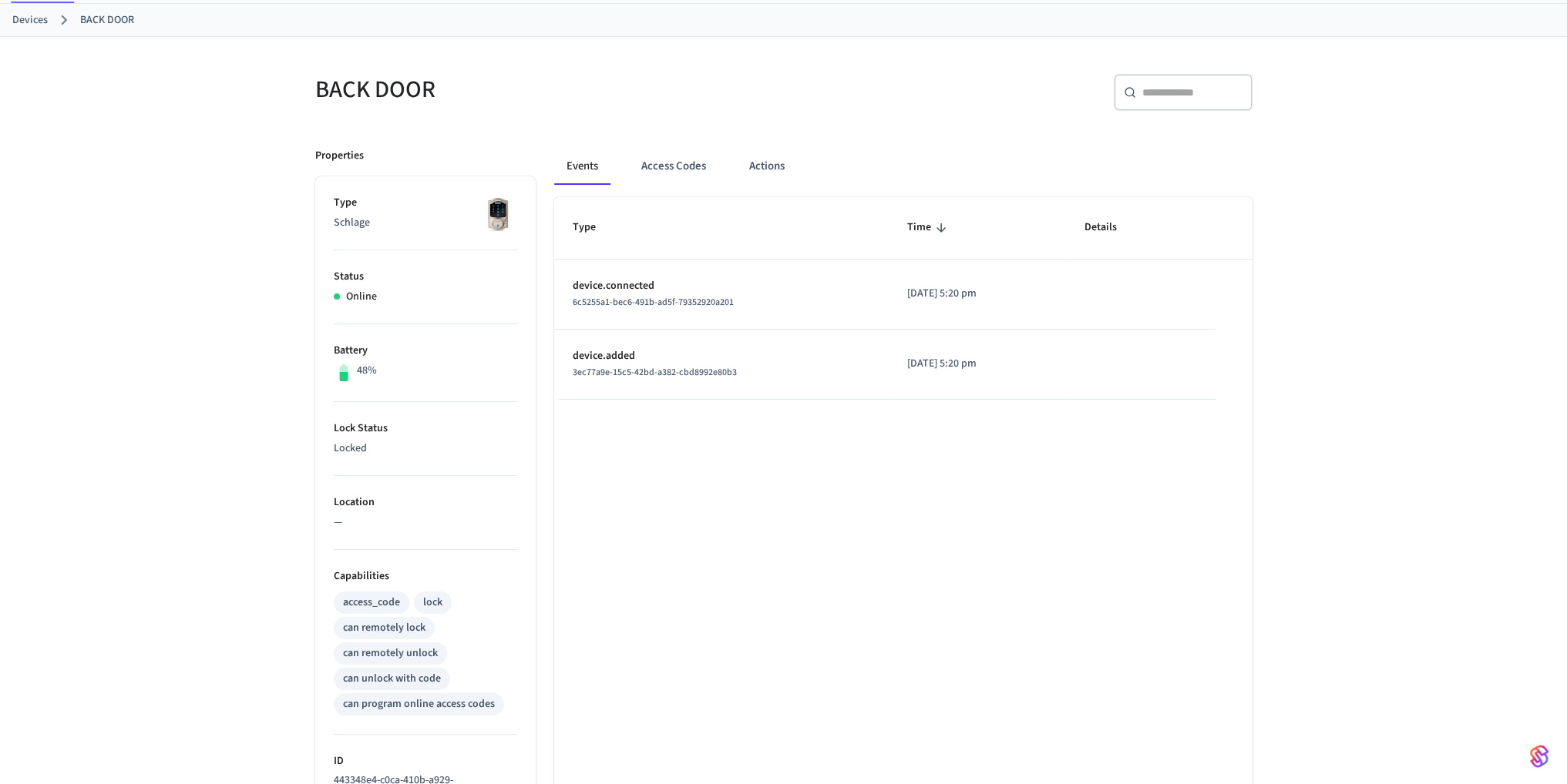
click at [129, 106] on div "BACK DOOR ​ ​ Properties Type Schlage Status Online Battery 48% Lock Status Loc…" at bounding box center [784, 543] width 1567 height 1012
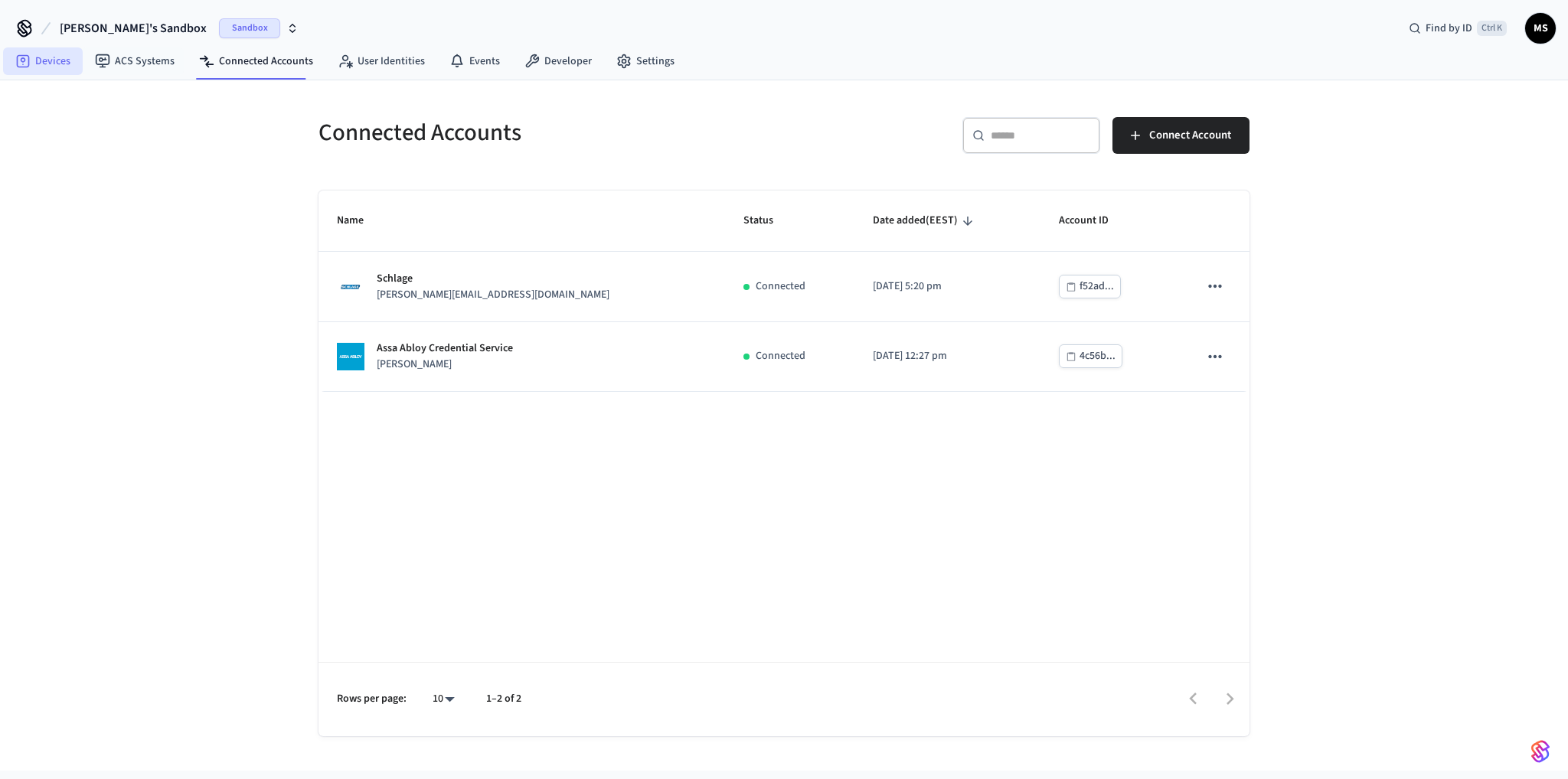
click at [25, 65] on icon at bounding box center [23, 61] width 16 height 16
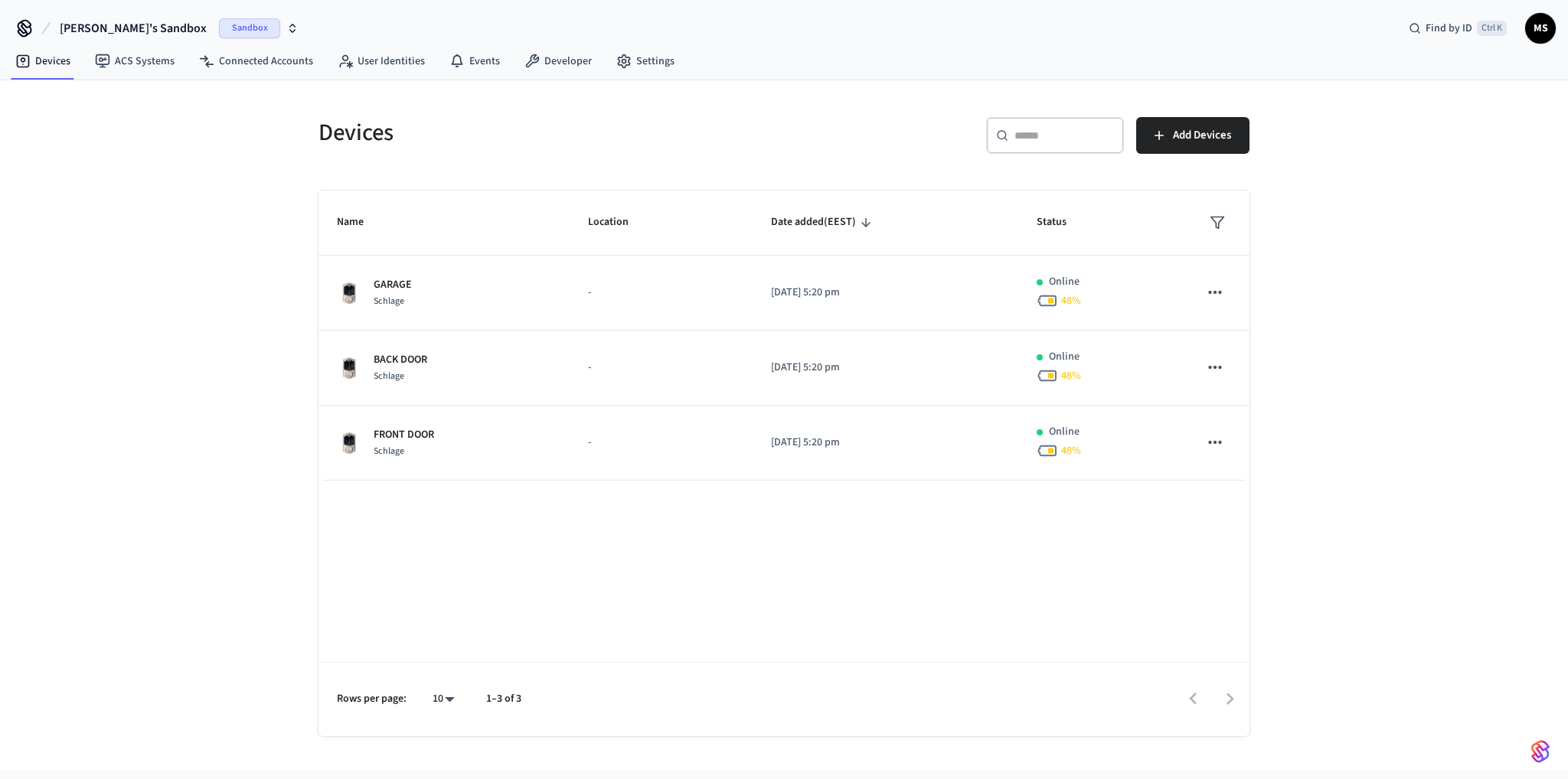
click at [1217, 224] on icon "sticky table" at bounding box center [1217, 222] width 16 height 16
click at [1057, 222] on span "Status" at bounding box center [1062, 222] width 49 height 24
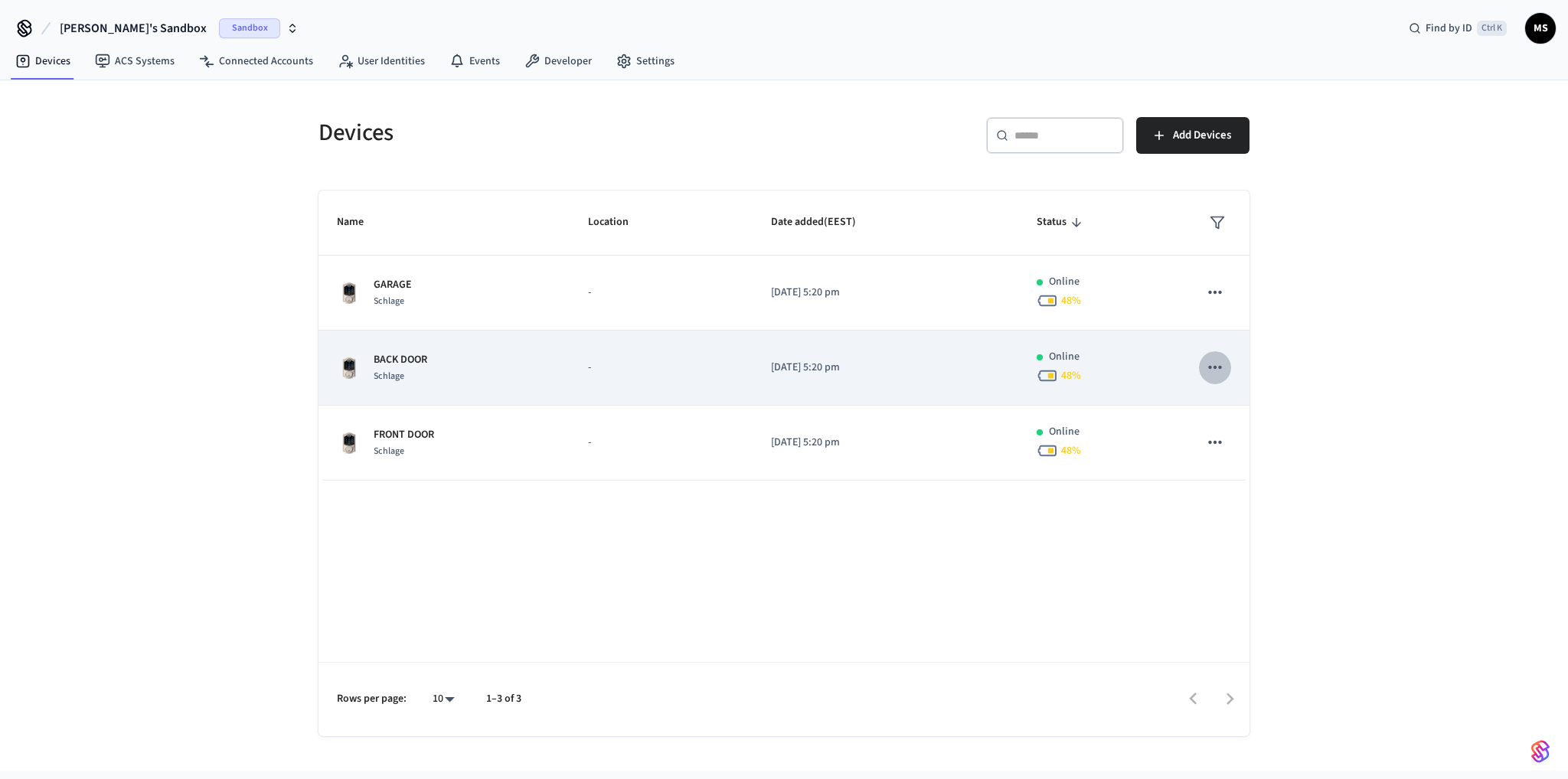
click at [1219, 363] on icon "sticky table" at bounding box center [1215, 367] width 20 height 20
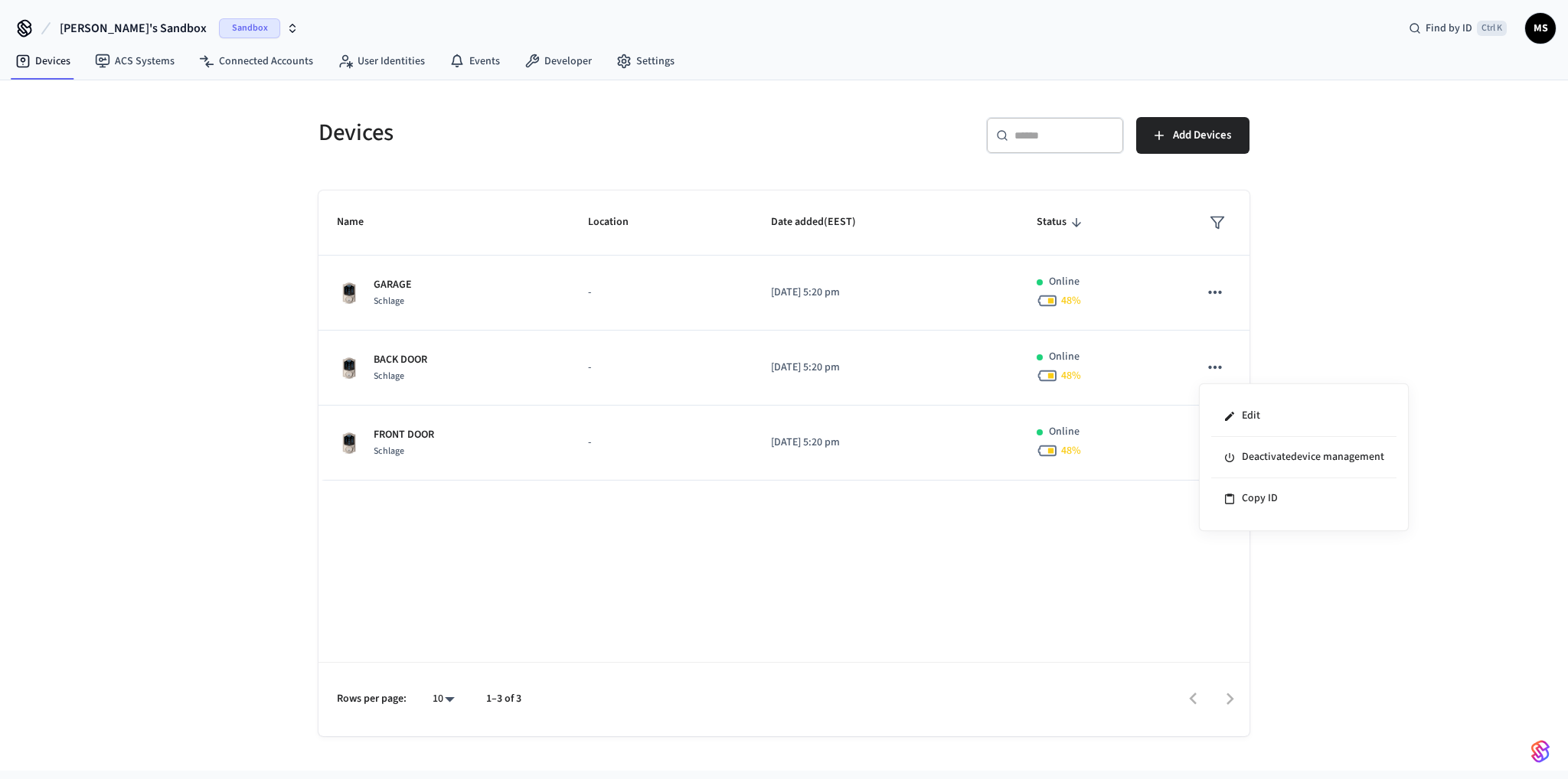
click at [1074, 501] on div at bounding box center [784, 389] width 1568 height 779
click at [532, 50] on link "Developer" at bounding box center [558, 61] width 92 height 27
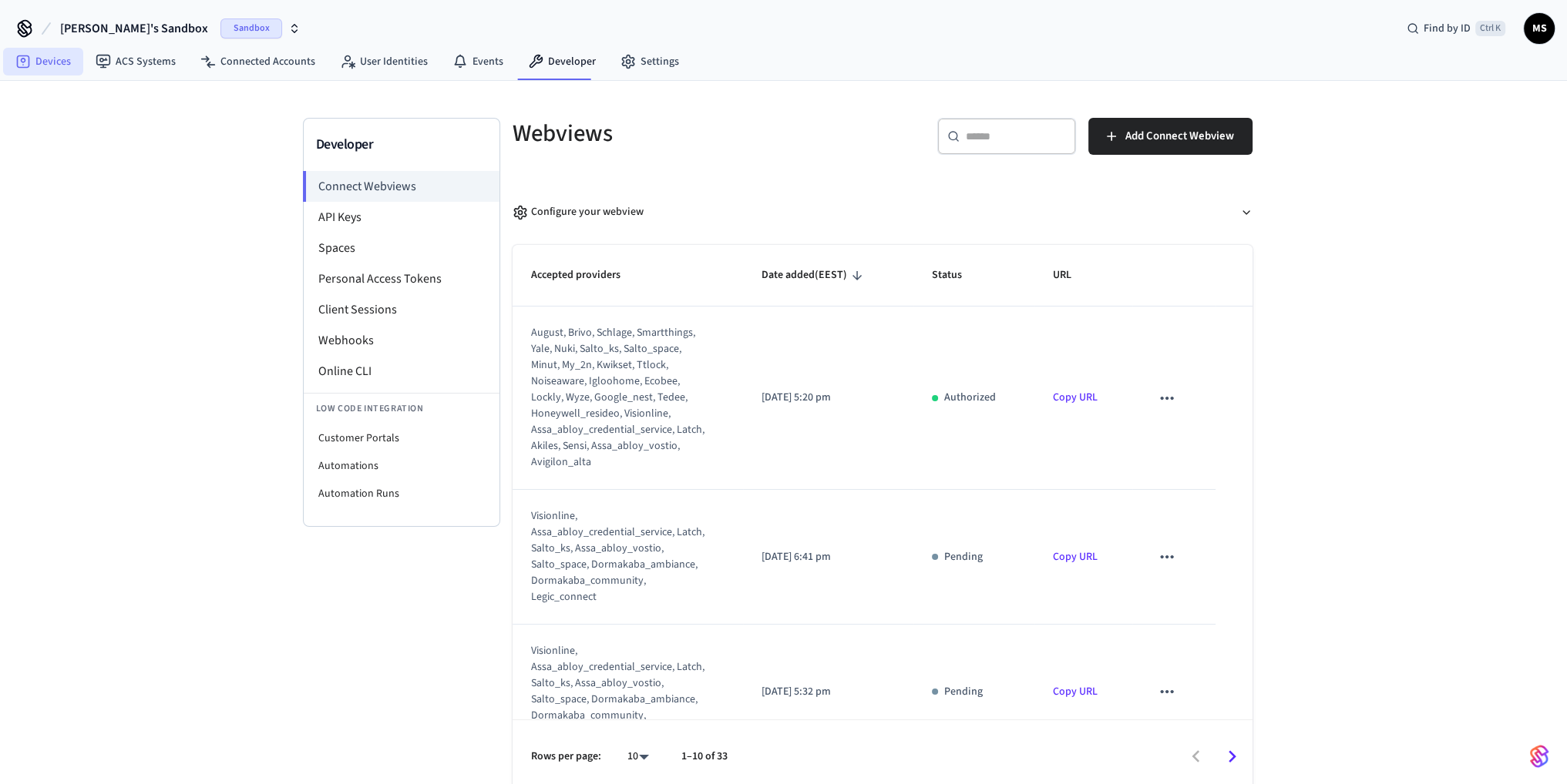
click at [54, 60] on link "Devices" at bounding box center [42, 62] width 80 height 28
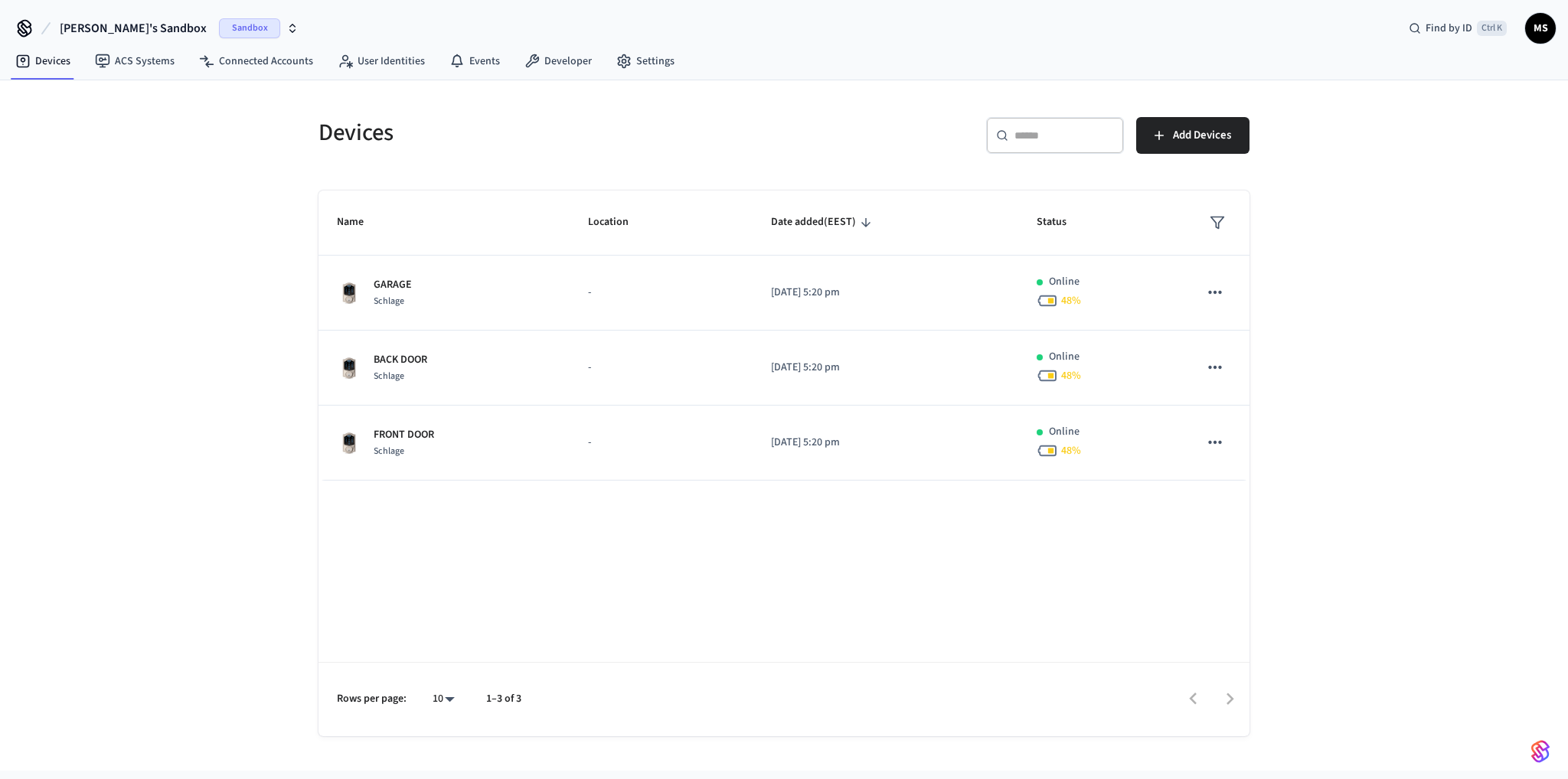
drag, startPoint x: 506, startPoint y: 365, endPoint x: 1087, endPoint y: 577, distance: 618.5
click at [1077, 595] on div "Name Location Date added (EEST) Status GARAGE Schlage - 2025/09/15 at 5:20 pm O…" at bounding box center [784, 463] width 931 height 546
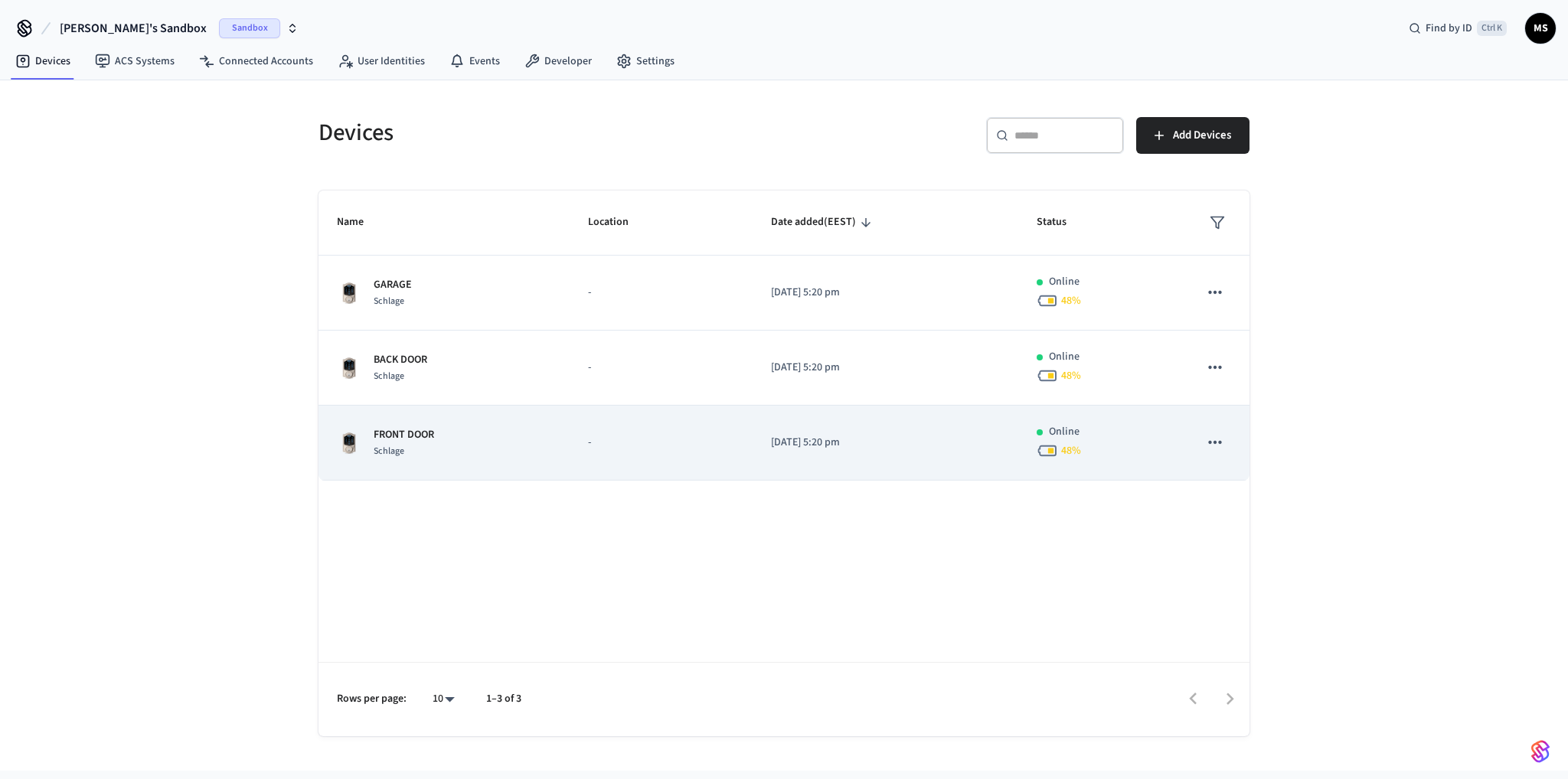
click at [1052, 447] on icon "sticky table" at bounding box center [1047, 450] width 21 height 21
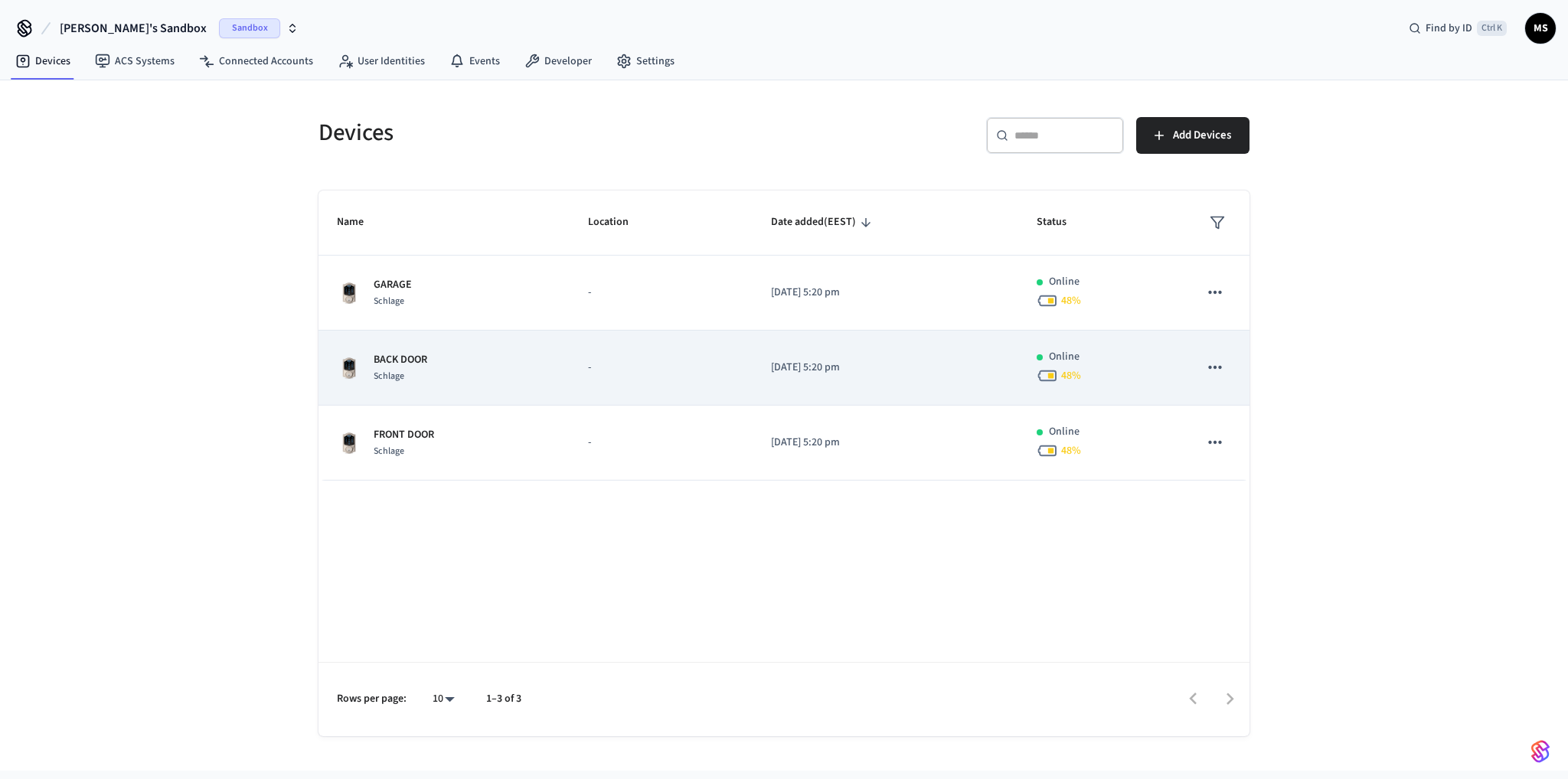
click at [1213, 364] on icon "sticky table" at bounding box center [1215, 367] width 20 height 20
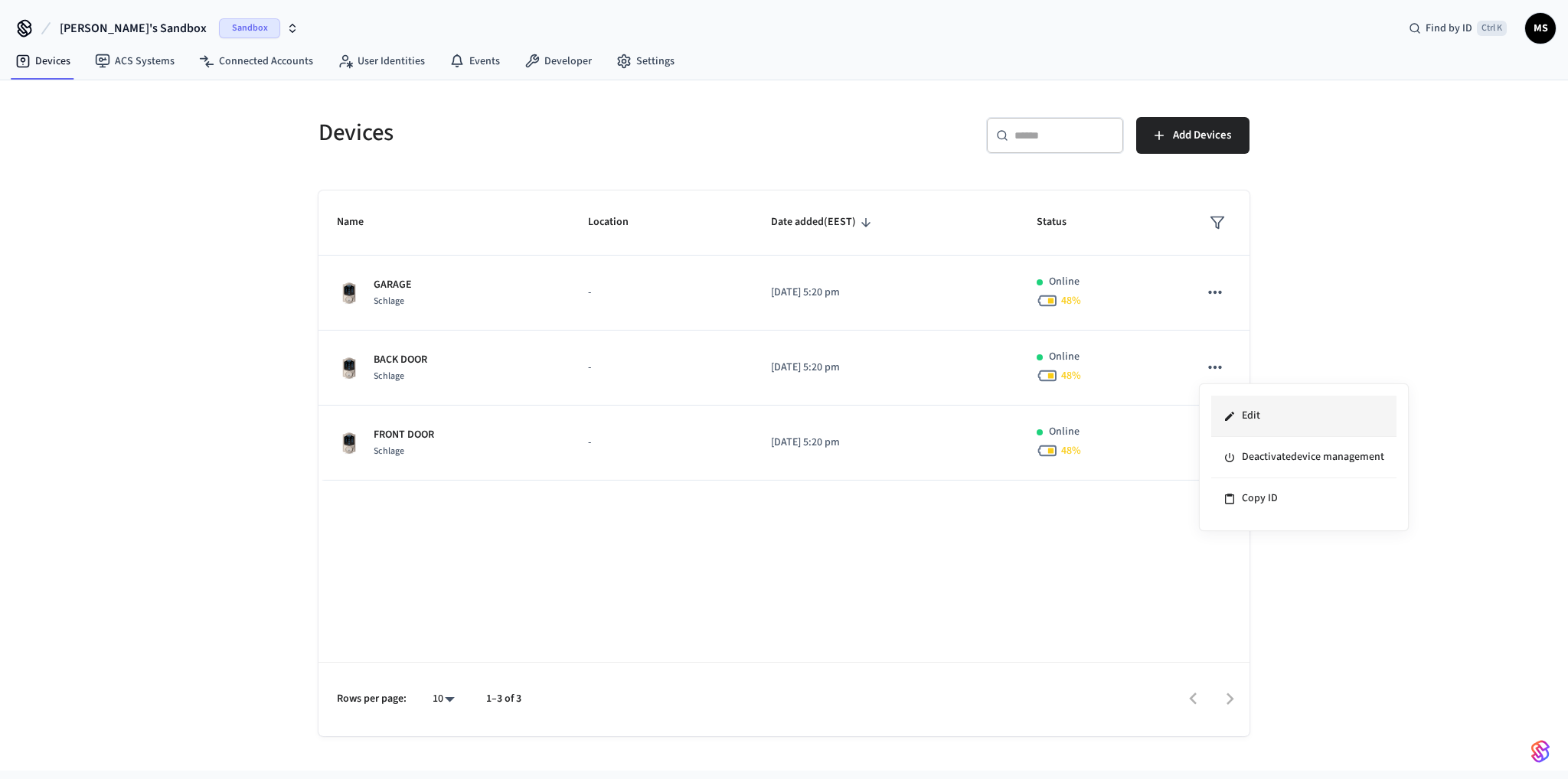
click at [1274, 415] on li "Edit" at bounding box center [1304, 416] width 185 height 41
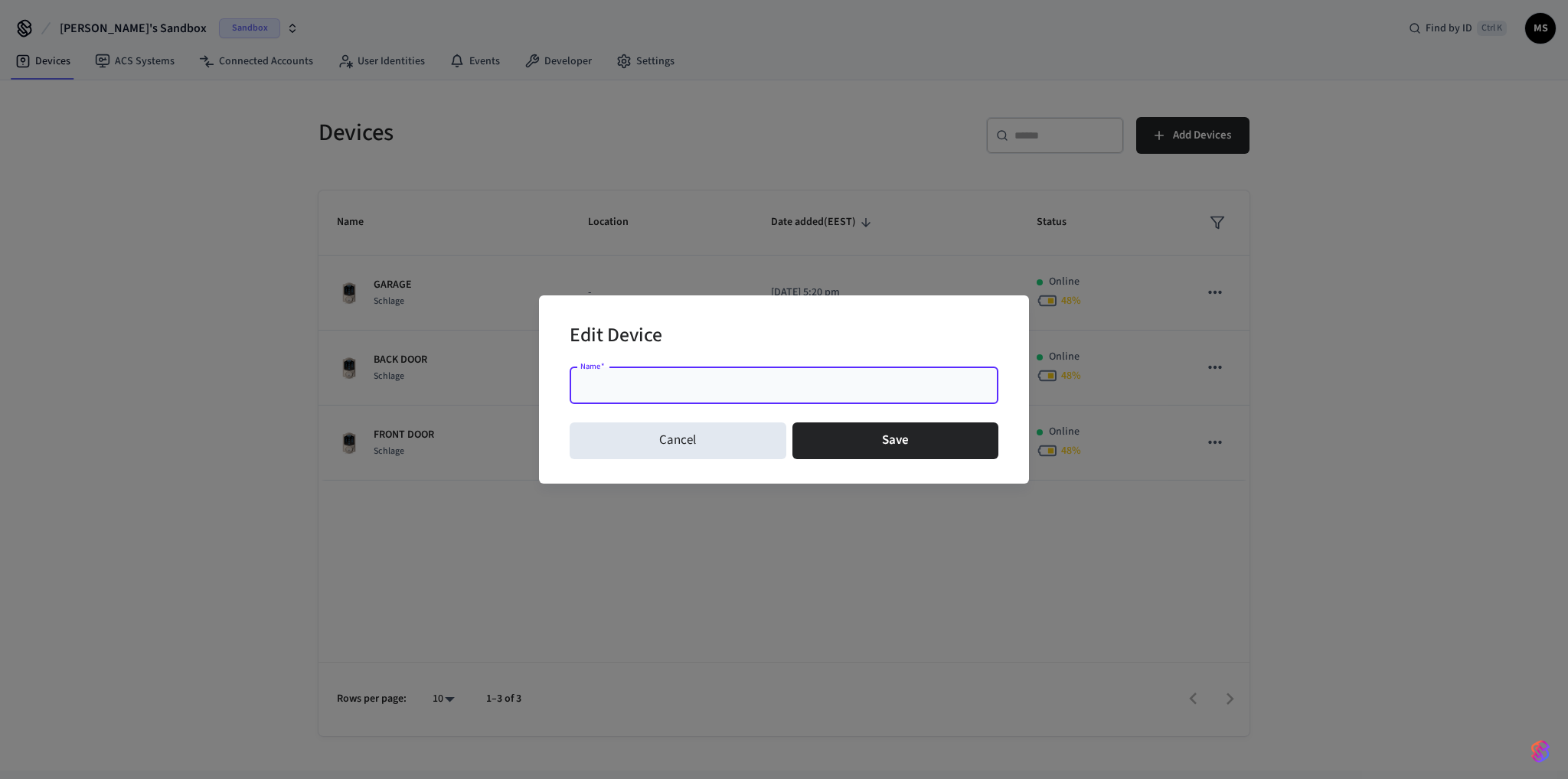
click at [793, 390] on input "Name   *" at bounding box center [784, 385] width 410 height 16
click at [530, 502] on div "Edit Device Name   * Name   * Cancel Save" at bounding box center [784, 389] width 1568 height 779
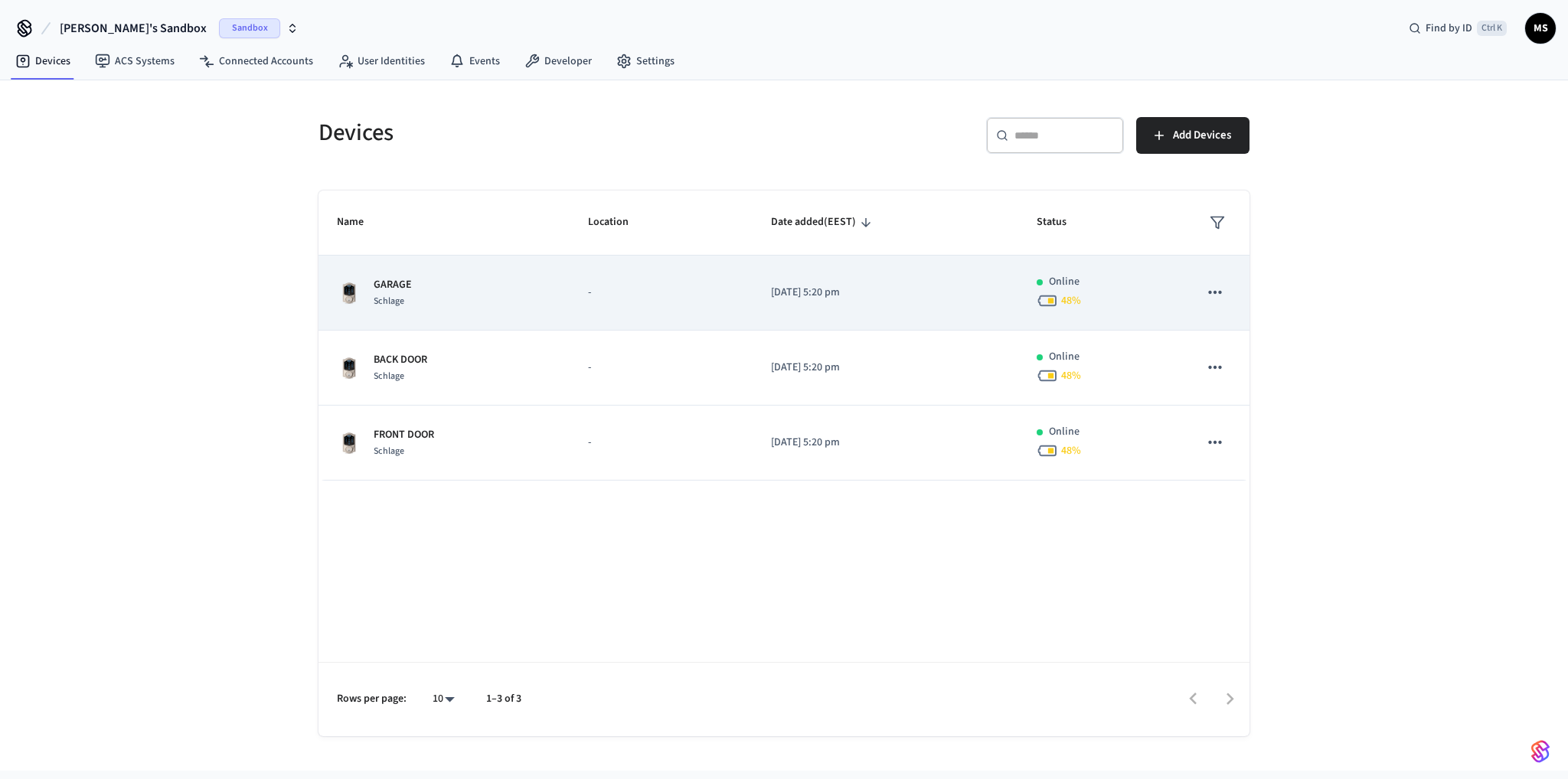
click at [1227, 288] on button "sticky table" at bounding box center [1214, 292] width 32 height 32
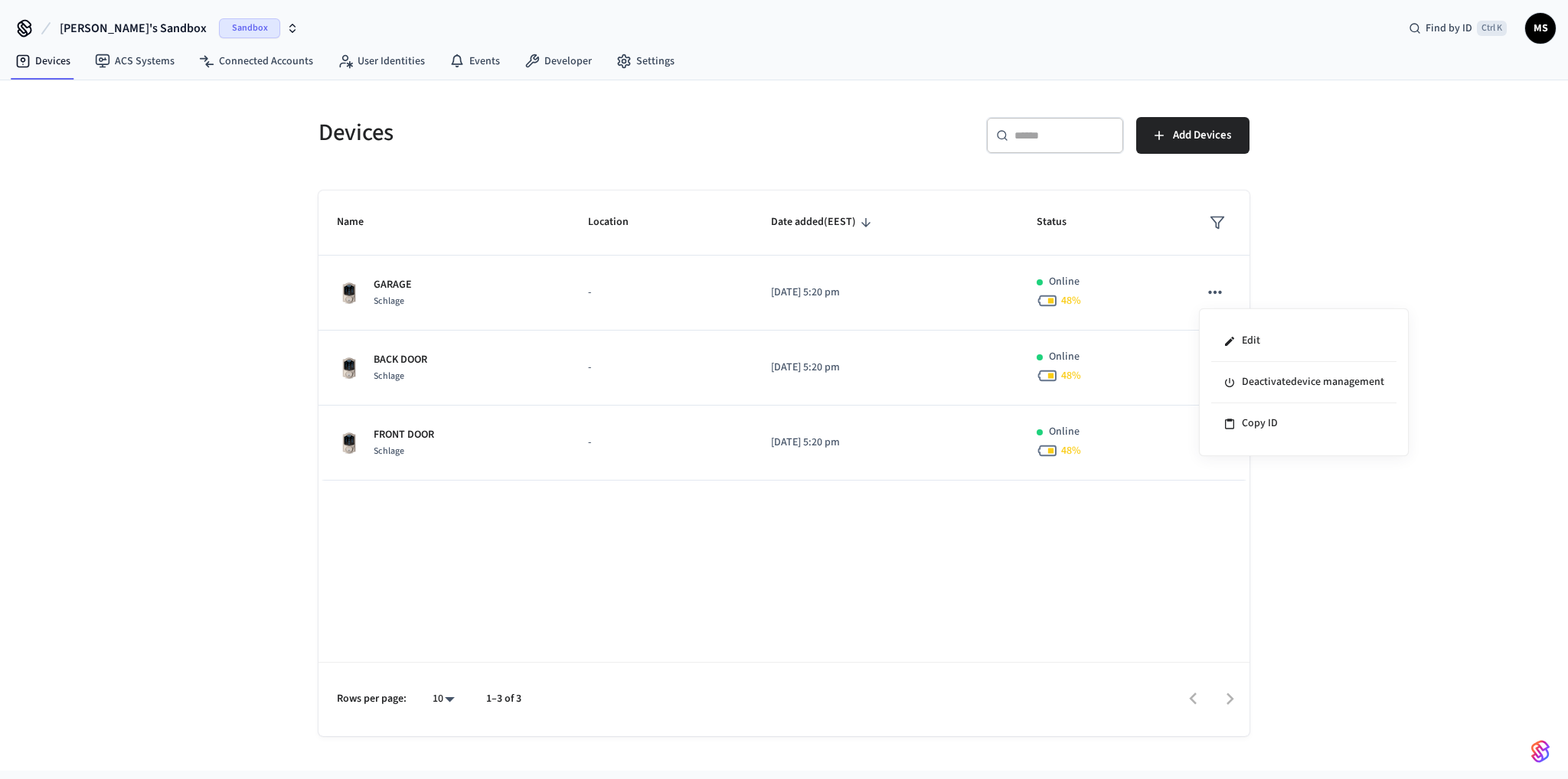
click at [255, 35] on div at bounding box center [784, 389] width 1568 height 779
click at [1189, 139] on span "Add Devices" at bounding box center [1203, 135] width 59 height 20
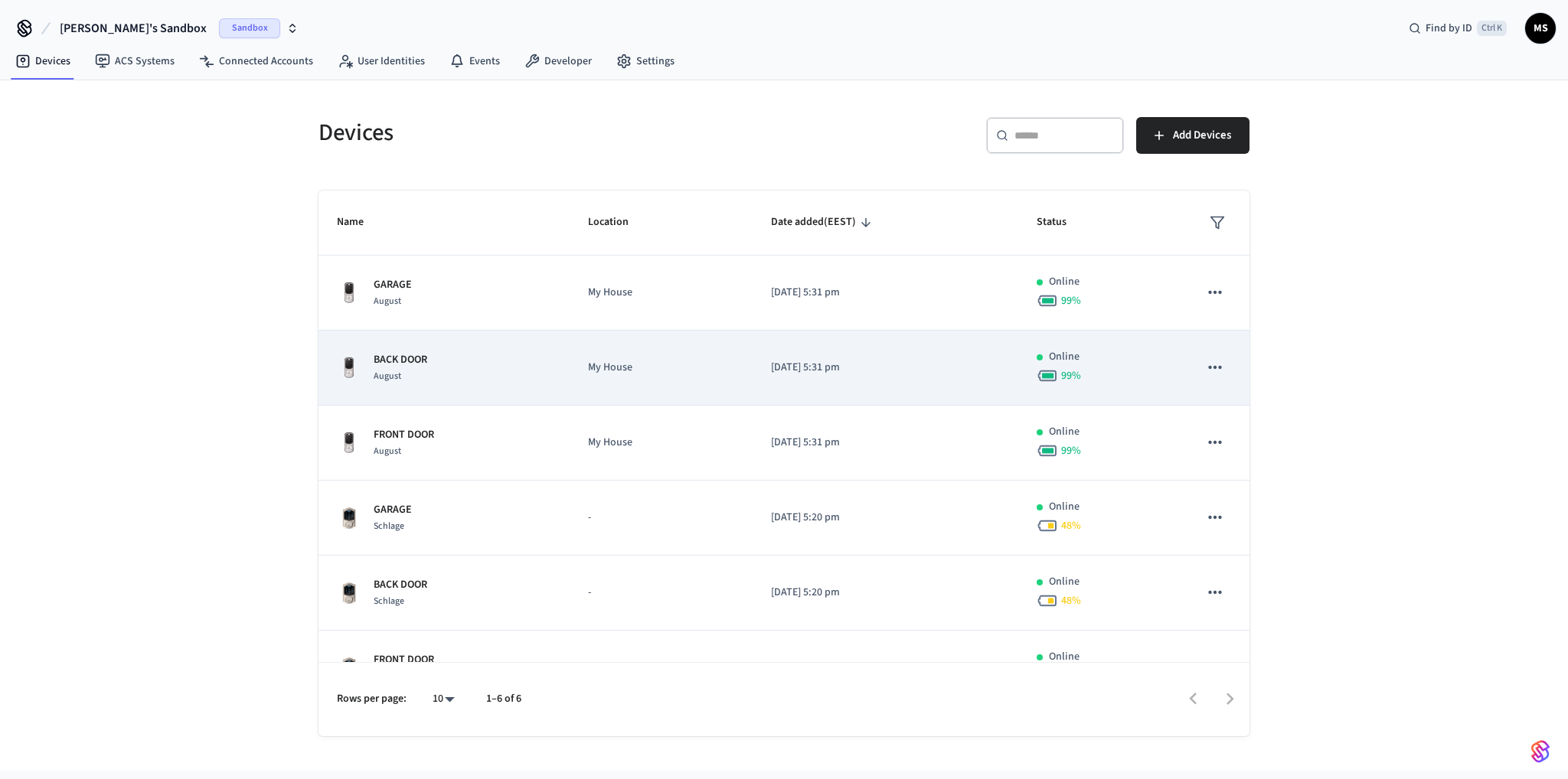
click at [1208, 366] on icon "sticky table" at bounding box center [1214, 367] width 13 height 3
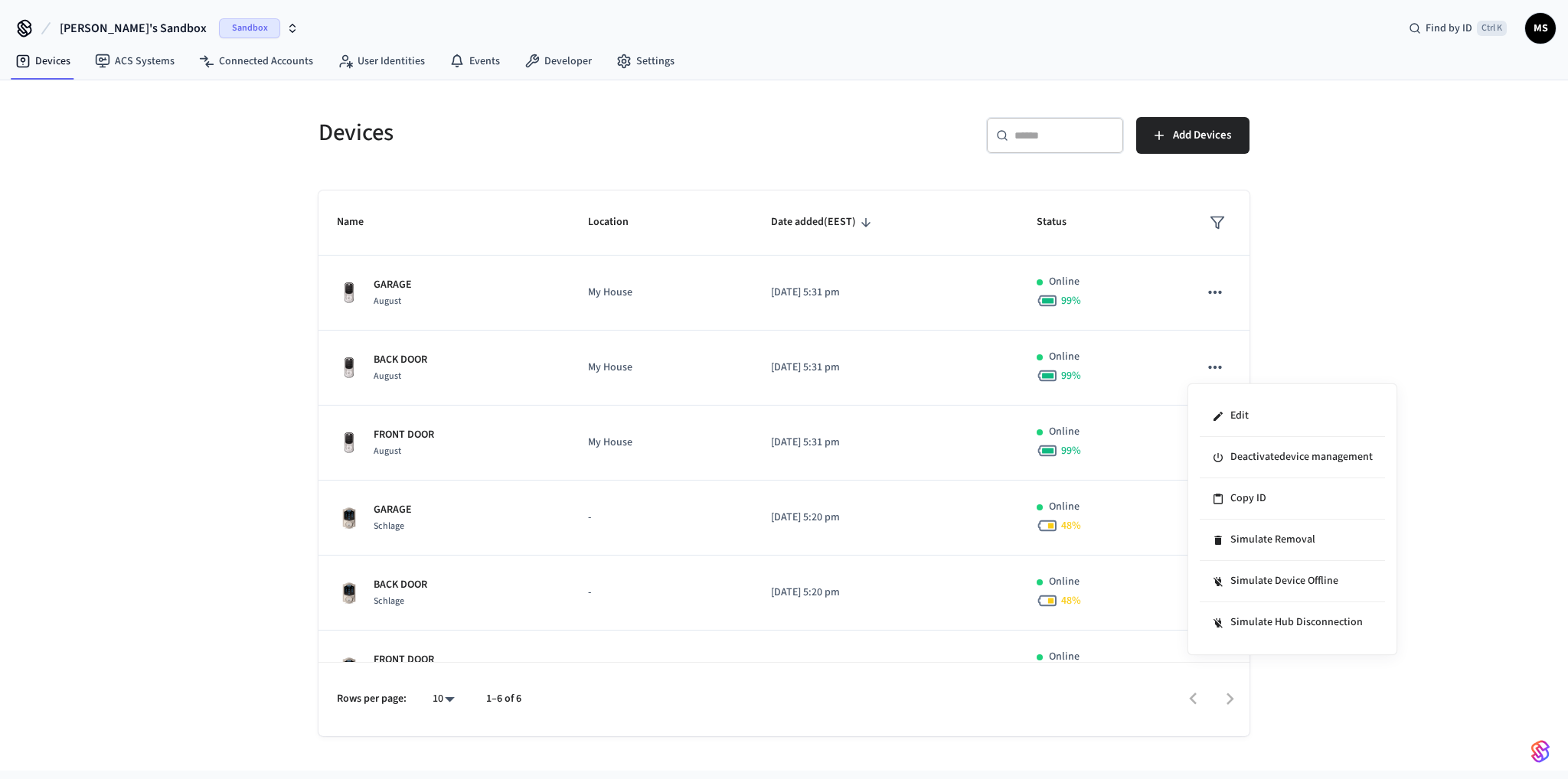
click at [1465, 214] on div at bounding box center [784, 389] width 1568 height 779
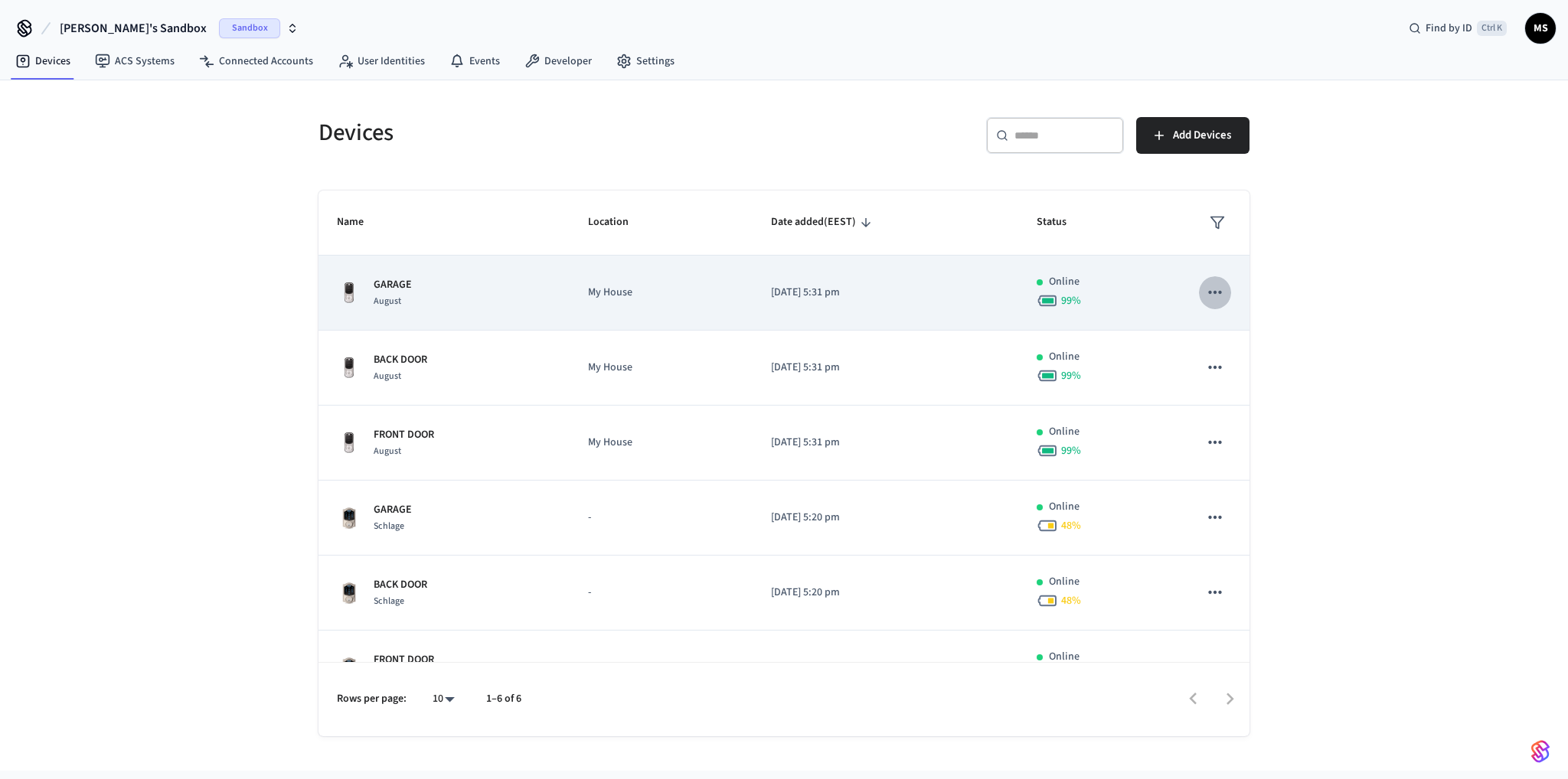
click at [1208, 292] on icon "sticky table" at bounding box center [1214, 292] width 13 height 3
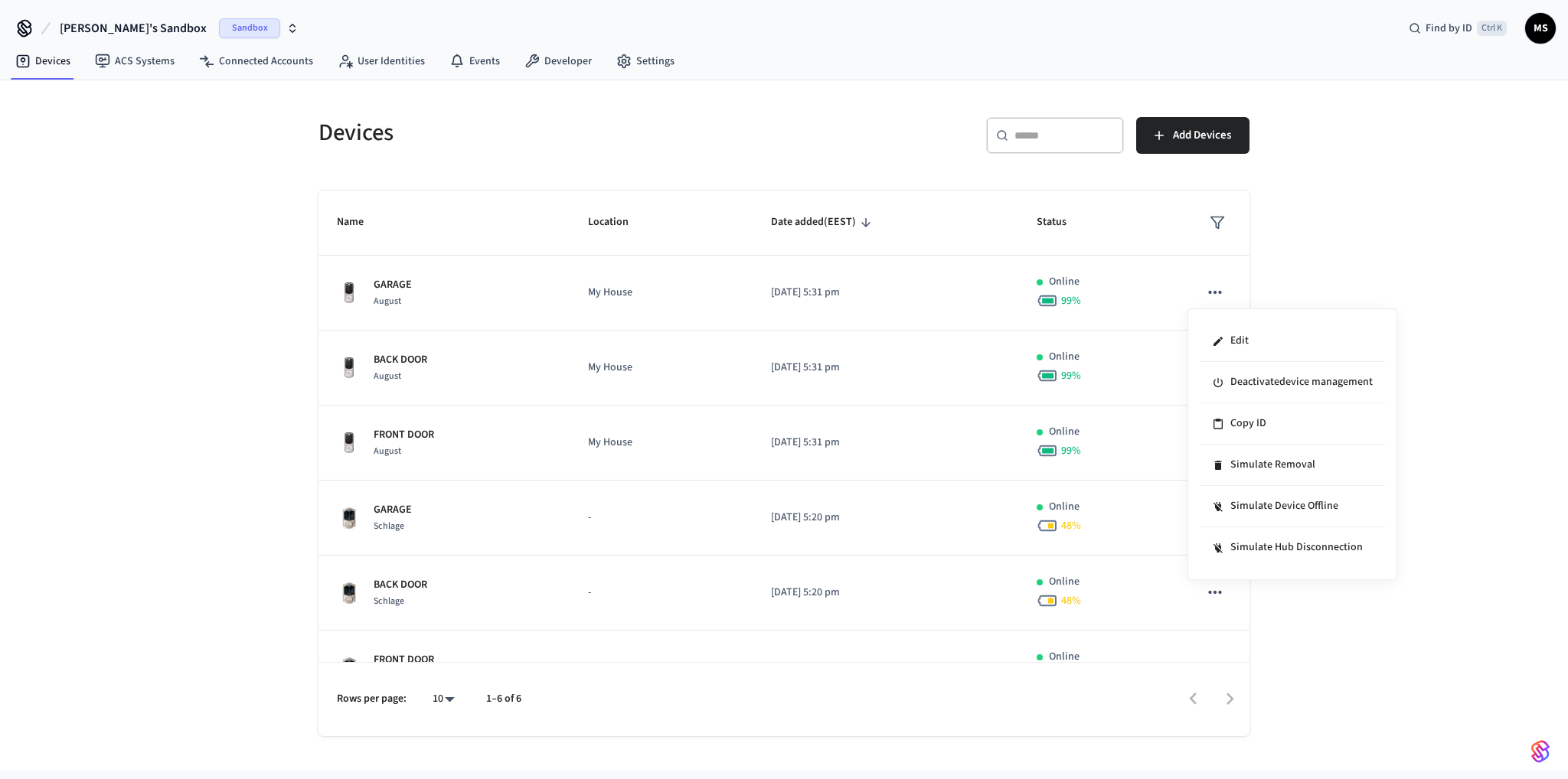
click at [1206, 594] on div at bounding box center [784, 389] width 1568 height 779
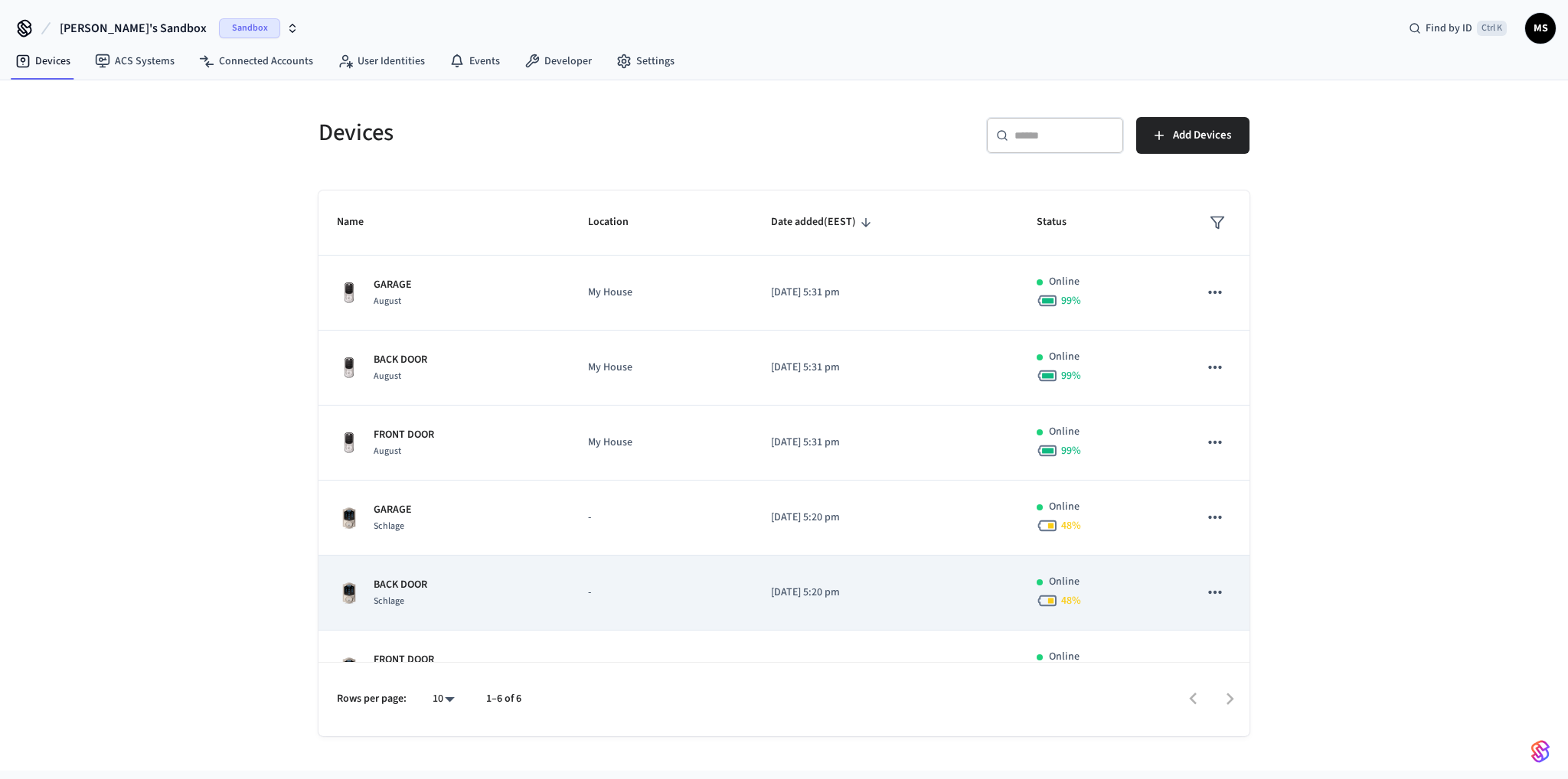
click at [1207, 590] on icon "sticky table" at bounding box center [1215, 592] width 20 height 20
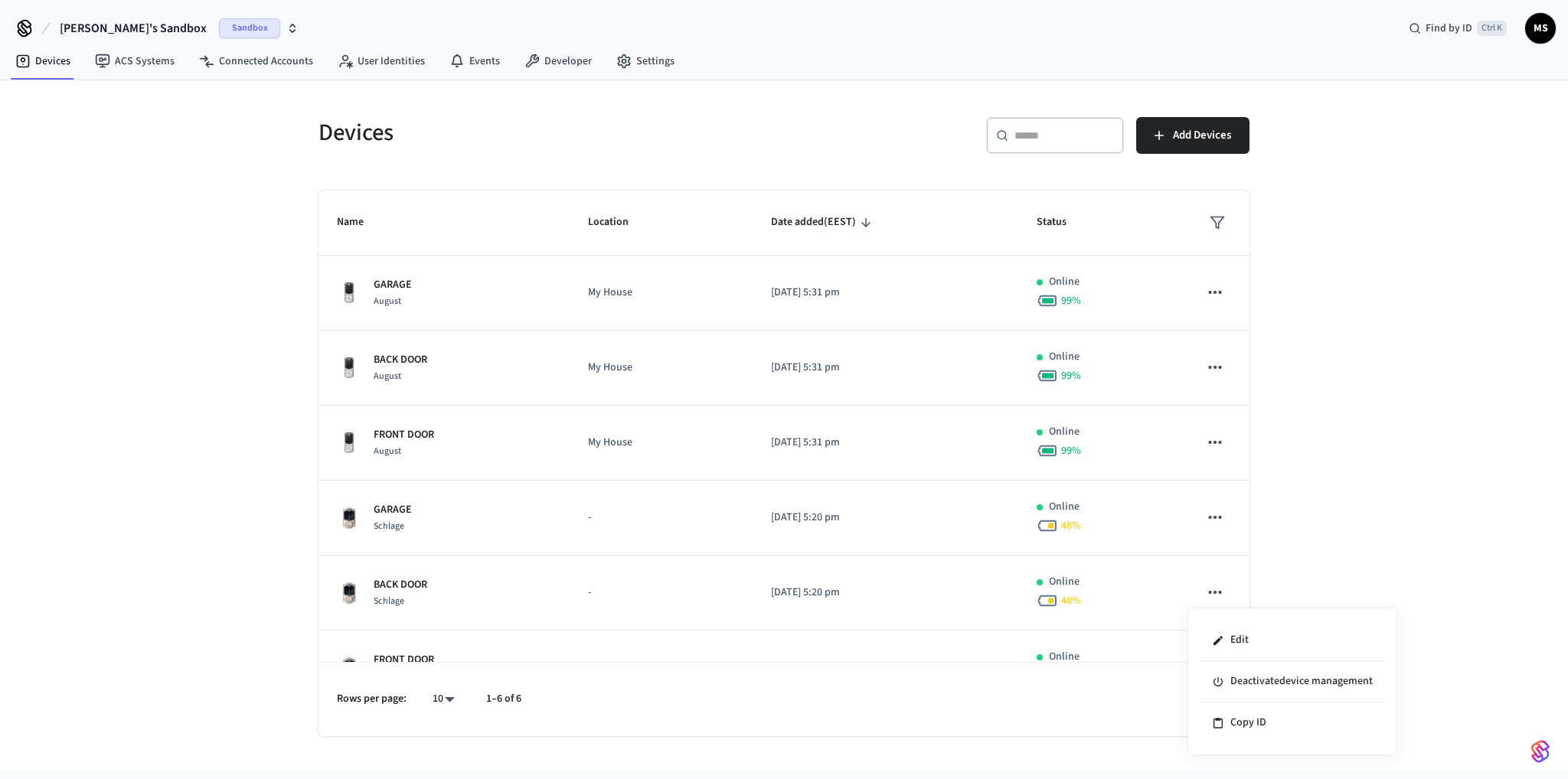
click at [1203, 281] on div at bounding box center [784, 389] width 1568 height 779
click at [1208, 292] on icon "sticky table" at bounding box center [1214, 292] width 13 height 3
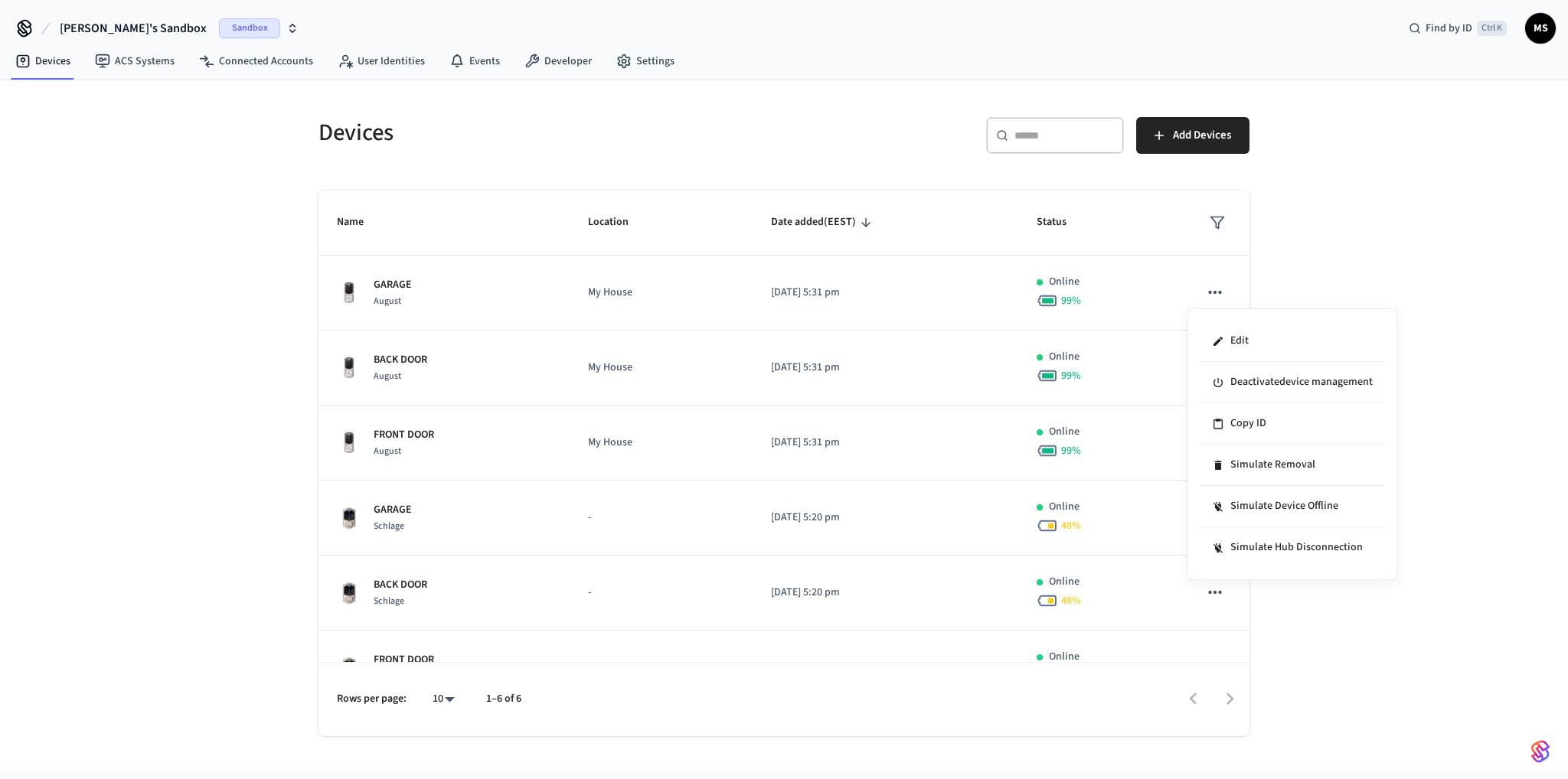
click at [1466, 420] on div at bounding box center [784, 389] width 1568 height 779
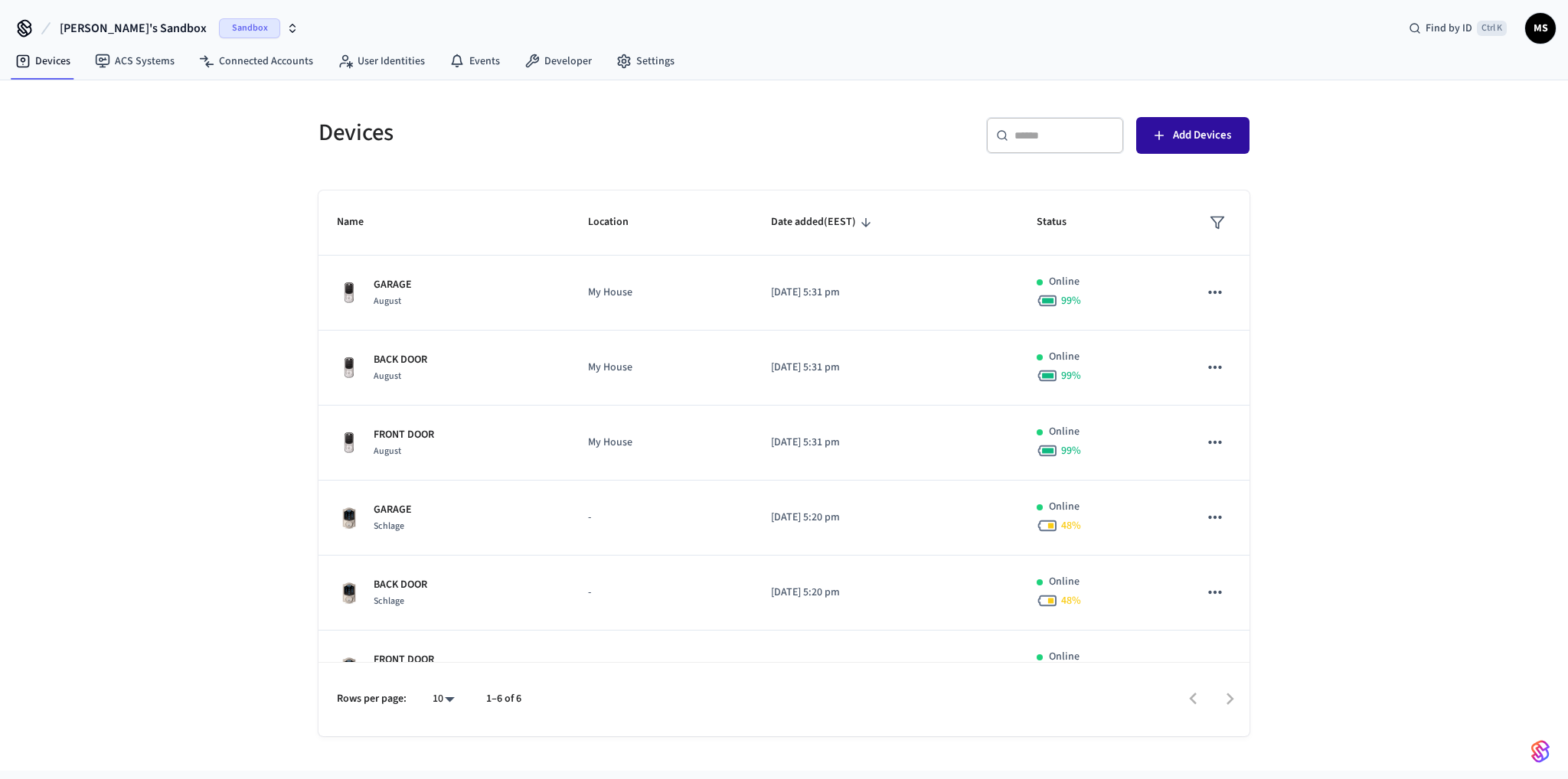
click at [1171, 138] on button "Add Devices" at bounding box center [1193, 135] width 114 height 37
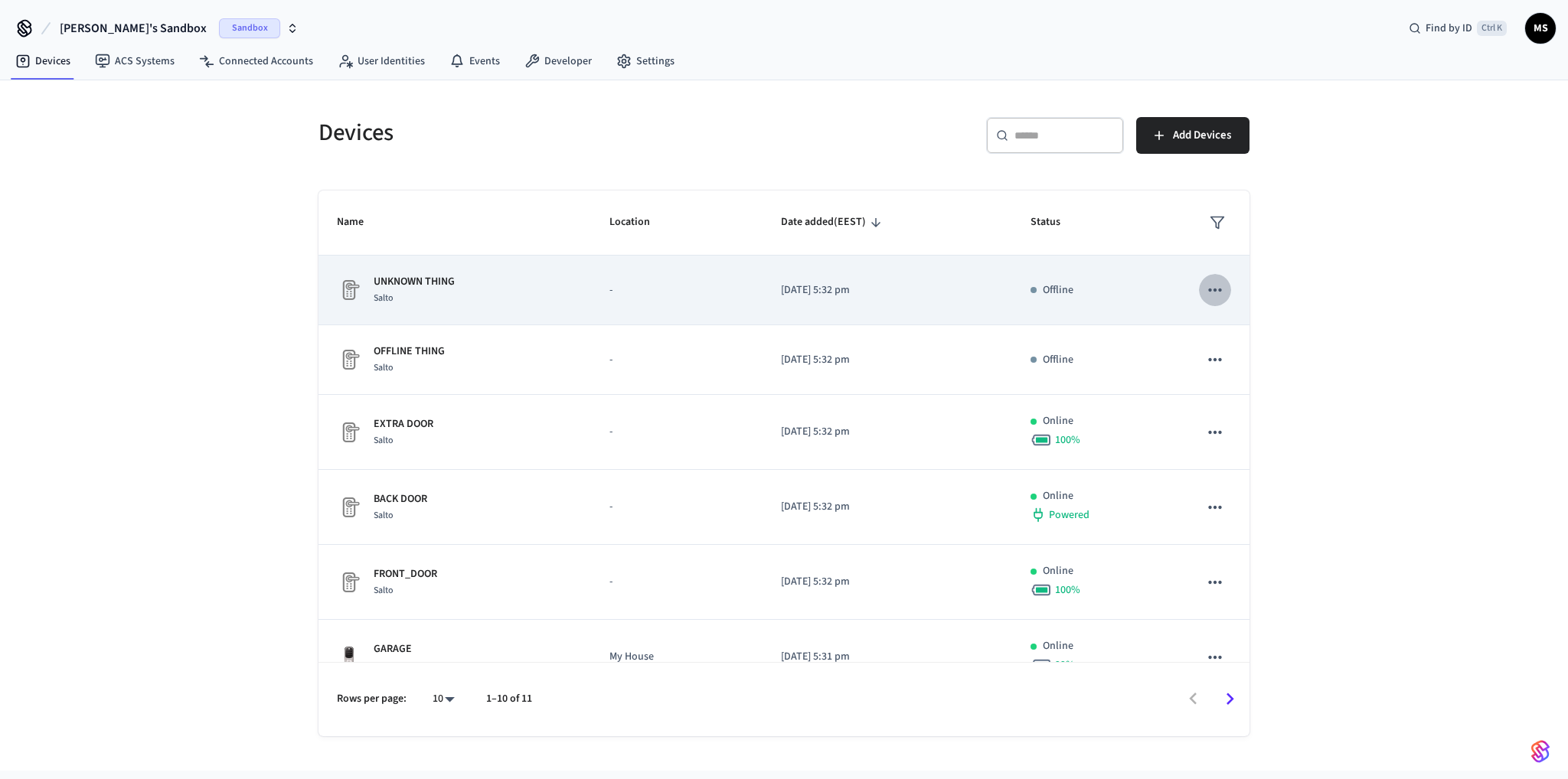
click at [1218, 290] on button "sticky table" at bounding box center [1214, 289] width 32 height 32
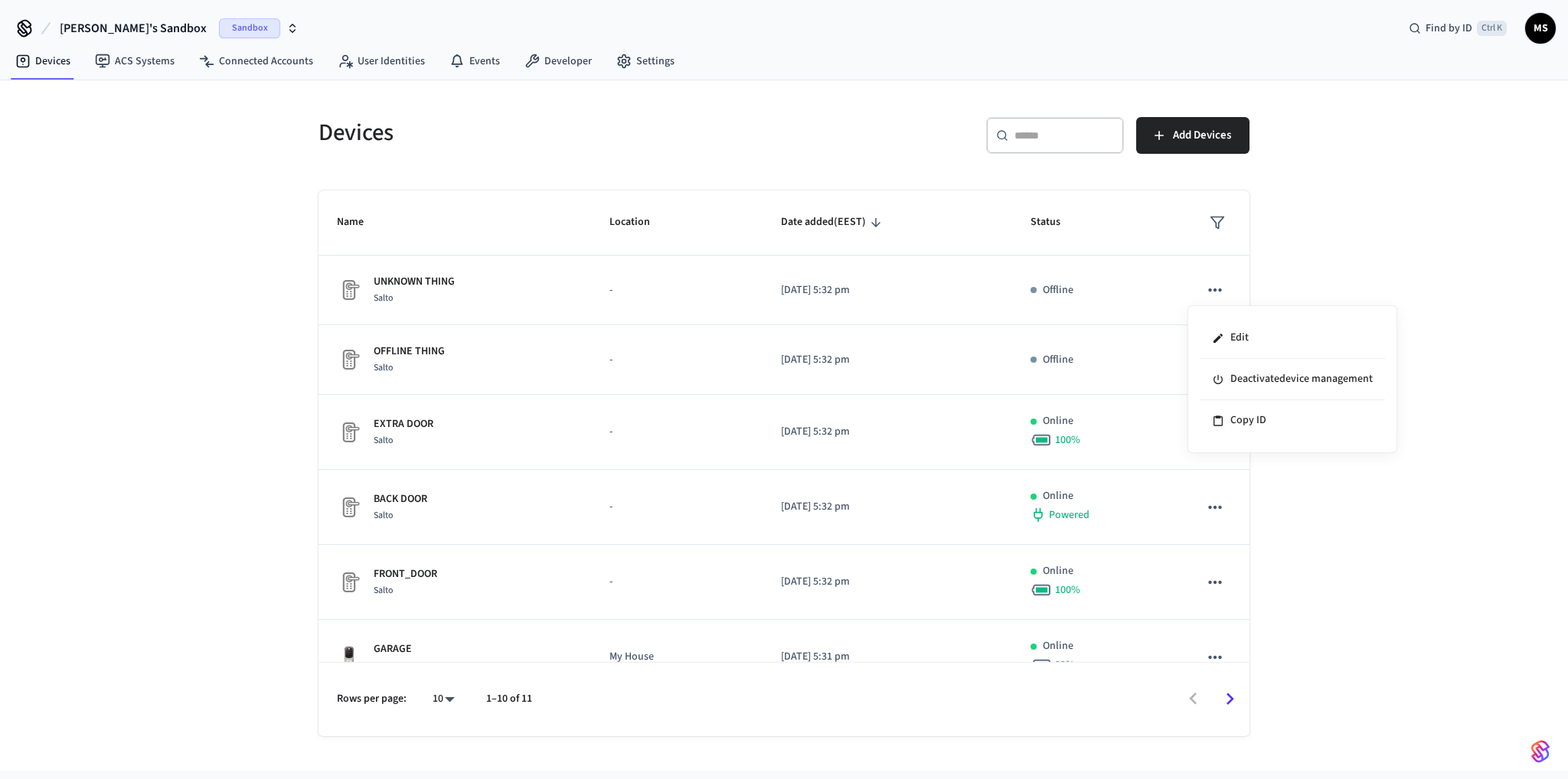
click at [1208, 284] on div at bounding box center [784, 389] width 1568 height 779
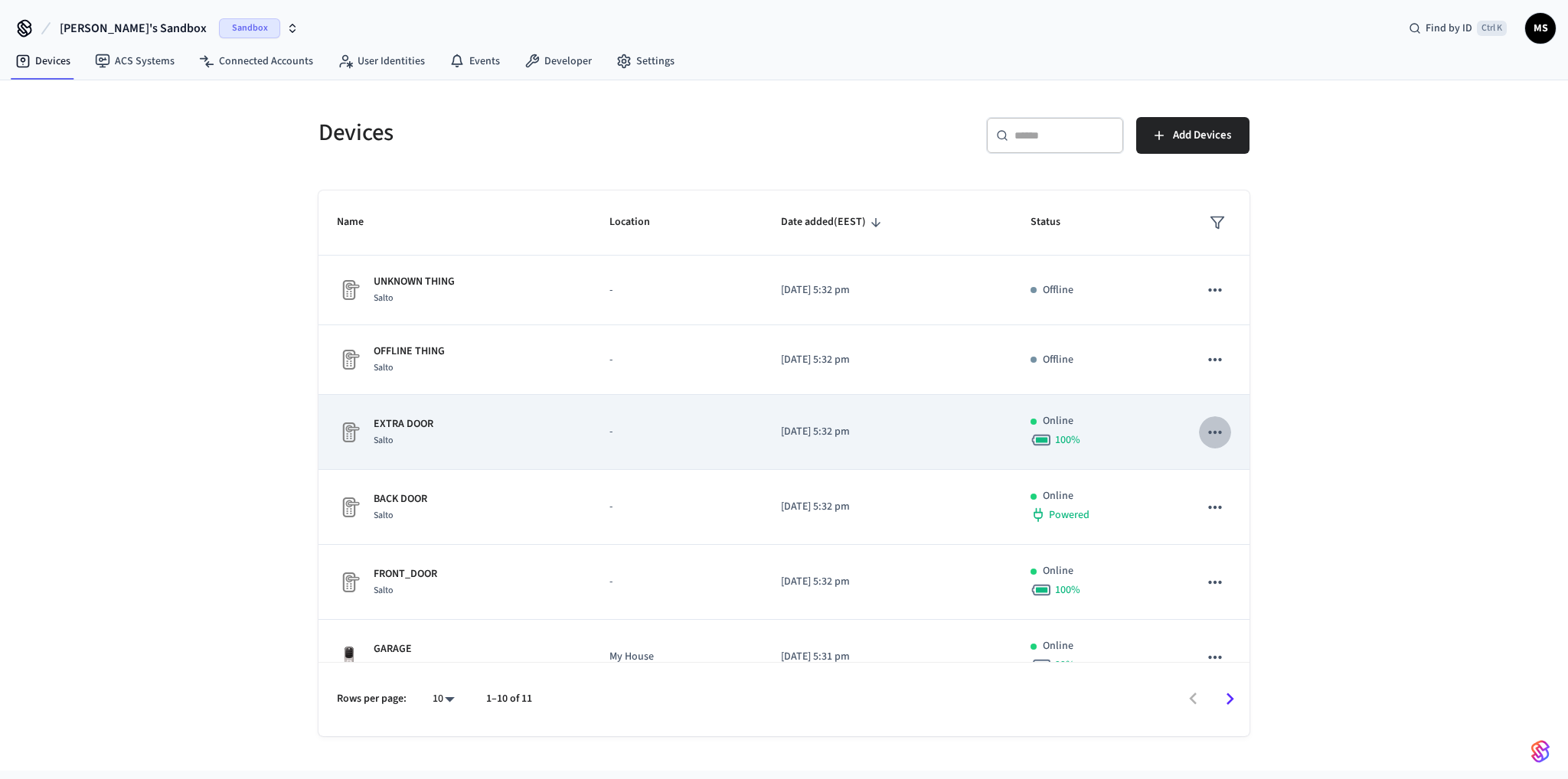
click at [1212, 420] on button "sticky table" at bounding box center [1214, 432] width 32 height 32
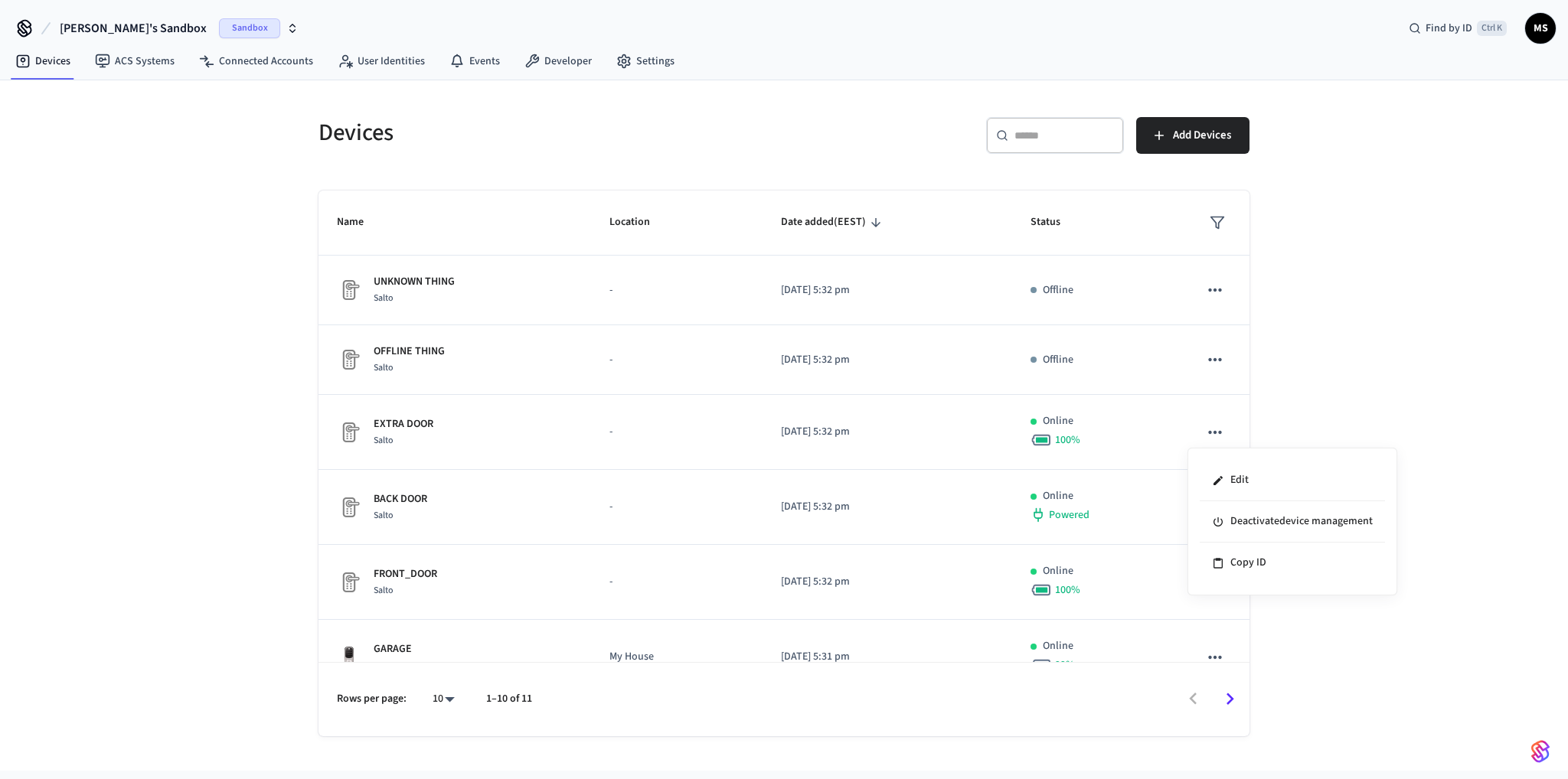
click at [1152, 501] on div at bounding box center [784, 389] width 1568 height 779
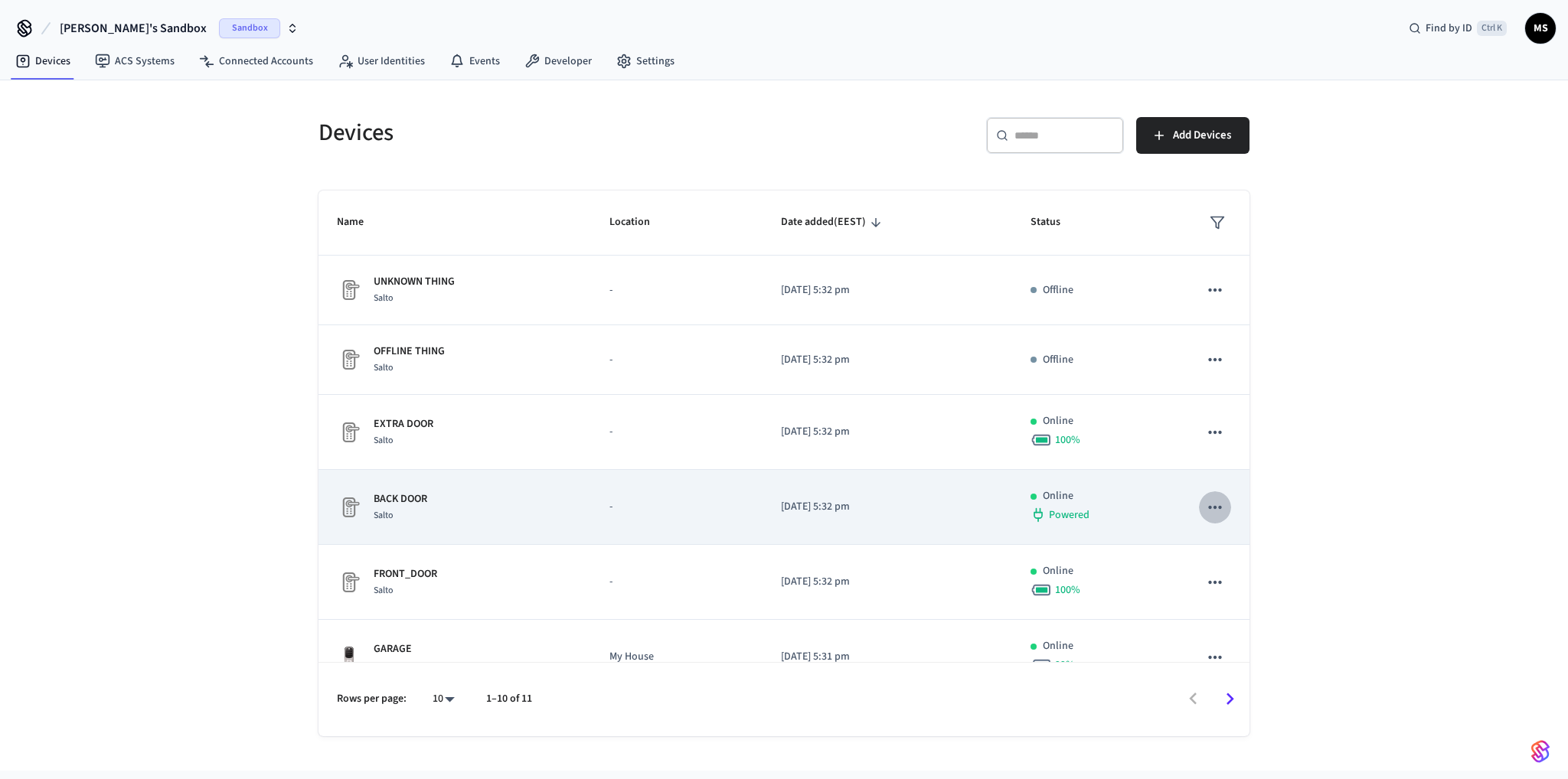
click at [1208, 506] on icon "sticky table" at bounding box center [1214, 507] width 13 height 3
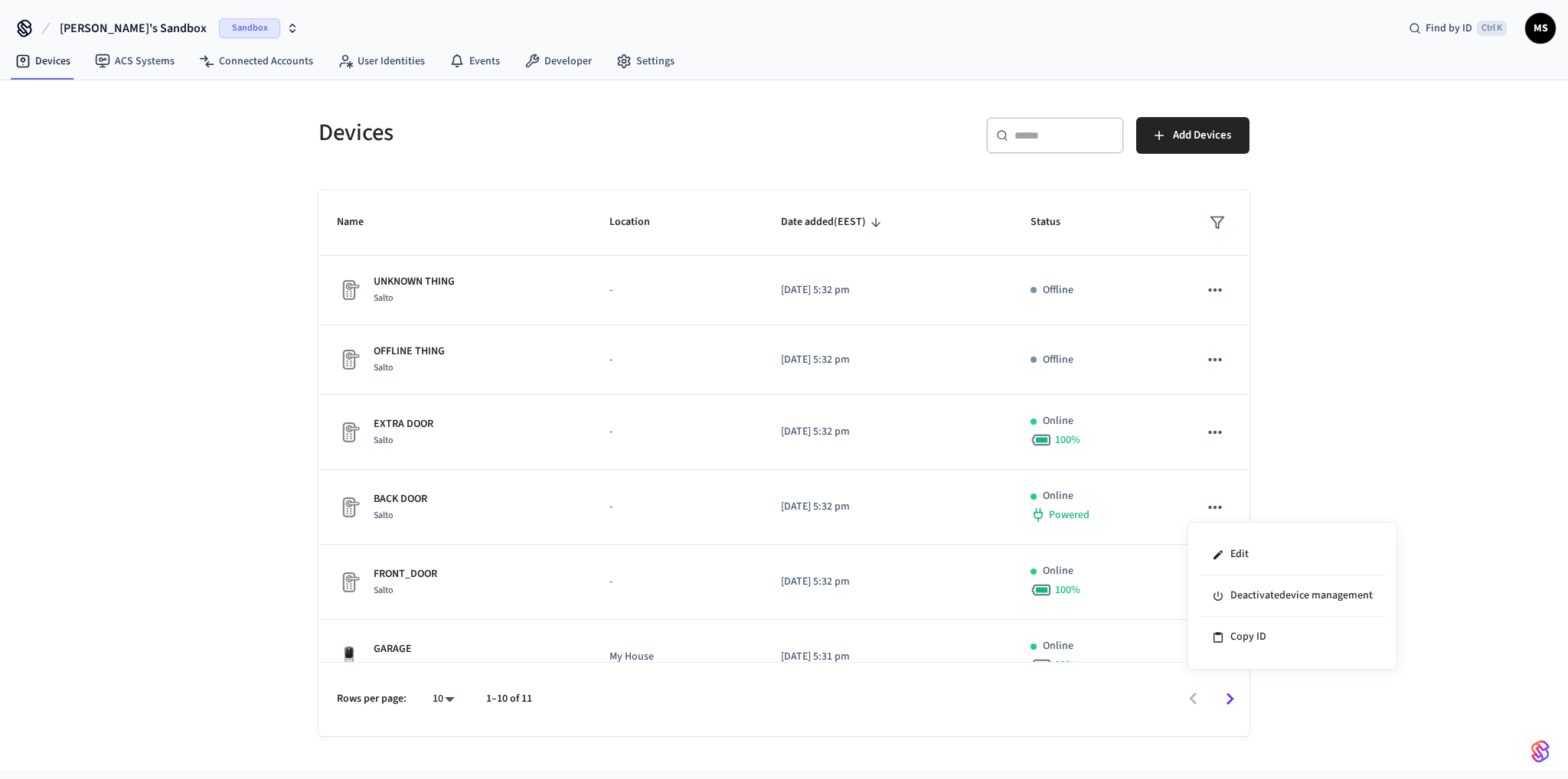
click at [1203, 504] on div at bounding box center [784, 389] width 1568 height 779
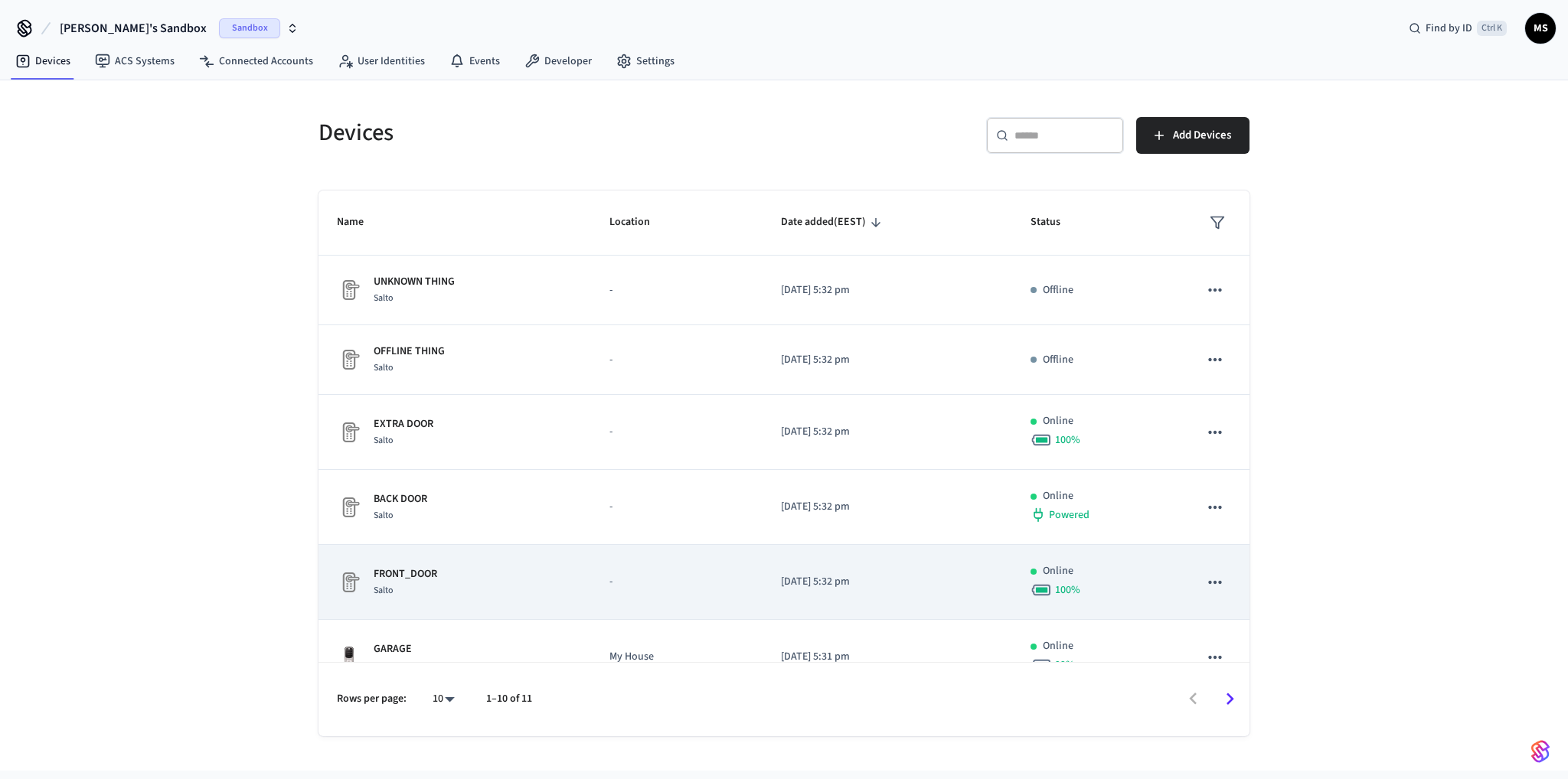
click at [1212, 575] on icon "sticky table" at bounding box center [1215, 582] width 20 height 20
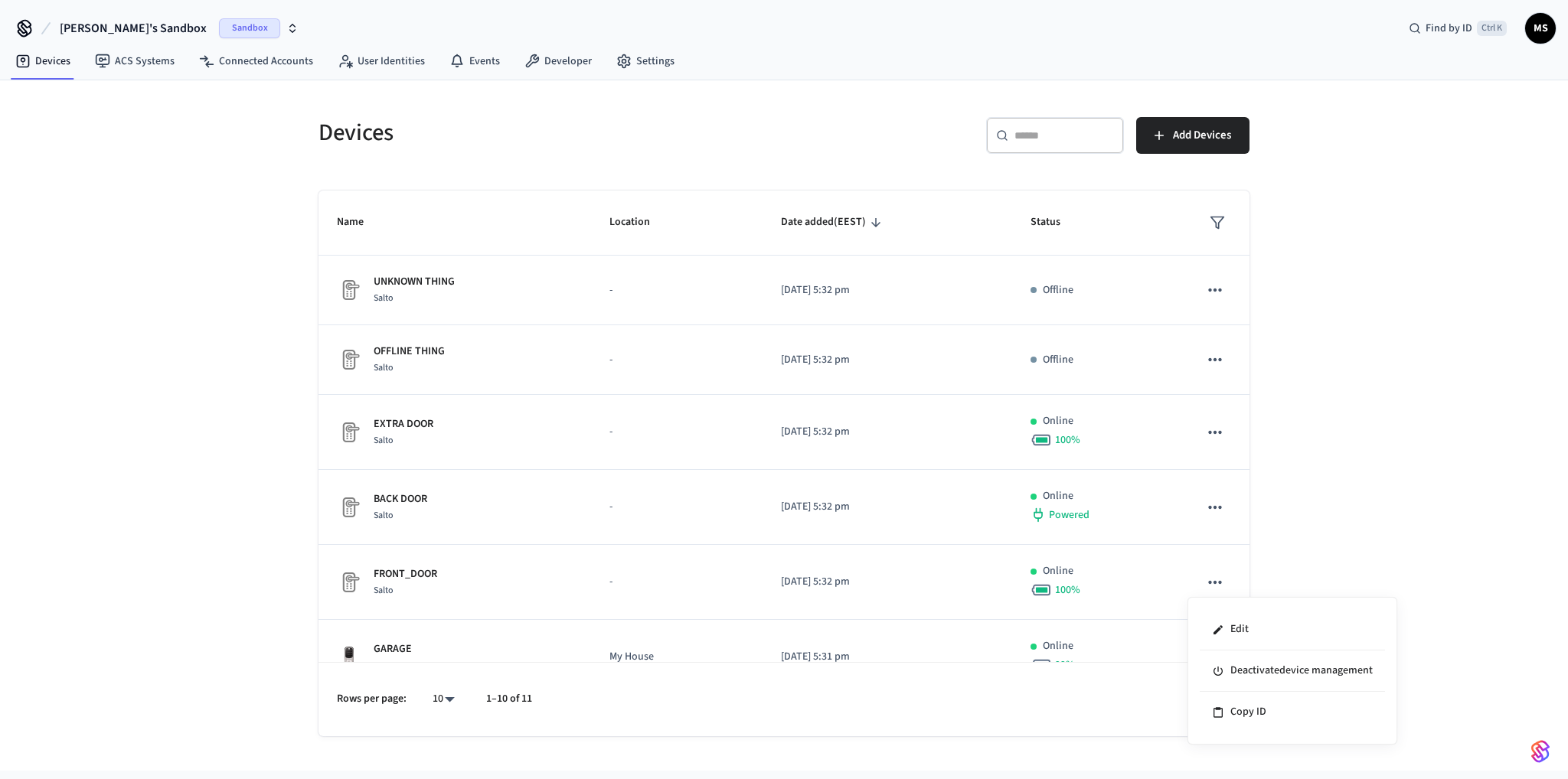
click at [1342, 463] on div at bounding box center [784, 389] width 1568 height 779
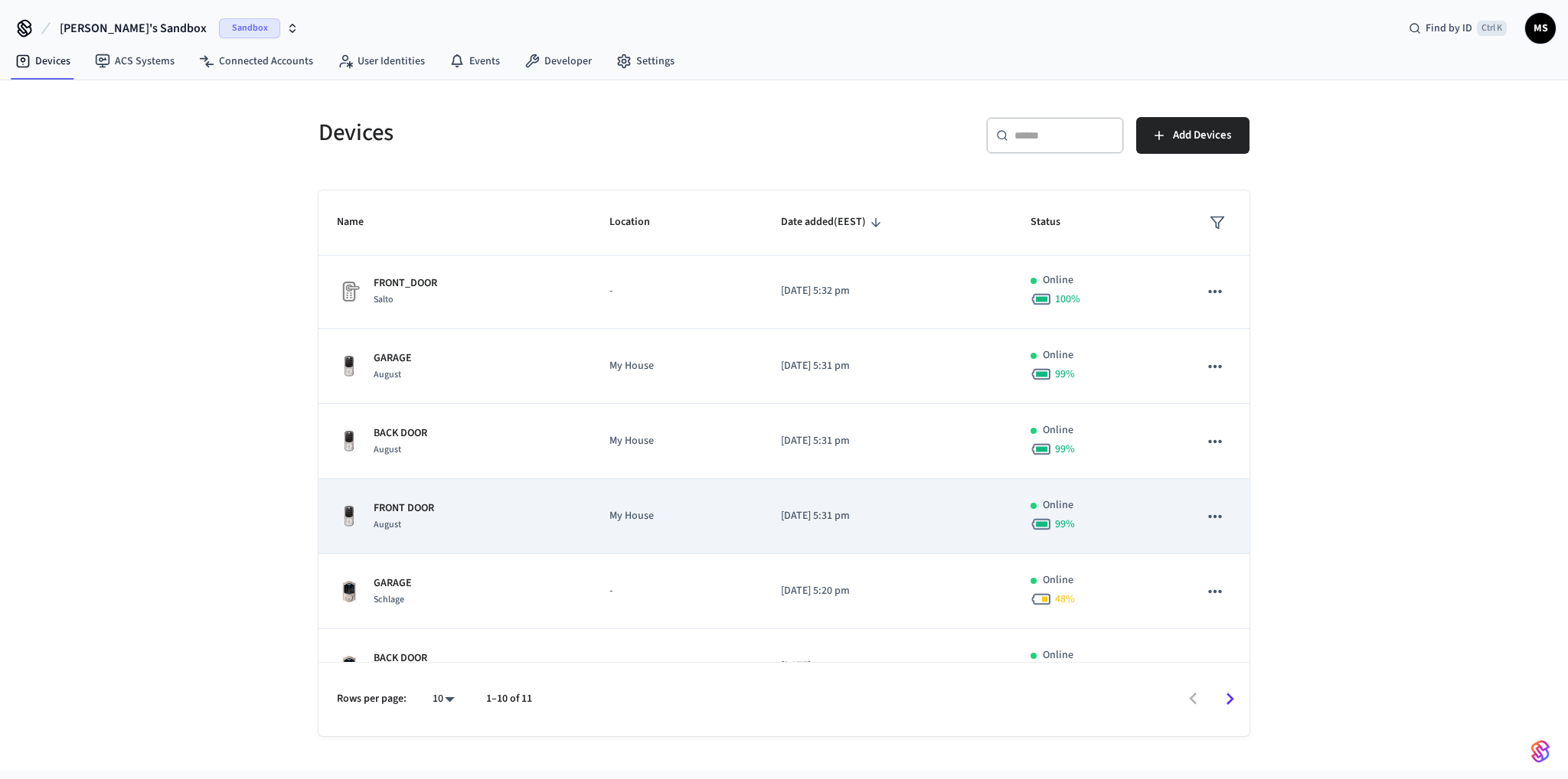
scroll to position [254, 0]
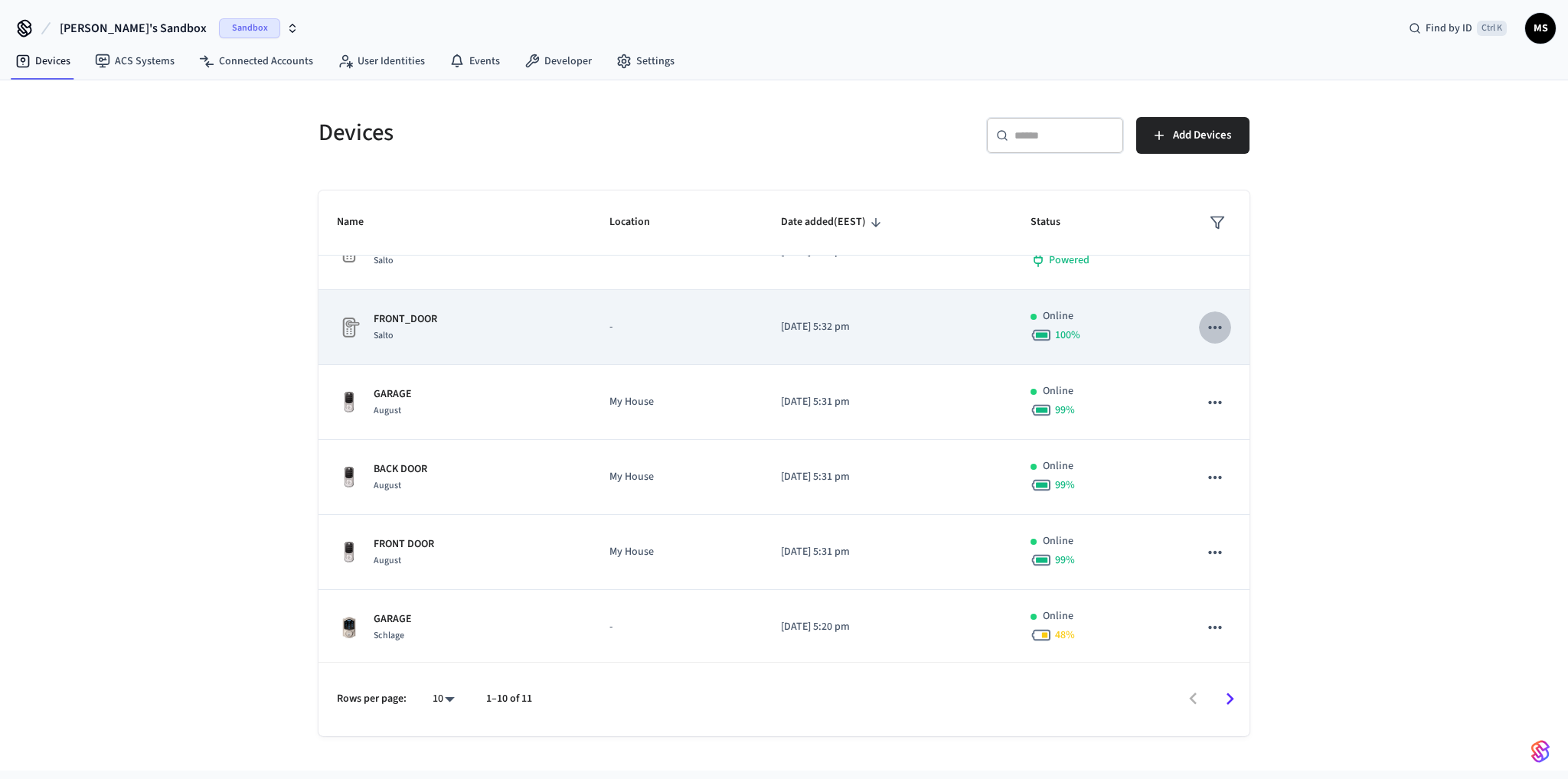
click at [1209, 328] on icon "sticky table" at bounding box center [1215, 328] width 20 height 20
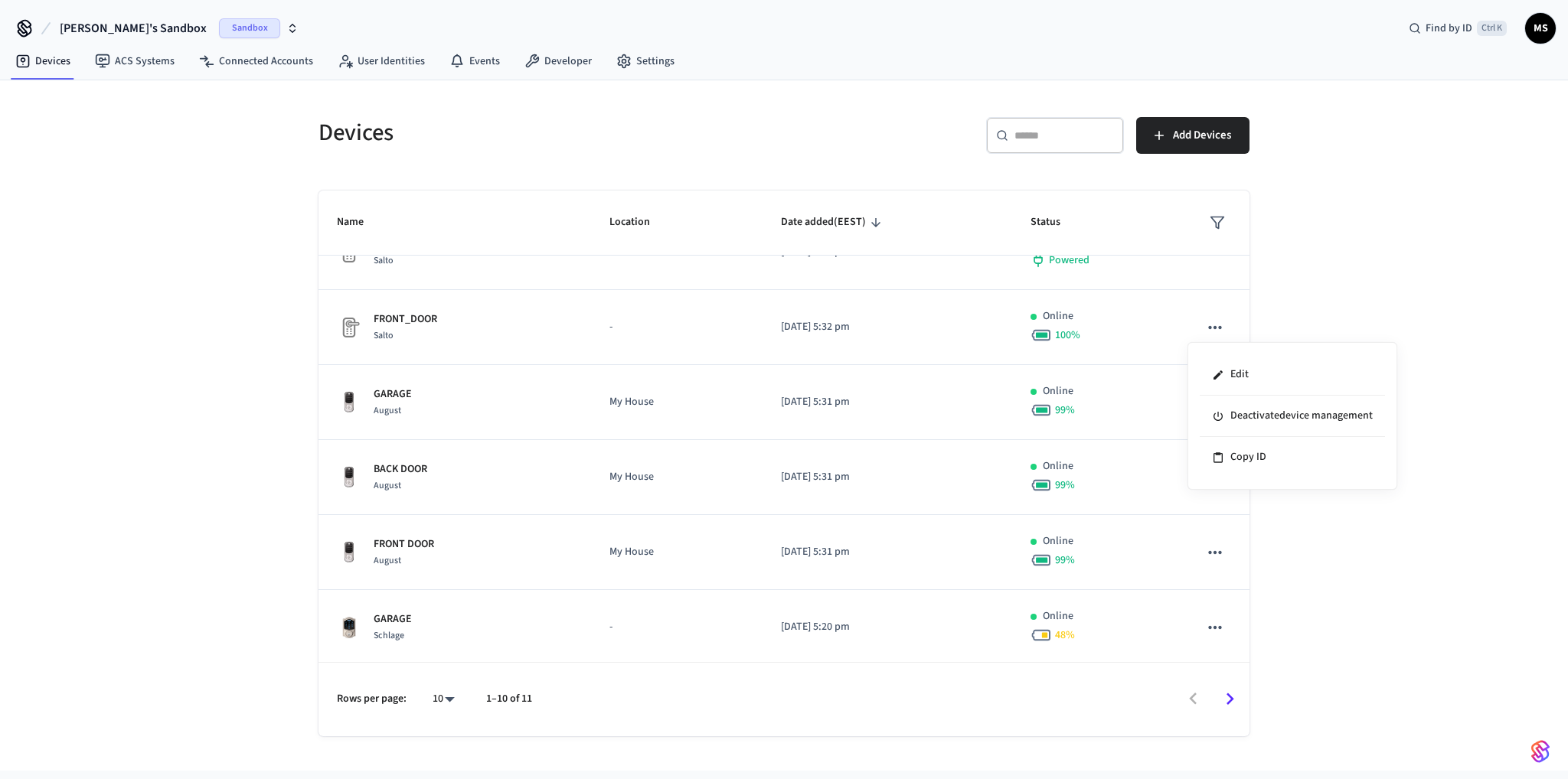
click at [1344, 621] on div at bounding box center [784, 389] width 1568 height 779
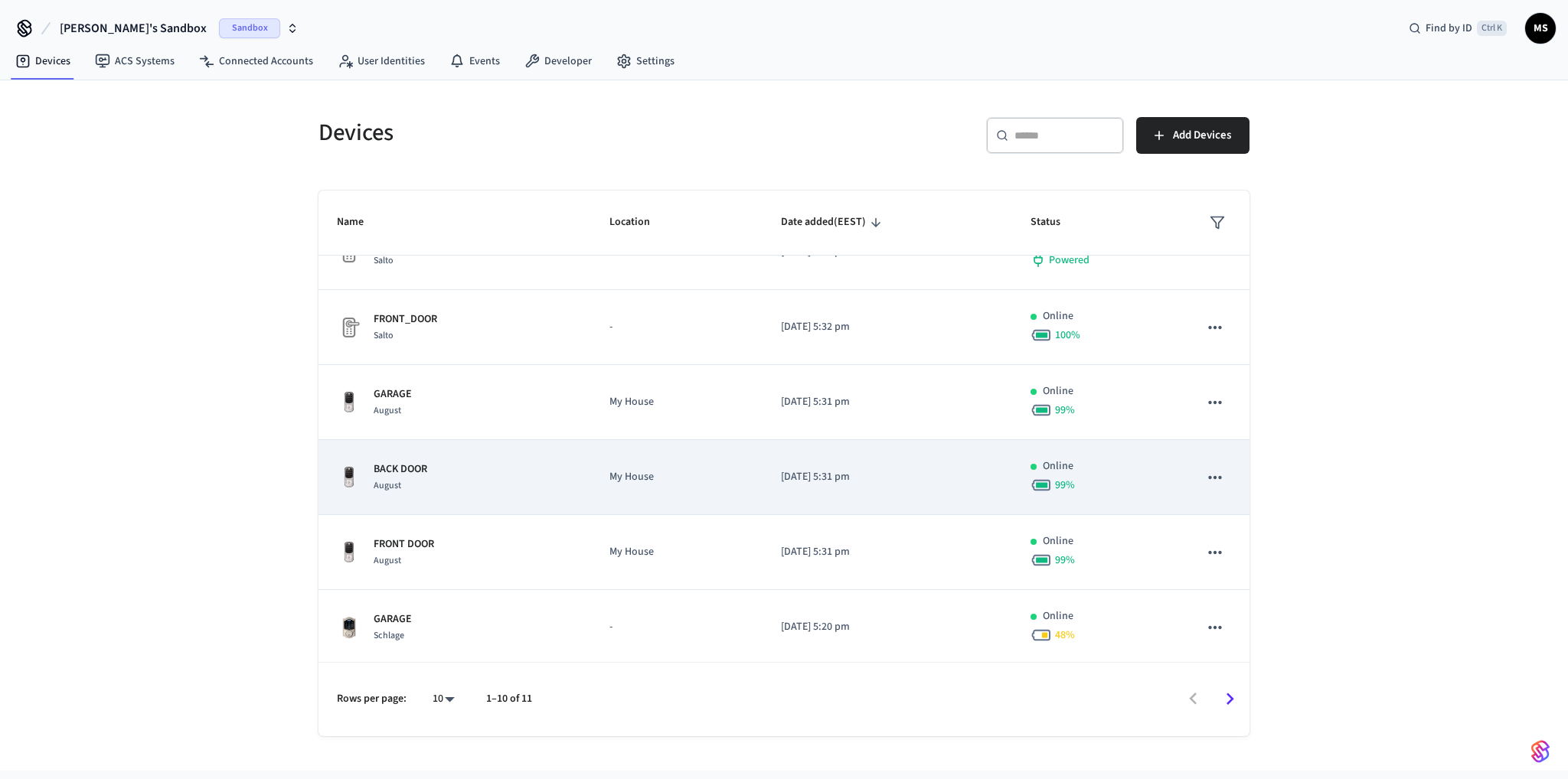
click at [1207, 479] on icon "sticky table" at bounding box center [1215, 478] width 20 height 20
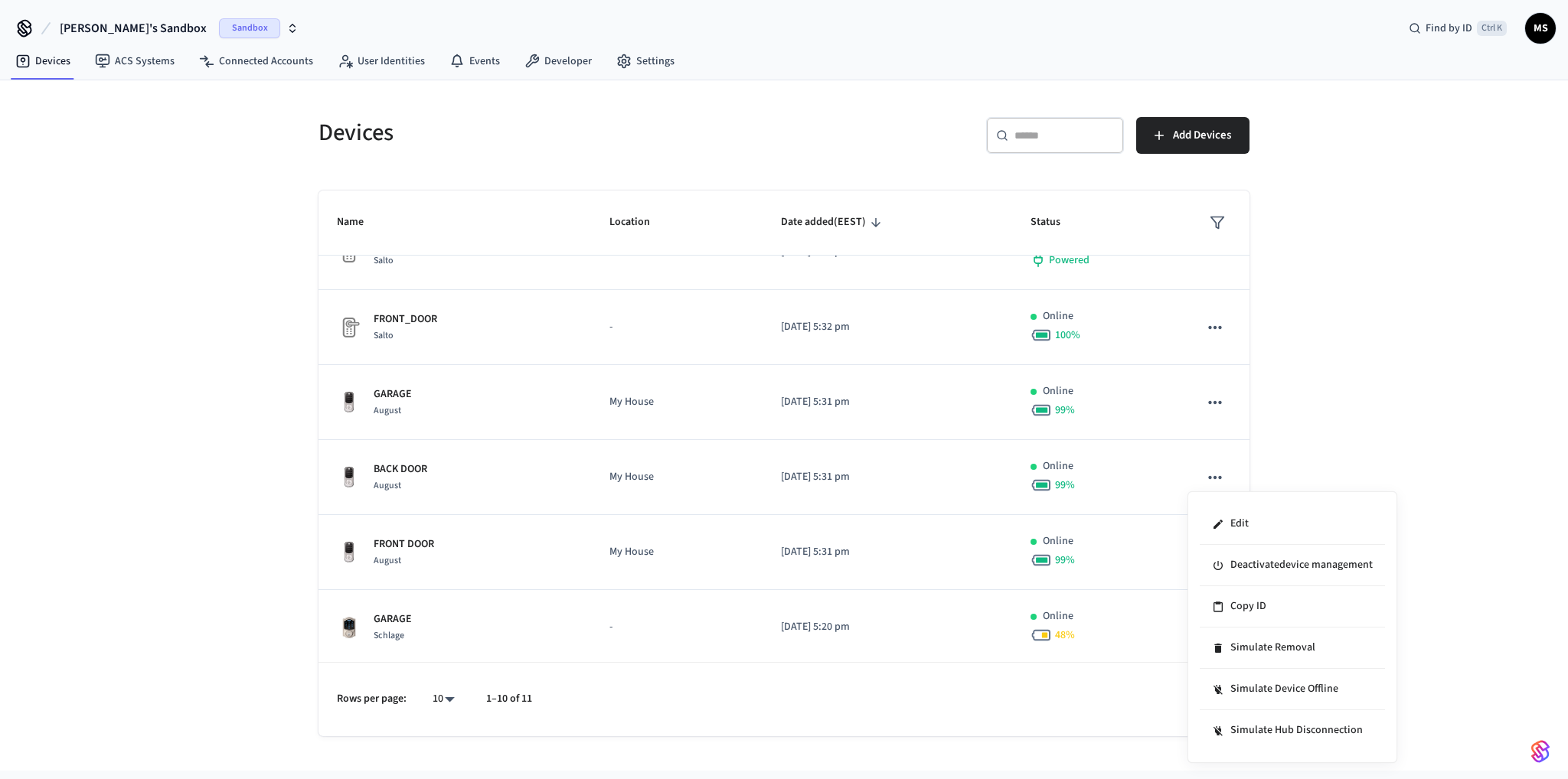
click at [1334, 390] on div at bounding box center [784, 389] width 1568 height 779
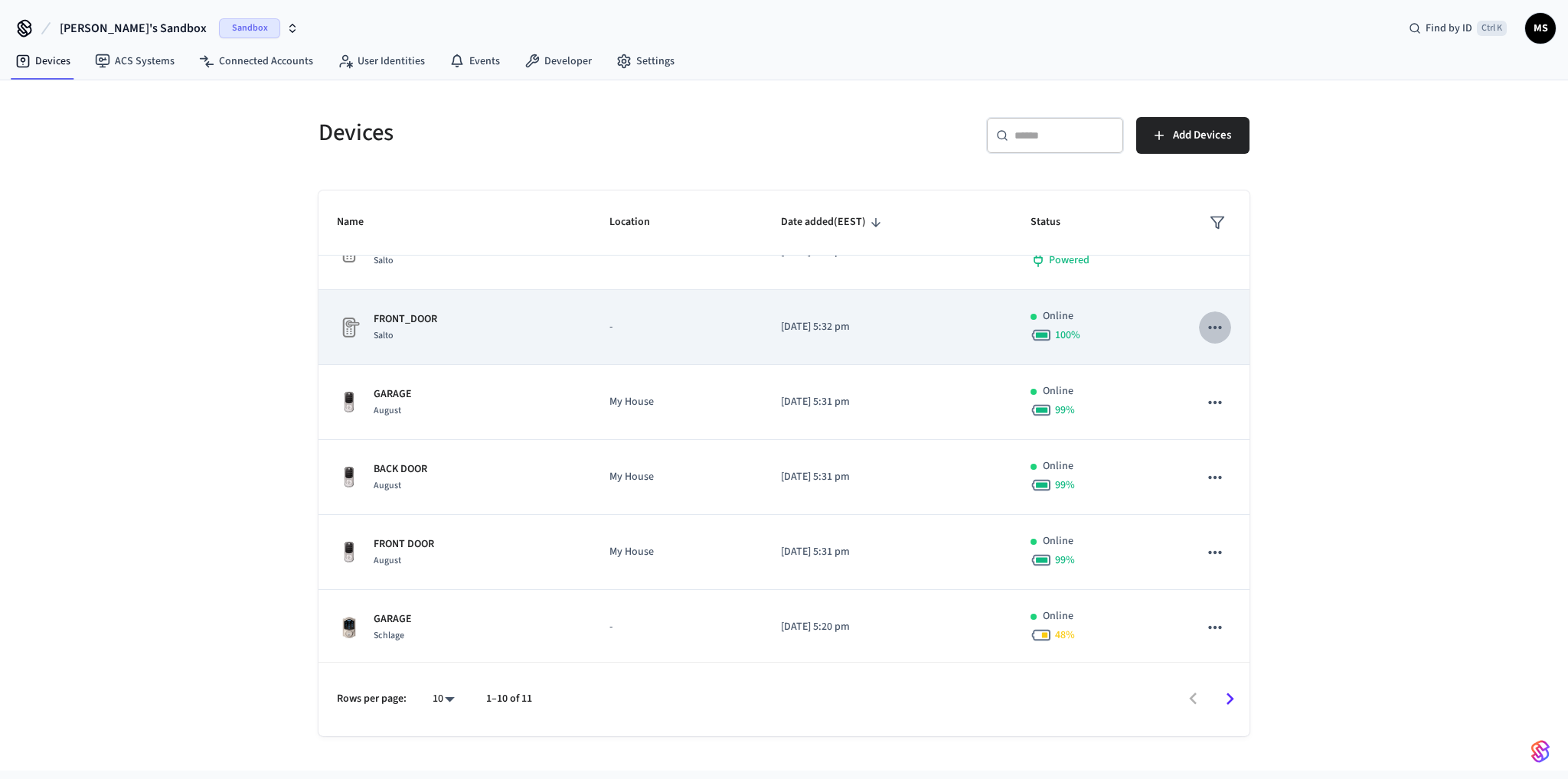
click at [1210, 323] on icon "sticky table" at bounding box center [1215, 328] width 20 height 20
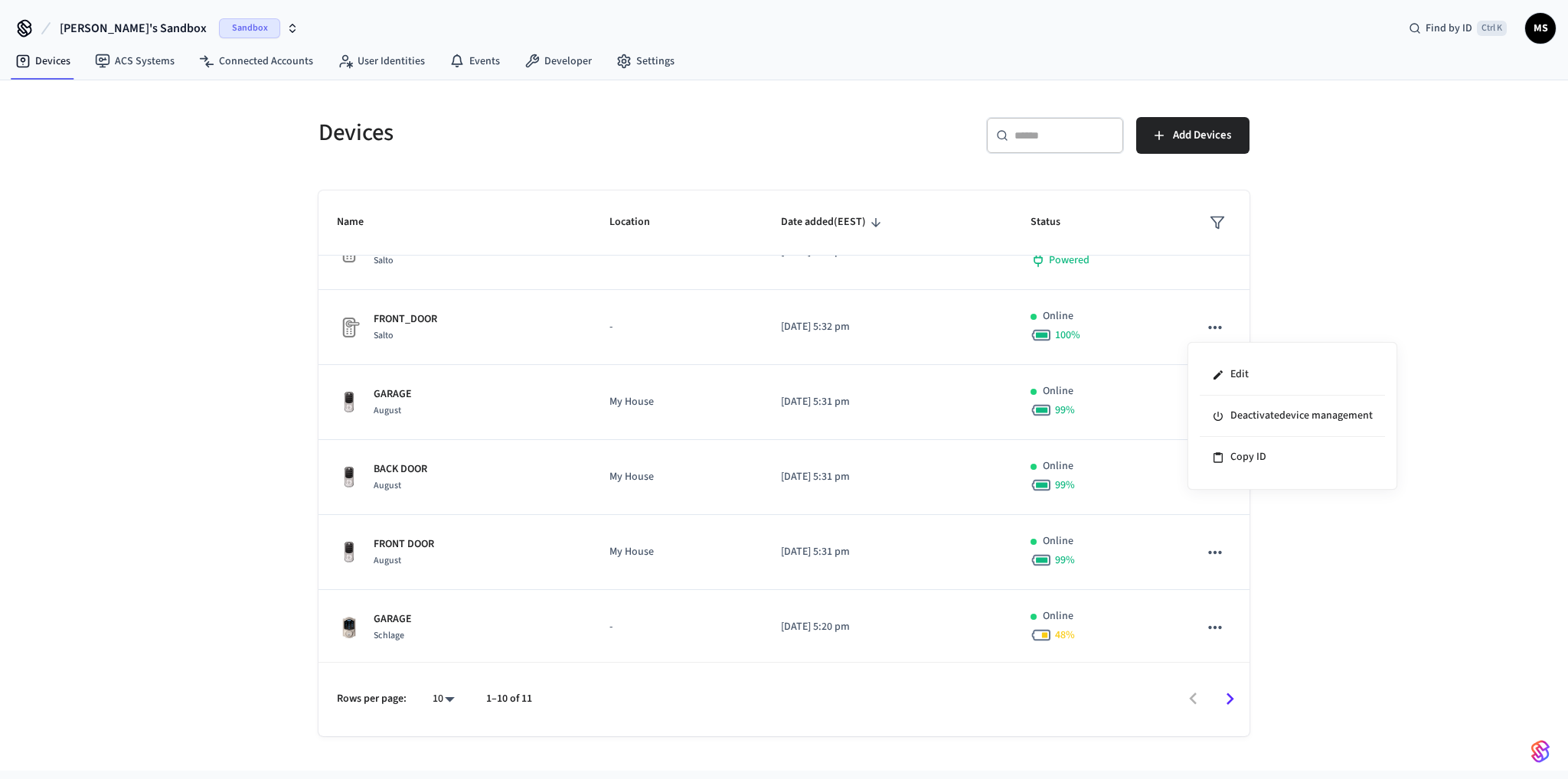
click at [1358, 298] on div at bounding box center [784, 389] width 1568 height 779
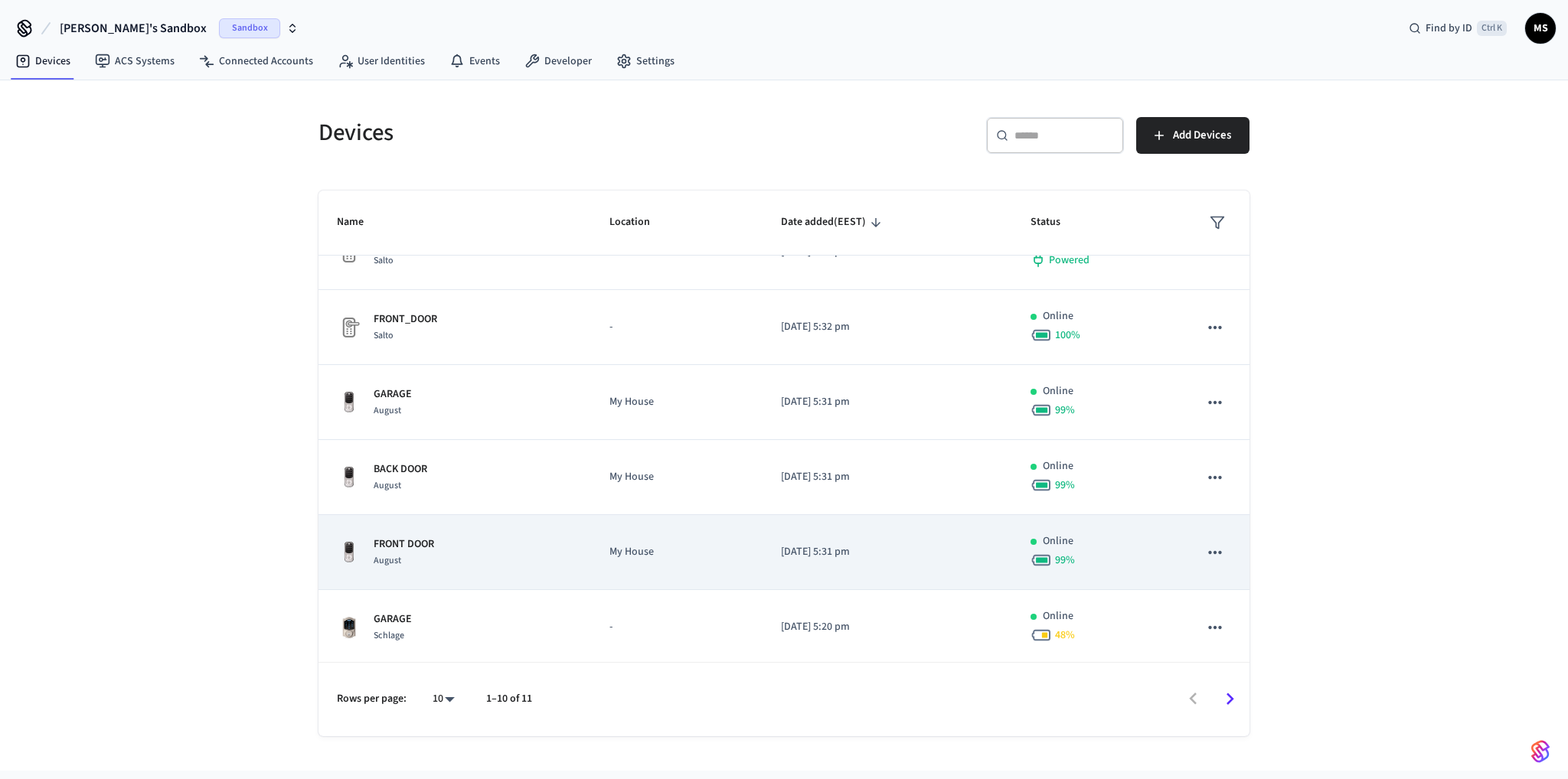
click at [1205, 543] on icon "sticky table" at bounding box center [1215, 553] width 20 height 20
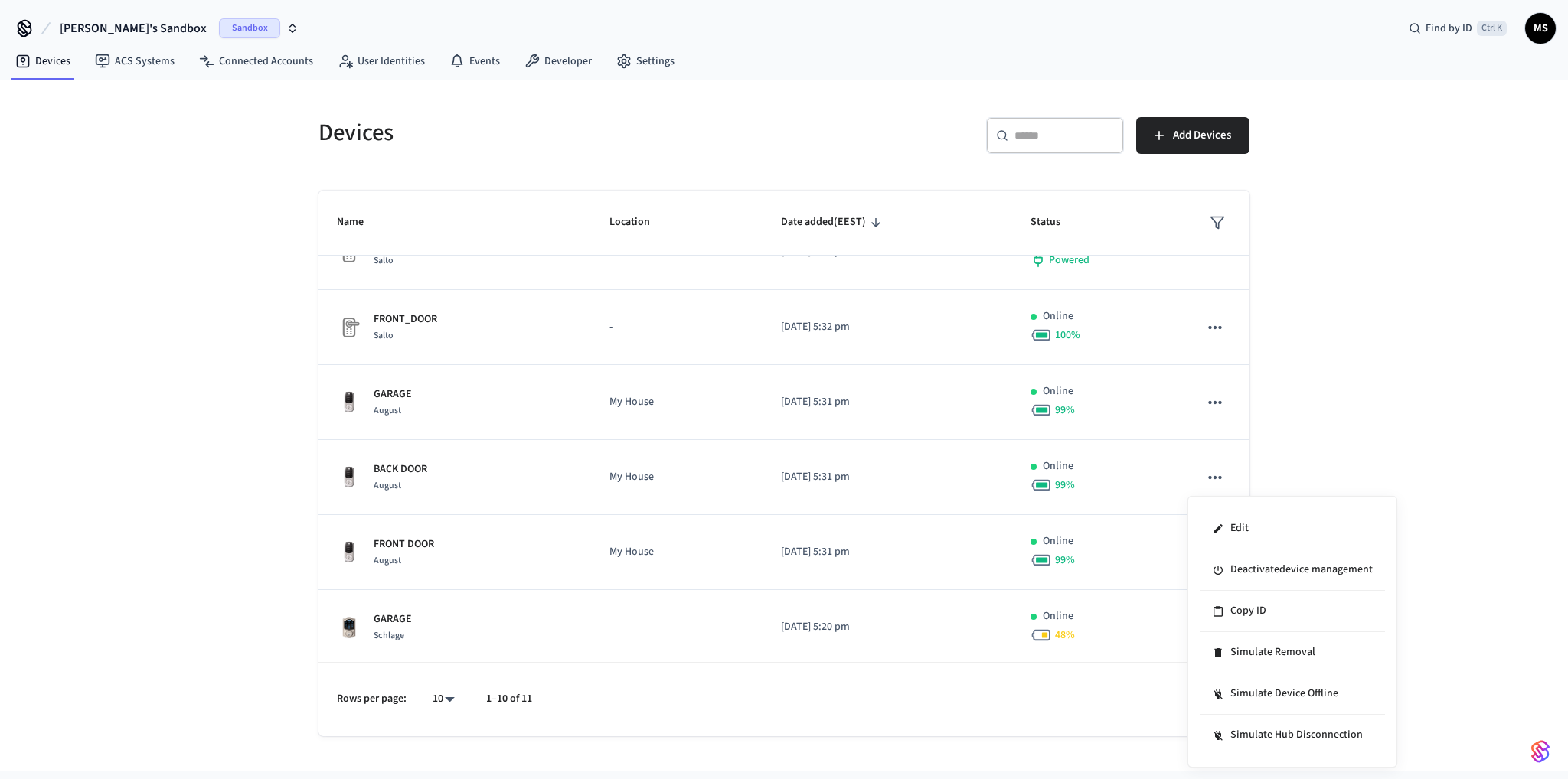
click at [1438, 244] on div at bounding box center [784, 389] width 1568 height 779
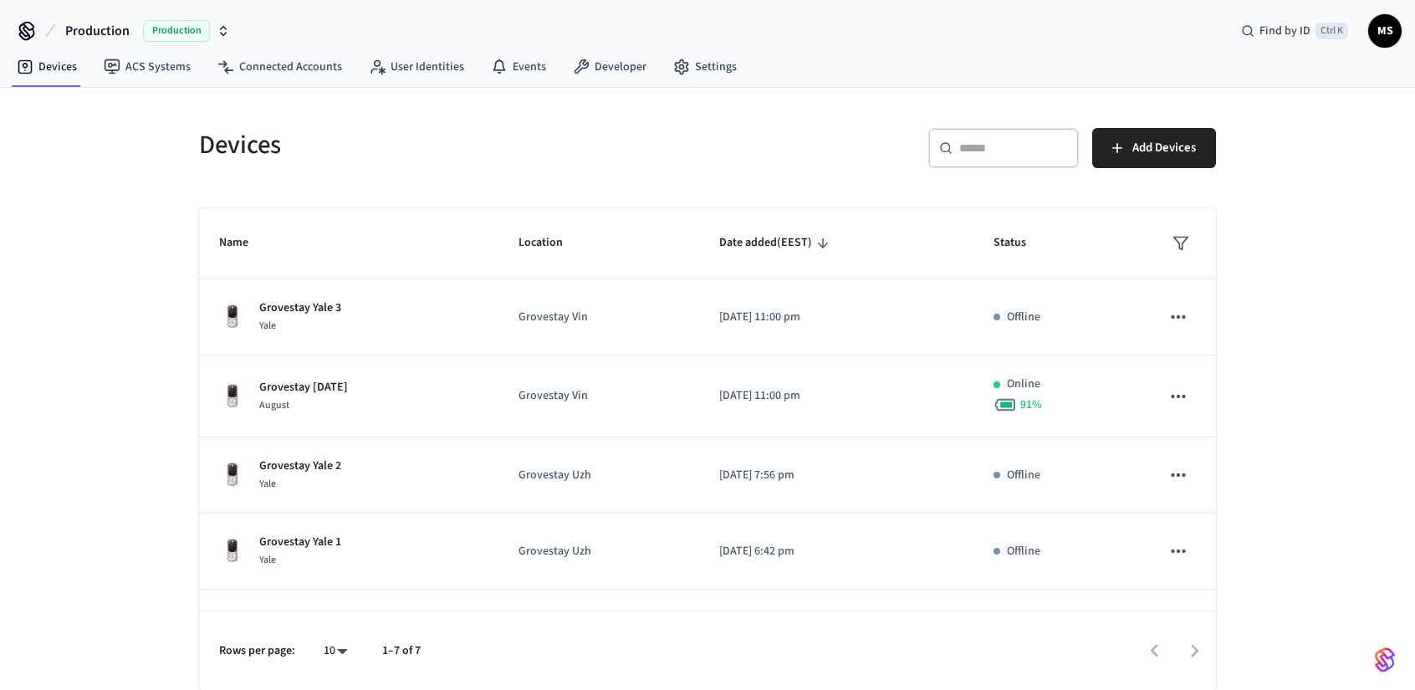
click at [107, 23] on span "Production" at bounding box center [97, 31] width 64 height 20
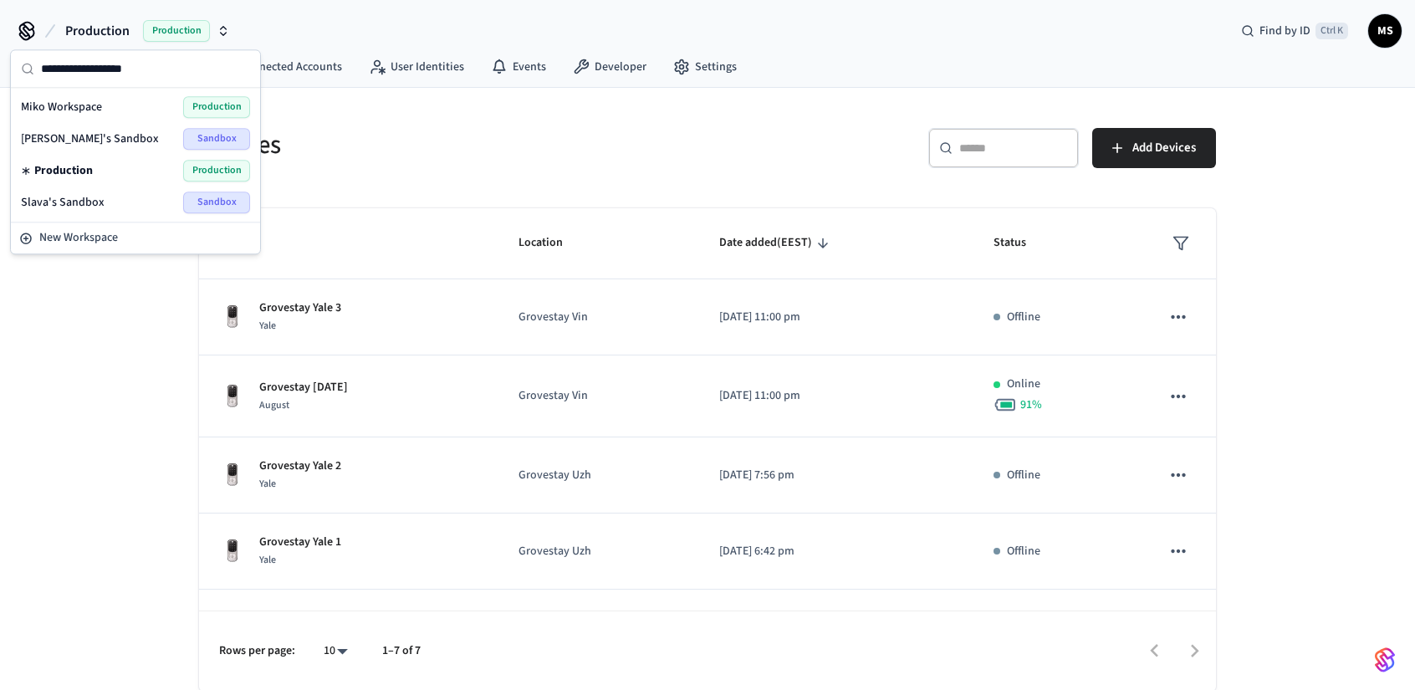
click at [112, 136] on span "Mykhailo's Sandbox" at bounding box center [90, 138] width 138 height 17
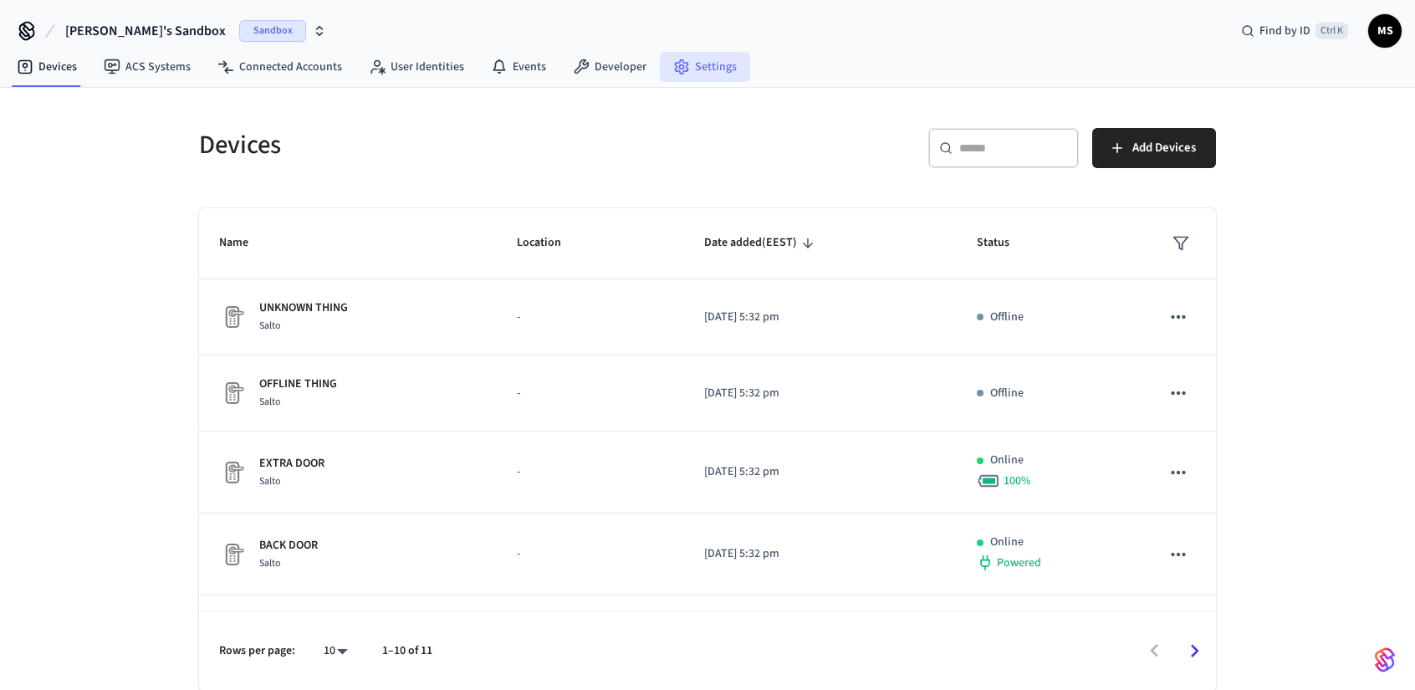
click at [690, 72] on link "Settings" at bounding box center [705, 67] width 90 height 30
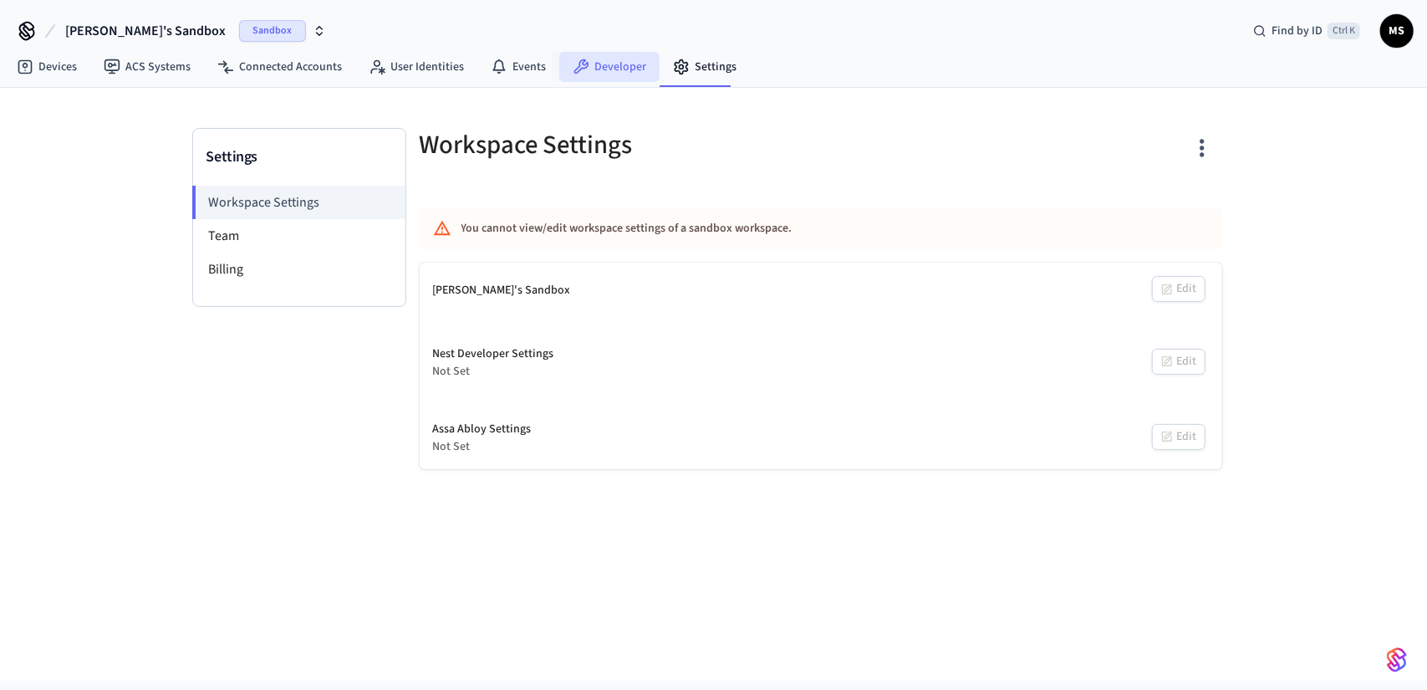
click at [612, 68] on link "Developer" at bounding box center [609, 67] width 100 height 30
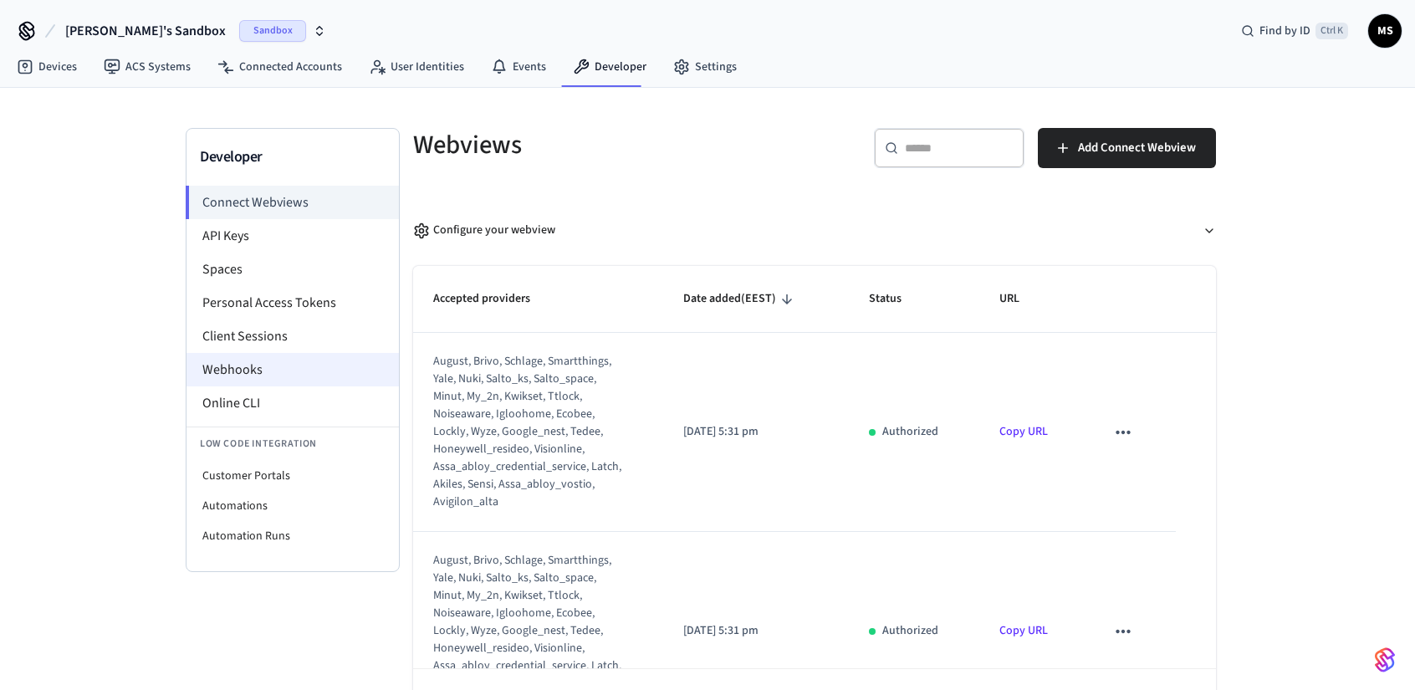
click at [298, 360] on li "Webhooks" at bounding box center [292, 369] width 212 height 33
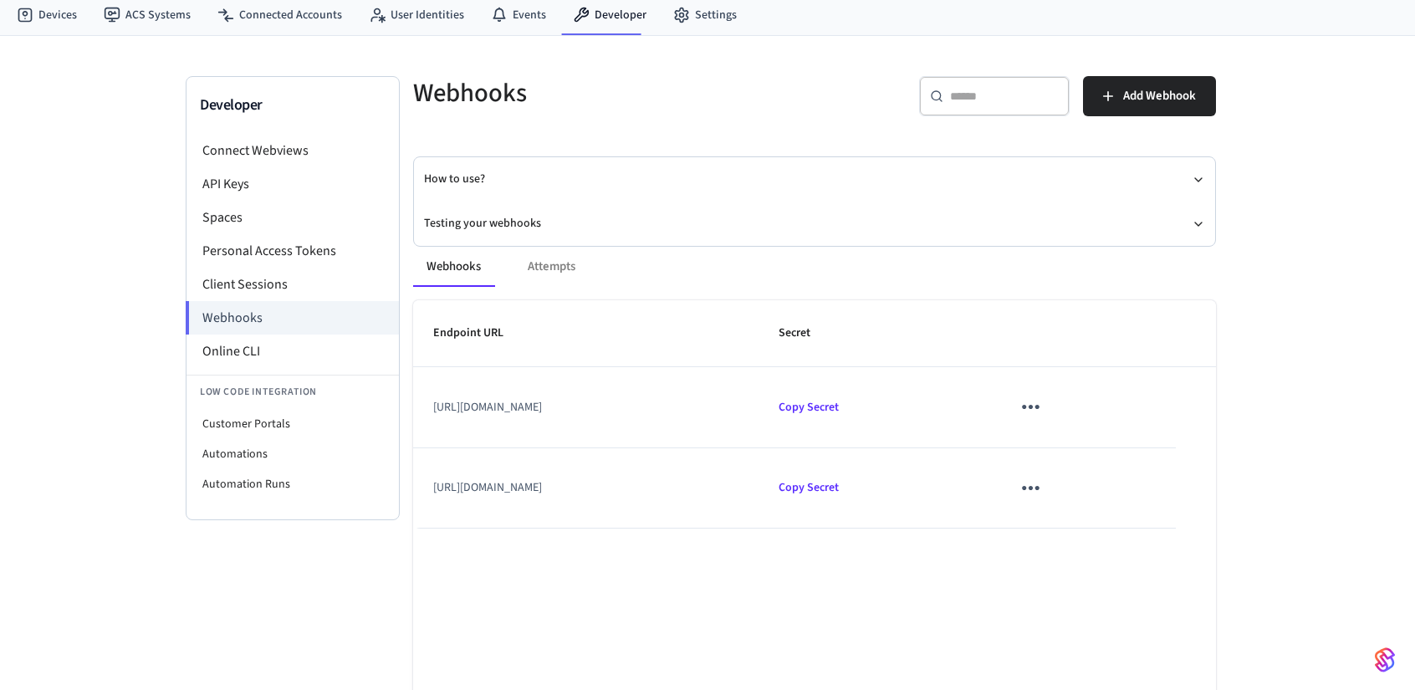
scroll to position [144, 0]
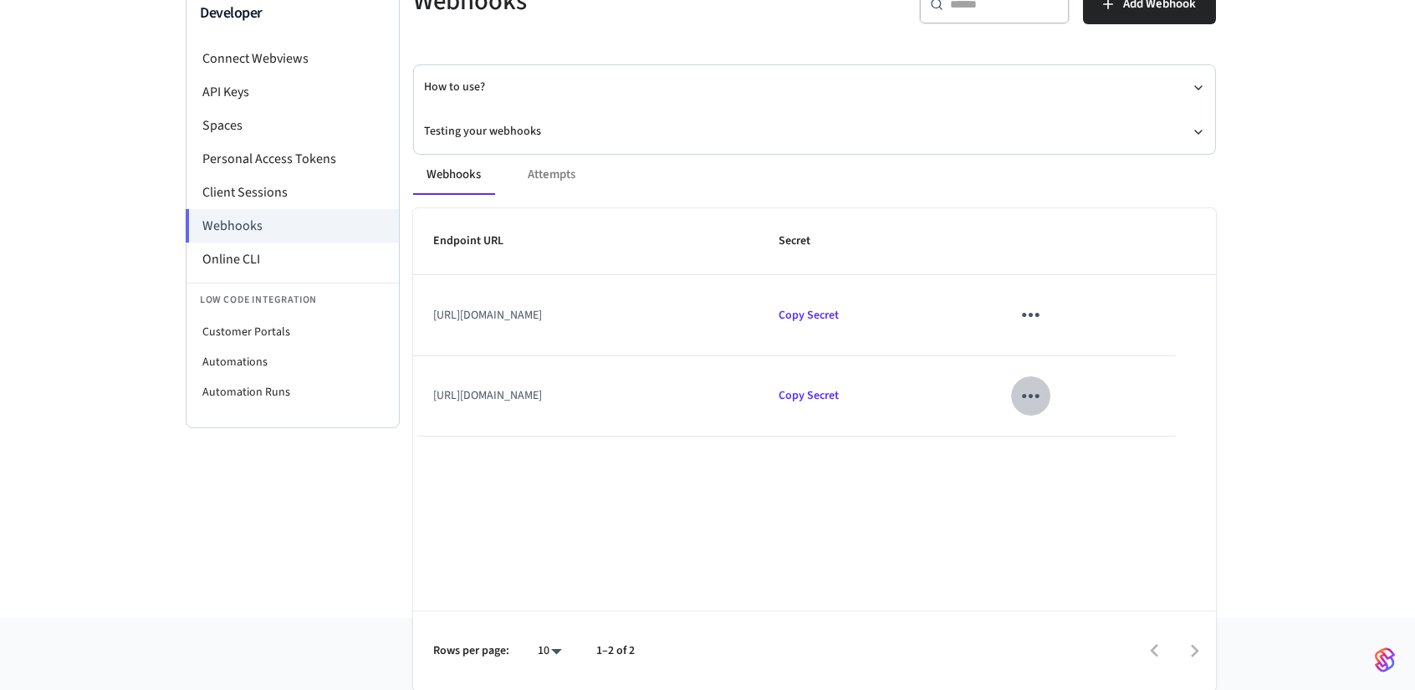
click at [1043, 389] on icon "sticky table" at bounding box center [1030, 396] width 26 height 26
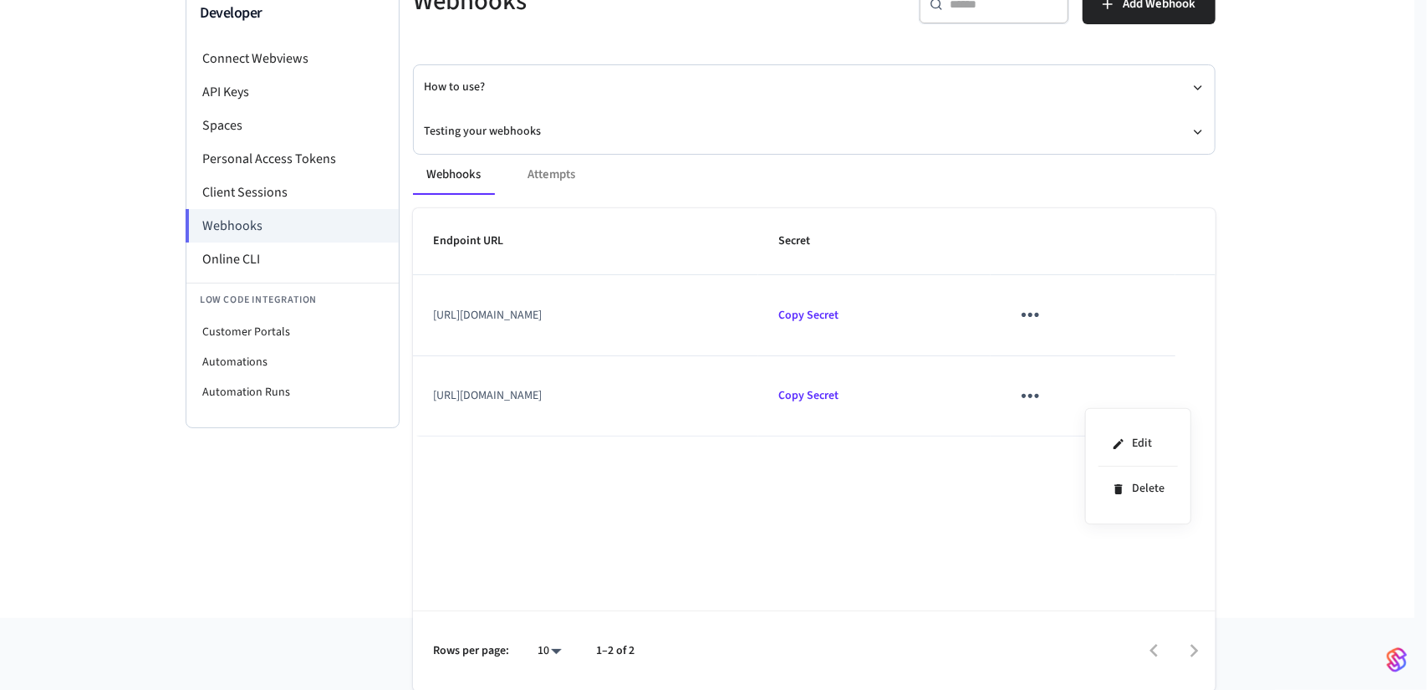
click at [1234, 391] on div at bounding box center [713, 345] width 1427 height 690
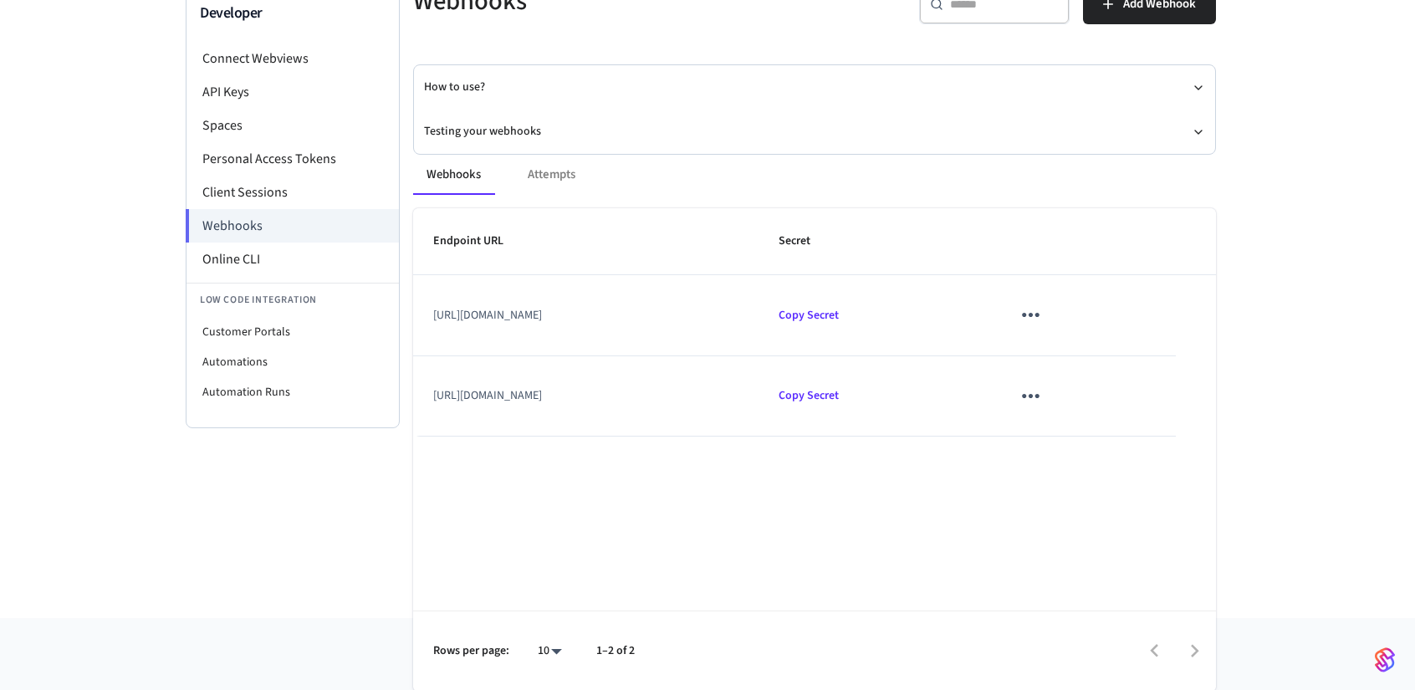
click at [572, 176] on div "Webhooks Attempts" at bounding box center [814, 175] width 803 height 40
click at [555, 171] on div "Webhooks Attempts" at bounding box center [814, 175] width 803 height 40
click at [543, 173] on div "Webhooks Attempts" at bounding box center [814, 175] width 803 height 40
click at [541, 173] on div "Webhooks Attempts" at bounding box center [814, 175] width 803 height 40
click at [470, 176] on button "Webhooks" at bounding box center [453, 175] width 81 height 40
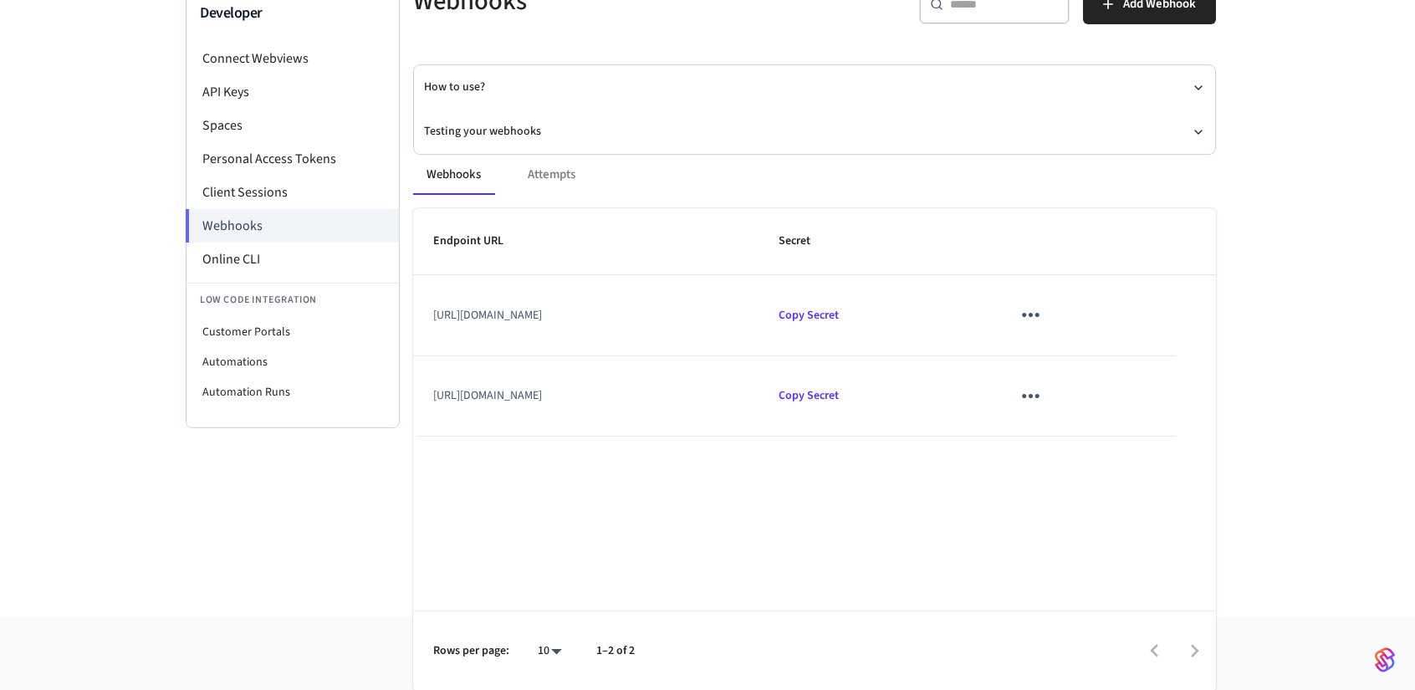
click at [560, 173] on div "Webhooks Attempts" at bounding box center [814, 175] width 803 height 40
click at [548, 135] on div "Webhooks Attempts Endpoint URL Secret https://webhook.site/dc72db00-7229-43cc-b…" at bounding box center [804, 413] width 823 height 557
click at [507, 126] on button "Testing your webhooks" at bounding box center [814, 132] width 781 height 44
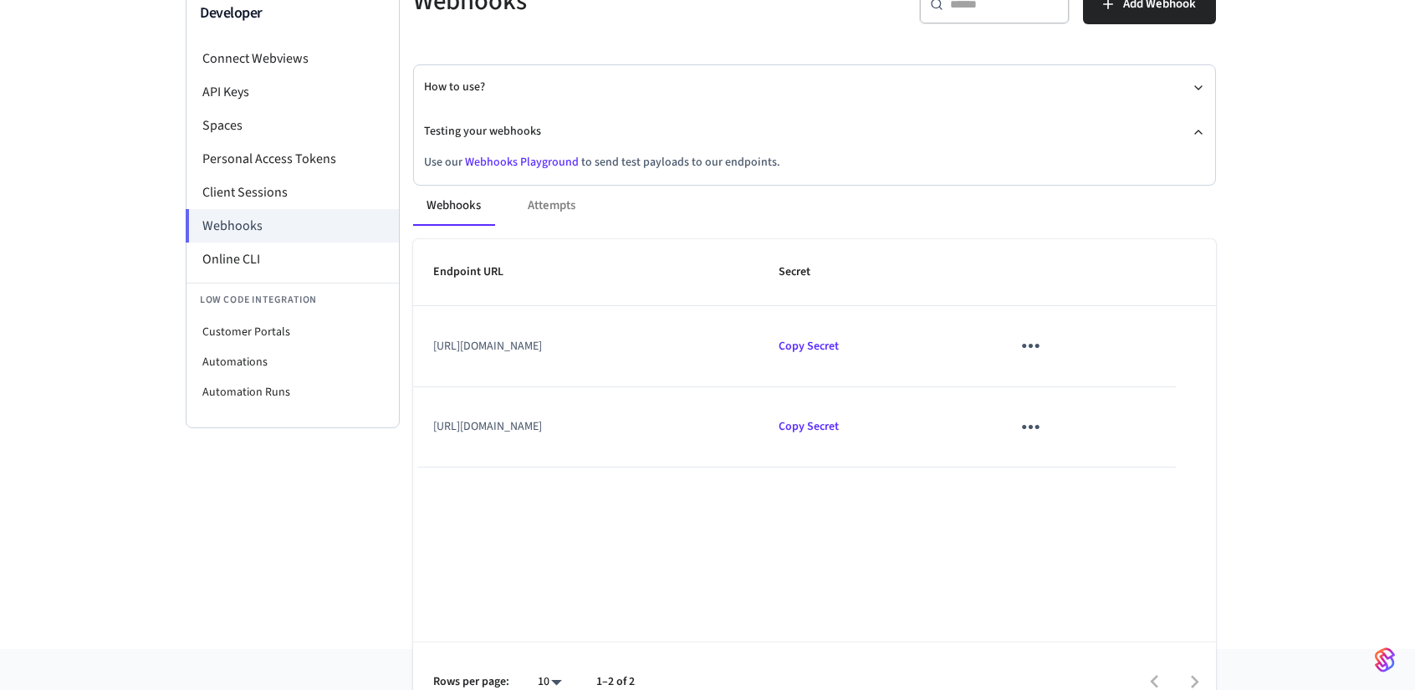
click at [534, 158] on link "Webhooks Playground" at bounding box center [522, 162] width 114 height 17
